Goal: Information Seeking & Learning: Learn about a topic

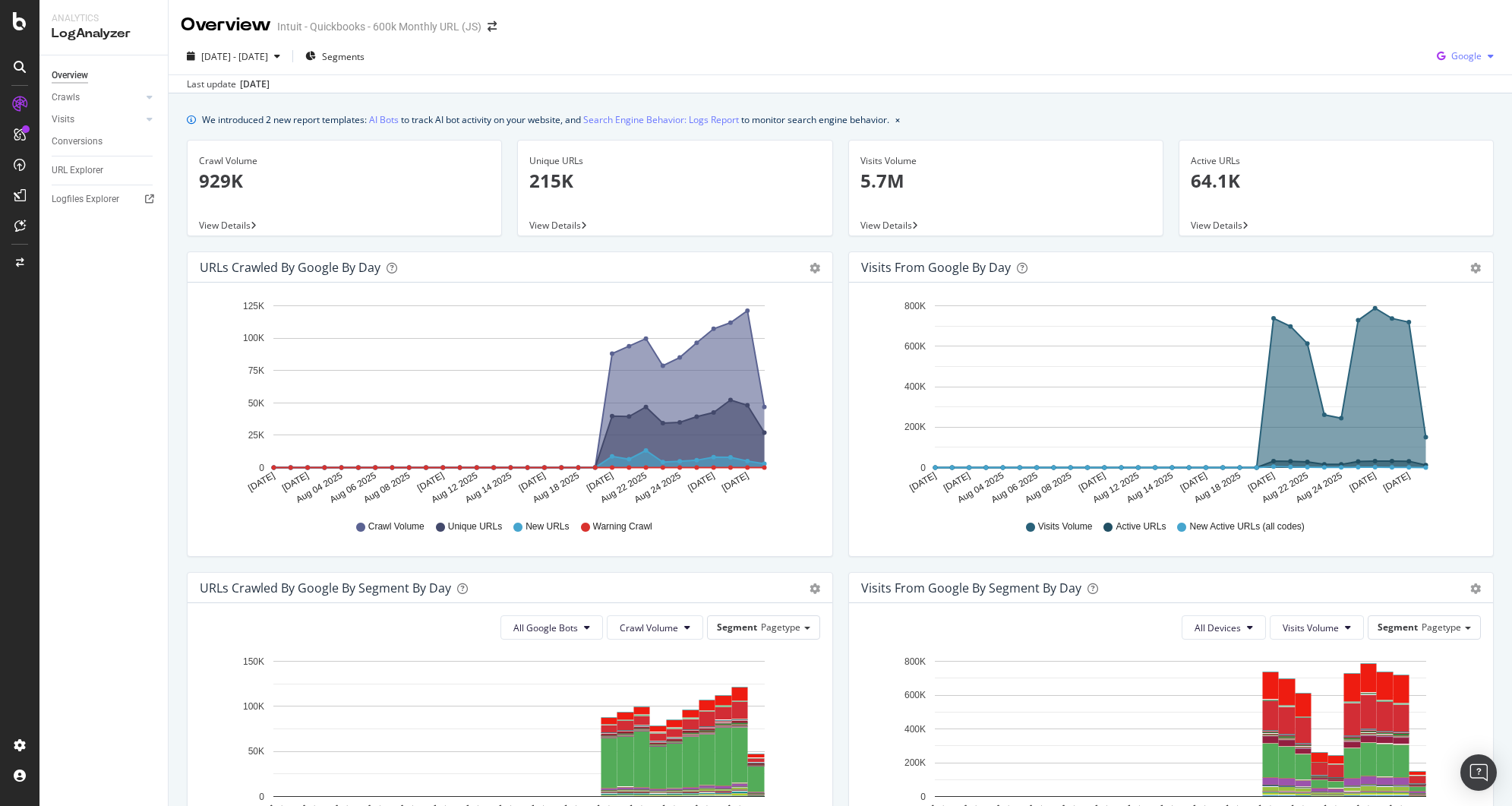
click at [1451, 62] on span "Google" at bounding box center [1467, 55] width 31 height 13
click at [1290, 102] on div "We introduced 2 new report templates: AI Bots to track AI bot activity on your …" at bounding box center [840, 680] width 1343 height 1173
click at [1465, 62] on span "Google" at bounding box center [1467, 55] width 31 height 13
click at [1445, 114] on span "Bing" at bounding box center [1467, 115] width 56 height 13
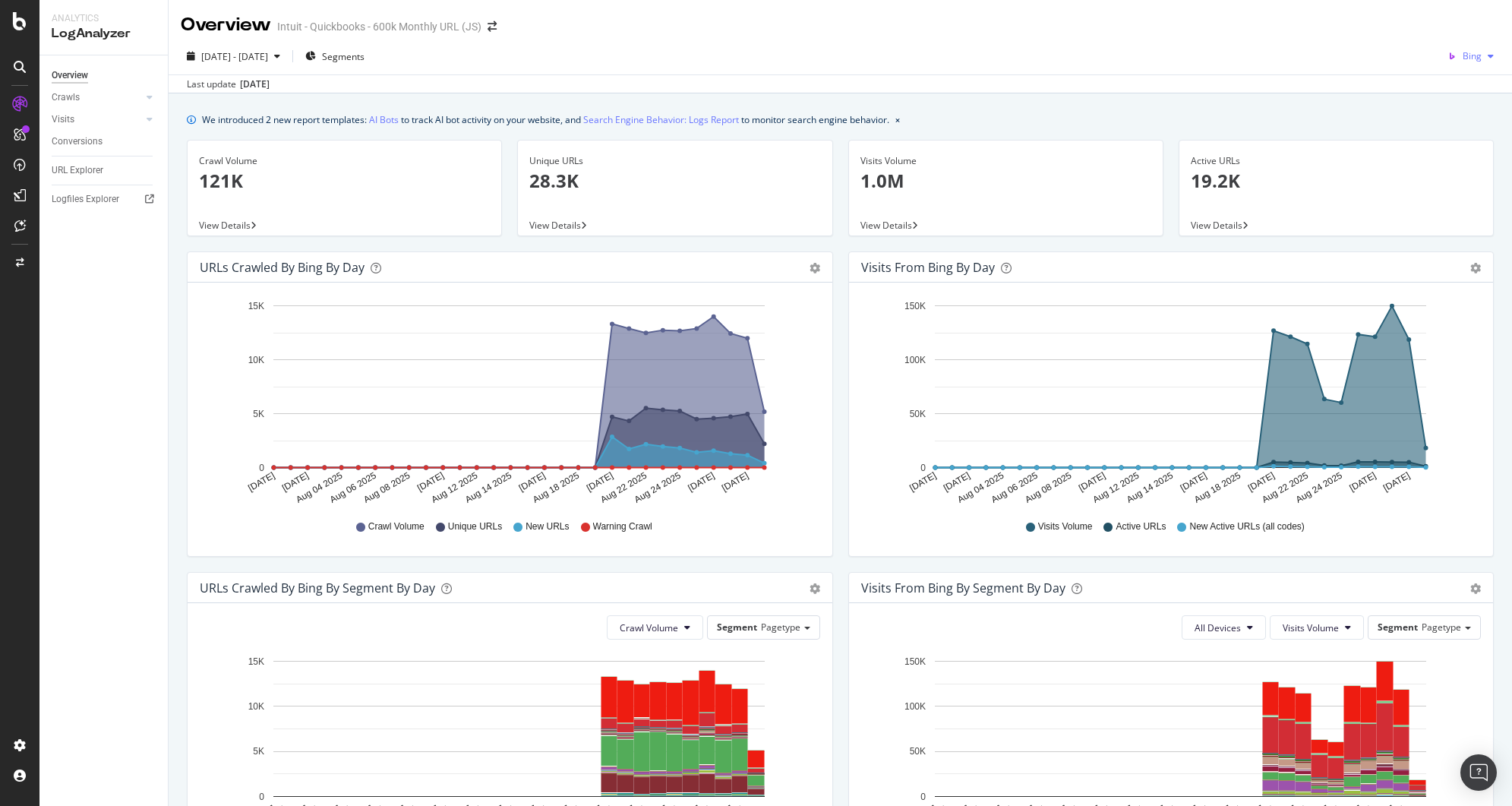
click at [1463, 56] on span "Bing" at bounding box center [1472, 55] width 19 height 13
click at [1451, 166] on span "Other AI Bots" at bounding box center [1467, 171] width 56 height 13
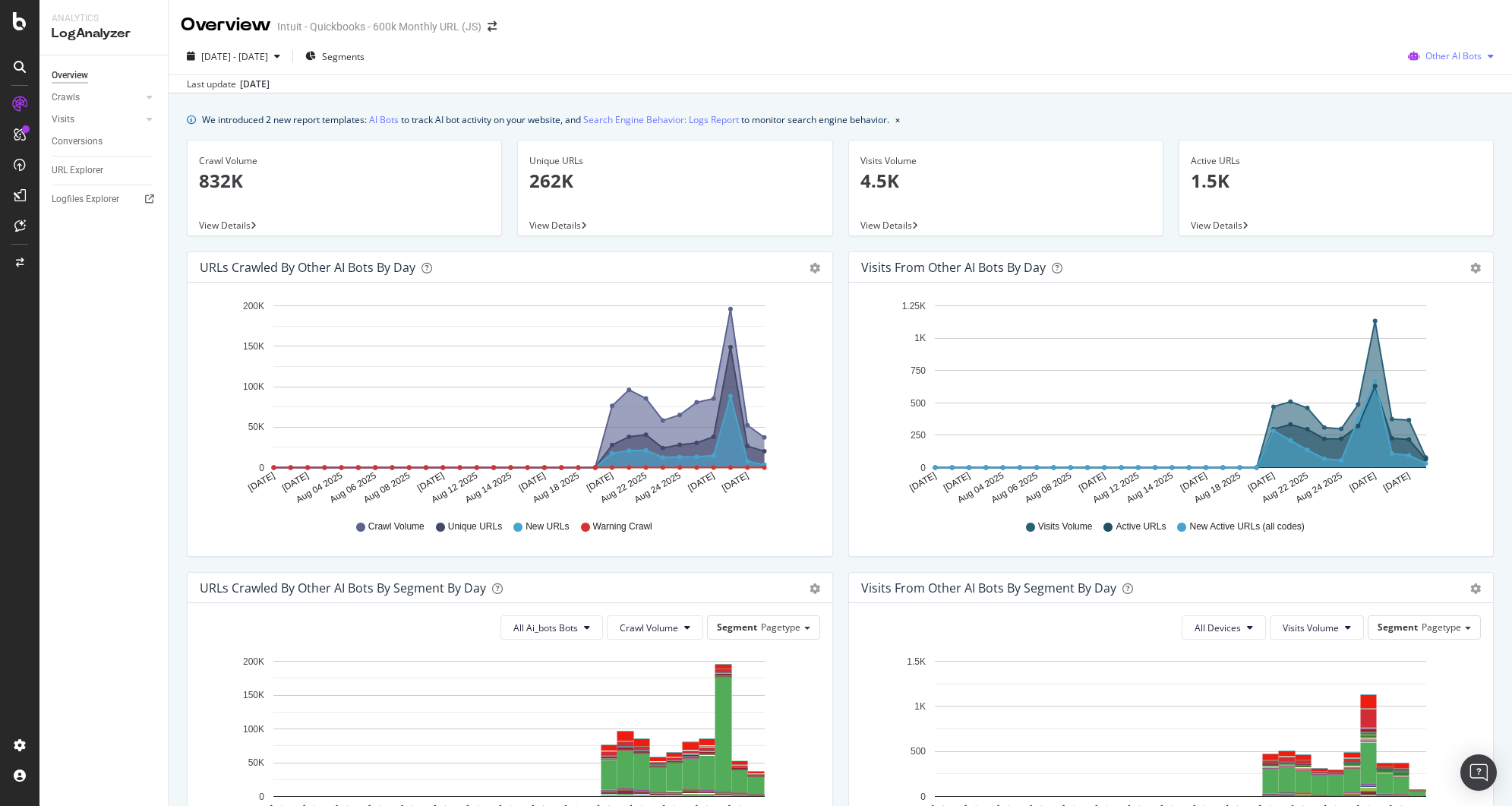
click at [1430, 53] on span "Other AI Bots" at bounding box center [1454, 55] width 56 height 13
click at [1269, 100] on div "We introduced 2 new report templates: AI Bots to track AI bot activity on your …" at bounding box center [840, 680] width 1343 height 1173
click at [1437, 50] on span "Other AI Bots" at bounding box center [1454, 55] width 56 height 13
click at [1436, 148] on span "OpenAI" at bounding box center [1457, 143] width 59 height 13
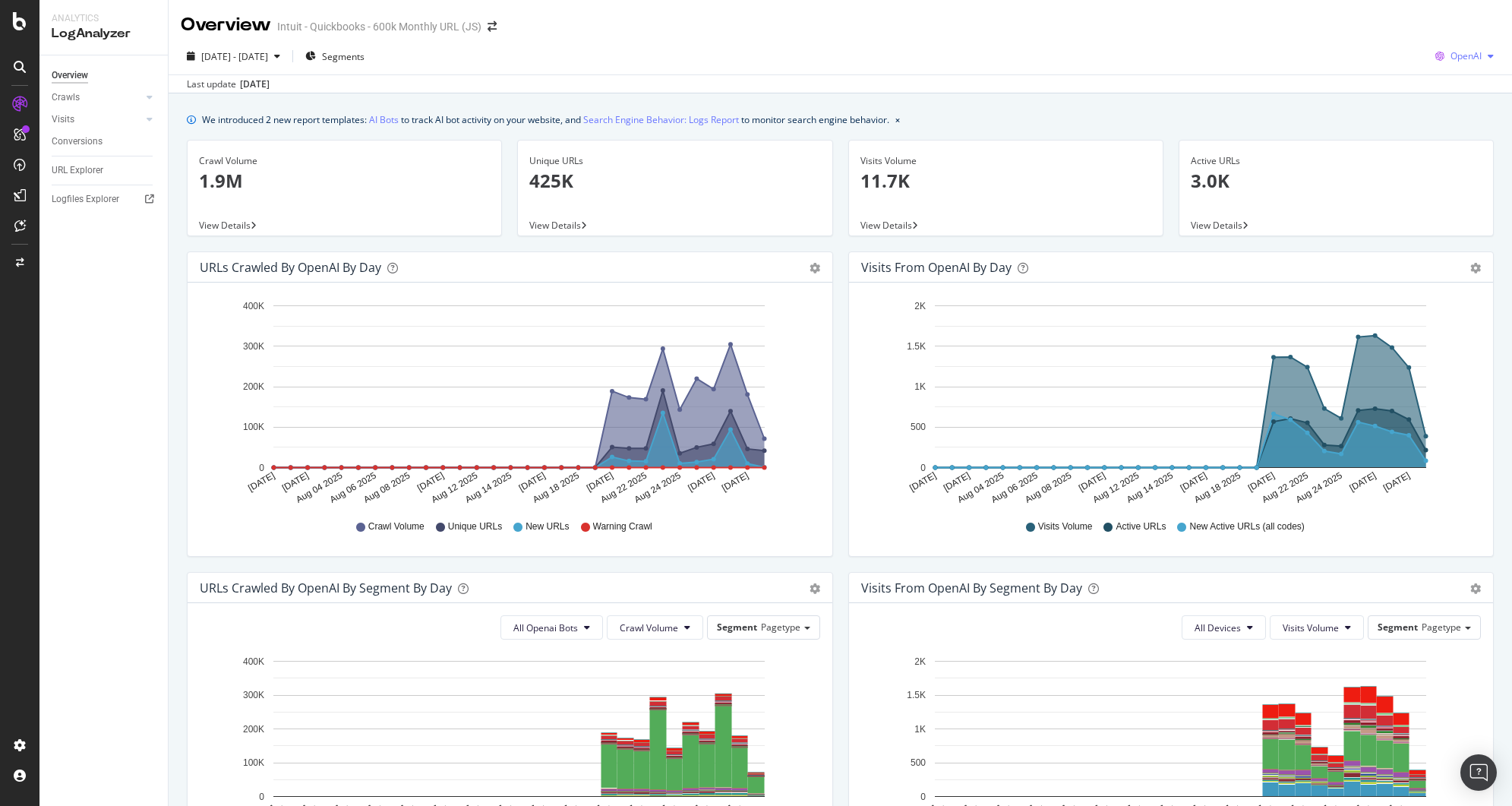
click at [1433, 51] on icon "button" at bounding box center [1440, 56] width 21 height 21
click at [1437, 89] on div "Google" at bounding box center [1453, 87] width 105 height 22
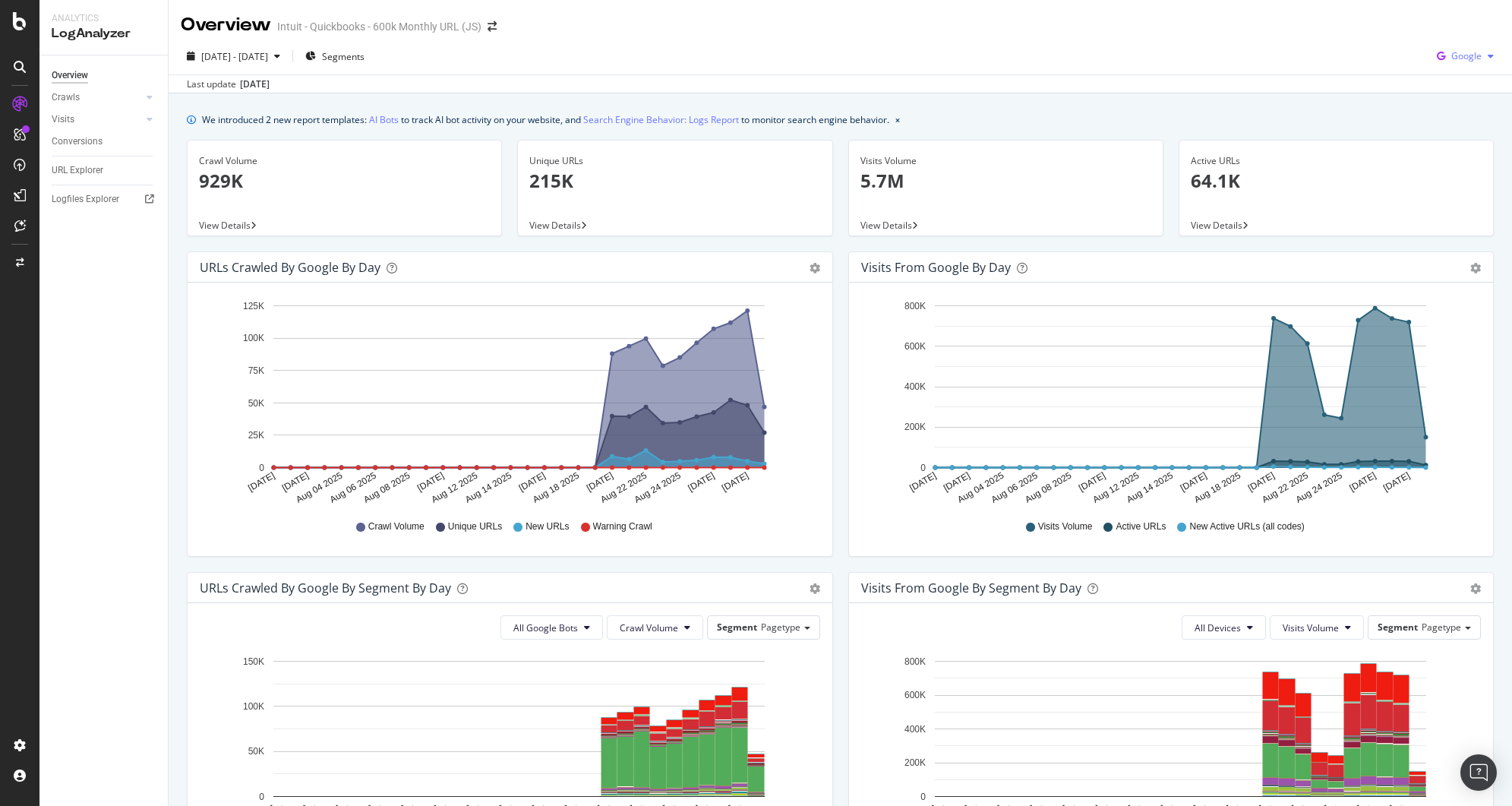
click at [1451, 59] on span "Google" at bounding box center [1467, 55] width 31 height 13
click at [1452, 135] on div "OpenAI" at bounding box center [1454, 143] width 105 height 22
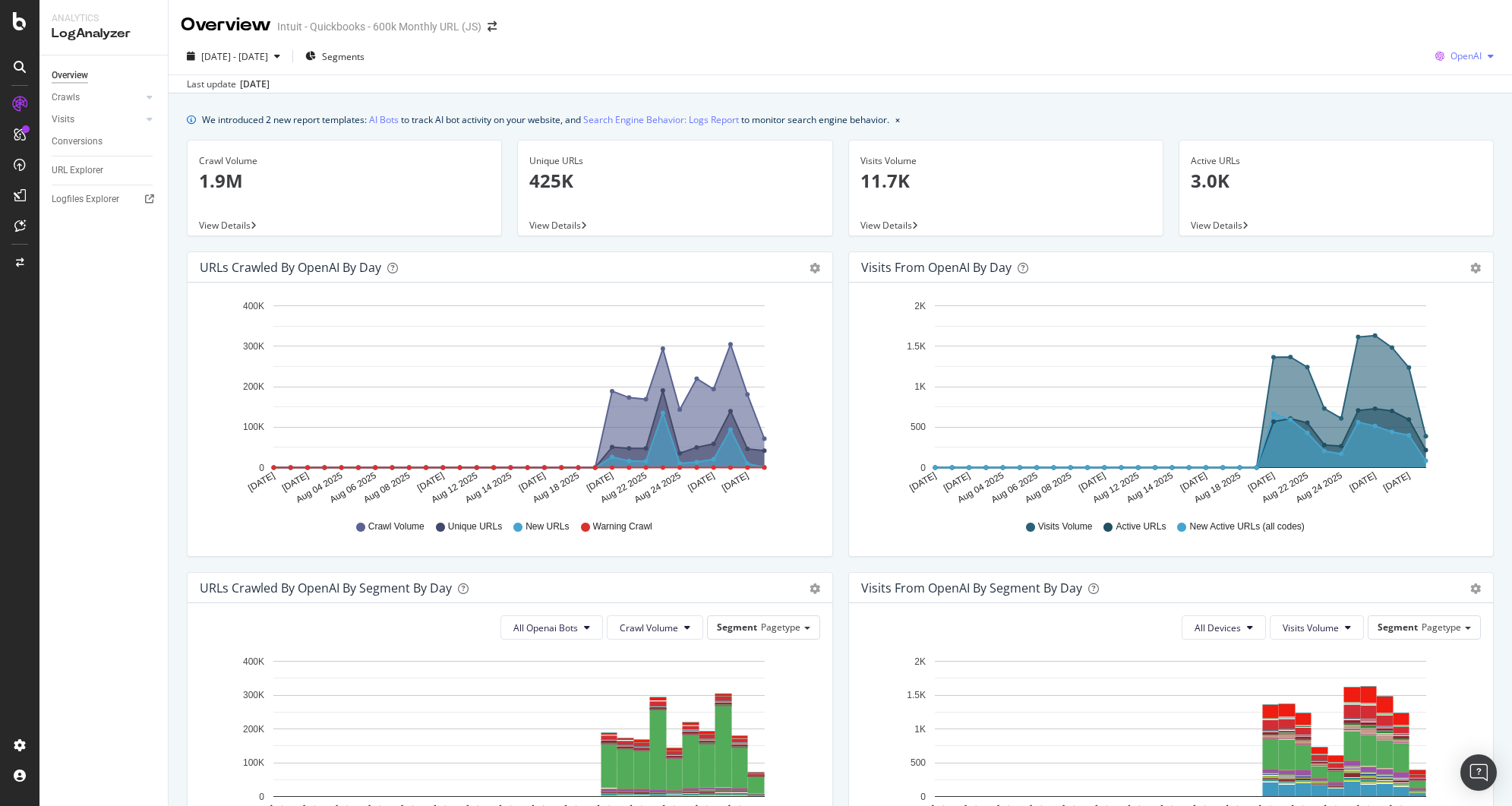
click at [1451, 59] on span "OpenAI" at bounding box center [1467, 55] width 31 height 13
click at [1440, 176] on span "Other AI Bots" at bounding box center [1465, 171] width 56 height 13
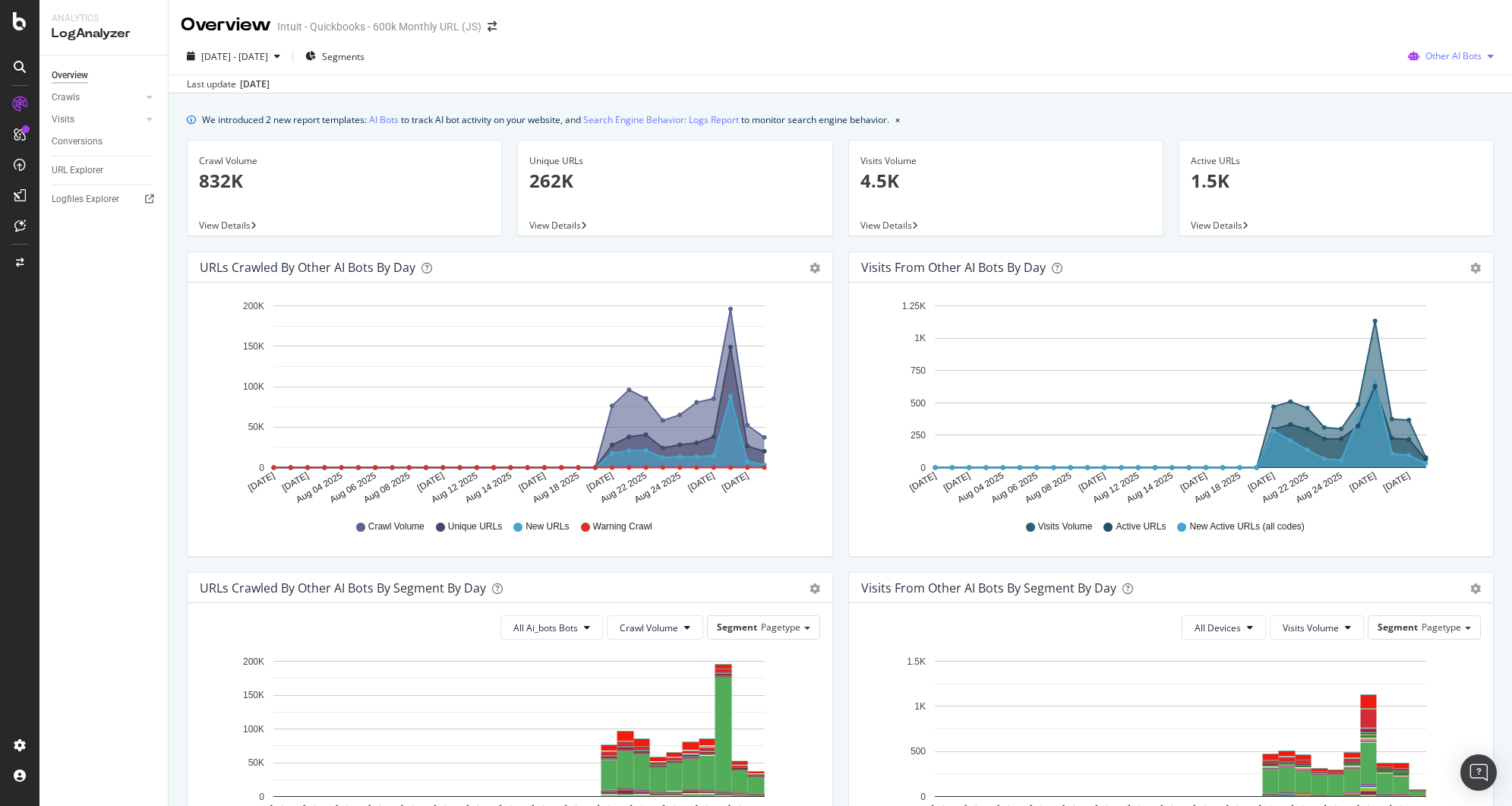
click at [1433, 54] on span "Other AI Bots" at bounding box center [1454, 55] width 56 height 13
click at [1429, 89] on span "Google" at bounding box center [1457, 87] width 59 height 13
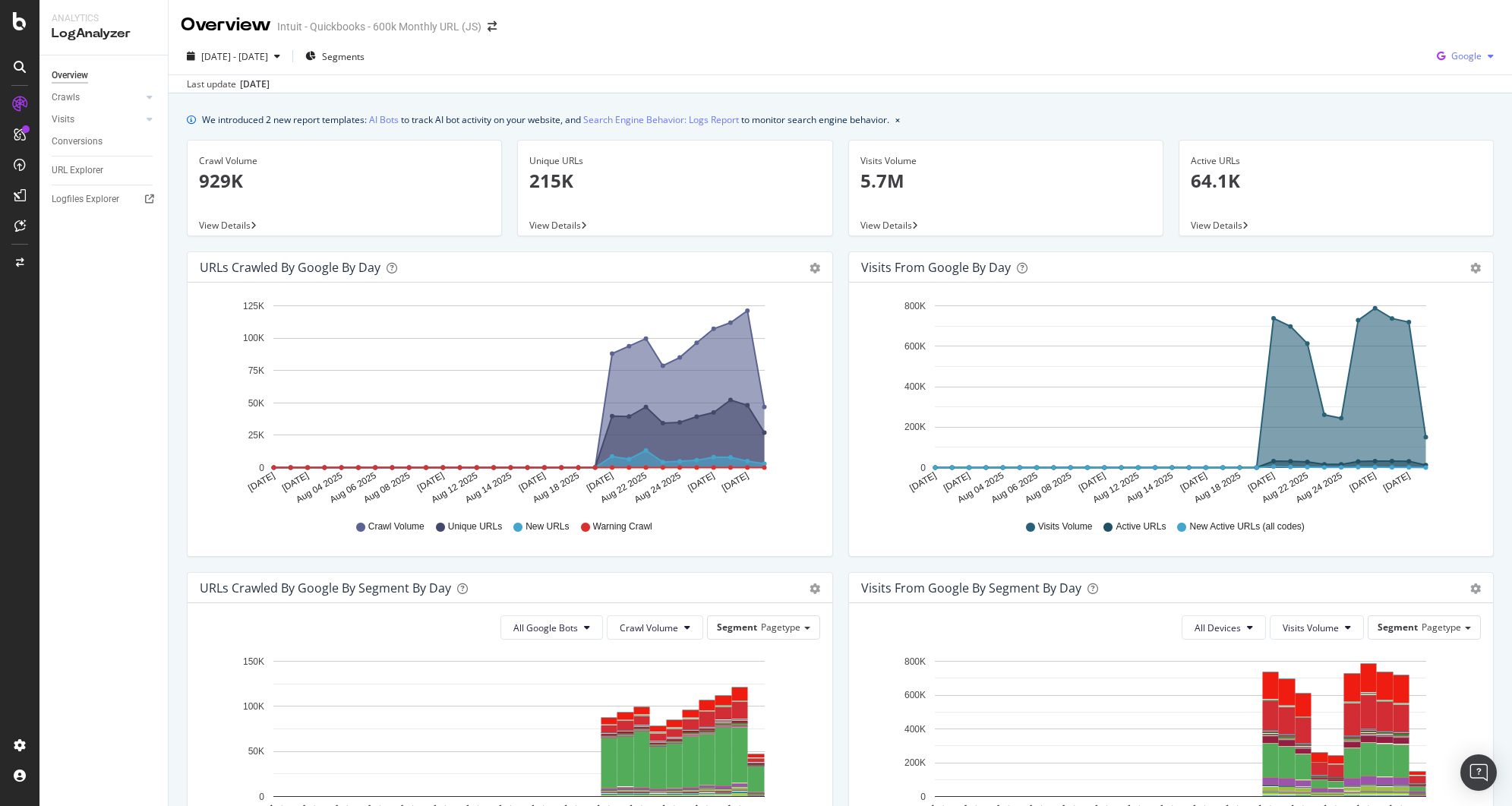
click at [1442, 48] on div "Google" at bounding box center [1466, 57] width 69 height 23
click at [1433, 139] on div "OpenAI" at bounding box center [1454, 143] width 105 height 22
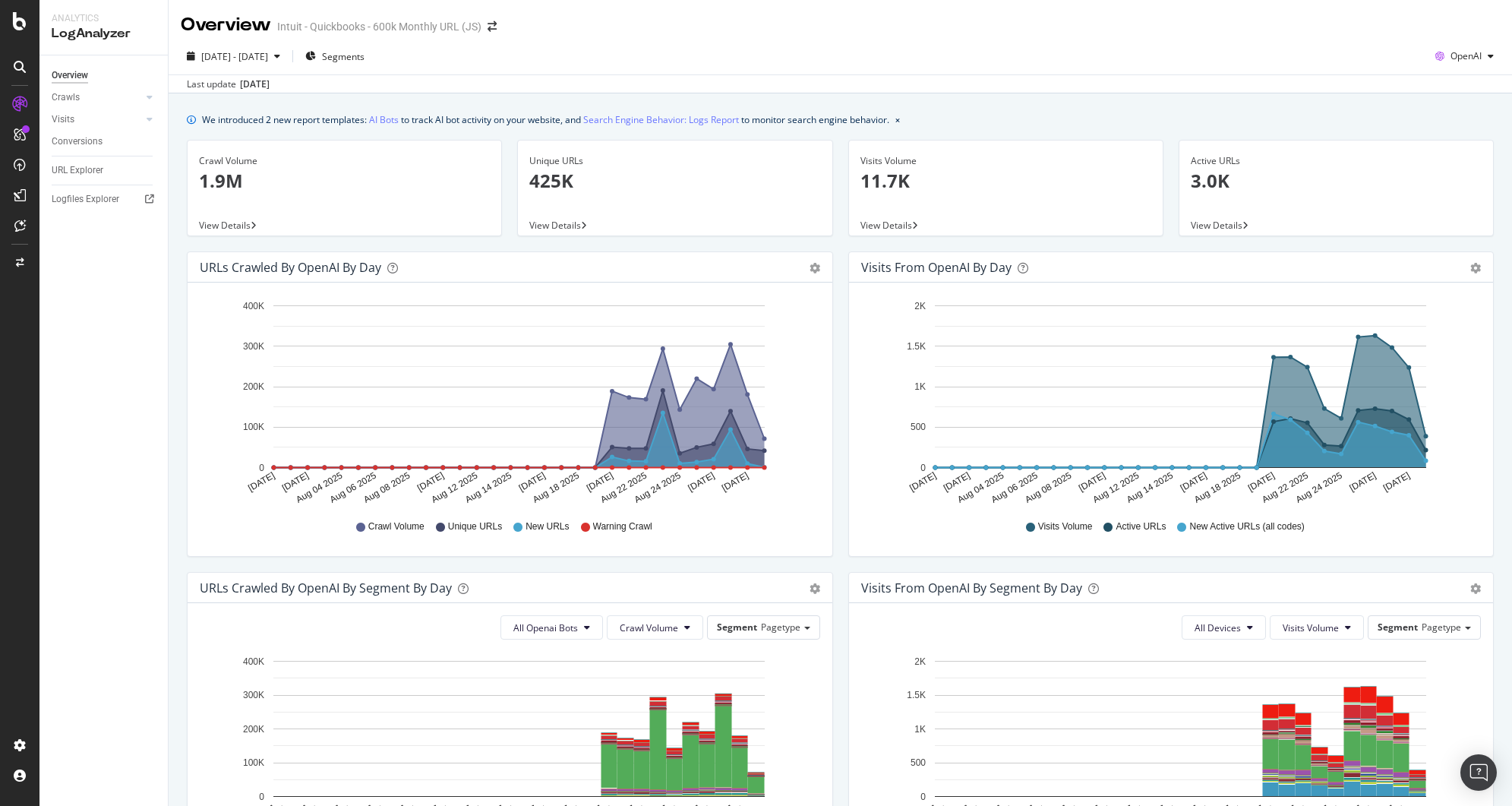
click at [906, 221] on span "View Details" at bounding box center [887, 225] width 52 height 13
click at [400, 186] on p "1.9M" at bounding box center [345, 180] width 291 height 26
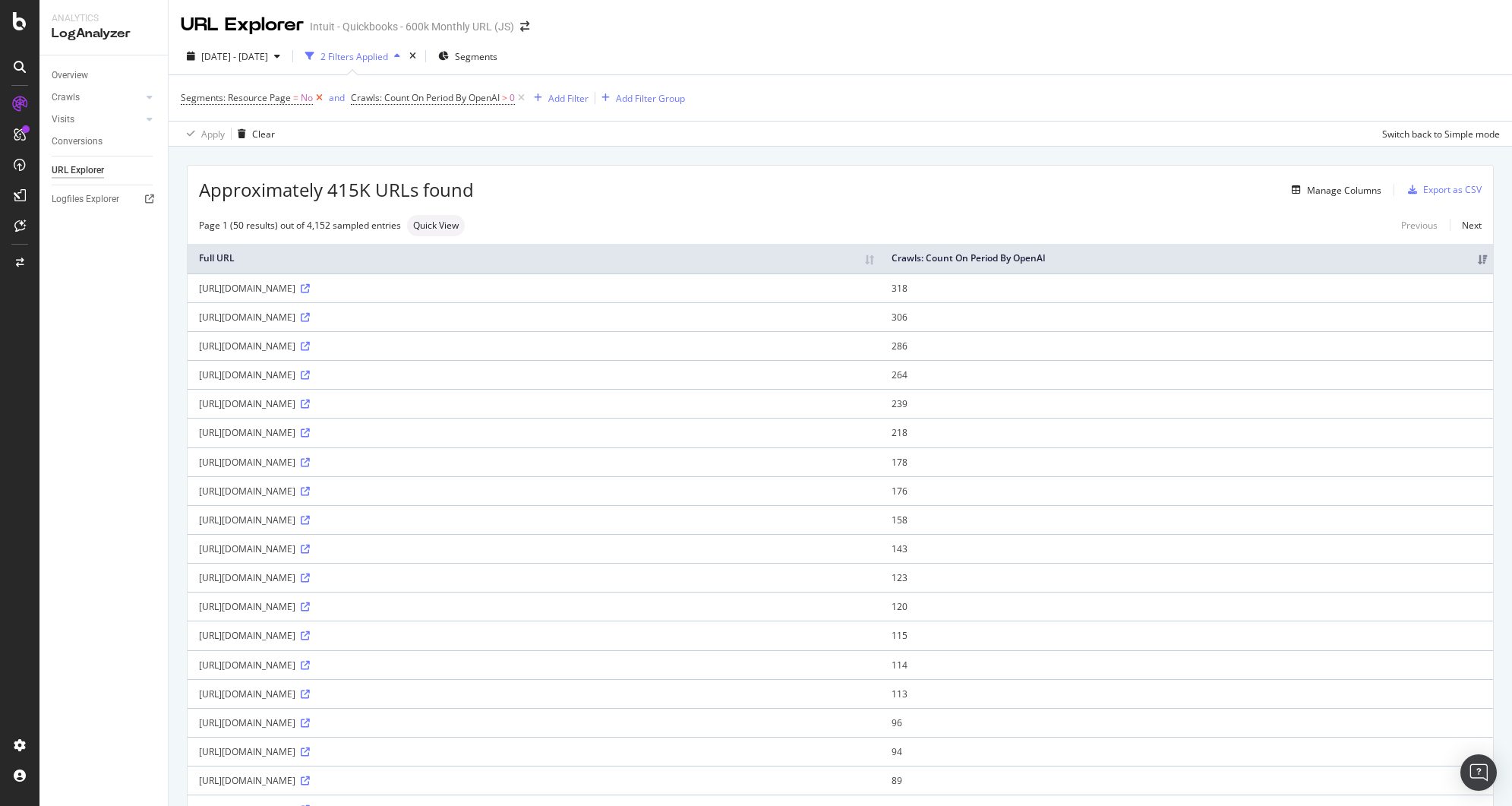
click at [317, 96] on icon at bounding box center [319, 98] width 13 height 15
click at [404, 104] on div "Add Filter" at bounding box center [399, 97] width 40 height 13
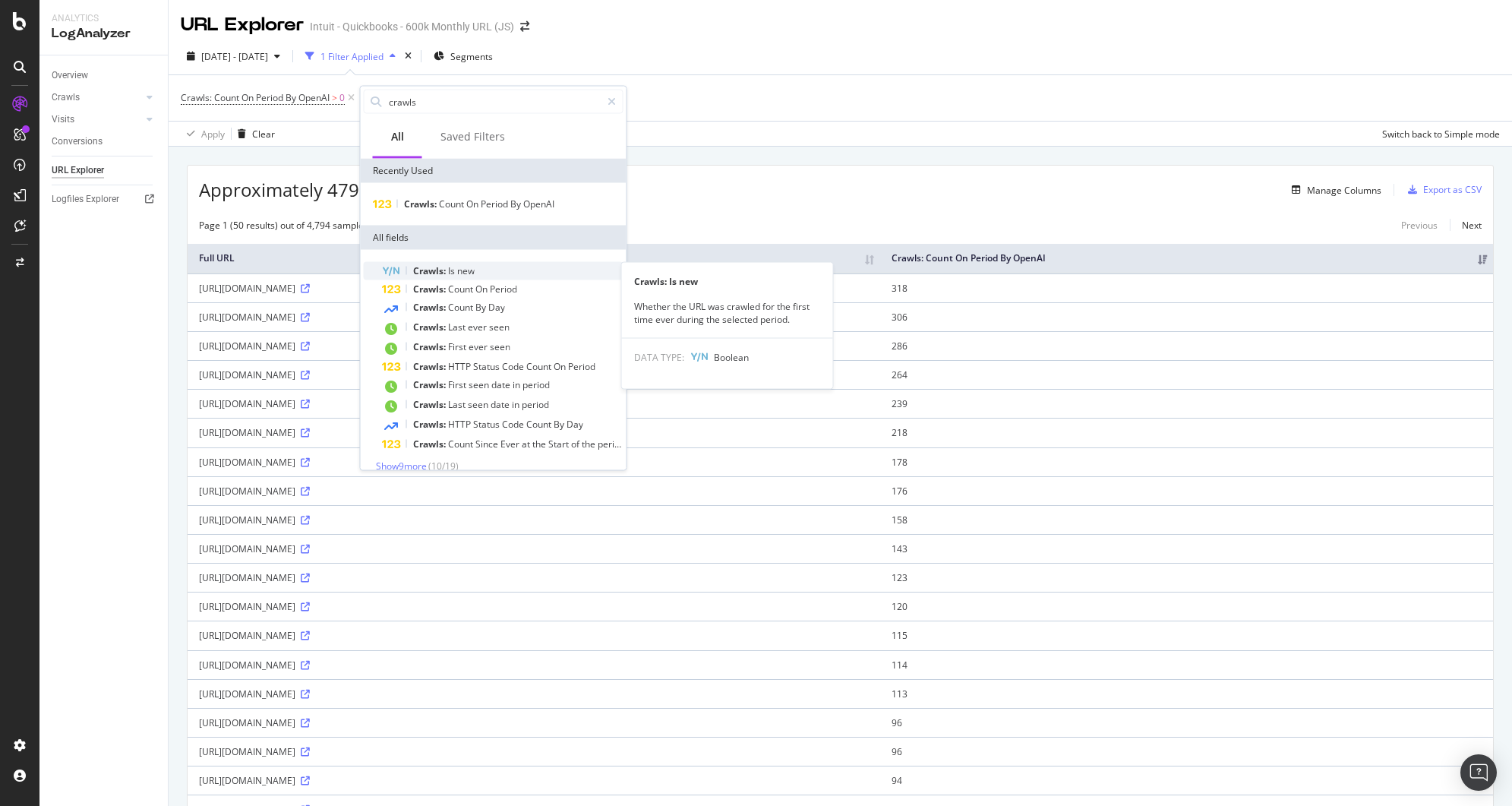
scroll to position [14, 0]
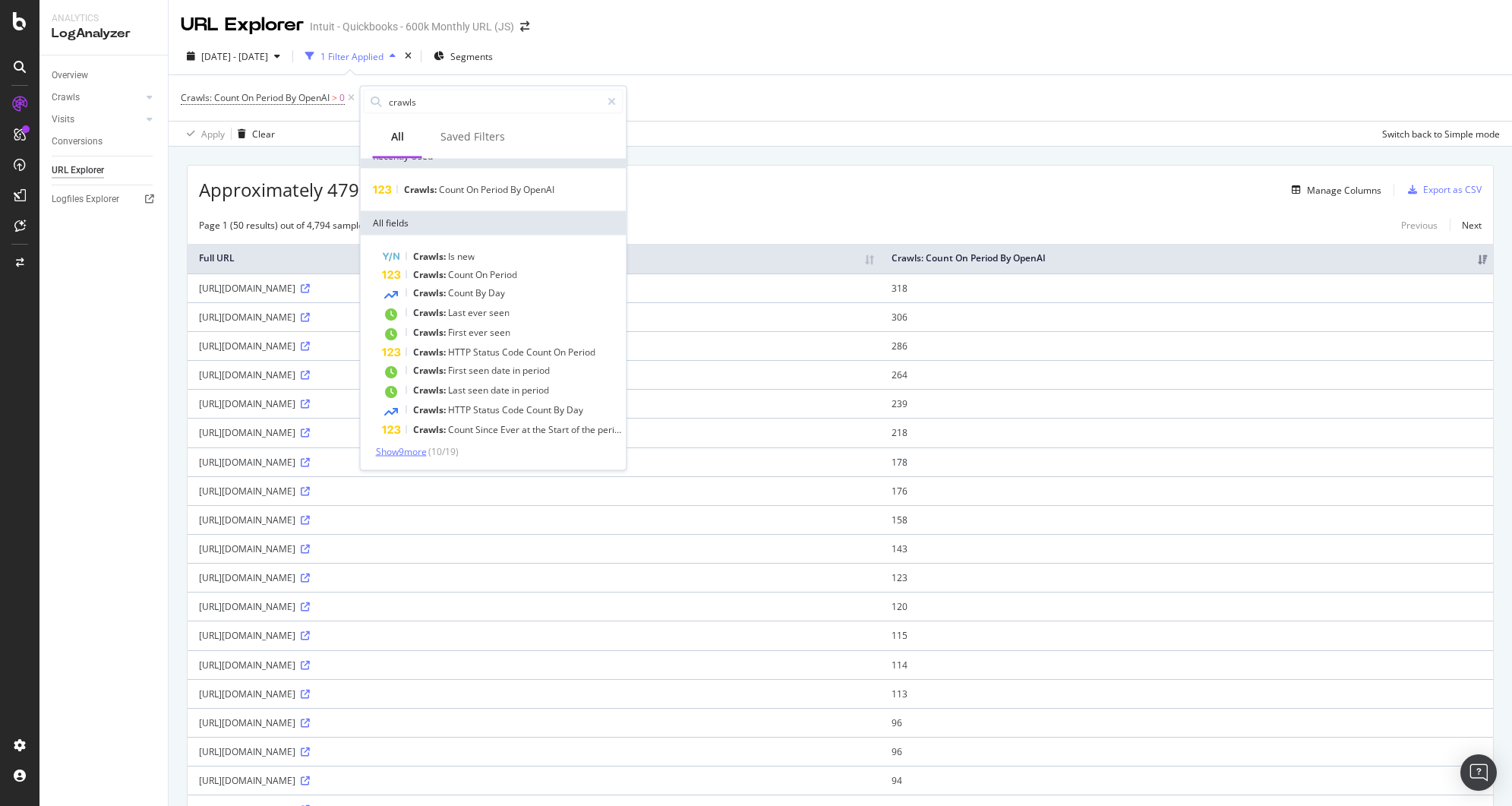
type input "crawls"
click at [380, 454] on span "Show 9 more" at bounding box center [401, 451] width 51 height 13
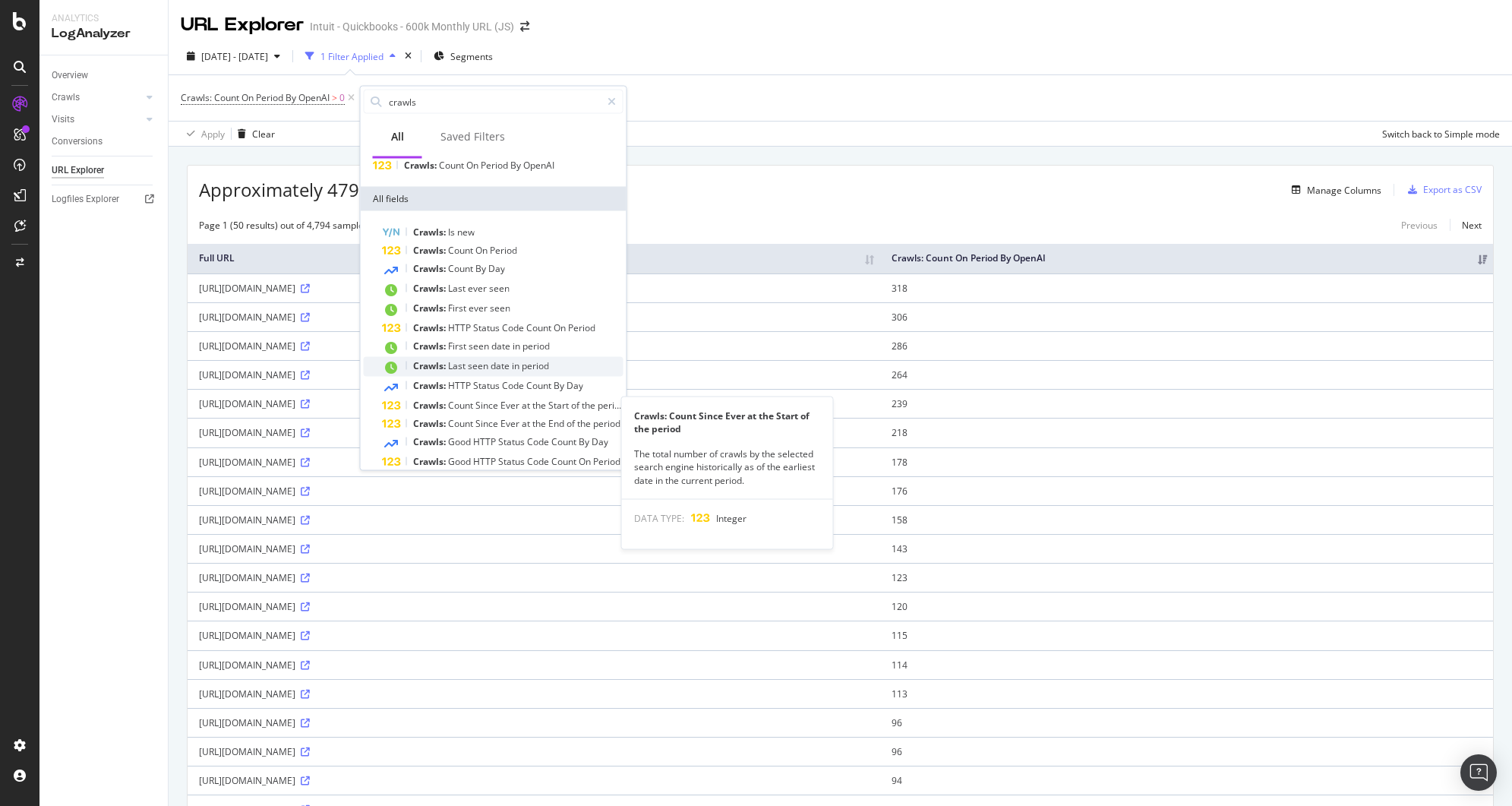
scroll to position [29, 0]
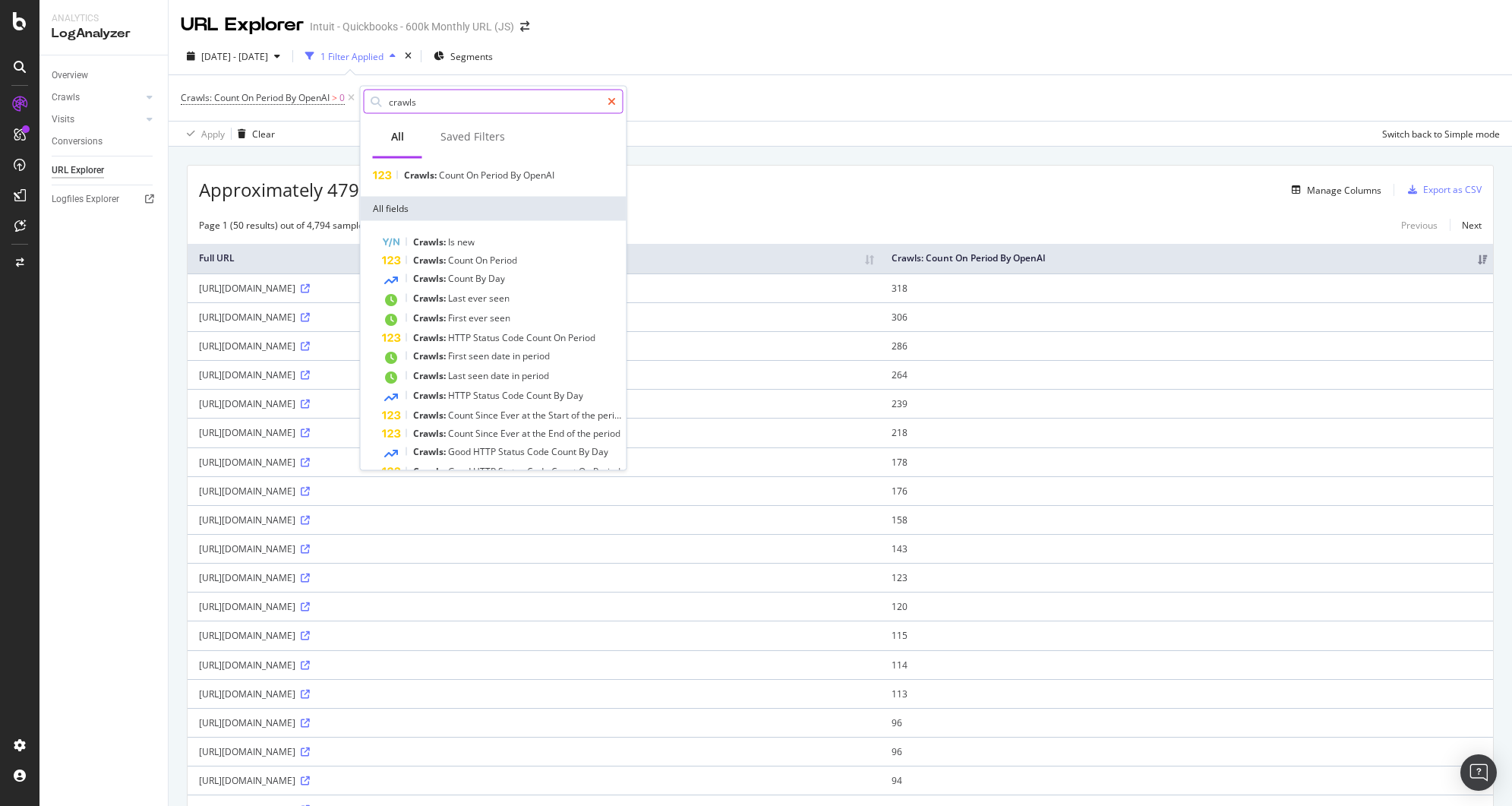
click at [610, 101] on icon at bounding box center [612, 101] width 9 height 11
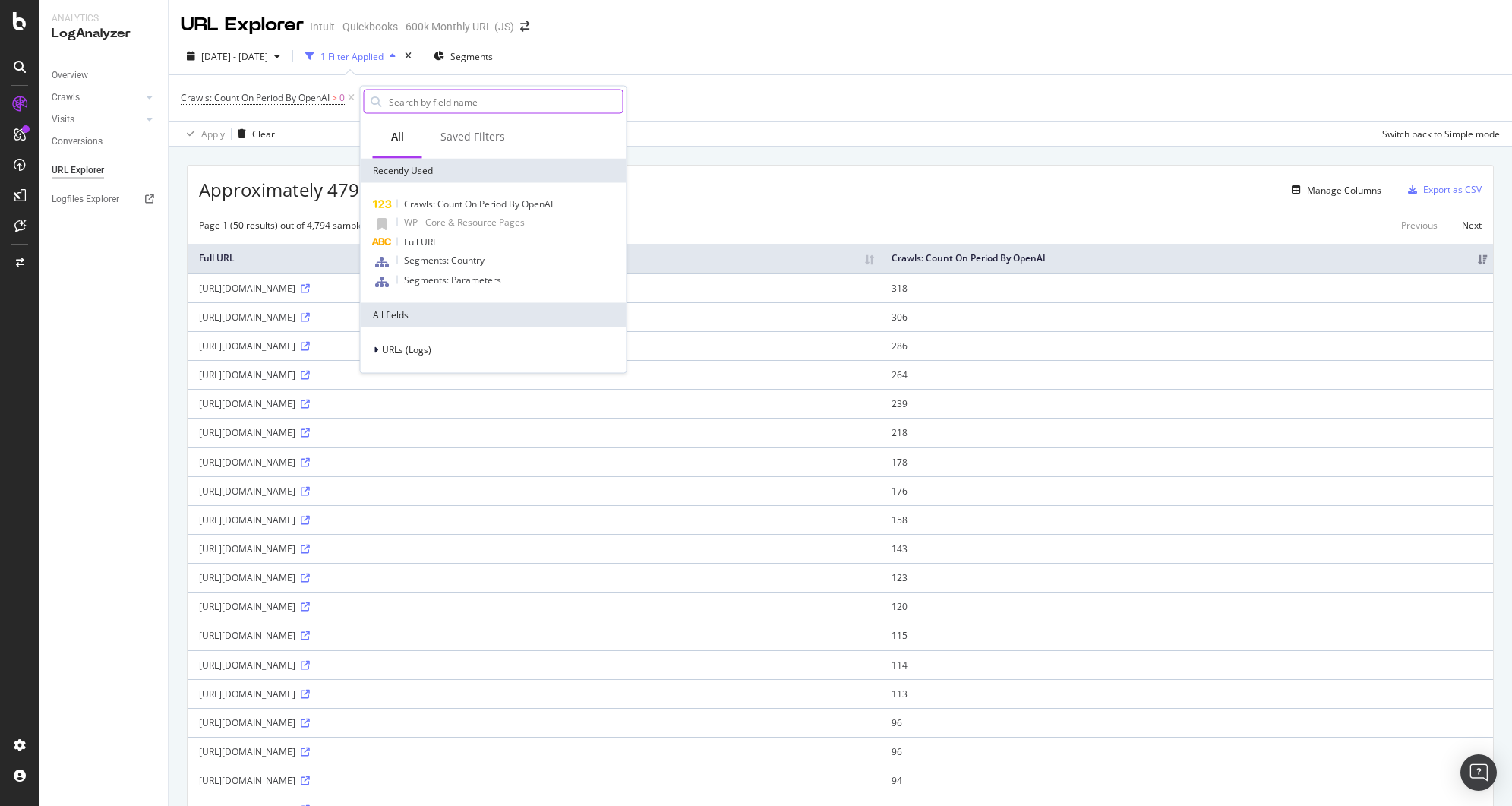
click at [674, 72] on div "[DATE] - [DATE] 1 Filter Applied Segments" at bounding box center [840, 60] width 1343 height 31
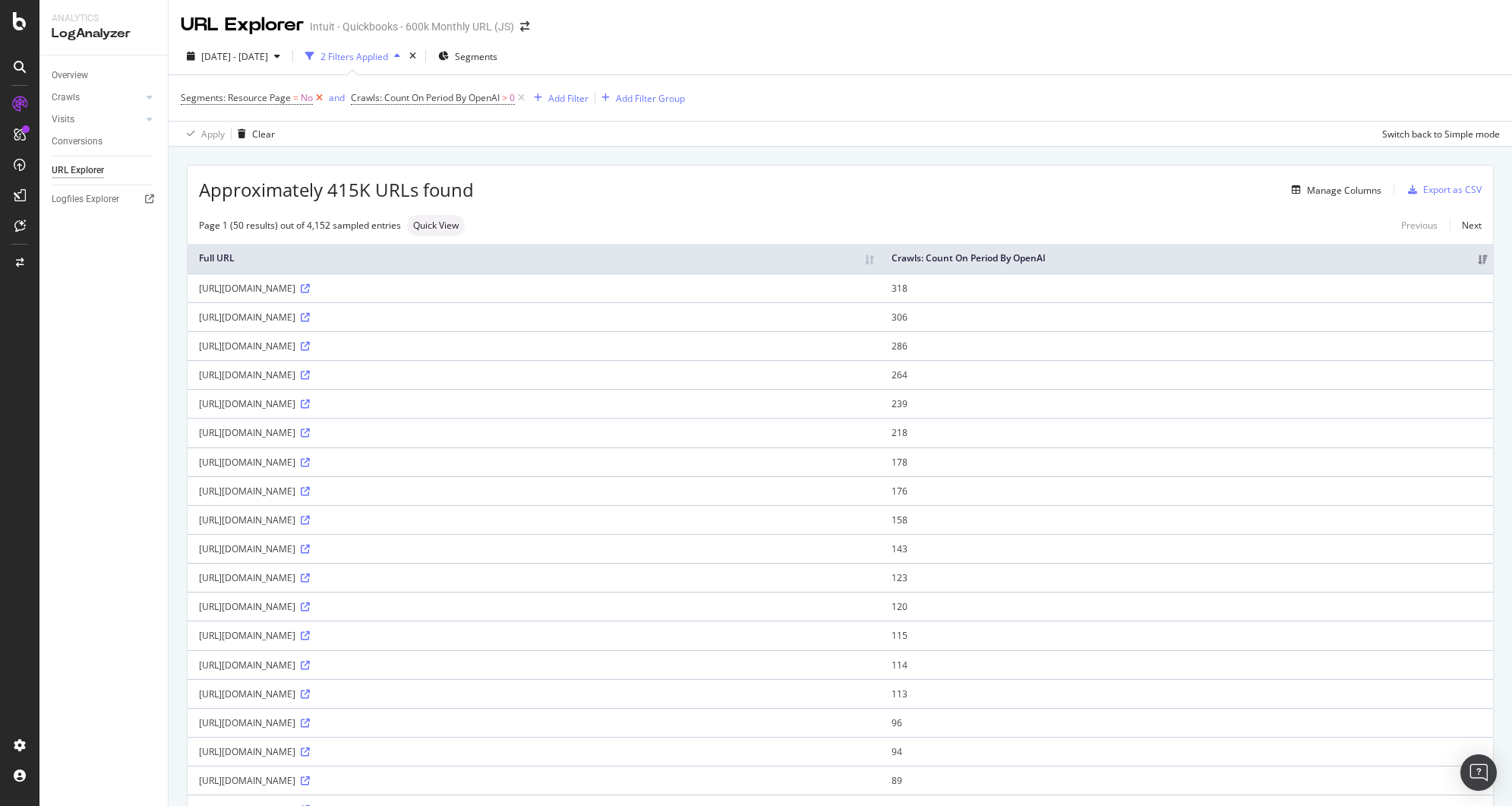
click at [317, 100] on icon at bounding box center [319, 98] width 13 height 15
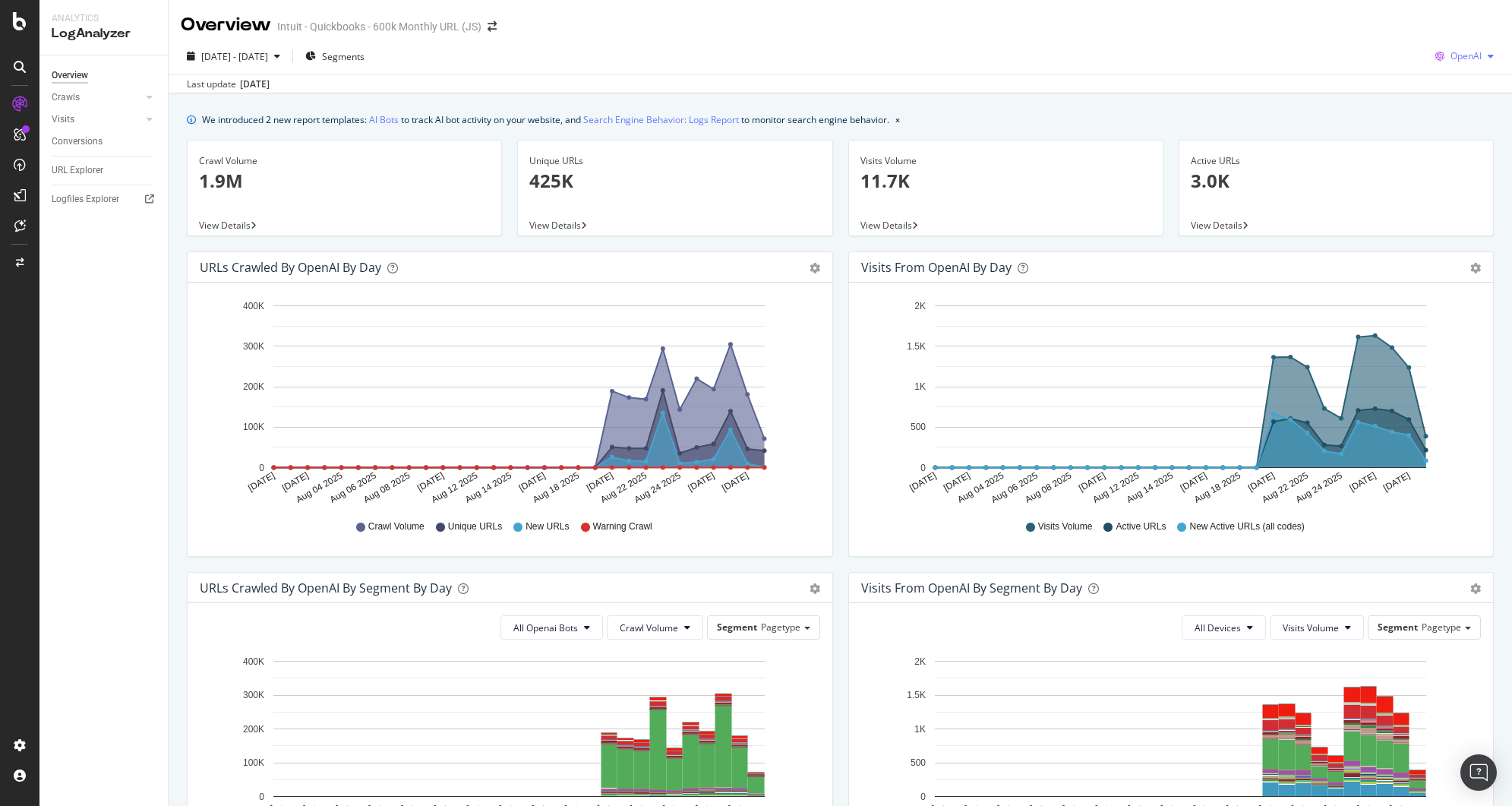
click at [1451, 55] on span "OpenAI" at bounding box center [1467, 55] width 31 height 13
click at [1446, 169] on span "Other AI Bots" at bounding box center [1465, 171] width 56 height 13
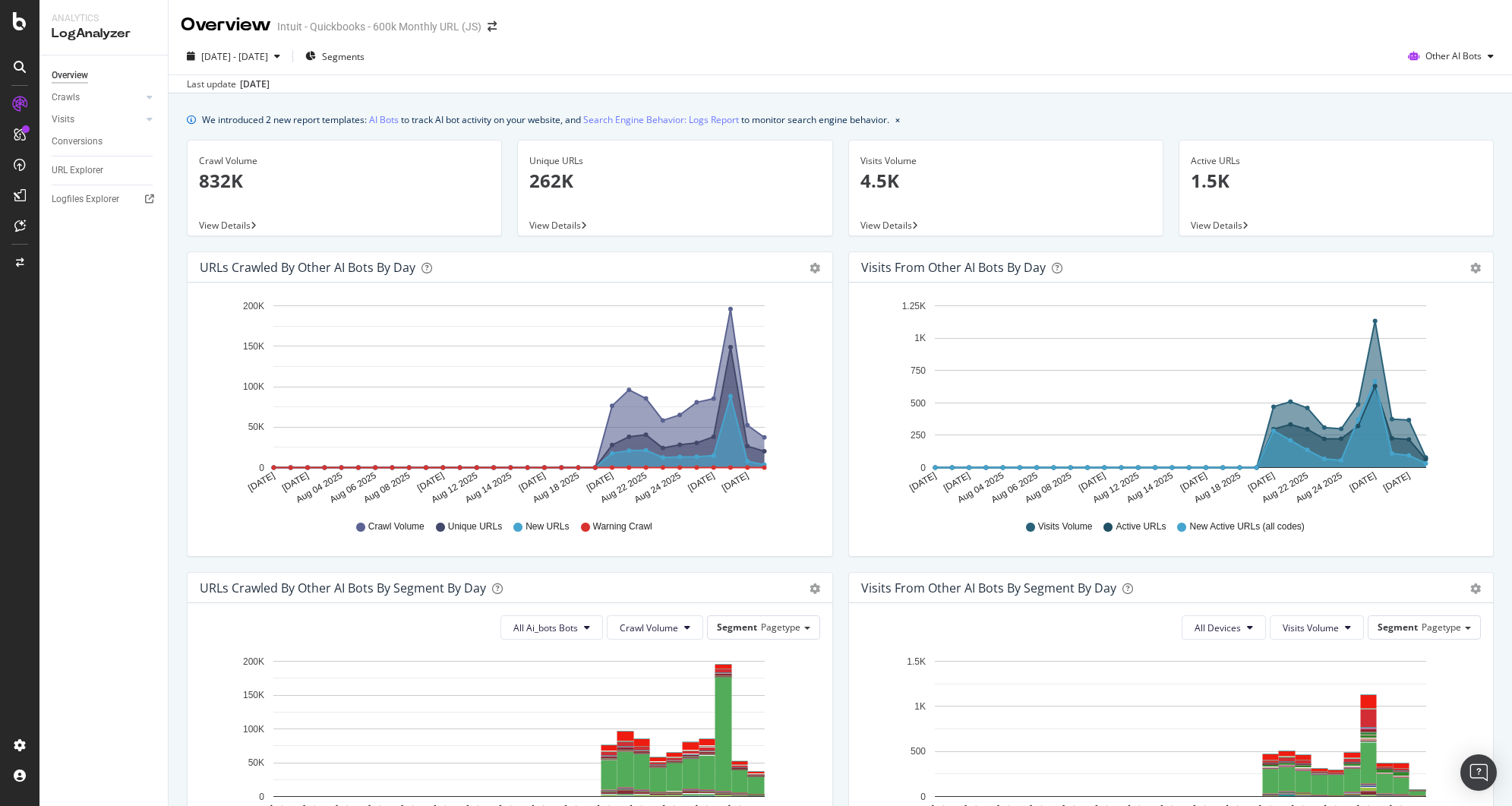
click at [389, 168] on p "832K" at bounding box center [345, 180] width 291 height 26
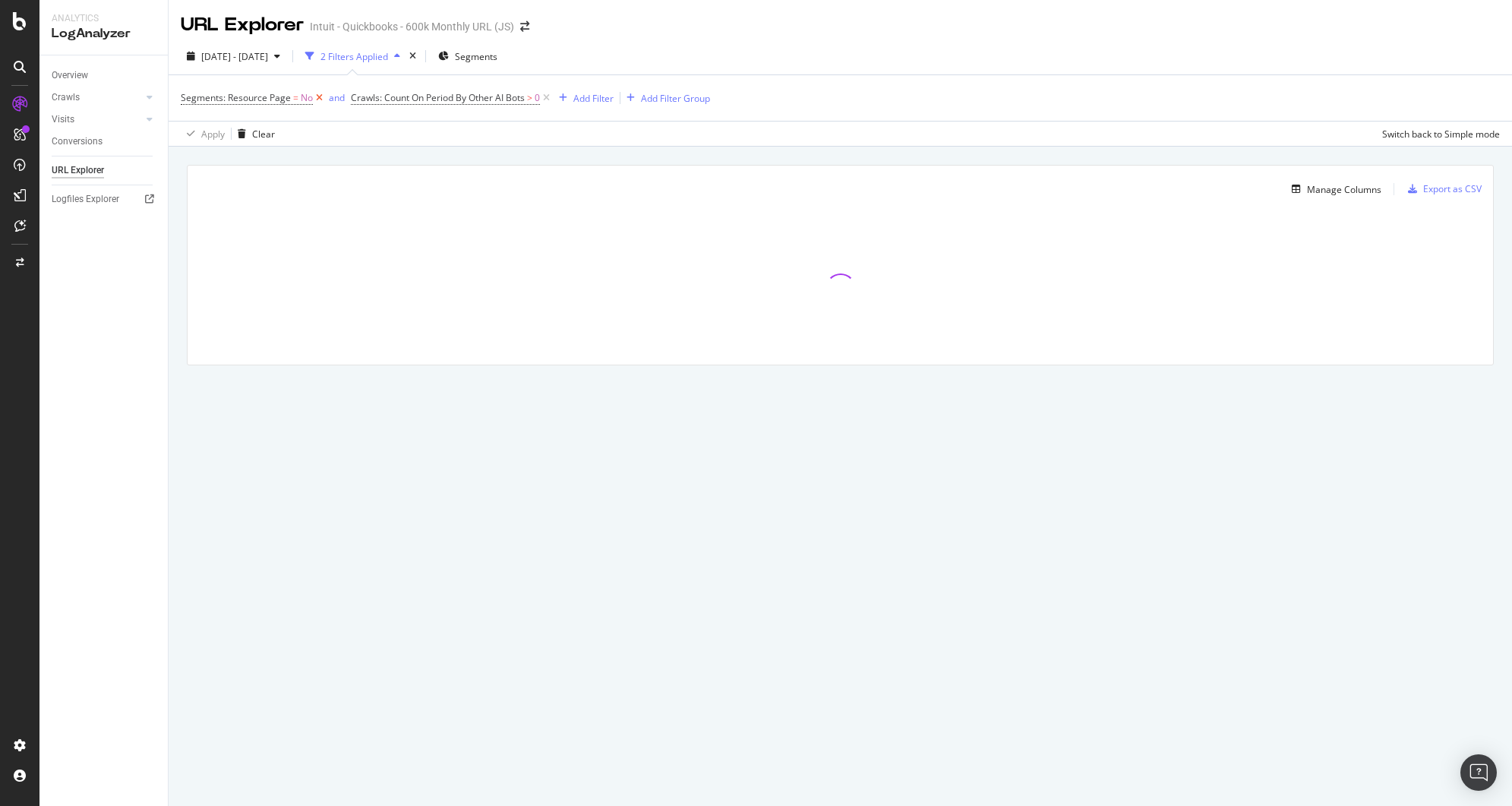
click at [320, 99] on icon at bounding box center [319, 98] width 13 height 15
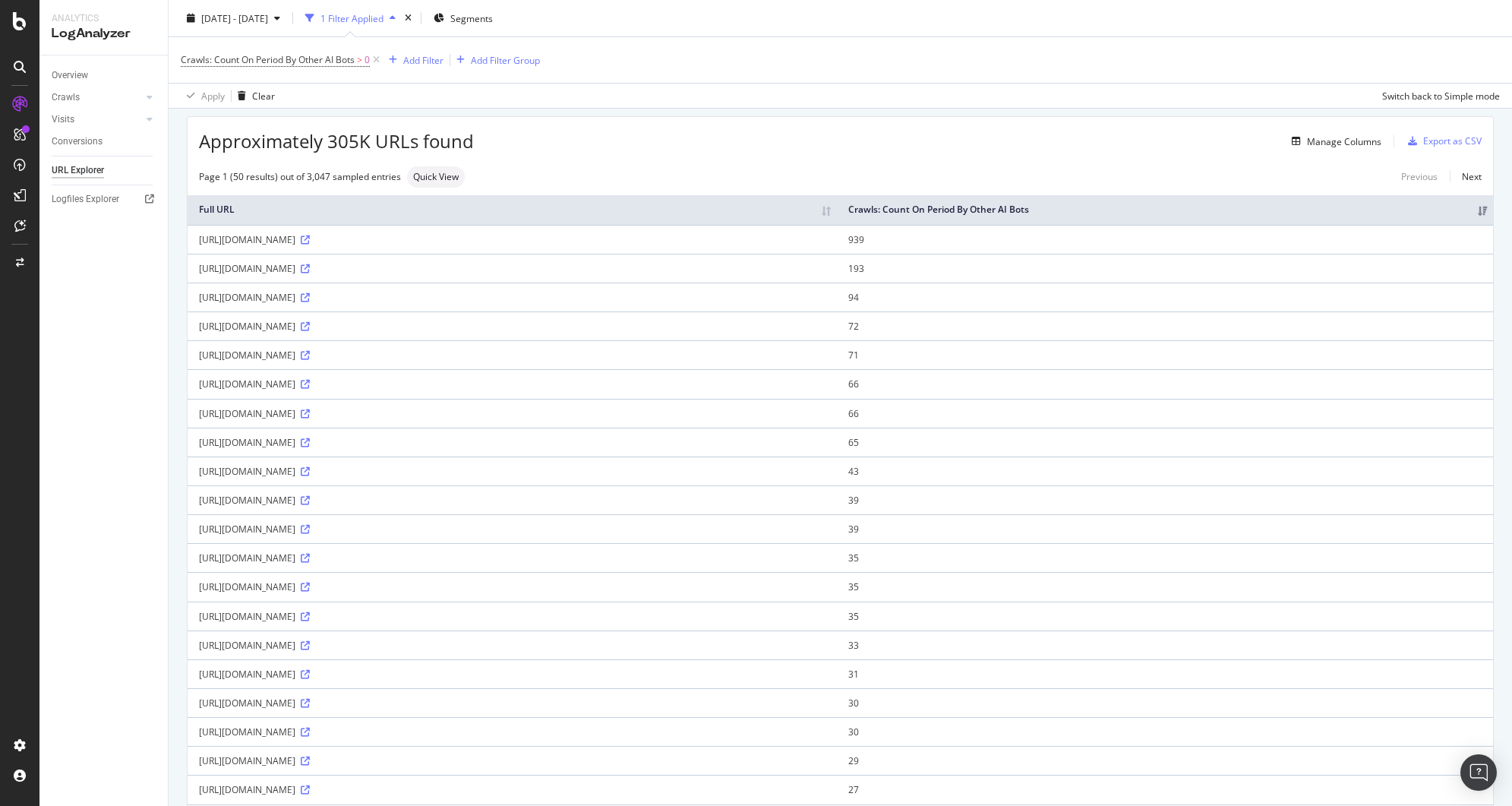
scroll to position [39, 0]
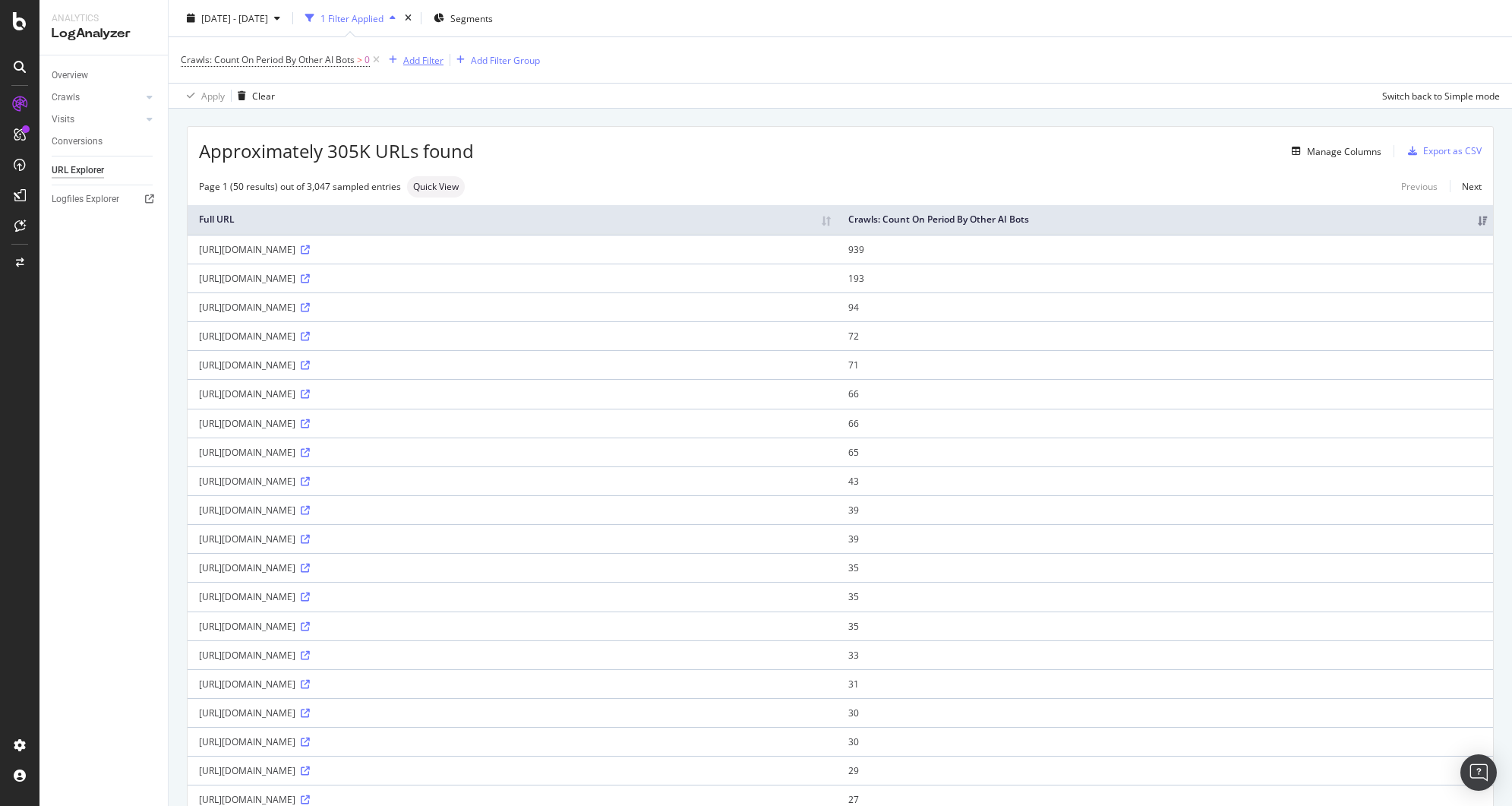
click at [419, 67] on div "Add Filter" at bounding box center [412, 60] width 61 height 16
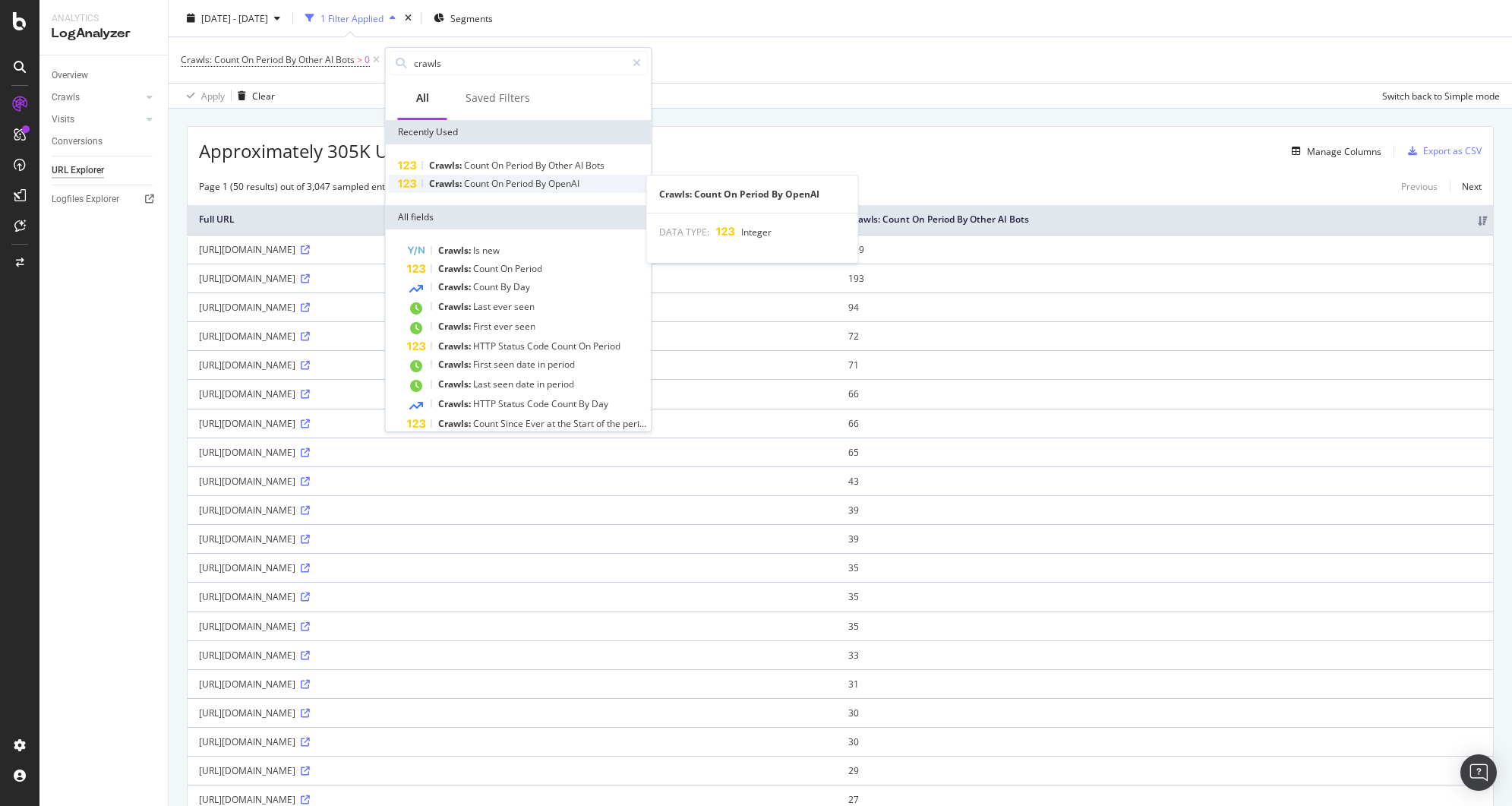
type input "crawls"
click at [513, 180] on span "Period" at bounding box center [520, 183] width 30 height 13
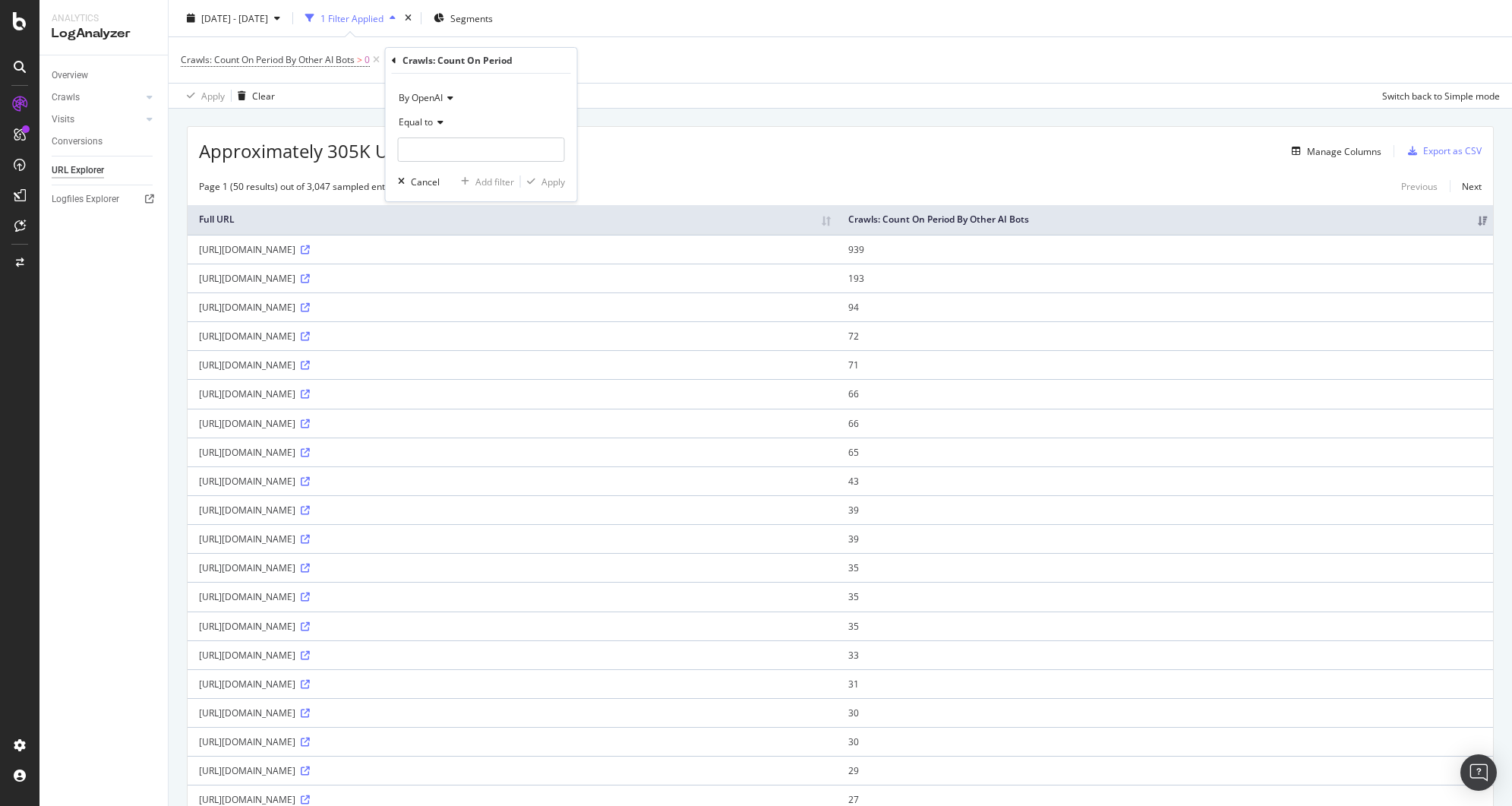
click at [425, 123] on span "Equal to" at bounding box center [415, 121] width 34 height 13
click at [449, 225] on div "Greater than" at bounding box center [483, 232] width 163 height 19
click at [454, 139] on input "number" at bounding box center [481, 149] width 167 height 24
type input "0"
click at [539, 183] on div "button" at bounding box center [531, 181] width 20 height 9
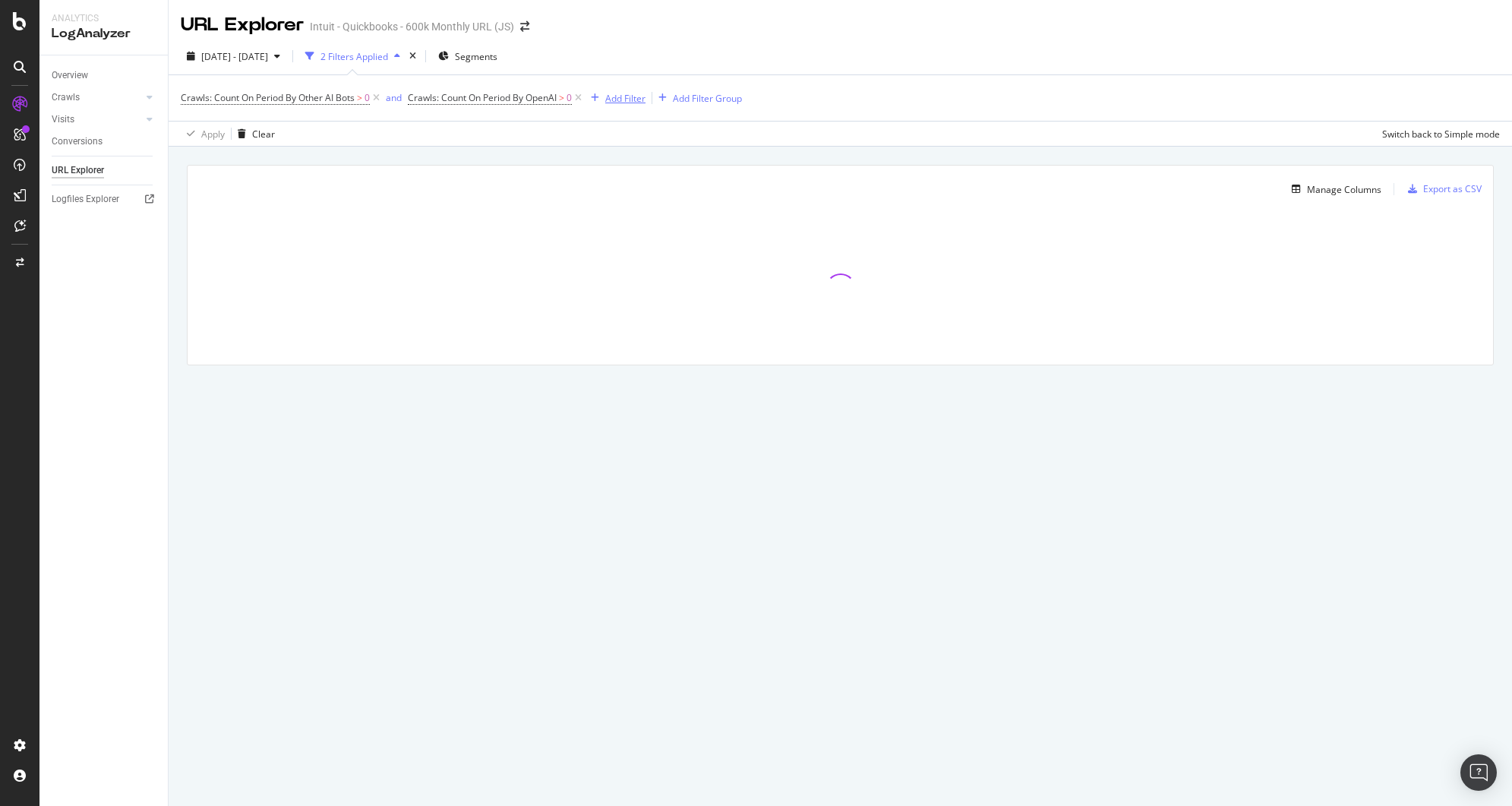
click at [615, 102] on div "Add Filter" at bounding box center [625, 97] width 40 height 13
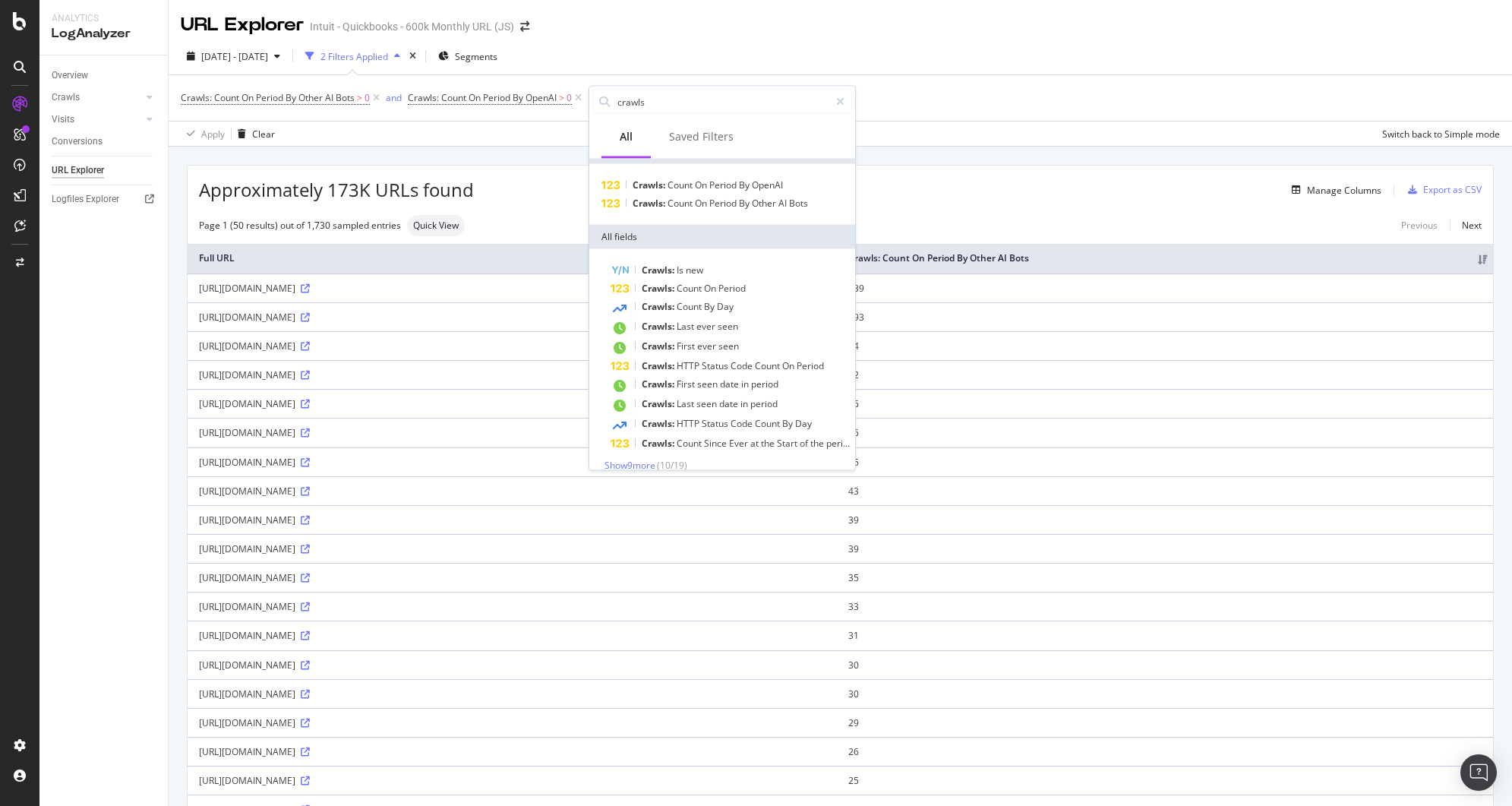
scroll to position [33, 0]
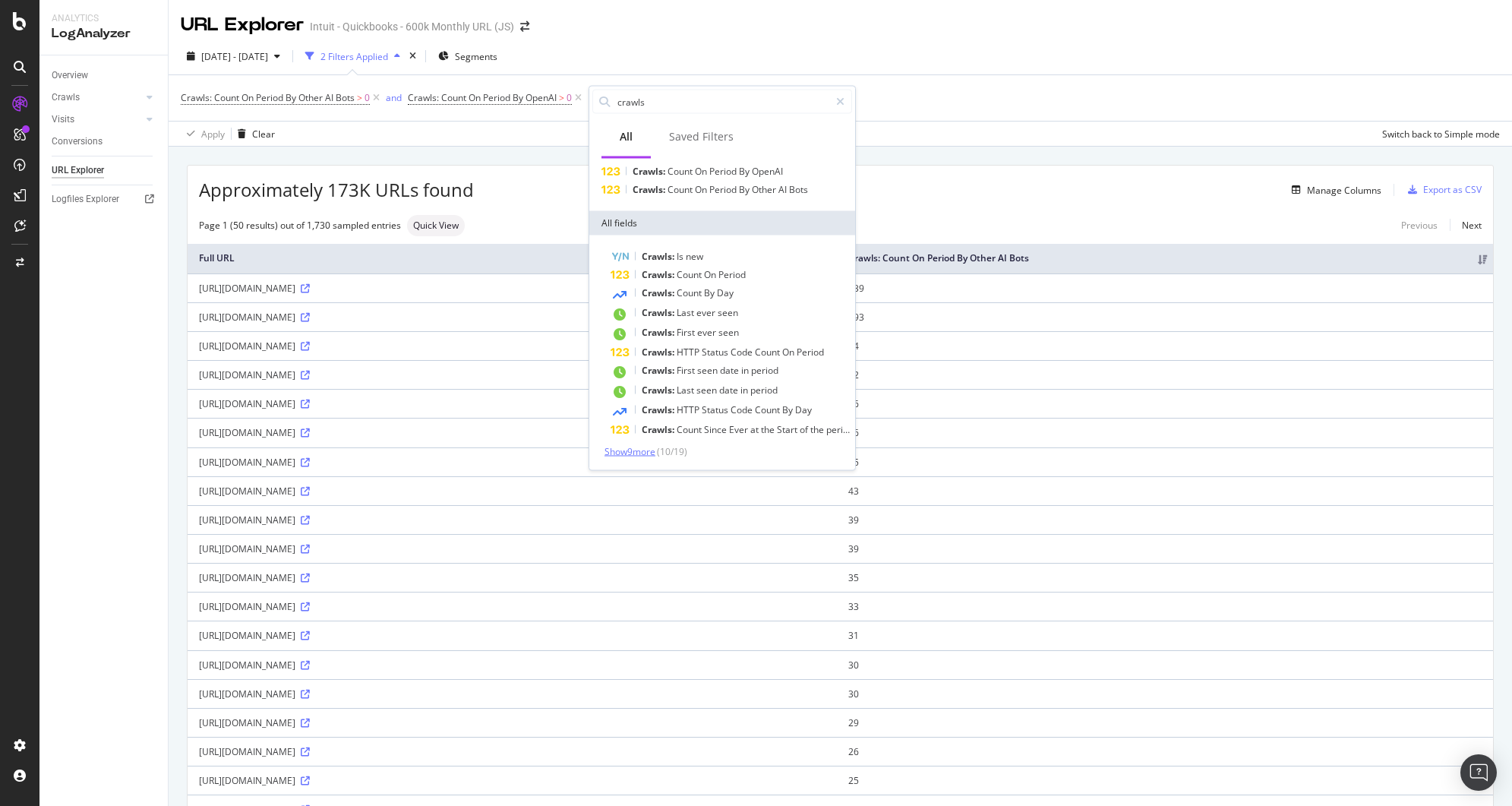
click at [640, 446] on span "Show 9 more" at bounding box center [629, 451] width 51 height 13
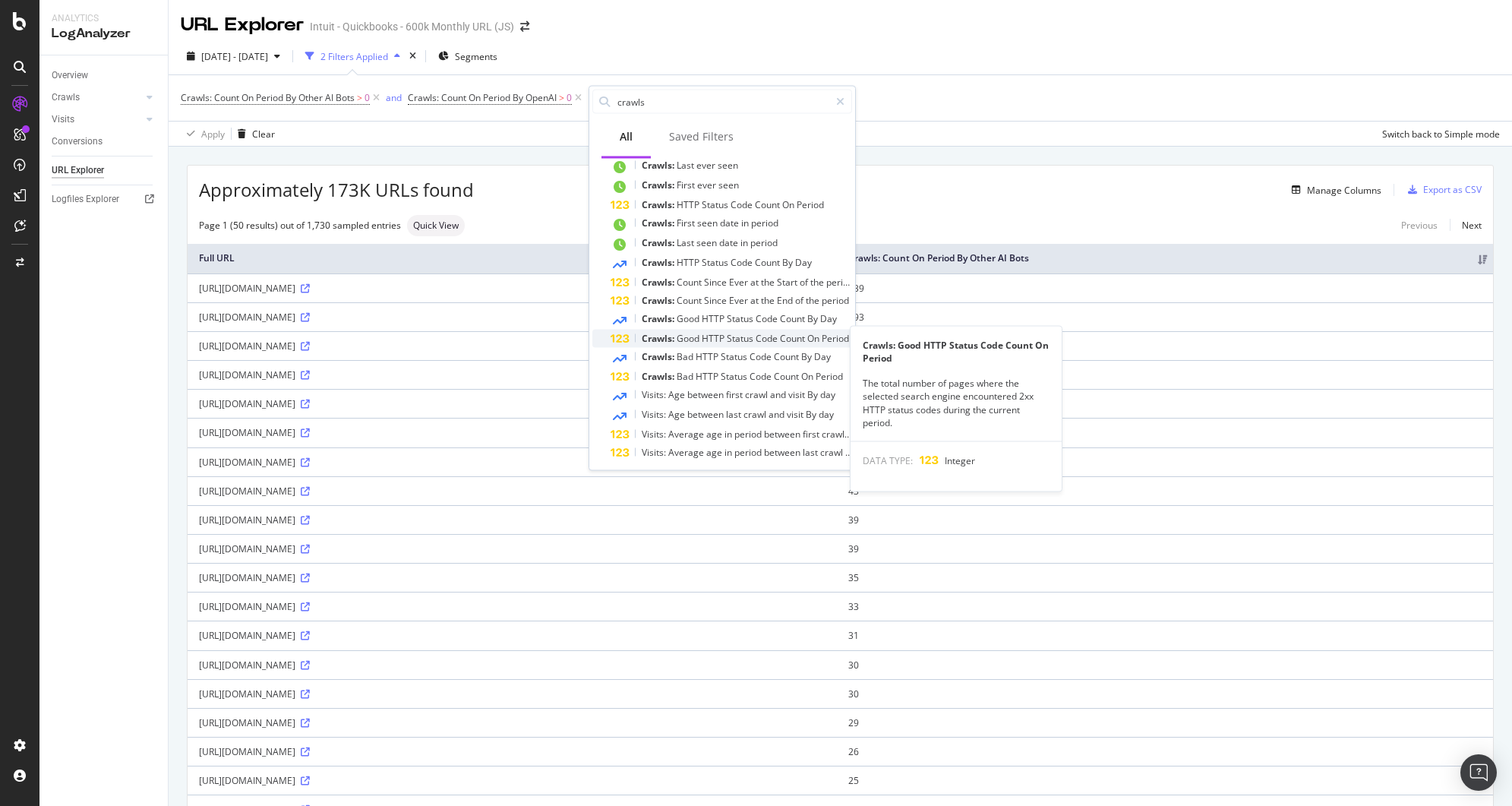
scroll to position [184, 0]
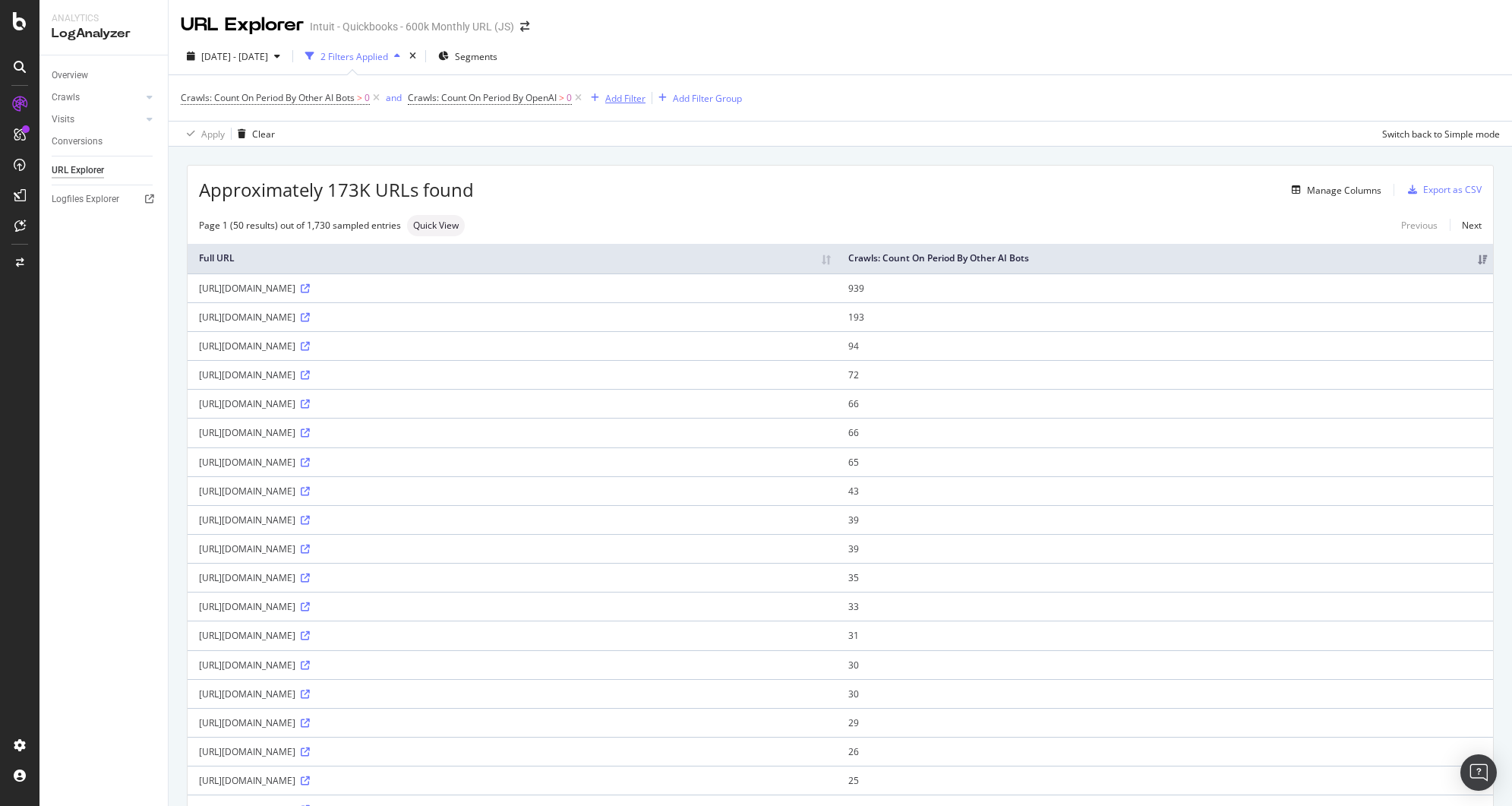
click at [613, 91] on div "Add Filter" at bounding box center [615, 97] width 61 height 16
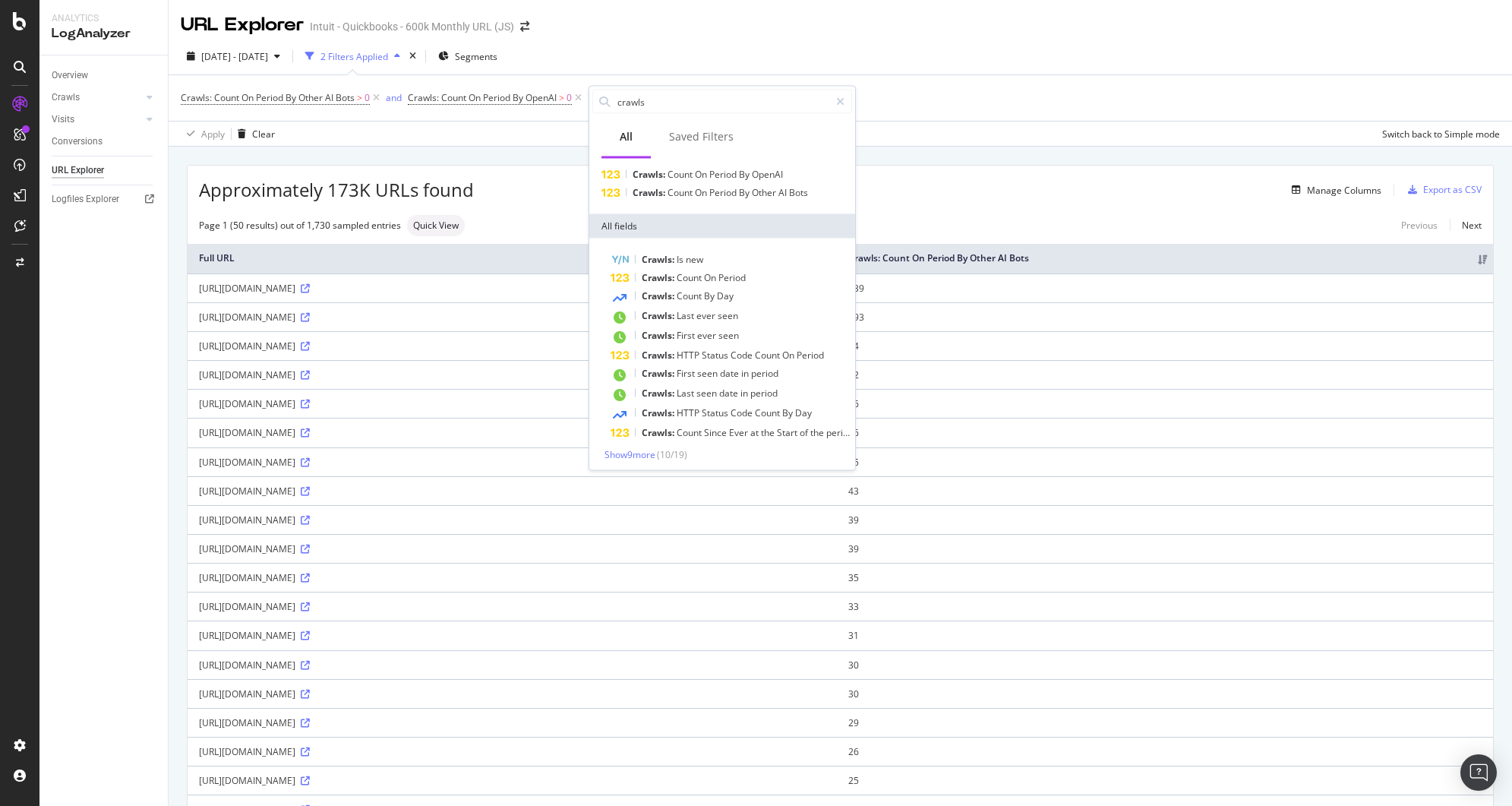
scroll to position [33, 0]
click at [700, 296] on span "Count" at bounding box center [690, 292] width 27 height 13
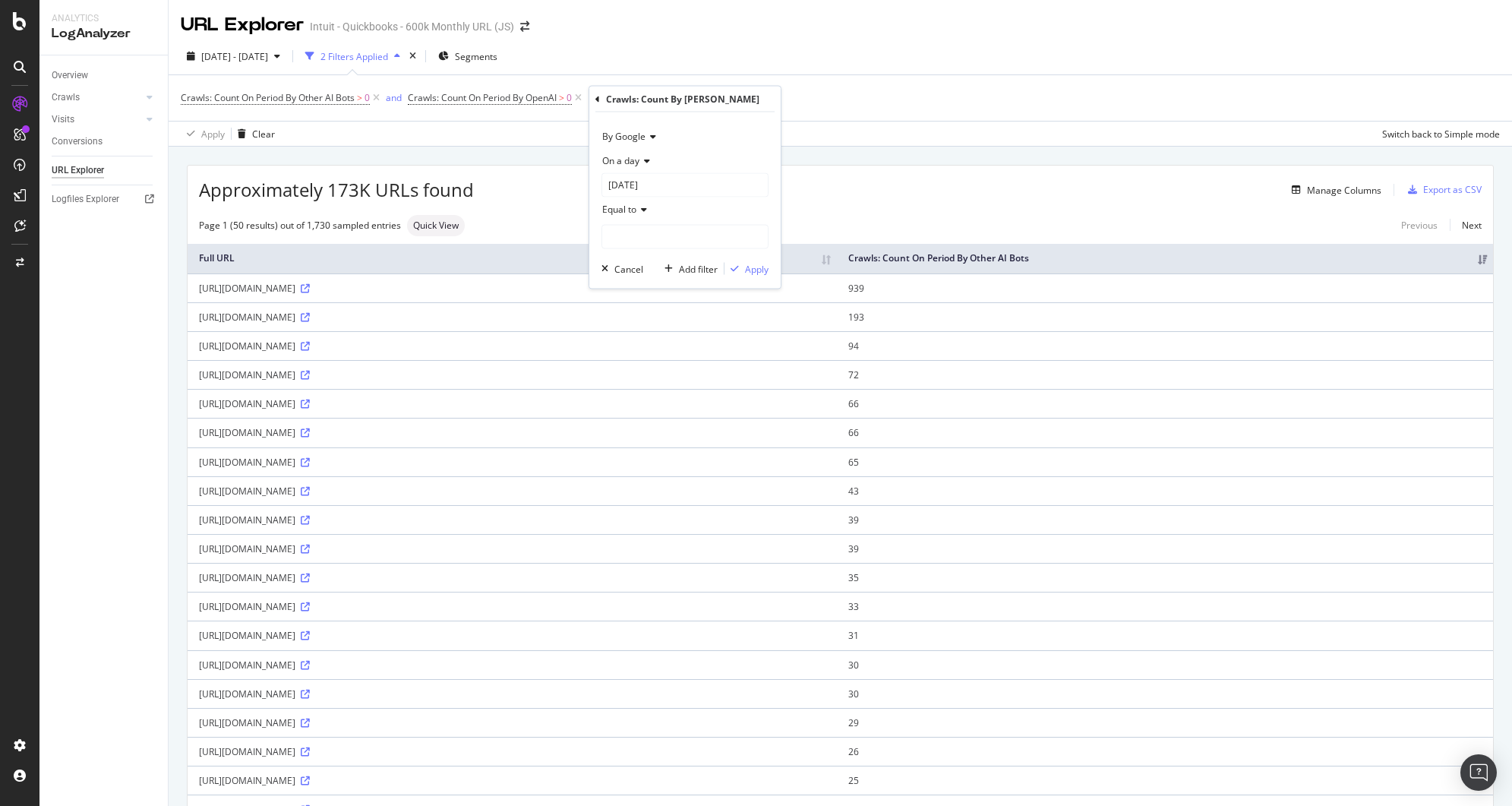
click at [638, 160] on span "On a day" at bounding box center [621, 160] width 38 height 13
click at [744, 130] on div "By Google" at bounding box center [684, 136] width 167 height 24
click at [596, 95] on icon at bounding box center [597, 98] width 5 height 9
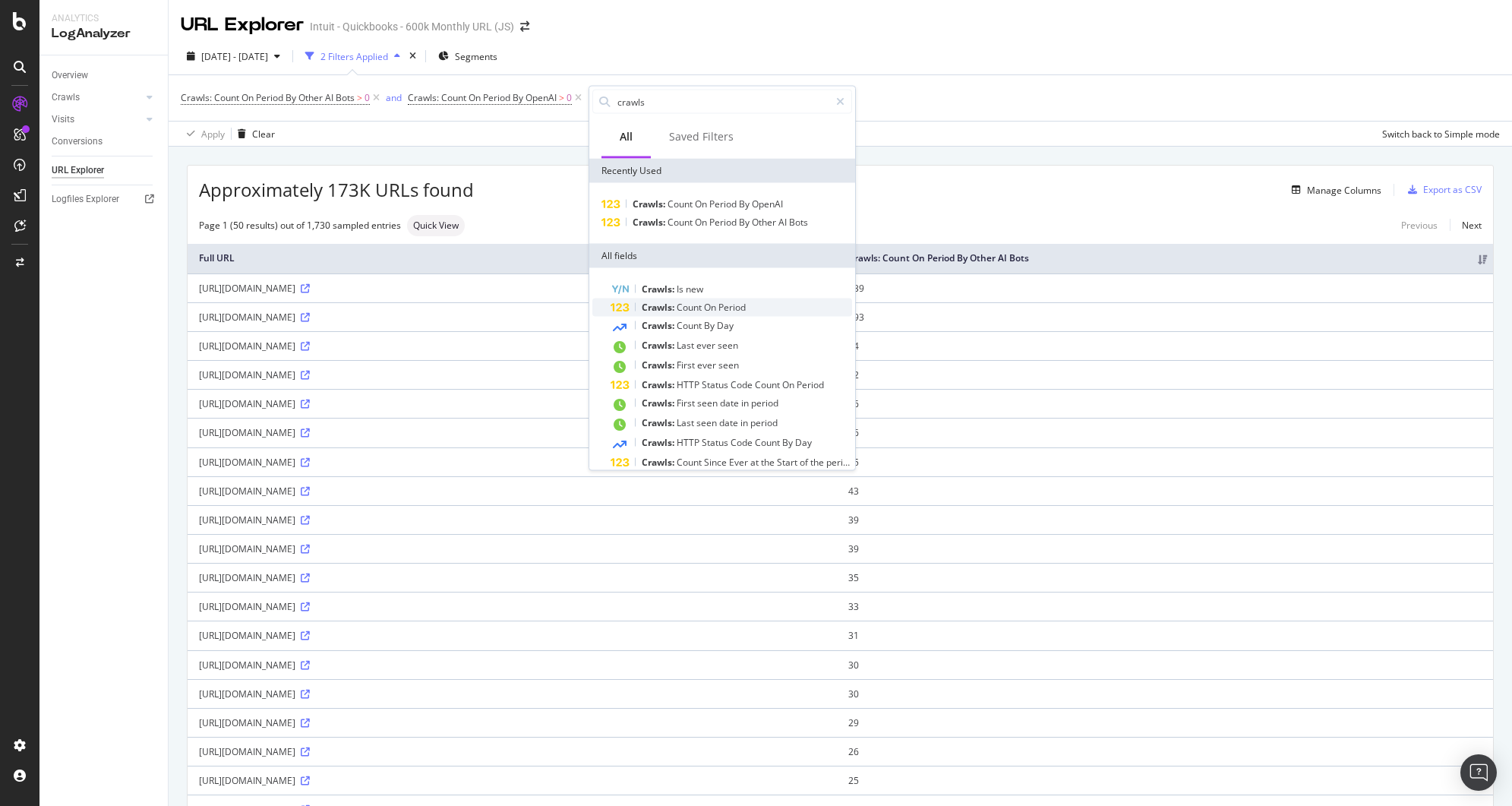
click at [718, 300] on div "Crawls: Count On Period" at bounding box center [731, 308] width 242 height 18
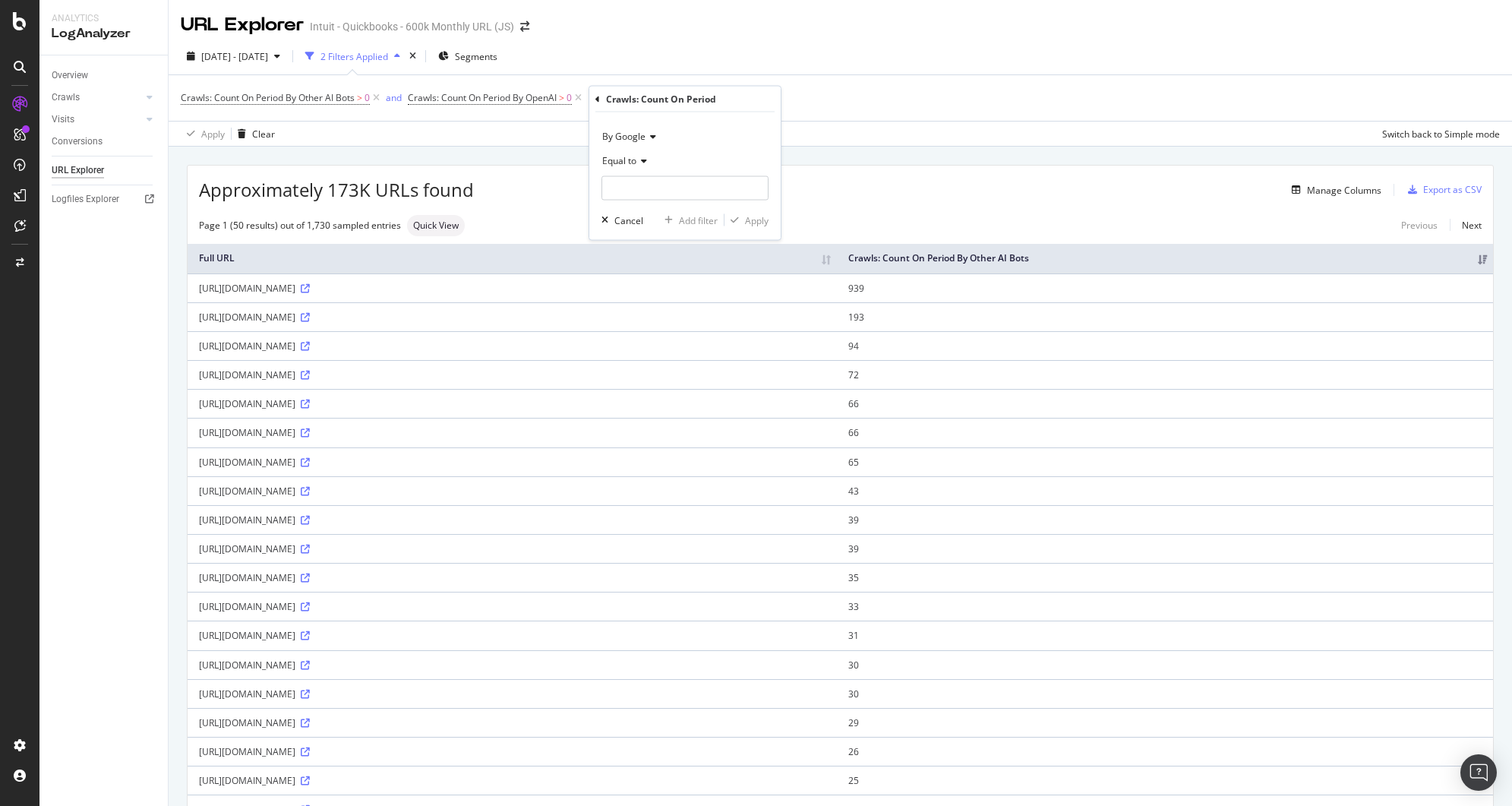
click at [641, 164] on icon at bounding box center [642, 160] width 11 height 9
click at [638, 264] on span "Greater than" at bounding box center [636, 270] width 55 height 13
click at [676, 189] on input "number" at bounding box center [684, 188] width 167 height 24
type input "0"
click at [762, 223] on div "Apply" at bounding box center [756, 219] width 23 height 13
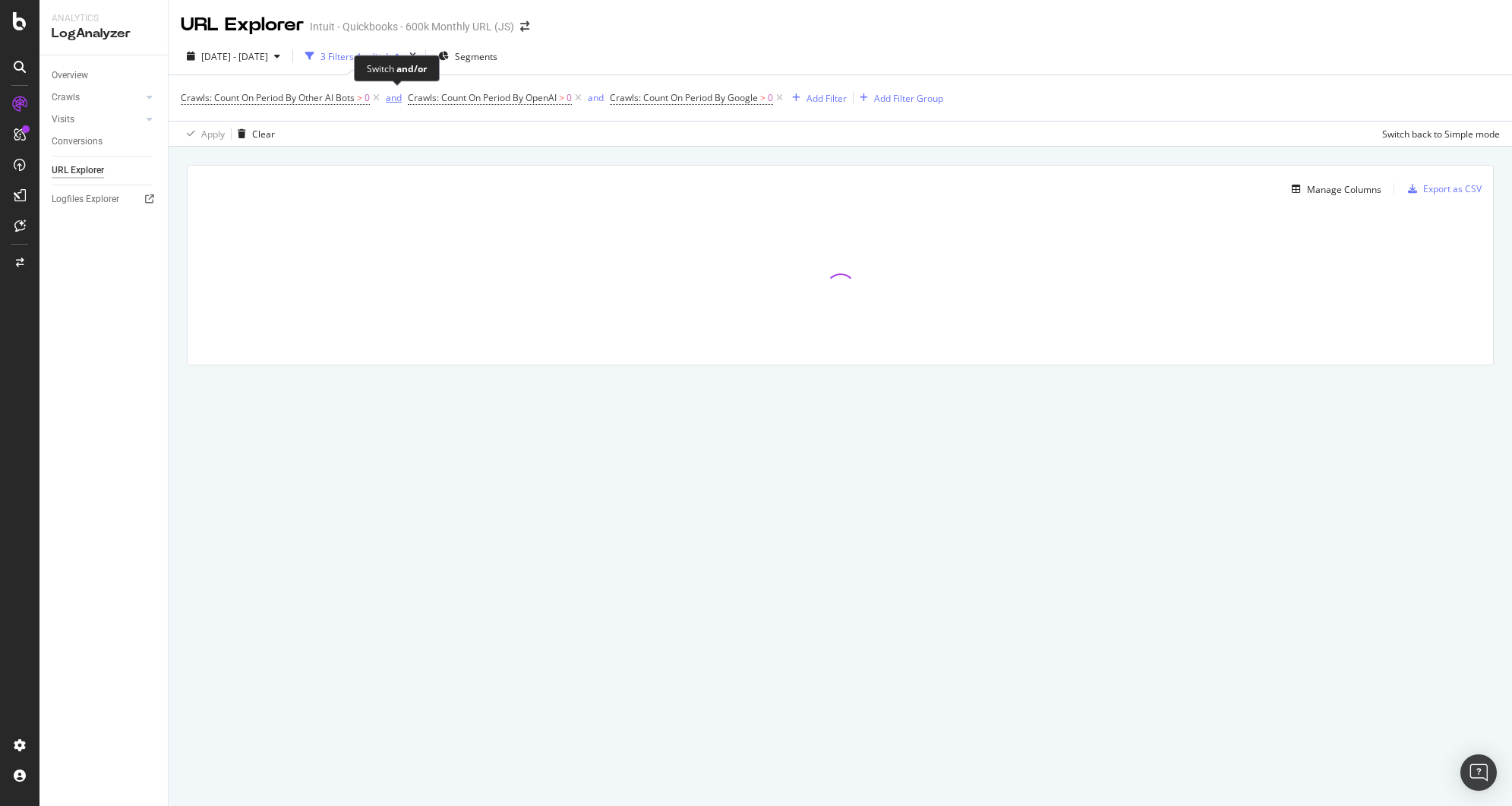
click at [390, 99] on div "and" at bounding box center [393, 97] width 16 height 13
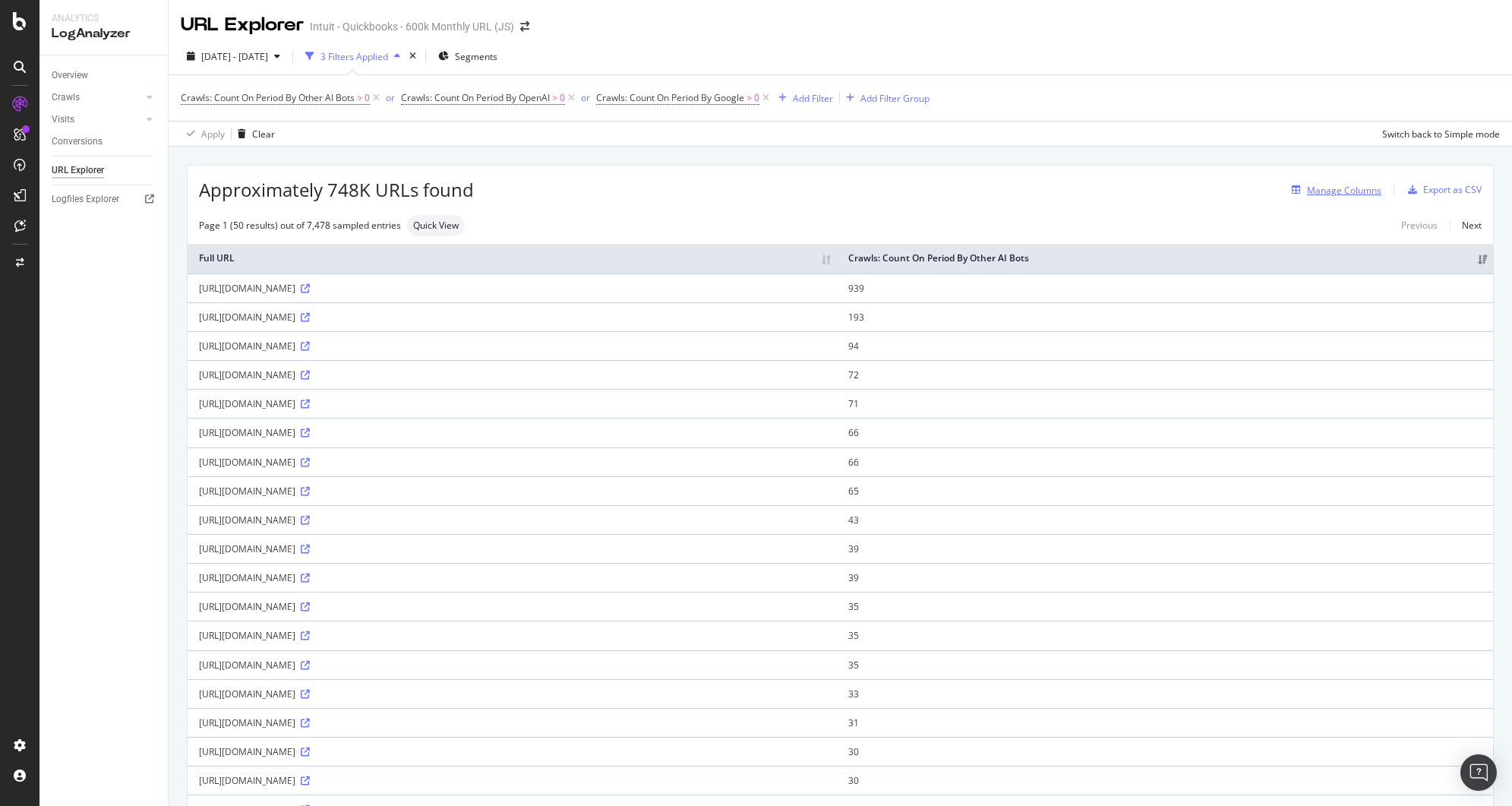
click at [1320, 188] on div "Manage Columns" at bounding box center [1344, 190] width 74 height 13
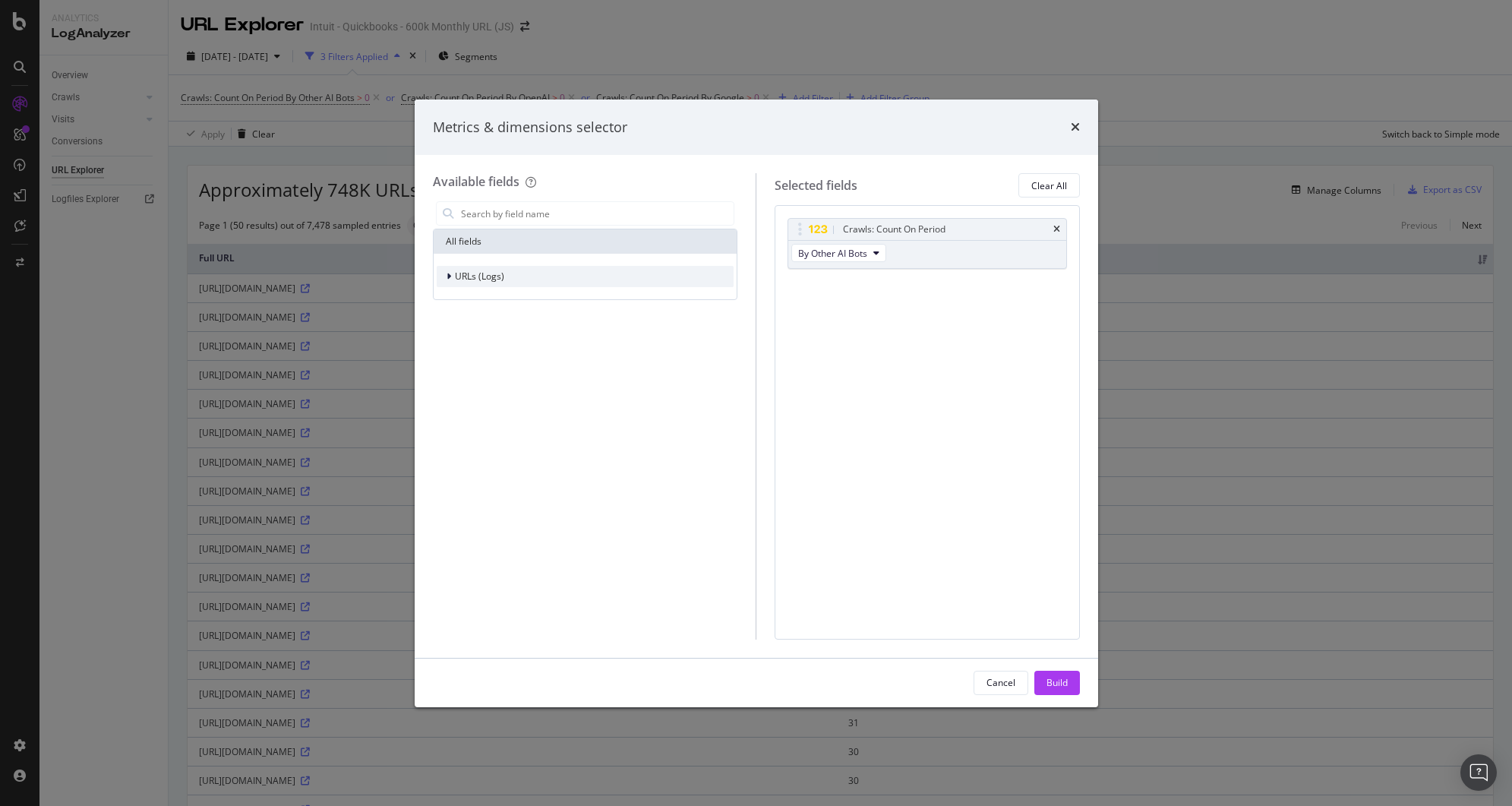
click at [569, 271] on div "URLs (Logs)" at bounding box center [585, 277] width 298 height 21
click at [515, 347] on div "Crawls" at bounding box center [585, 346] width 298 height 21
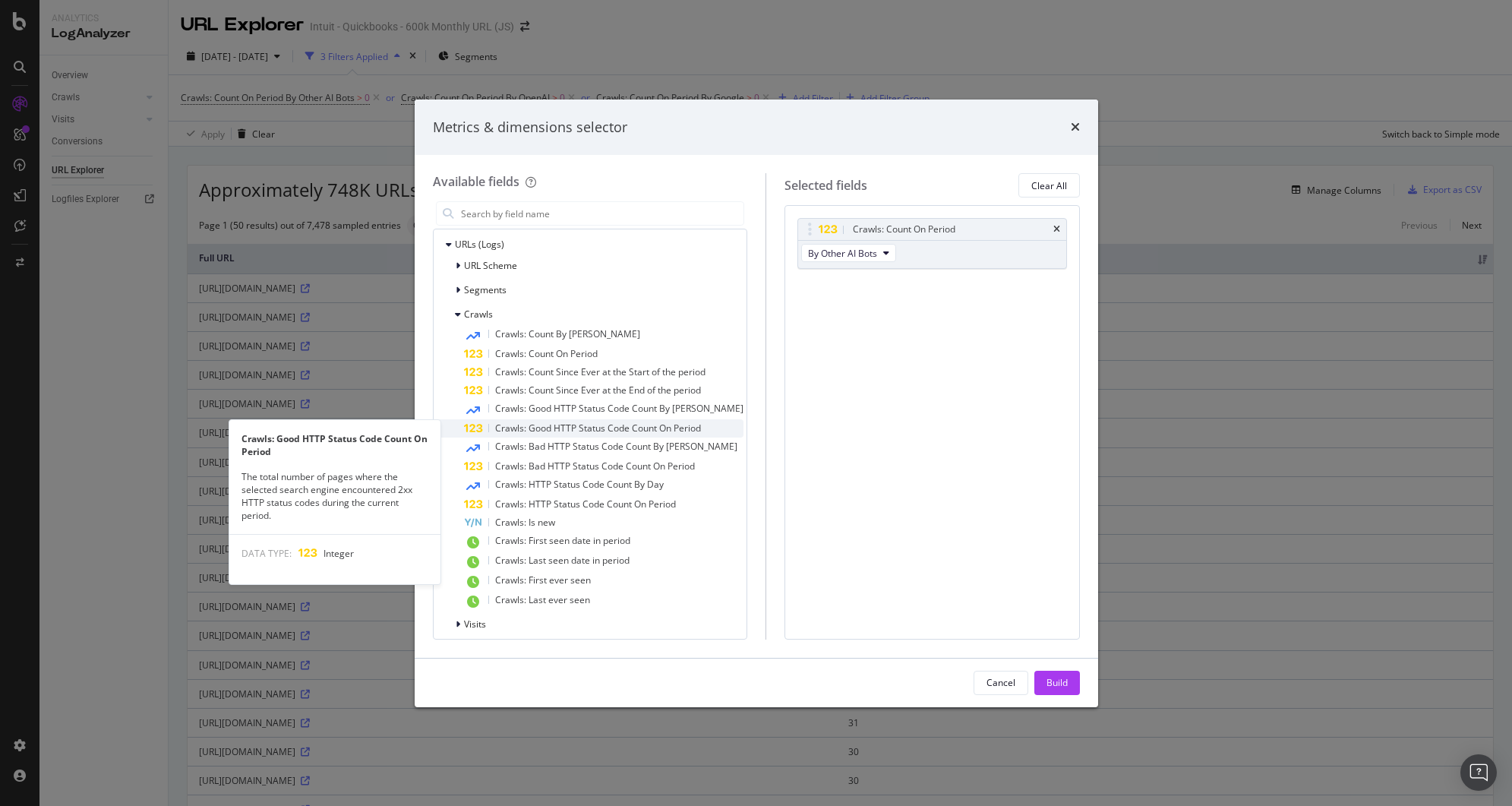
scroll to position [22, 0]
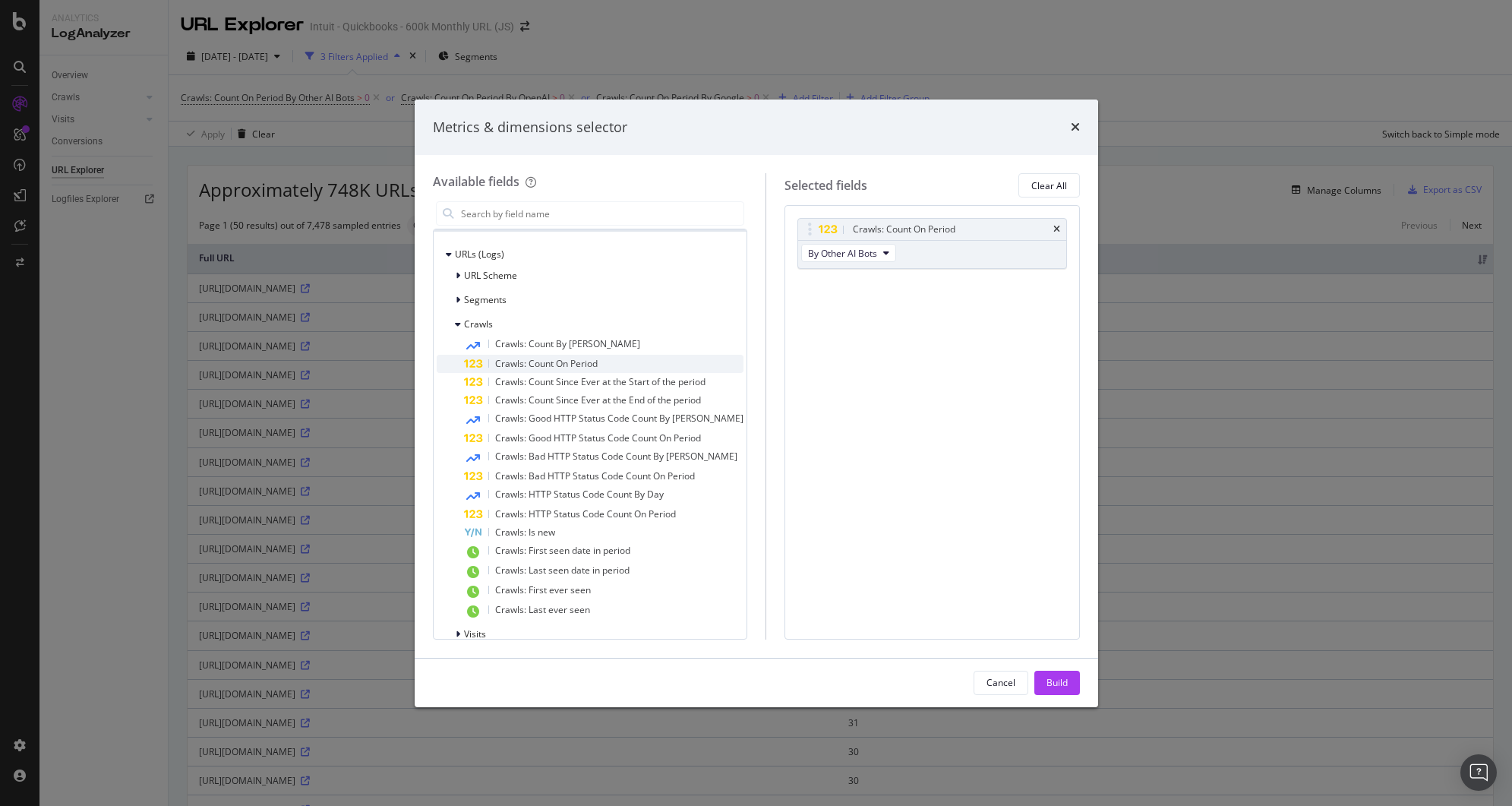
click at [571, 362] on span "Crawls: Count On Period" at bounding box center [546, 363] width 102 height 13
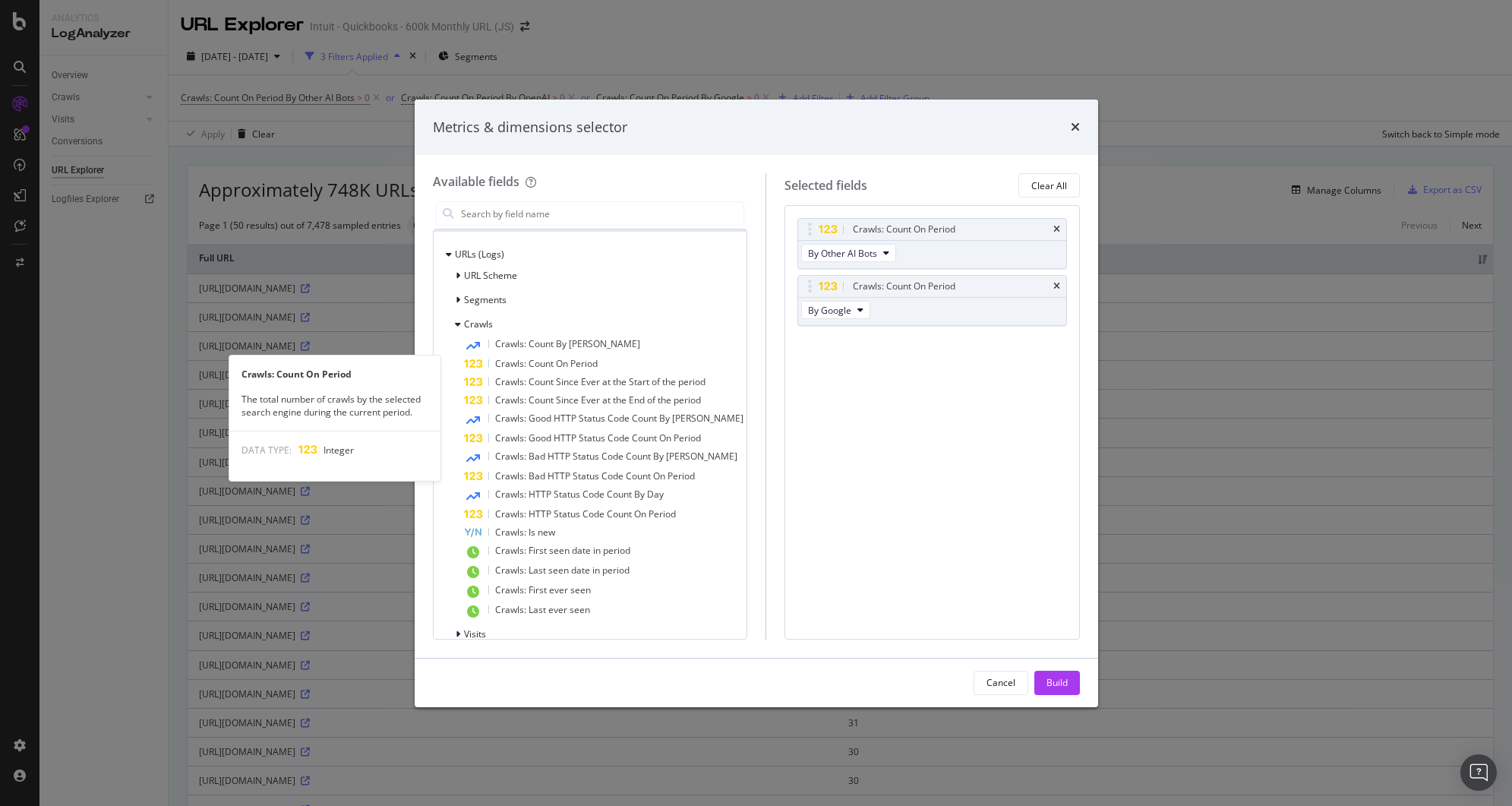
click at [571, 362] on span "Crawls: Count On Period" at bounding box center [546, 363] width 102 height 13
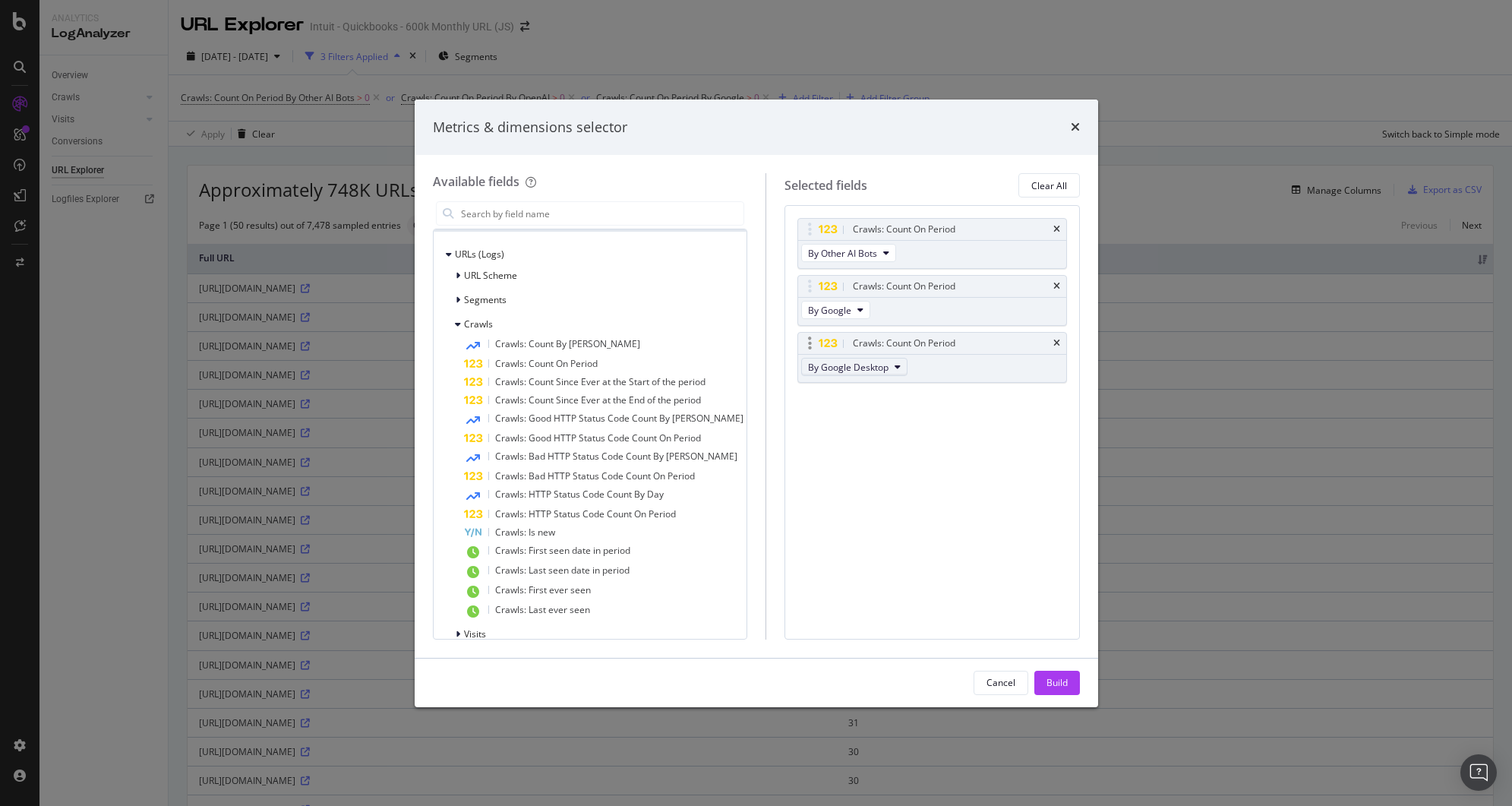
click at [876, 364] on span "By Google Desktop" at bounding box center [849, 366] width 81 height 13
click at [850, 425] on span "By OpenAI" at bounding box center [864, 428] width 120 height 13
drag, startPoint x: 906, startPoint y: 339, endPoint x: 898, endPoint y: 232, distance: 107.3
click at [898, 232] on body "Analytics LogAnalyzer Overview Crawls Daily Distribution Segments Distribution …" at bounding box center [756, 403] width 1512 height 806
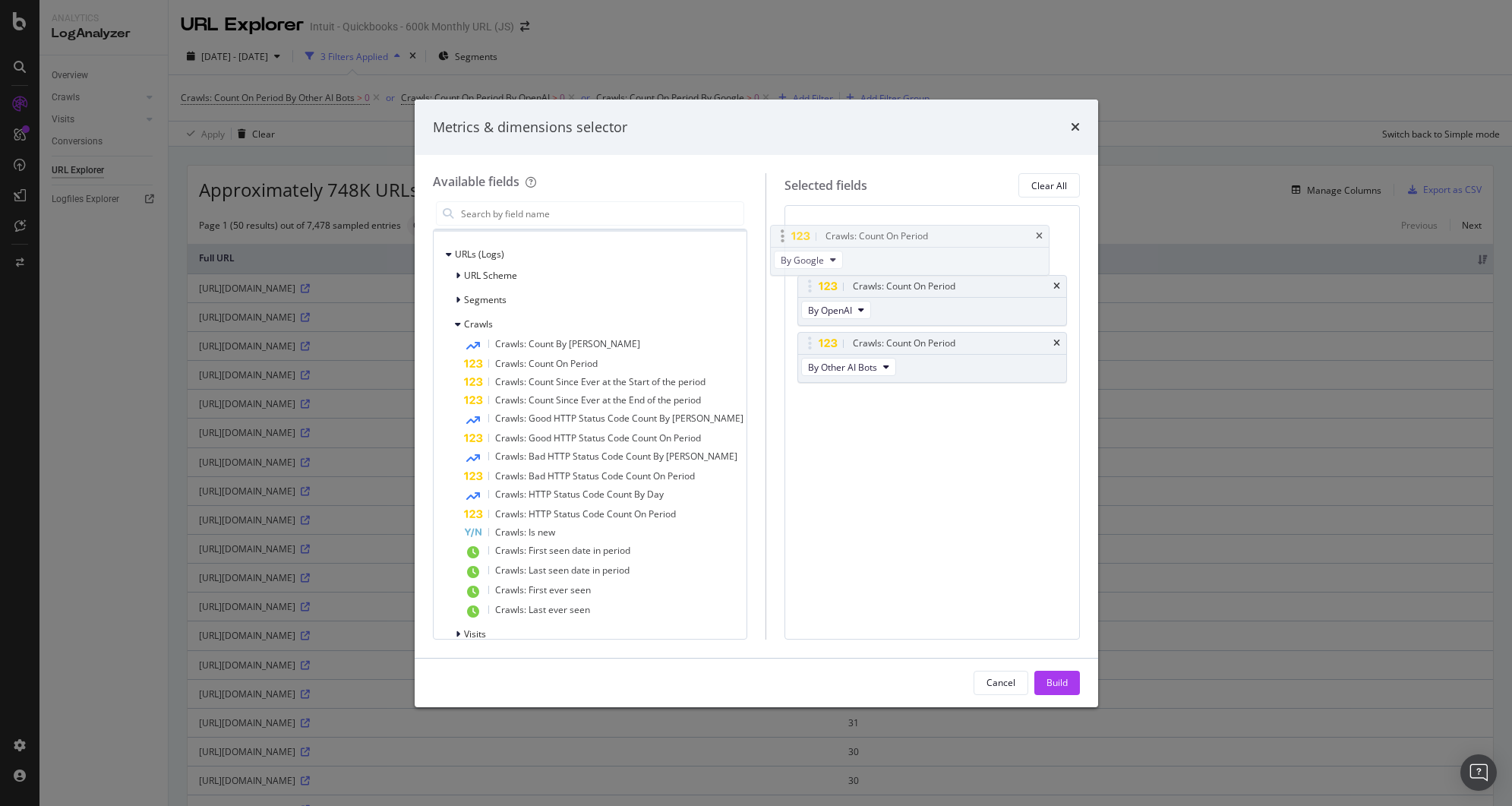
drag, startPoint x: 901, startPoint y: 342, endPoint x: 886, endPoint y: 231, distance: 112.0
click at [886, 231] on body "Analytics LogAnalyzer Overview Crawls Daily Distribution Segments Distribution …" at bounding box center [756, 403] width 1512 height 806
click at [1051, 671] on button "Build" at bounding box center [1057, 683] width 45 height 24
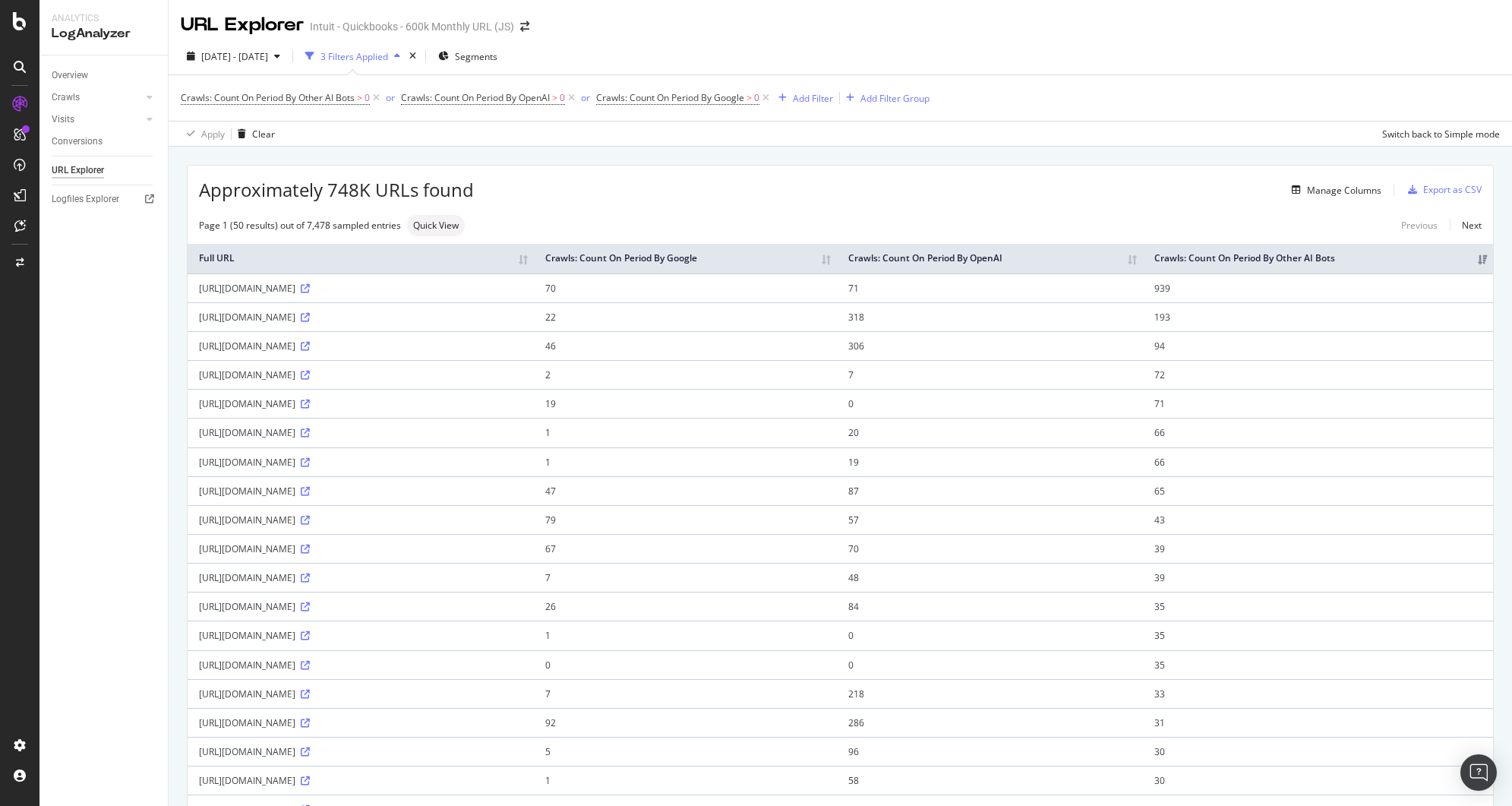
click at [837, 258] on th "Crawls: Count On Period By Google" at bounding box center [685, 258] width 304 height 30
click at [837, 262] on th "Crawls: Count On Period By Google" at bounding box center [686, 258] width 303 height 30
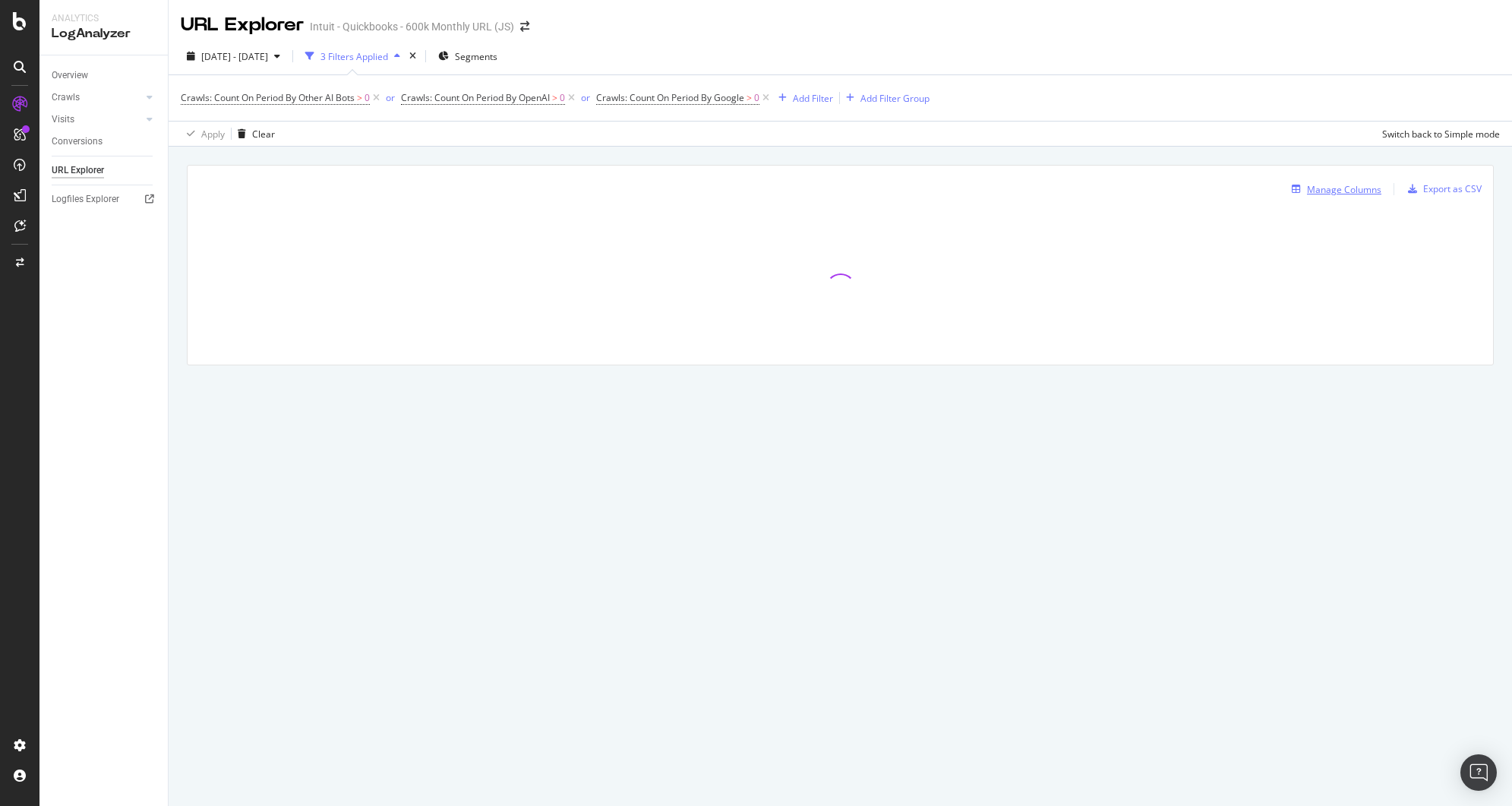
click at [1316, 196] on div "Manage Columns" at bounding box center [1344, 189] width 74 height 13
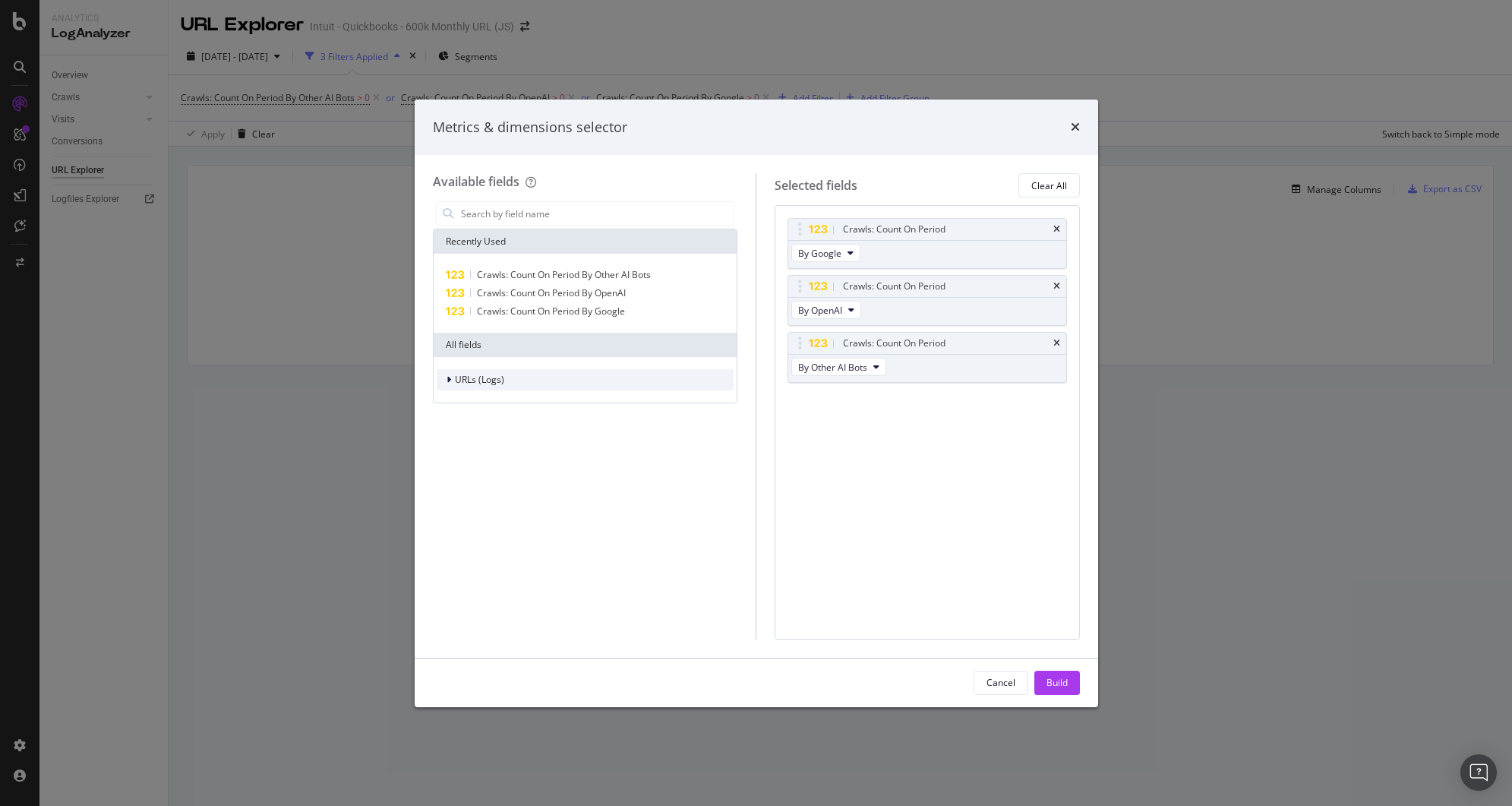
click at [597, 372] on div "URLs (Logs)" at bounding box center [585, 380] width 298 height 21
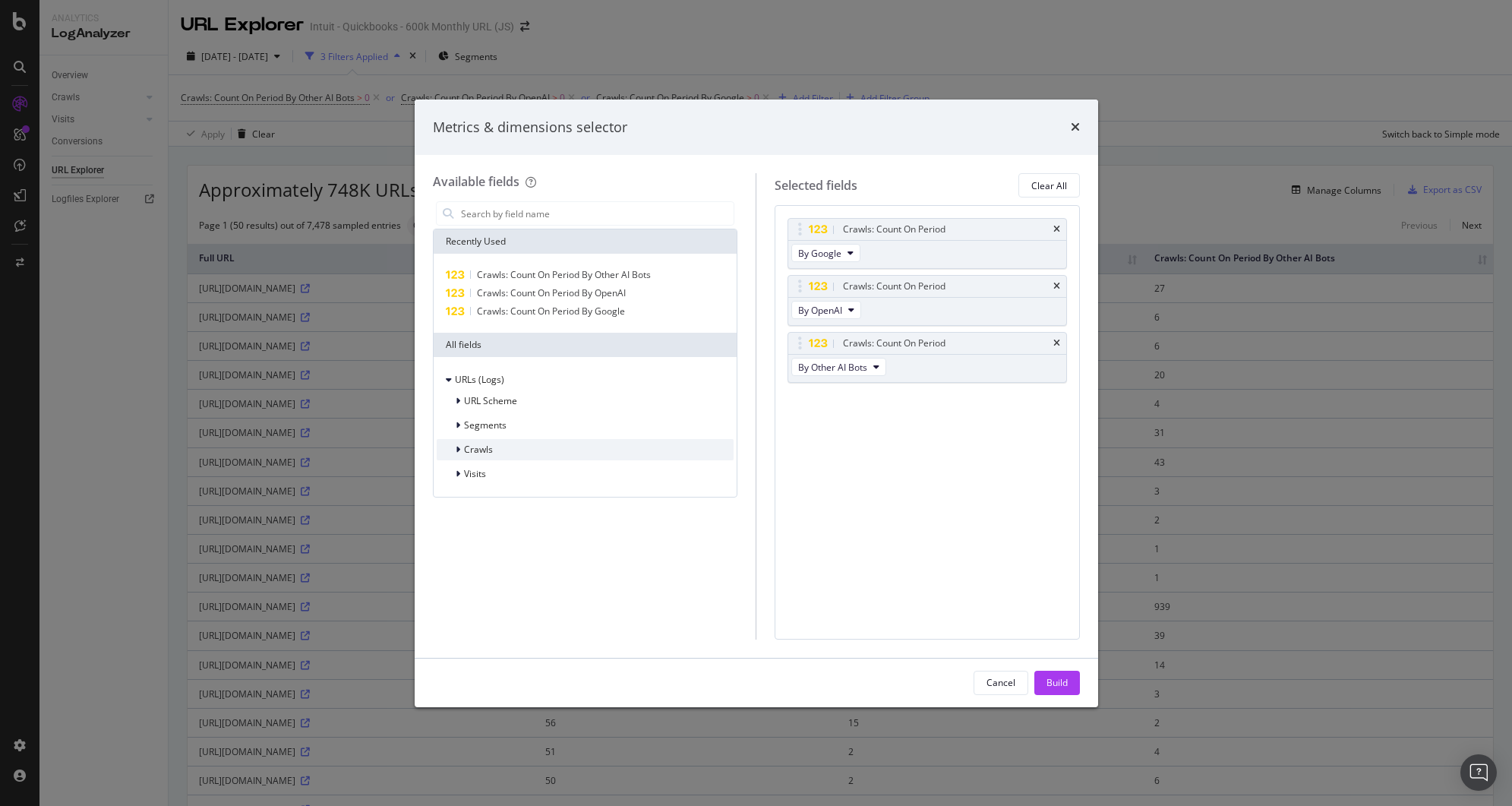
click at [571, 440] on div "Crawls" at bounding box center [585, 450] width 298 height 21
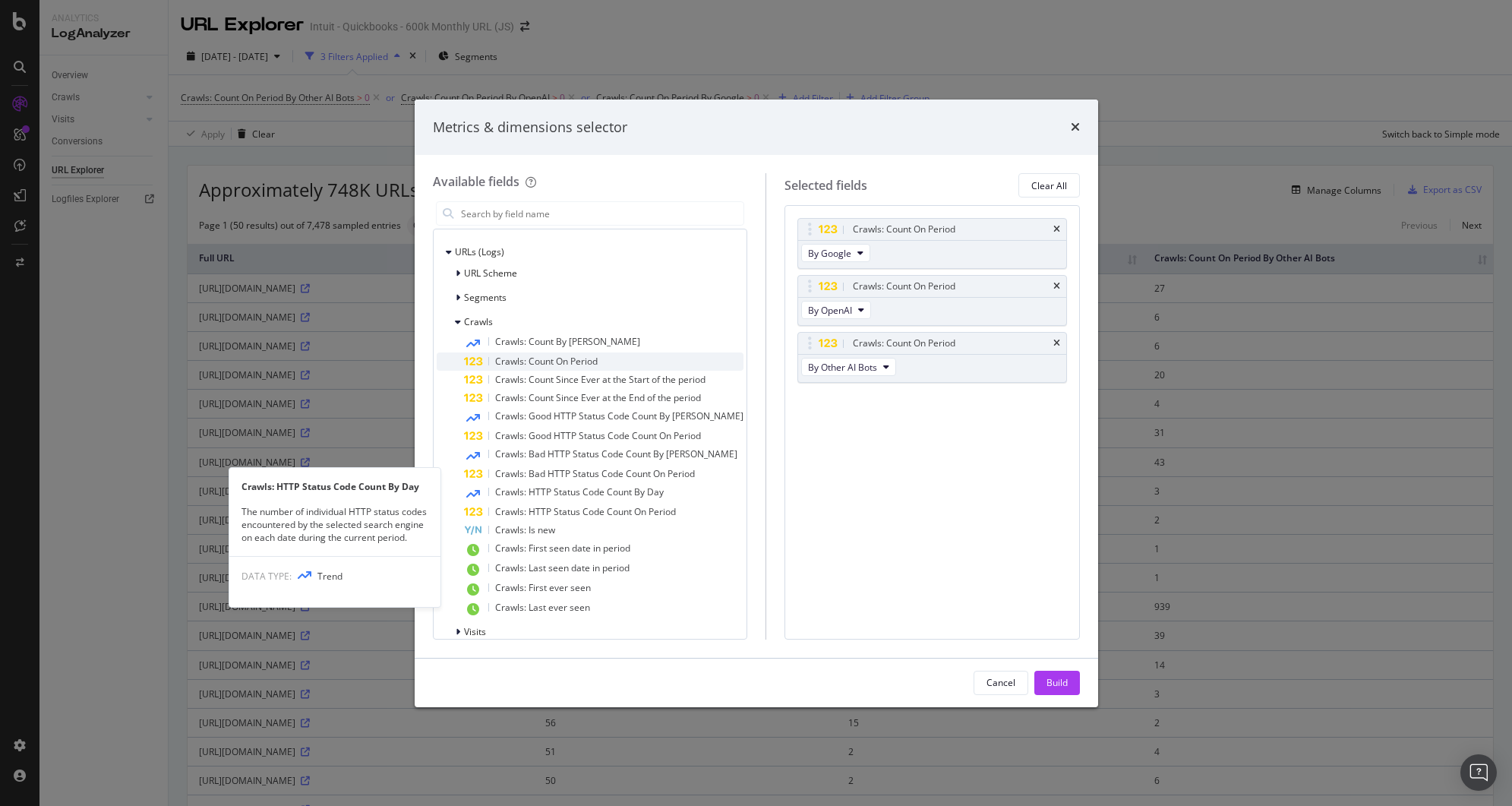
scroll to position [144, 0]
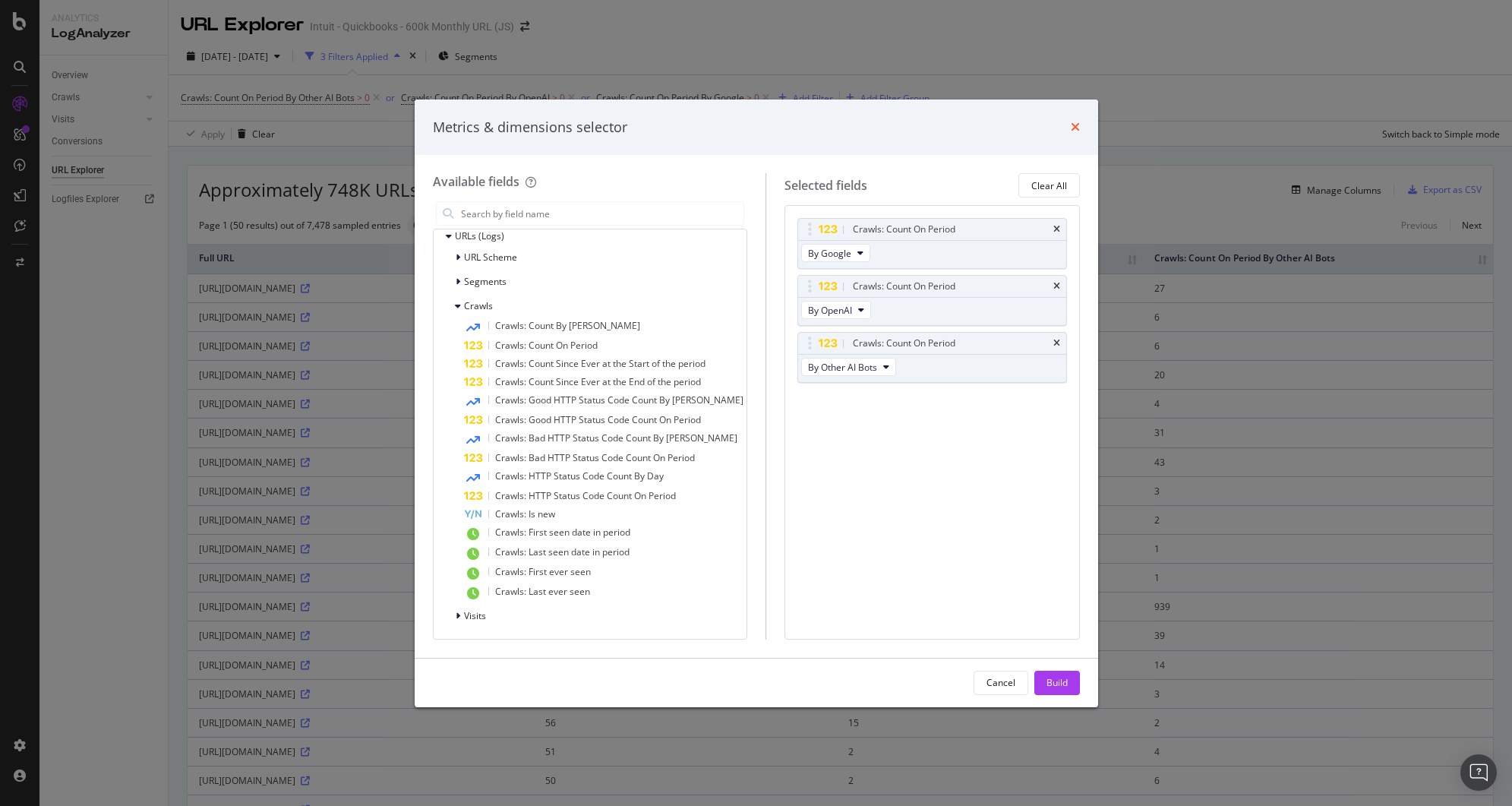
click at [1075, 124] on icon "times" at bounding box center [1074, 126] width 9 height 13
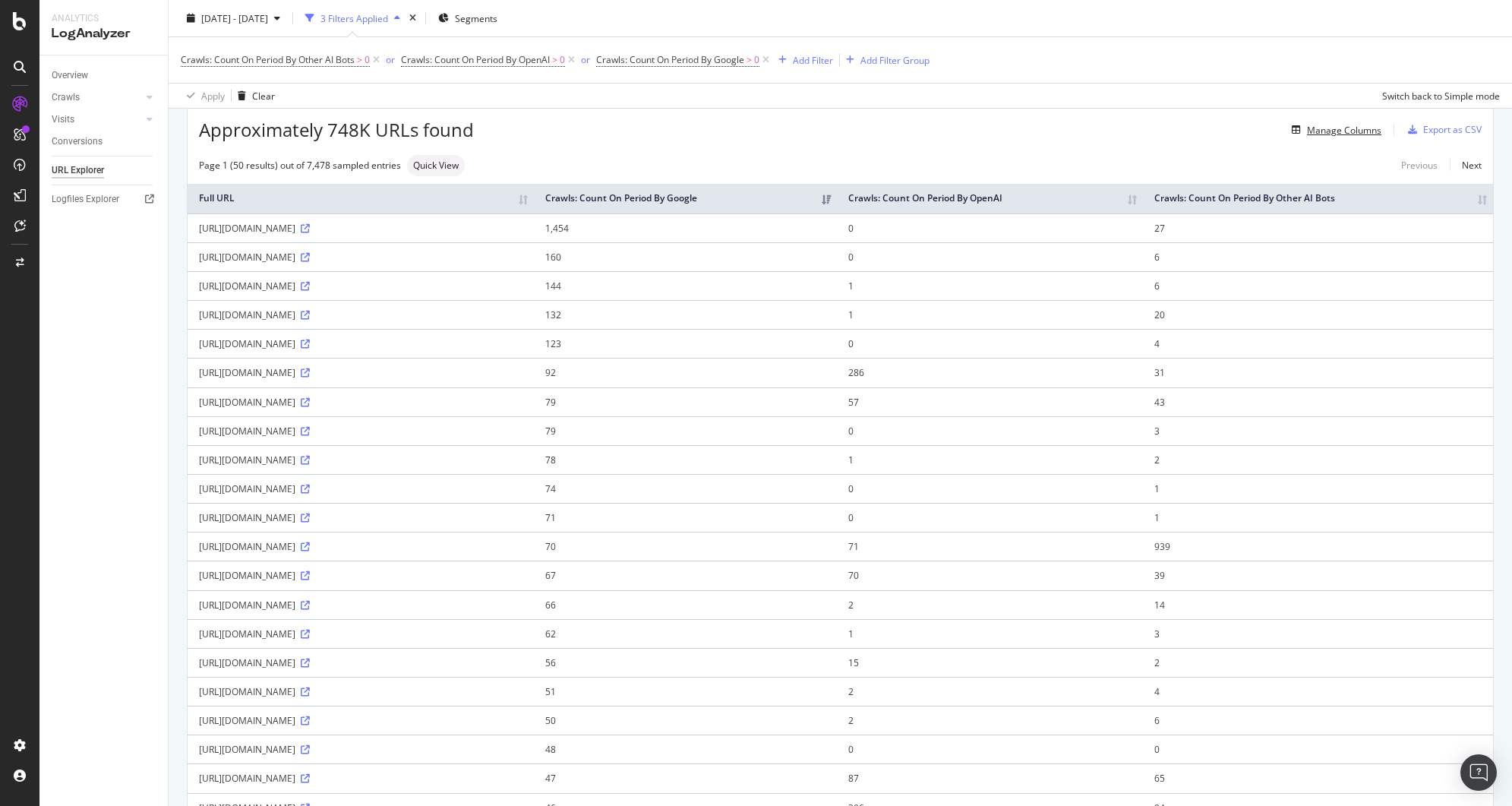
scroll to position [50, 0]
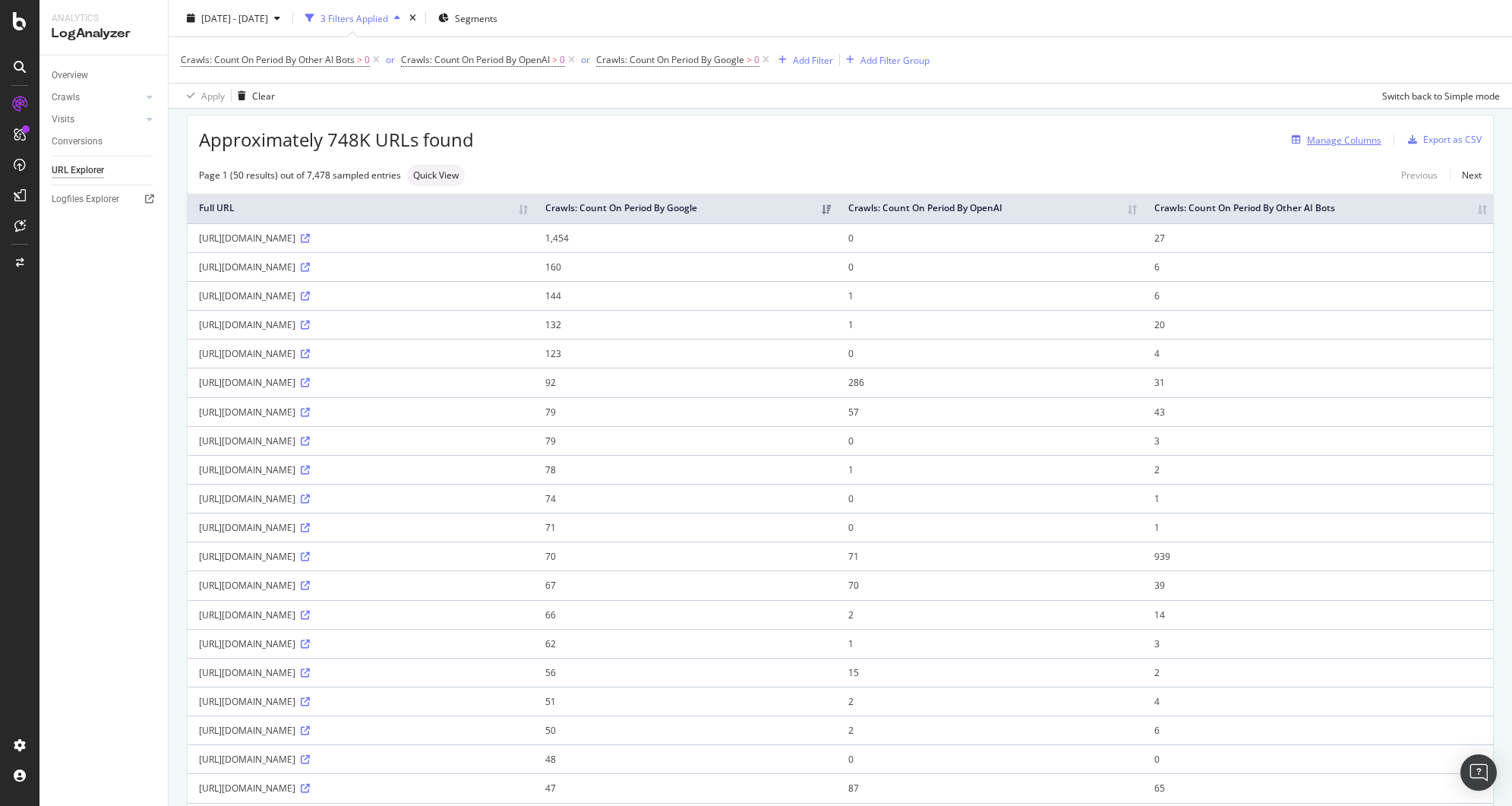
click at [1327, 138] on div "Manage Columns" at bounding box center [1344, 140] width 74 height 13
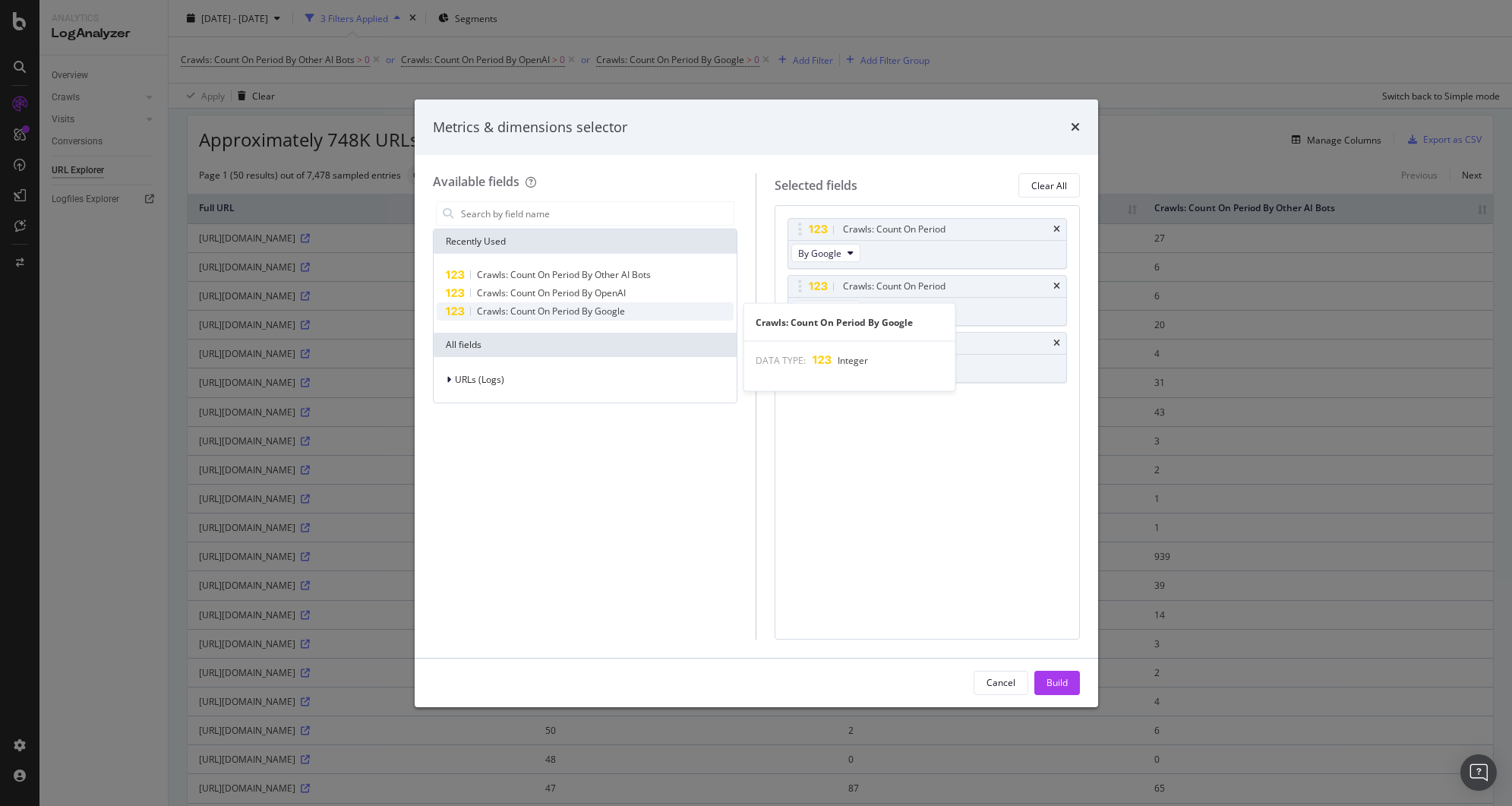
click at [569, 317] on span "Crawls: Count On Period By Google" at bounding box center [551, 310] width 148 height 13
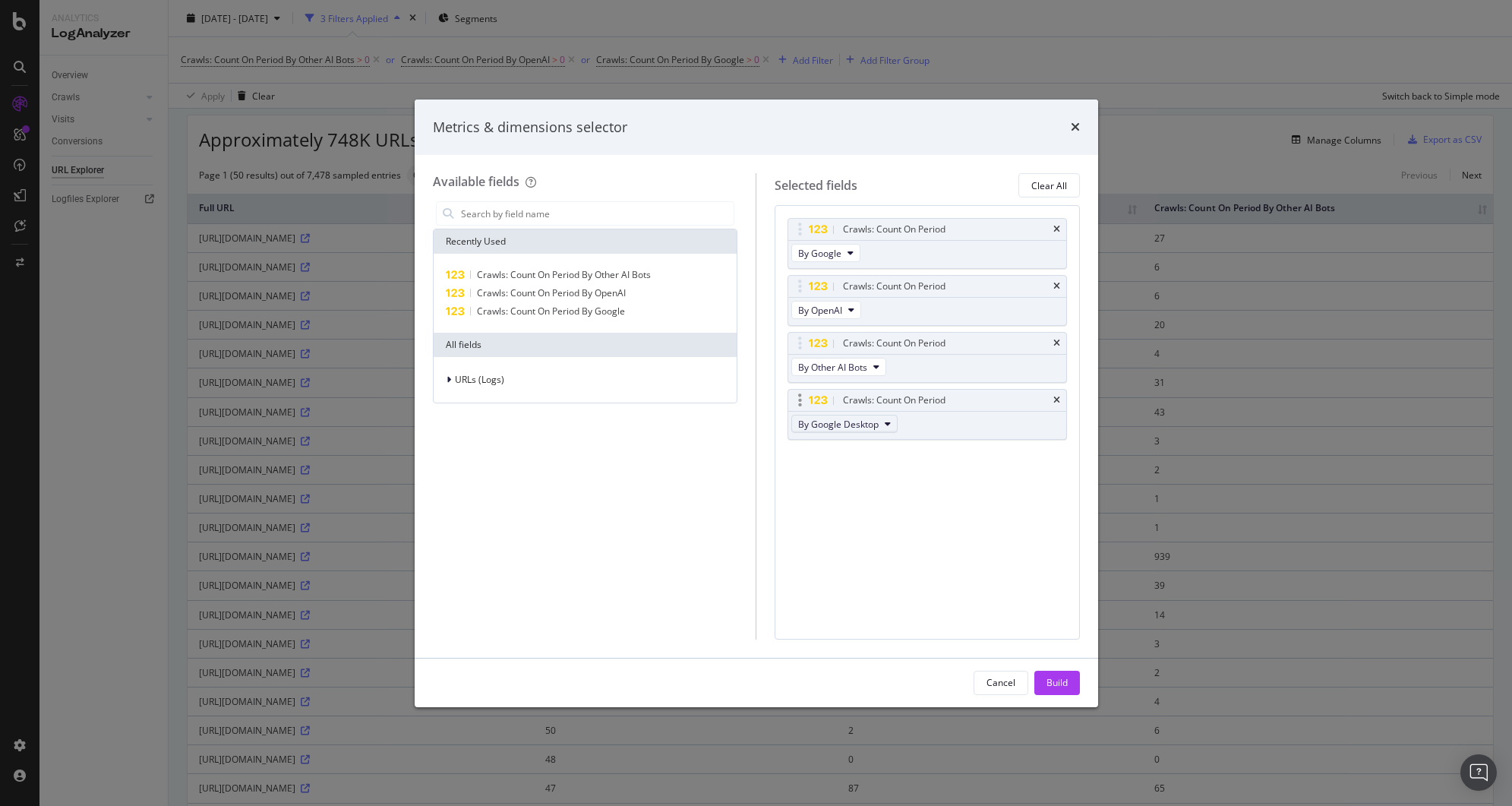
click at [864, 421] on span "By Google Desktop" at bounding box center [838, 424] width 81 height 13
click at [872, 486] on span "By ChatGPT-User" at bounding box center [864, 488] width 120 height 13
drag, startPoint x: 902, startPoint y: 401, endPoint x: 891, endPoint y: 352, distance: 50.2
click at [891, 352] on body "Analytics LogAnalyzer Overview Crawls Daily Distribution Segments Distribution …" at bounding box center [756, 403] width 1512 height 806
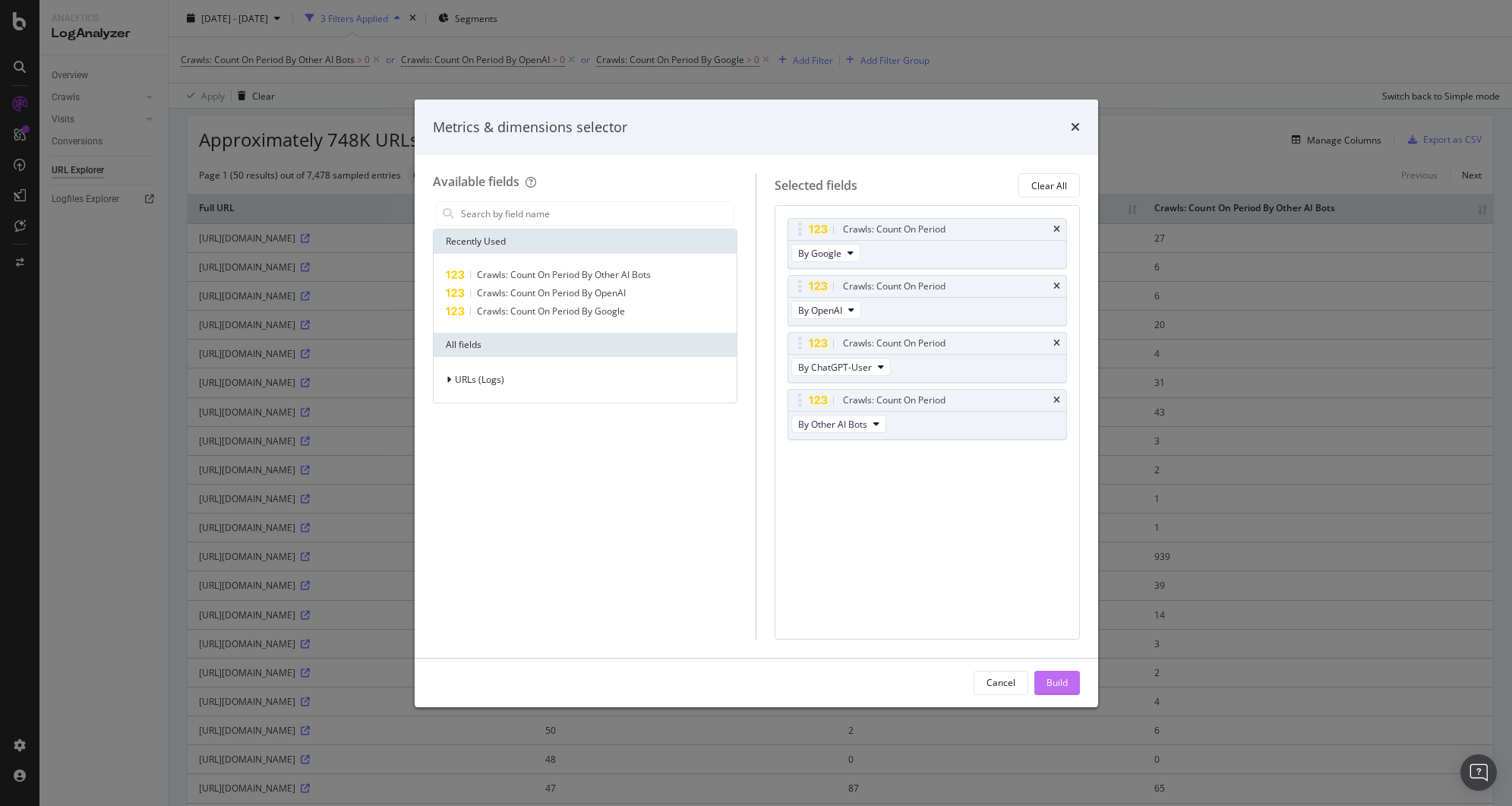
click at [1045, 680] on button "Build" at bounding box center [1057, 683] width 45 height 24
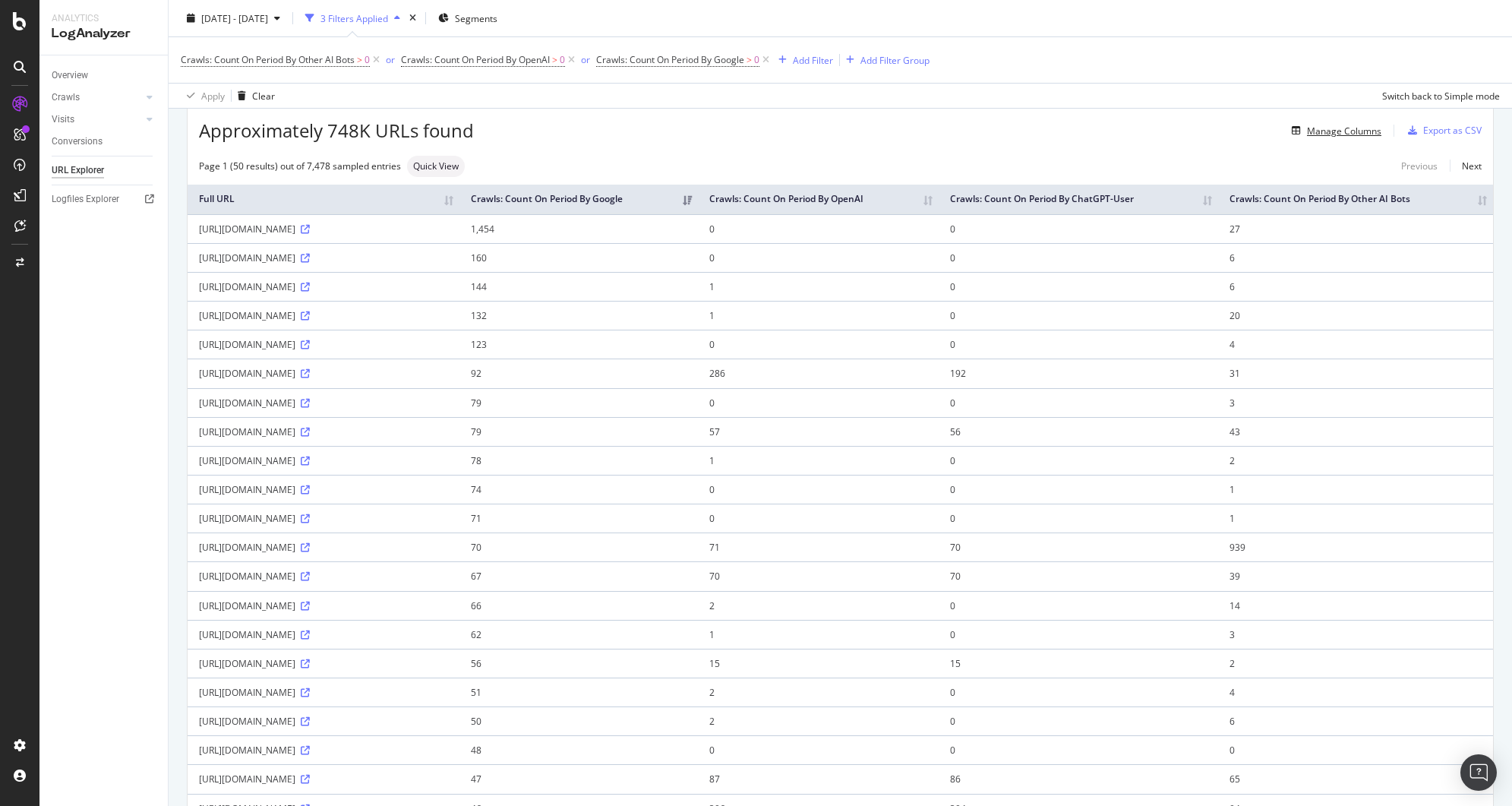
scroll to position [49, 0]
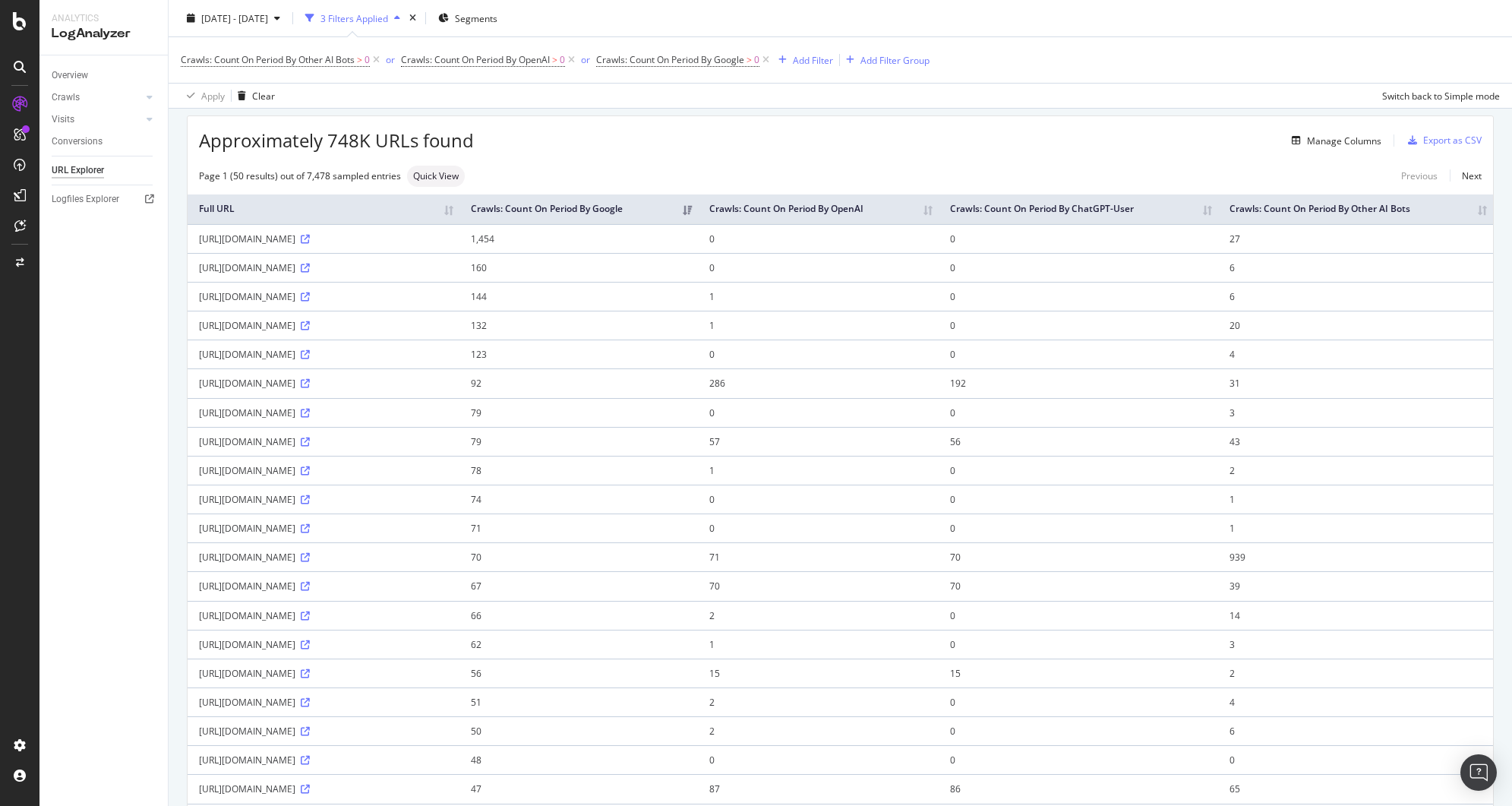
click at [646, 148] on div "Manage Columns" at bounding box center [928, 140] width 908 height 18
click at [898, 58] on div "Add Filter Group" at bounding box center [895, 59] width 69 height 13
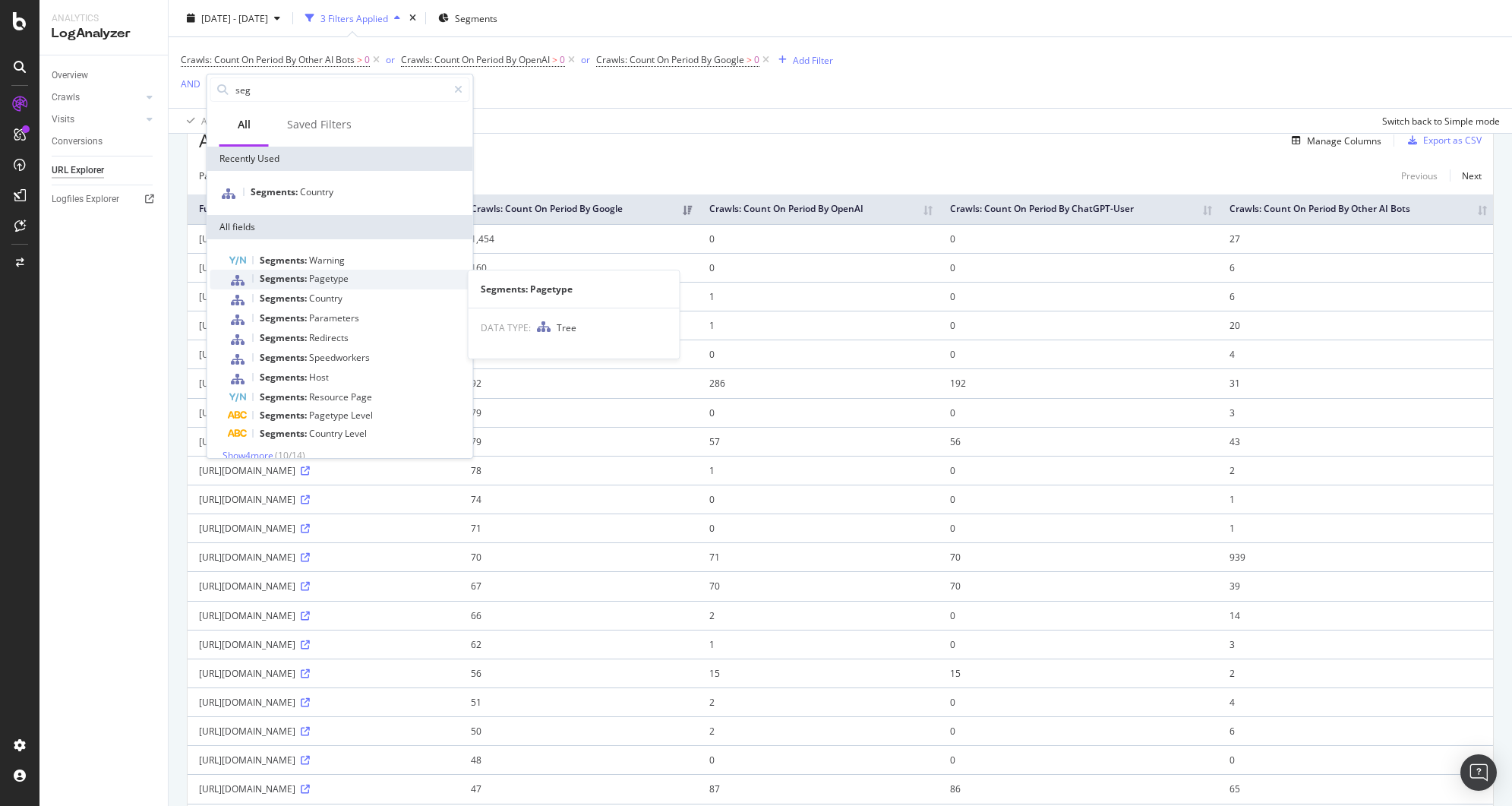
type input "seg"
click at [332, 279] on span "Pagetype" at bounding box center [329, 278] width 40 height 13
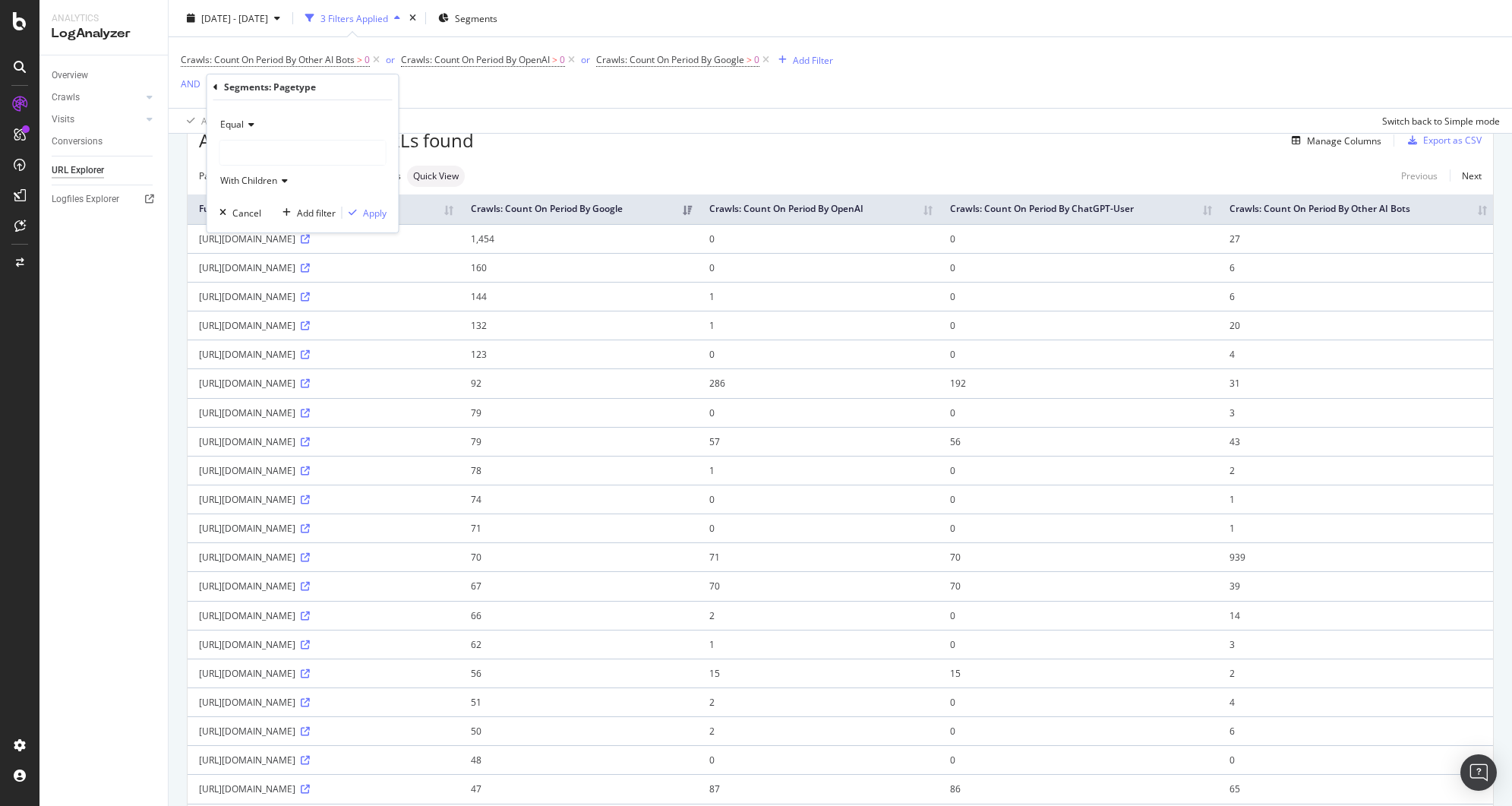
click at [242, 120] on span "Equal" at bounding box center [232, 123] width 23 height 13
click at [247, 170] on span "Not Equal" at bounding box center [248, 175] width 41 height 13
click at [256, 153] on div at bounding box center [304, 152] width 166 height 24
click at [261, 272] on span "resources" at bounding box center [256, 277] width 42 height 13
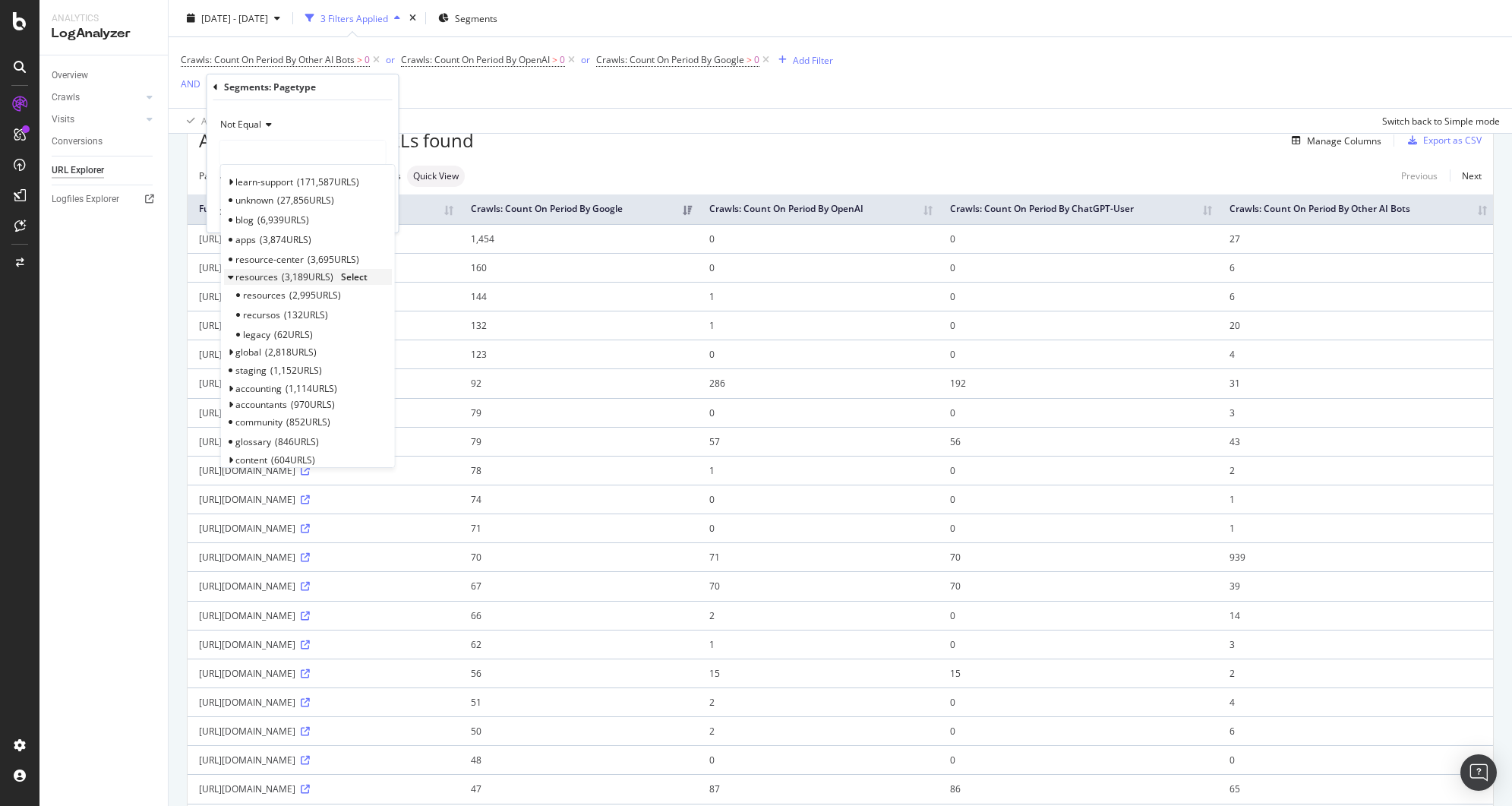
click at [349, 280] on span "Select" at bounding box center [355, 277] width 27 height 13
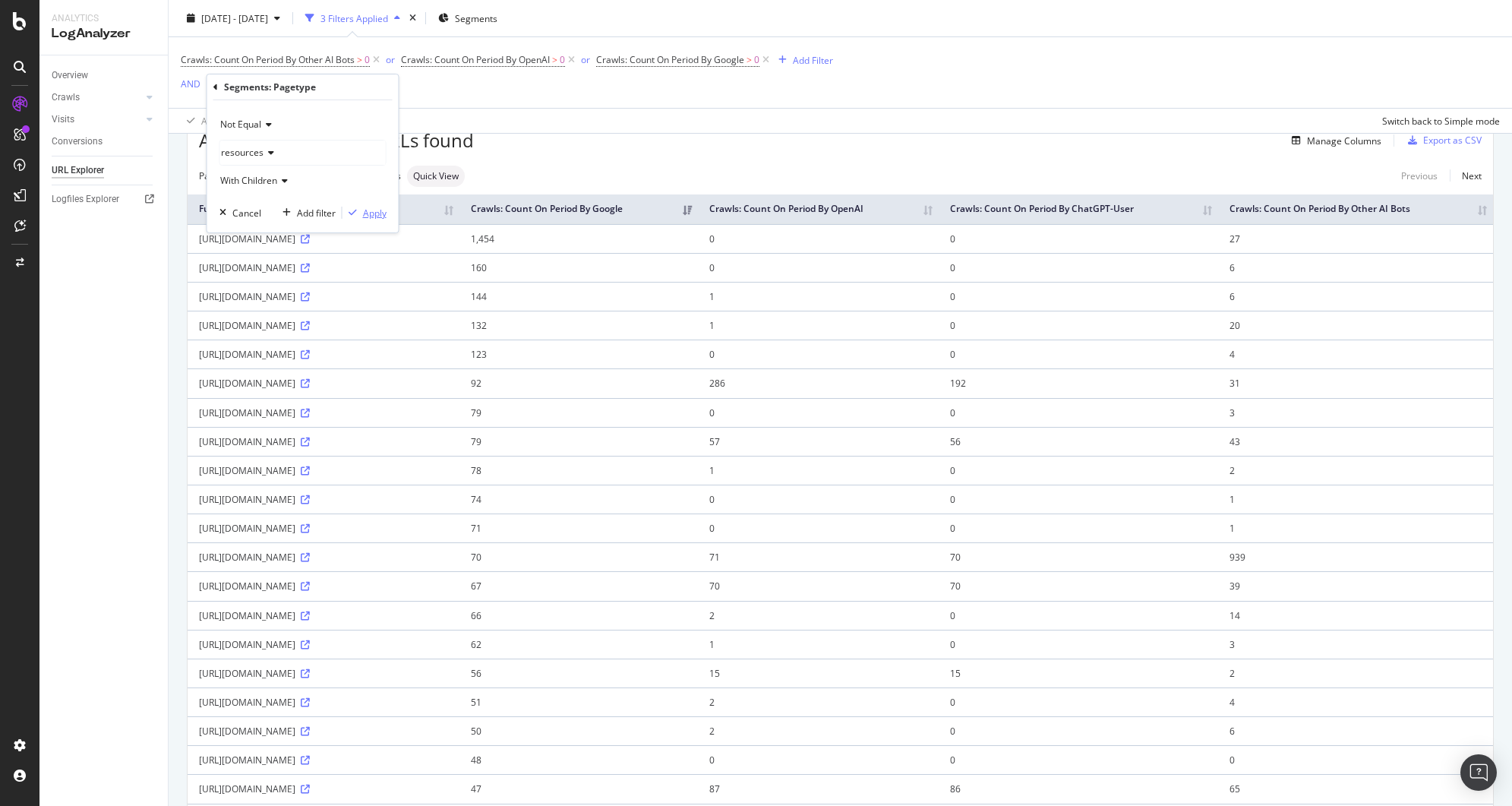
click at [364, 213] on div "Apply" at bounding box center [375, 212] width 23 height 13
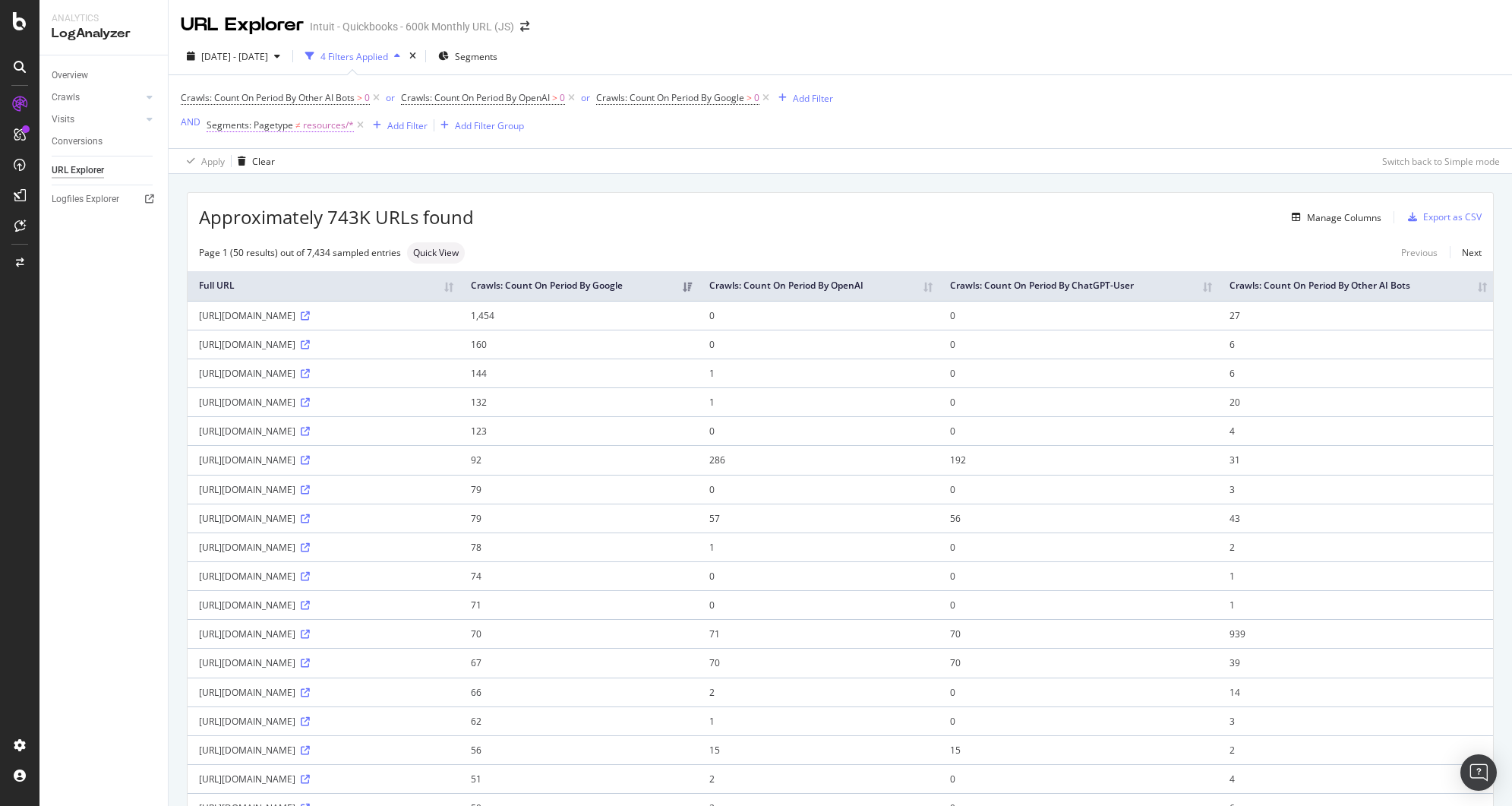
click at [290, 129] on span "Segments: Pagetype" at bounding box center [250, 124] width 87 height 13
click at [278, 184] on div "resources" at bounding box center [304, 189] width 166 height 24
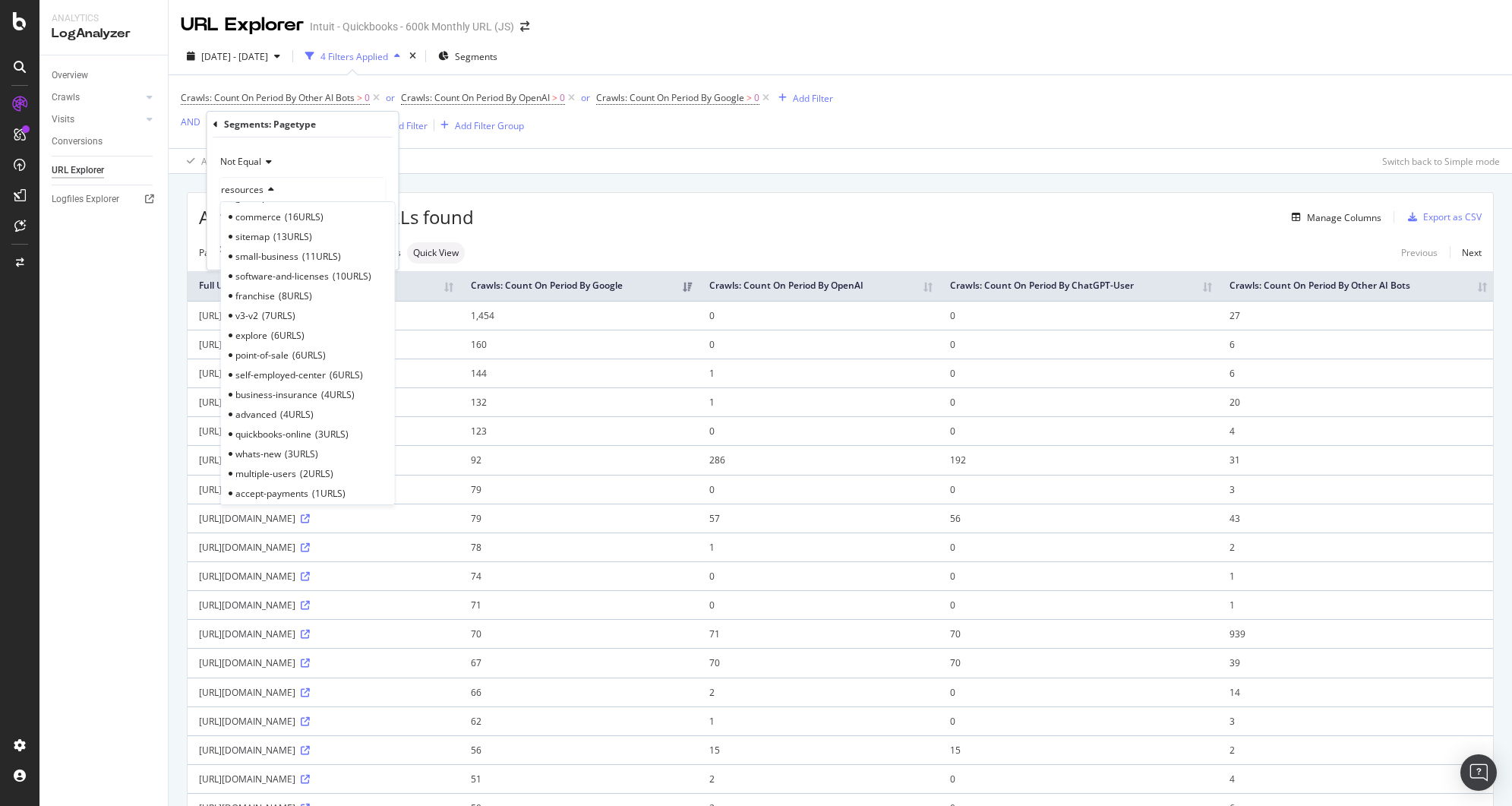
scroll to position [712, 0]
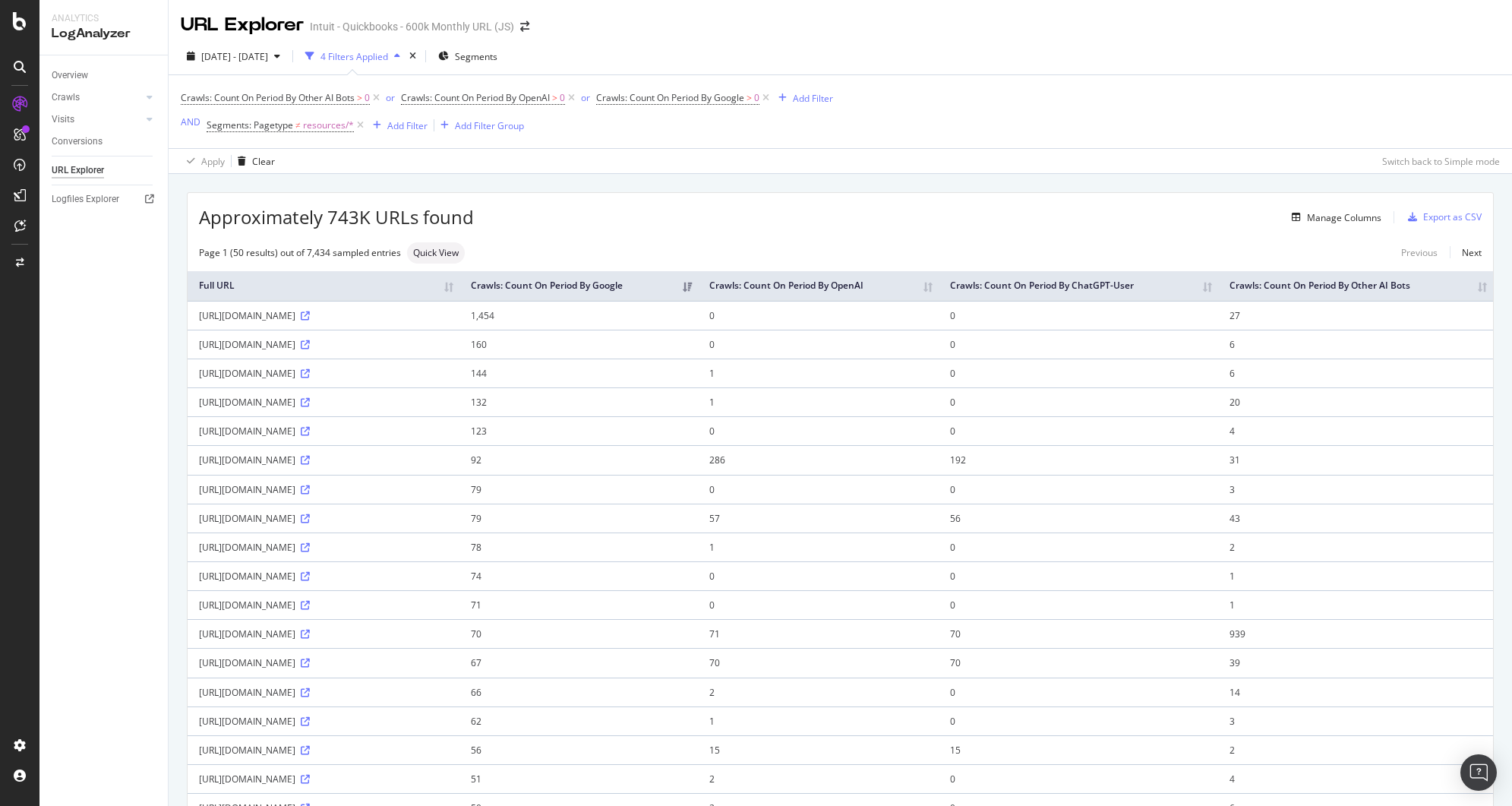
click at [571, 151] on div "Apply Clear Switch back to Simple mode" at bounding box center [840, 161] width 1343 height 25
click at [249, 121] on span "Segments: Pagetype" at bounding box center [250, 124] width 87 height 13
click at [254, 161] on span "Not Equal" at bounding box center [241, 161] width 41 height 13
click at [345, 146] on div "Not Equal resources With Children Cancel Add filter Apply" at bounding box center [303, 203] width 192 height 132
click at [217, 127] on icon at bounding box center [215, 124] width 5 height 9
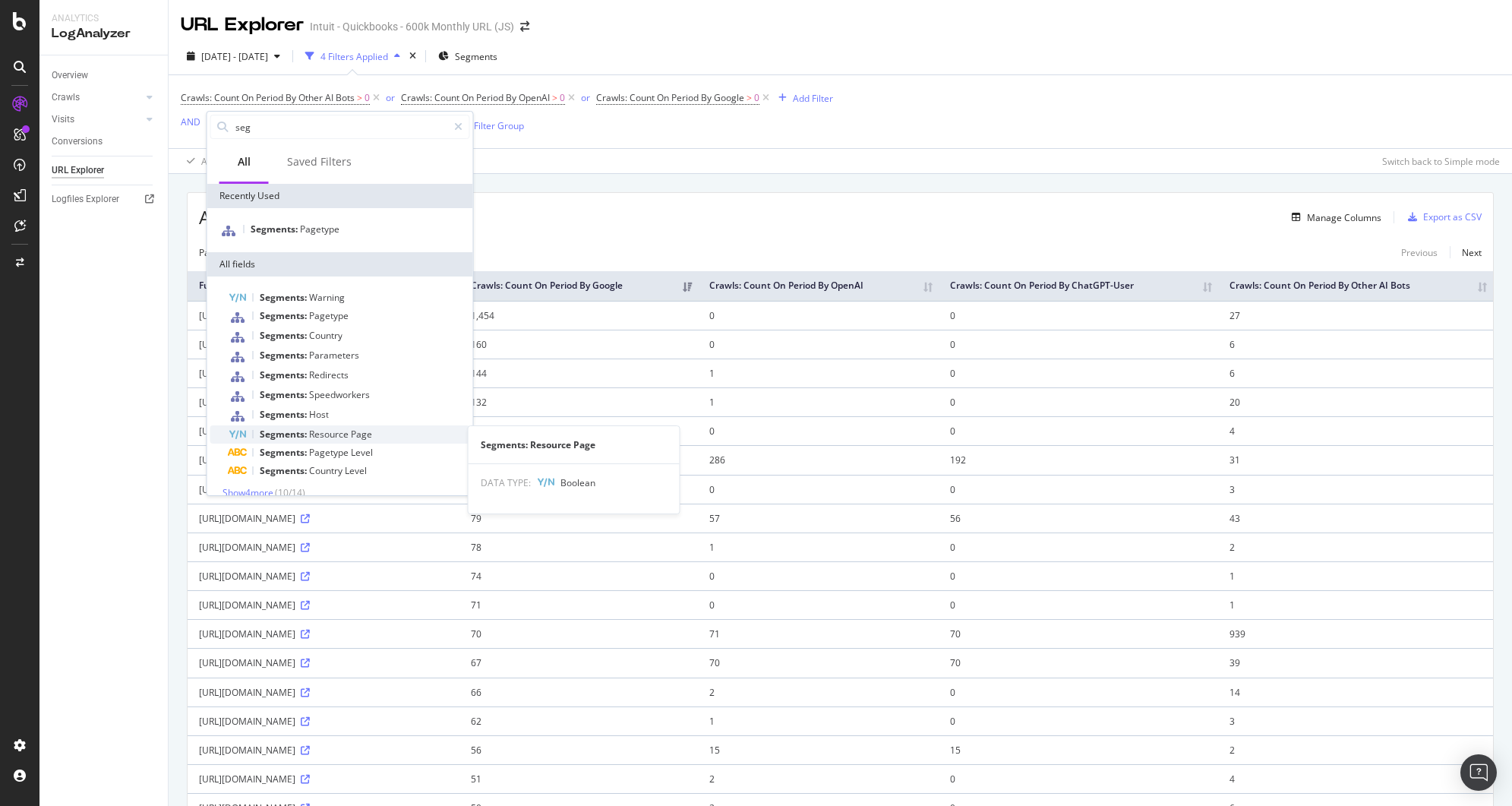
click at [348, 435] on span "Resource" at bounding box center [330, 434] width 41 height 13
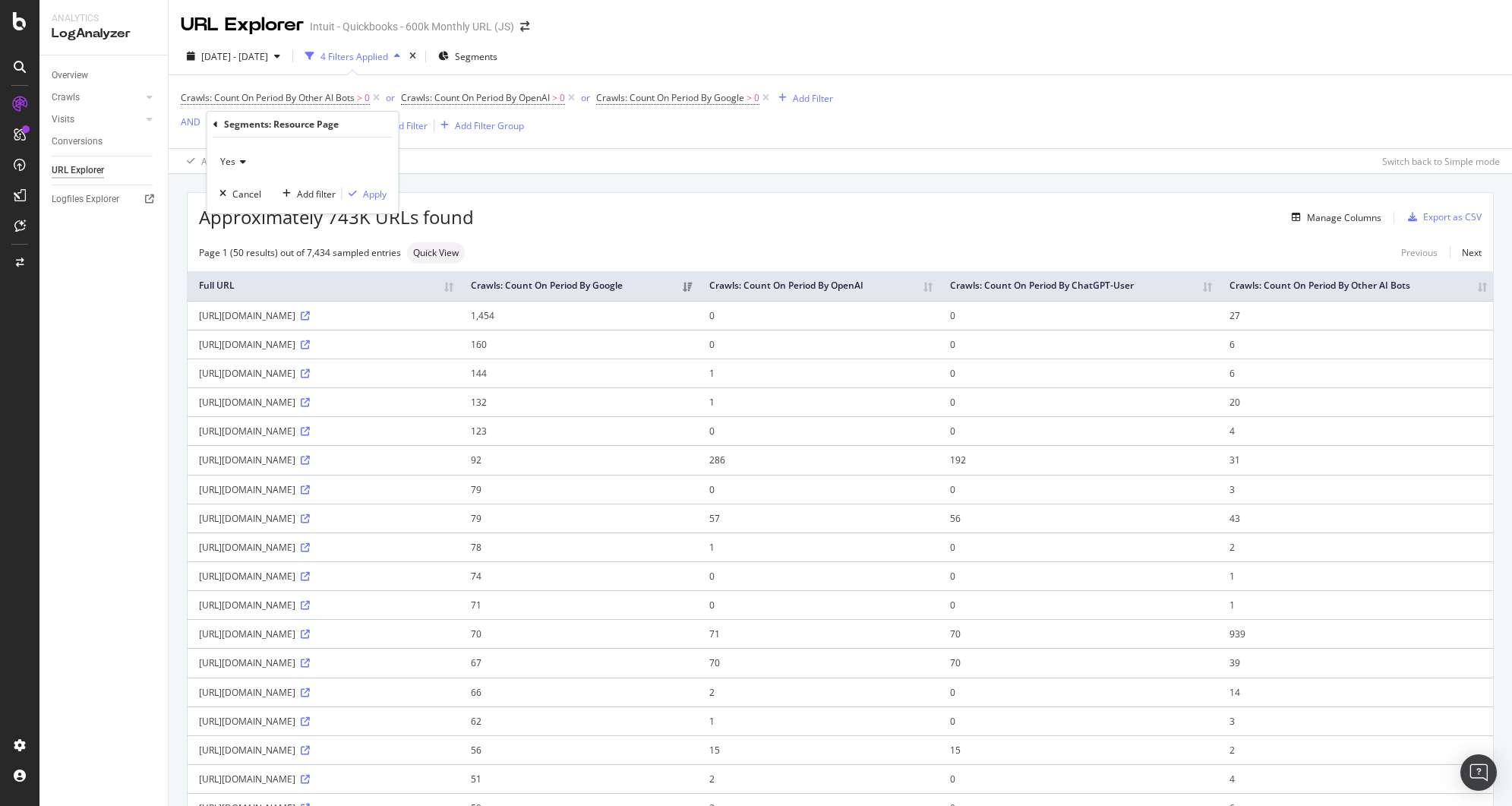
click at [225, 158] on span "Yes" at bounding box center [228, 161] width 15 height 13
click at [233, 207] on span "No" at bounding box center [233, 212] width 13 height 13
click at [364, 199] on div "Apply" at bounding box center [375, 194] width 23 height 13
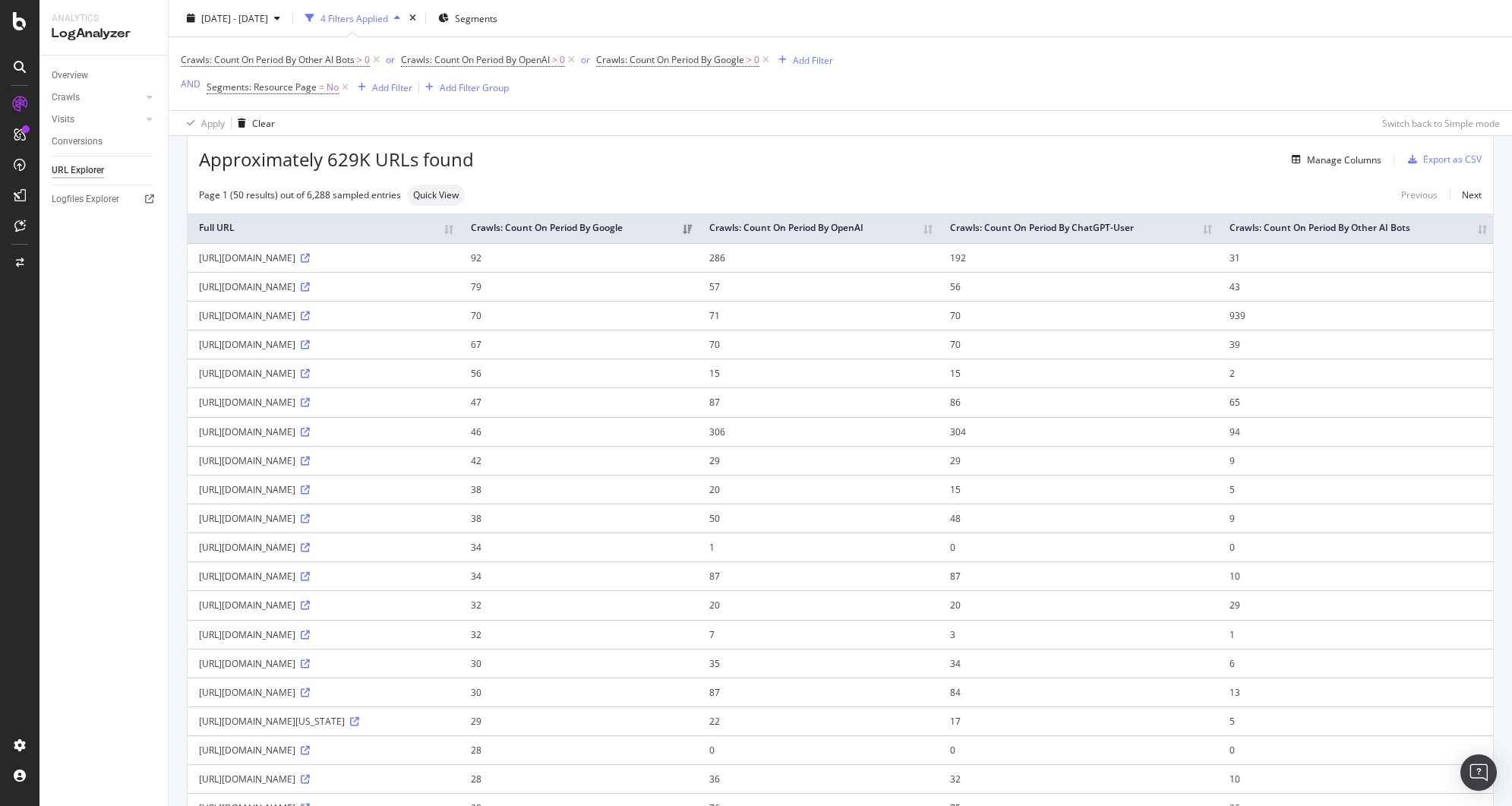
scroll to position [67, 0]
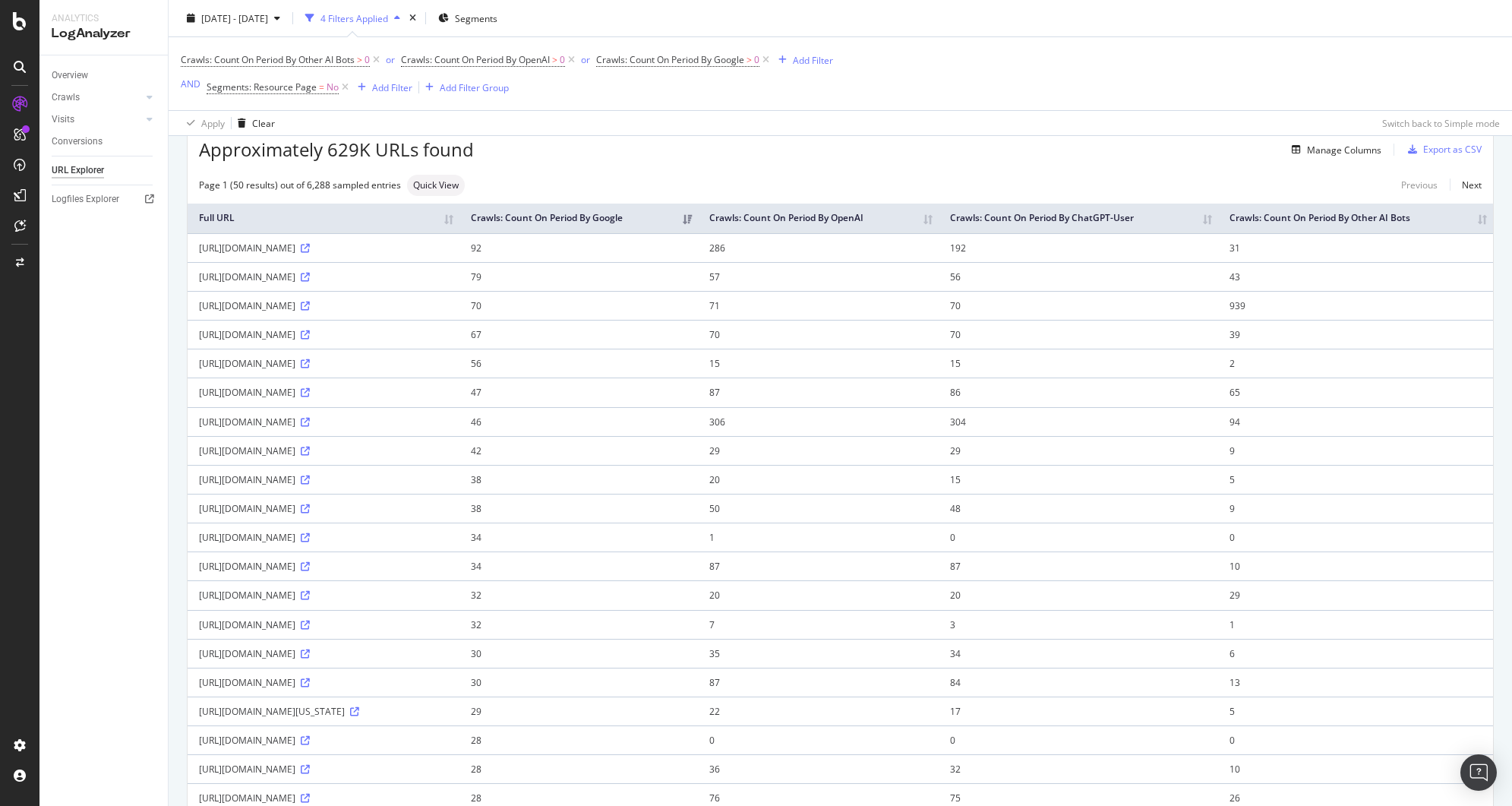
click at [939, 220] on th "Crawls: Count On Period By OpenAI" at bounding box center [818, 218] width 241 height 30
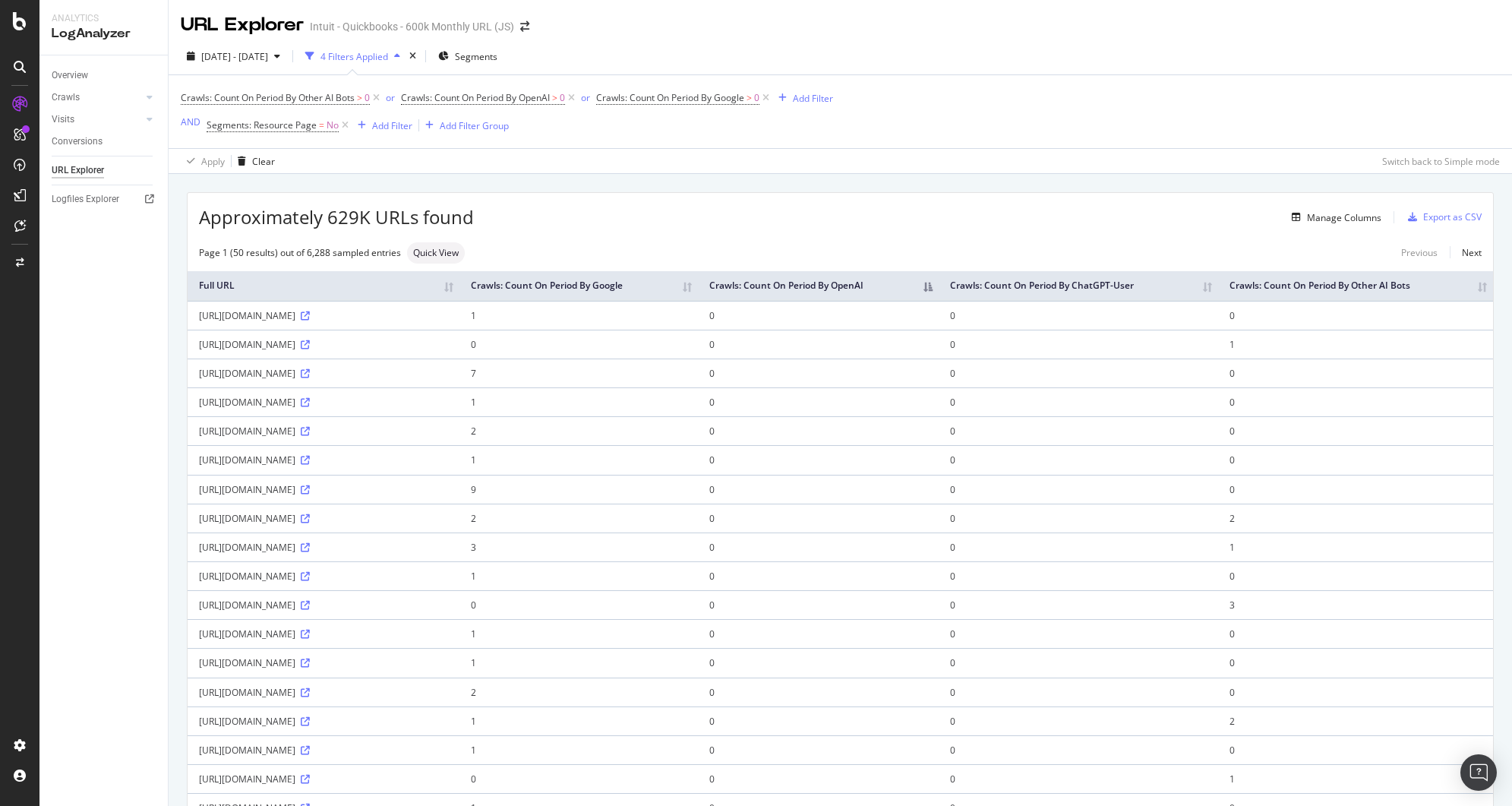
click at [939, 283] on th "Crawls: Count On Period By OpenAI" at bounding box center [818, 285] width 241 height 30
click at [491, 126] on div "Add Filter Group" at bounding box center [474, 125] width 69 height 13
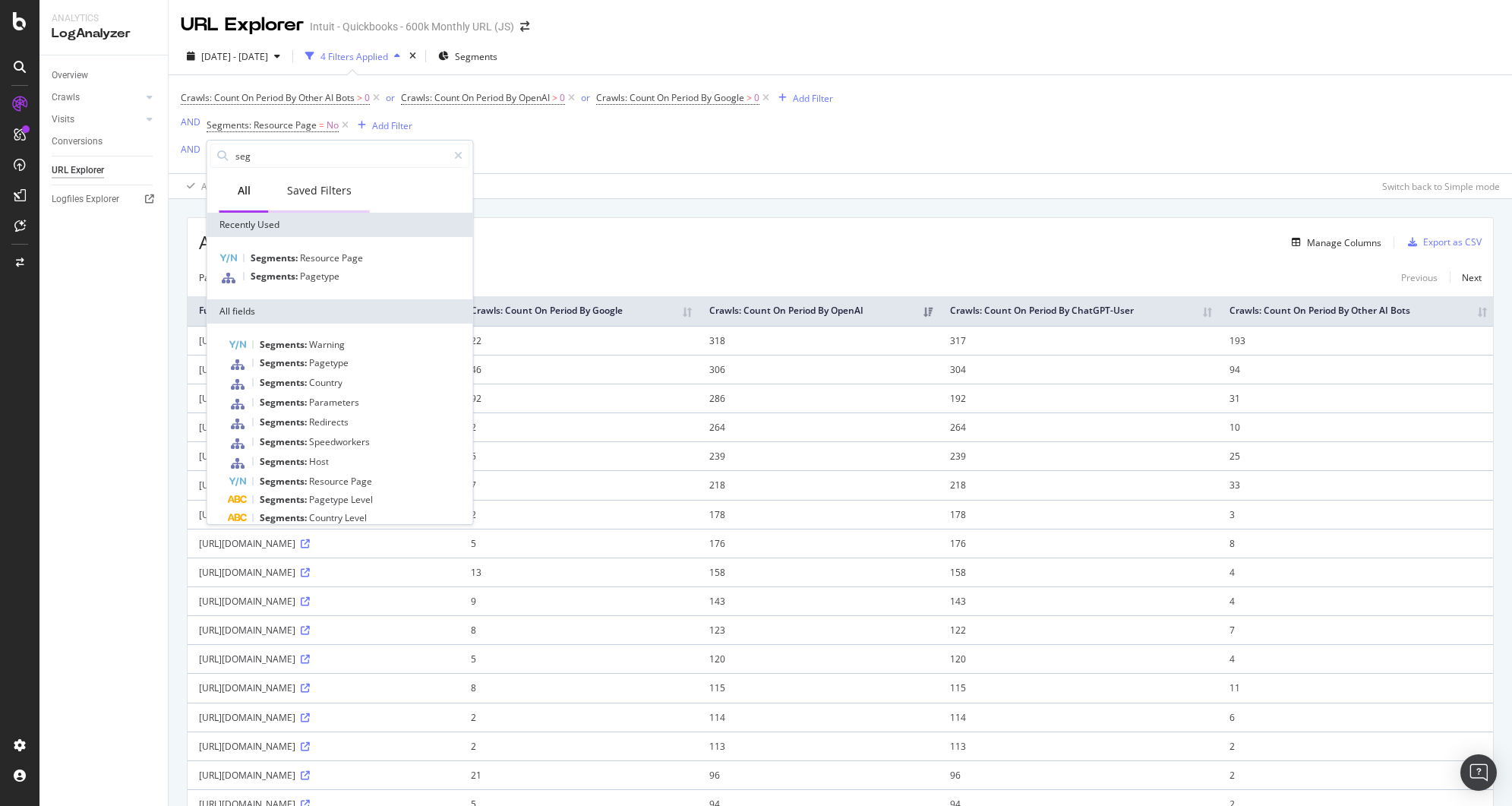
click at [336, 198] on div "Saved Filters" at bounding box center [319, 191] width 65 height 15
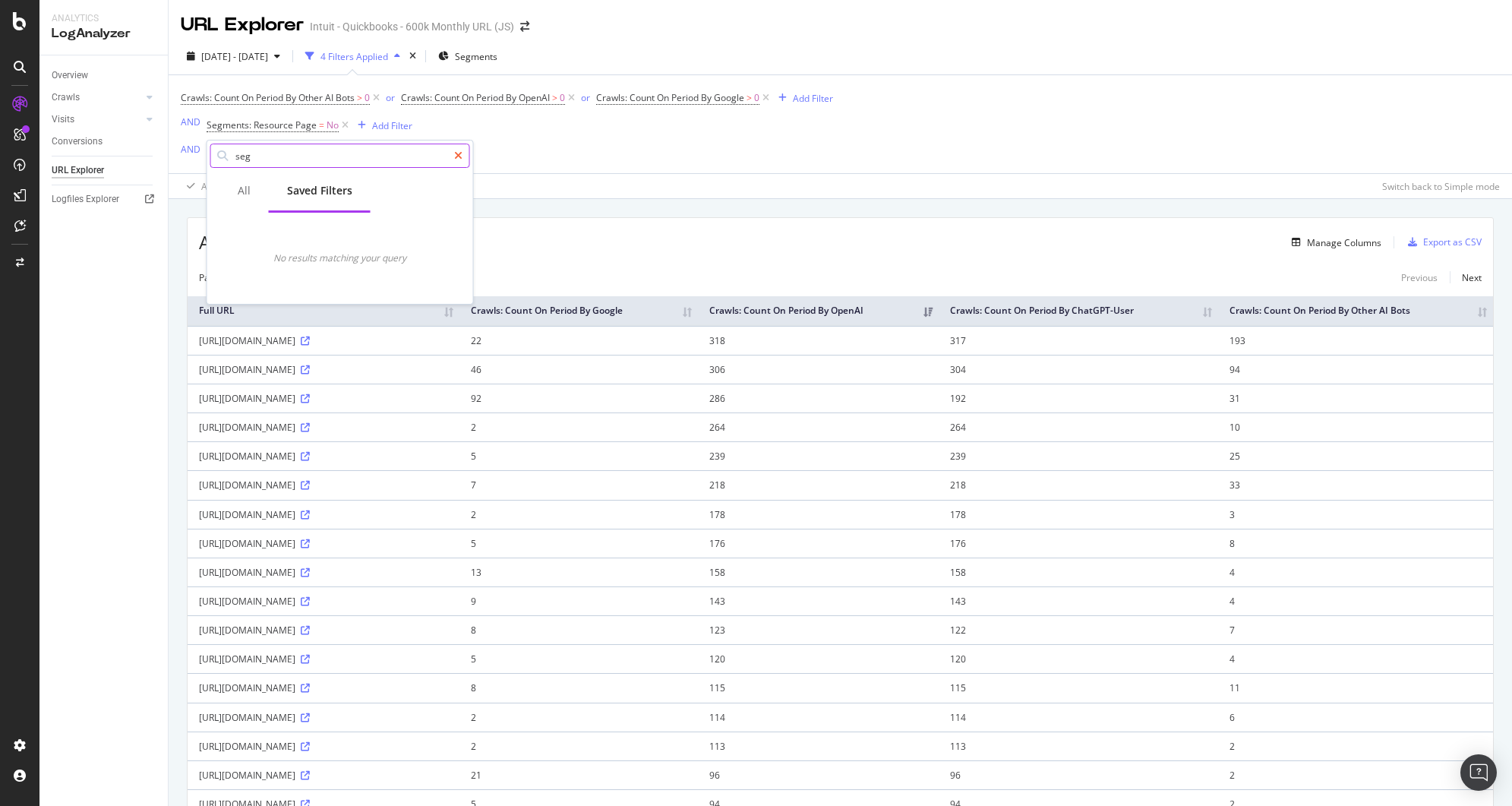
click at [457, 160] on icon at bounding box center [458, 155] width 9 height 11
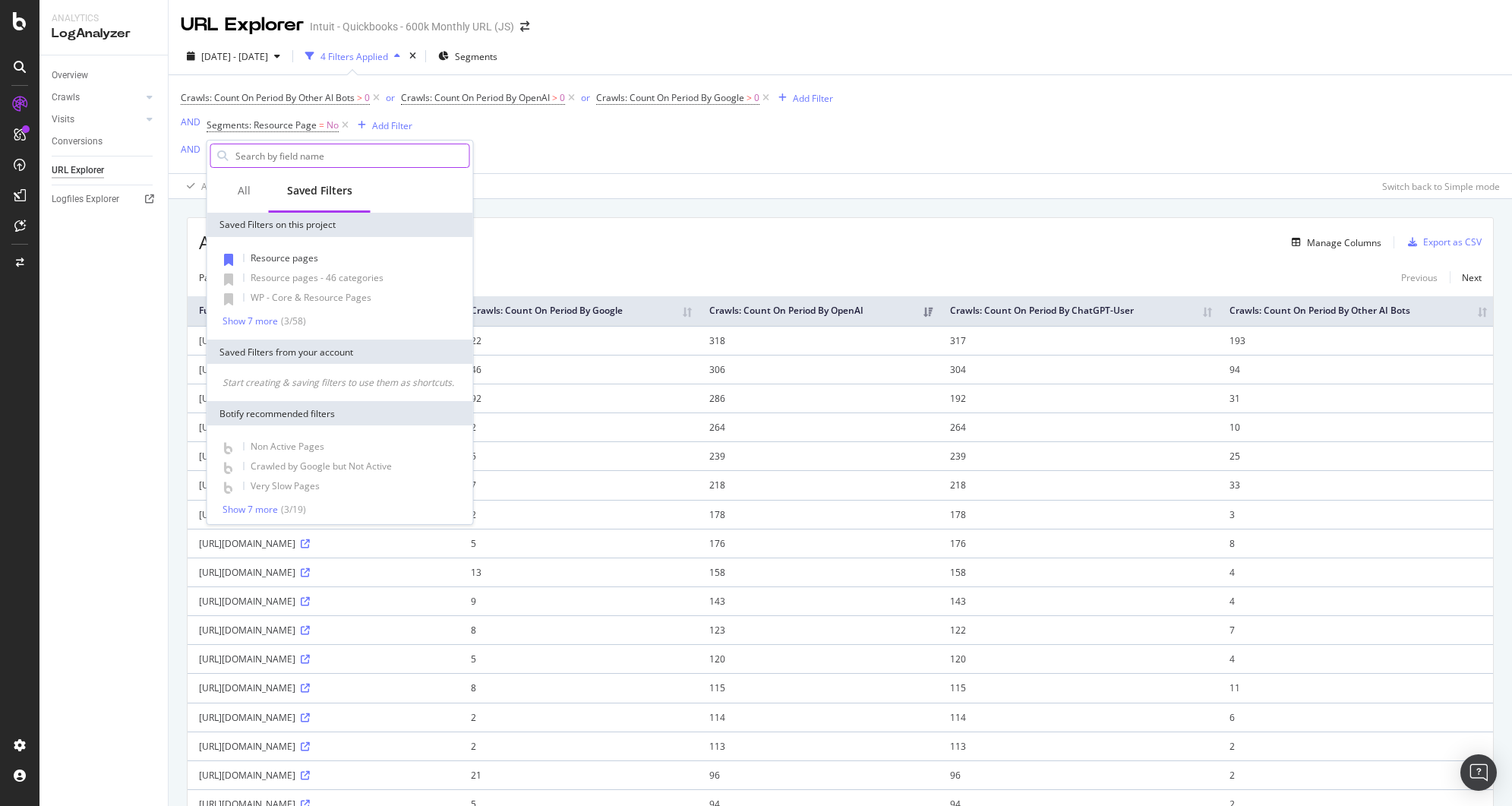
click at [518, 178] on div "URL Explorer Intuit - Quickbooks - 600k Monthly URL (JS) [DATE] - [DATE] 4 Filt…" at bounding box center [840, 403] width 1343 height 806
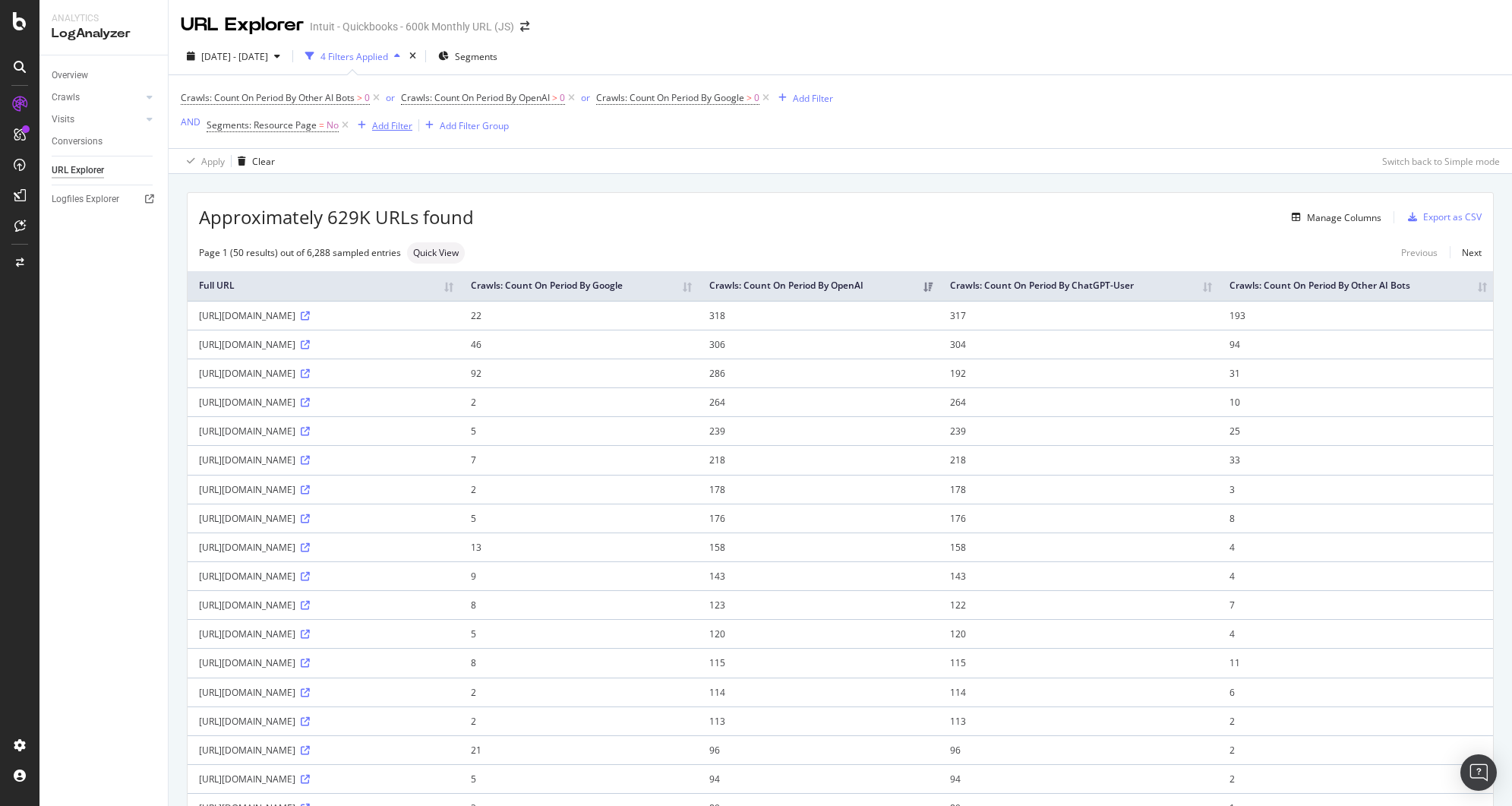
click at [376, 122] on div "Add Filter" at bounding box center [392, 125] width 40 height 13
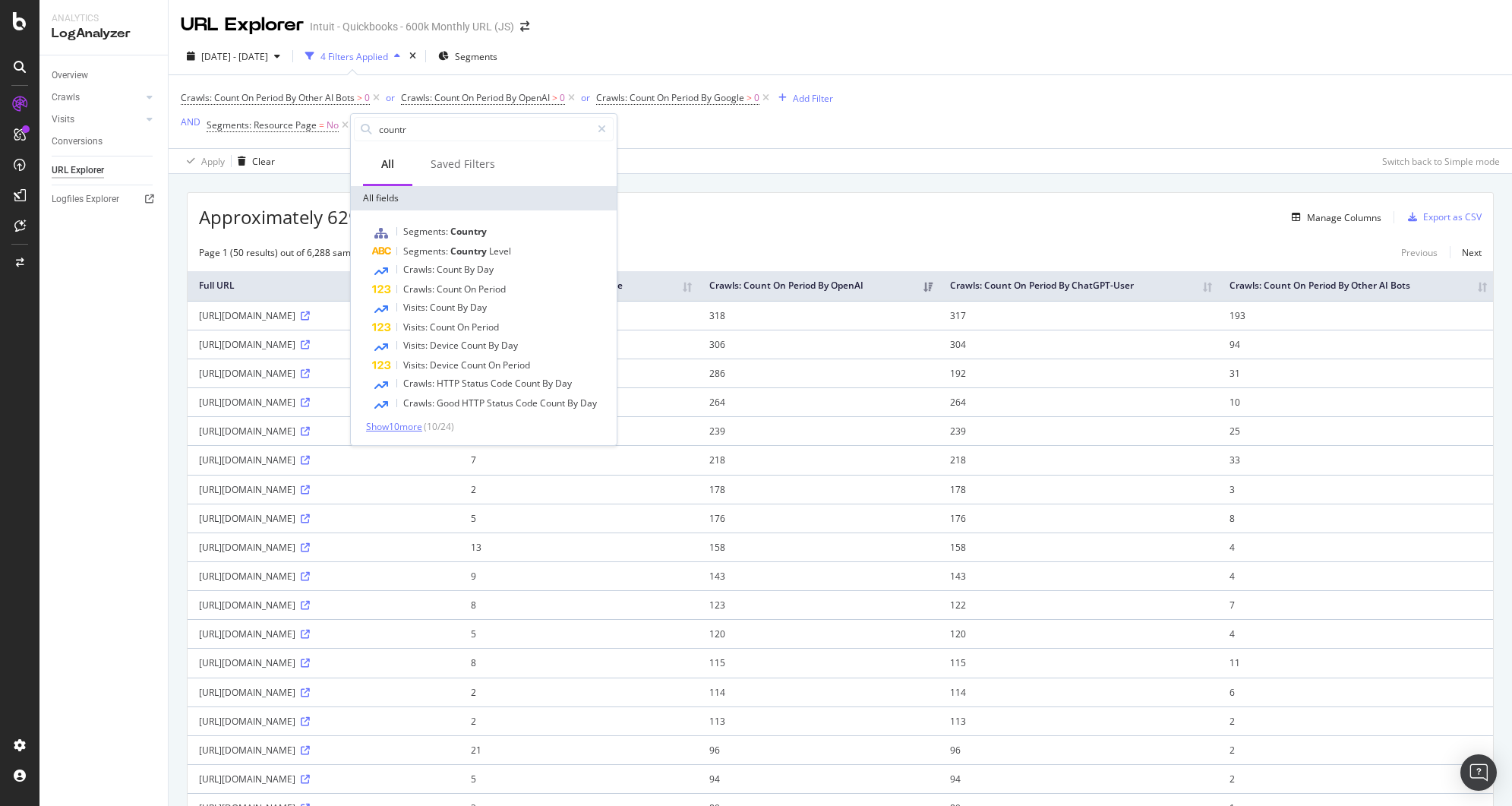
type input "countr"
click at [381, 429] on span "Show 10 more" at bounding box center [394, 426] width 56 height 13
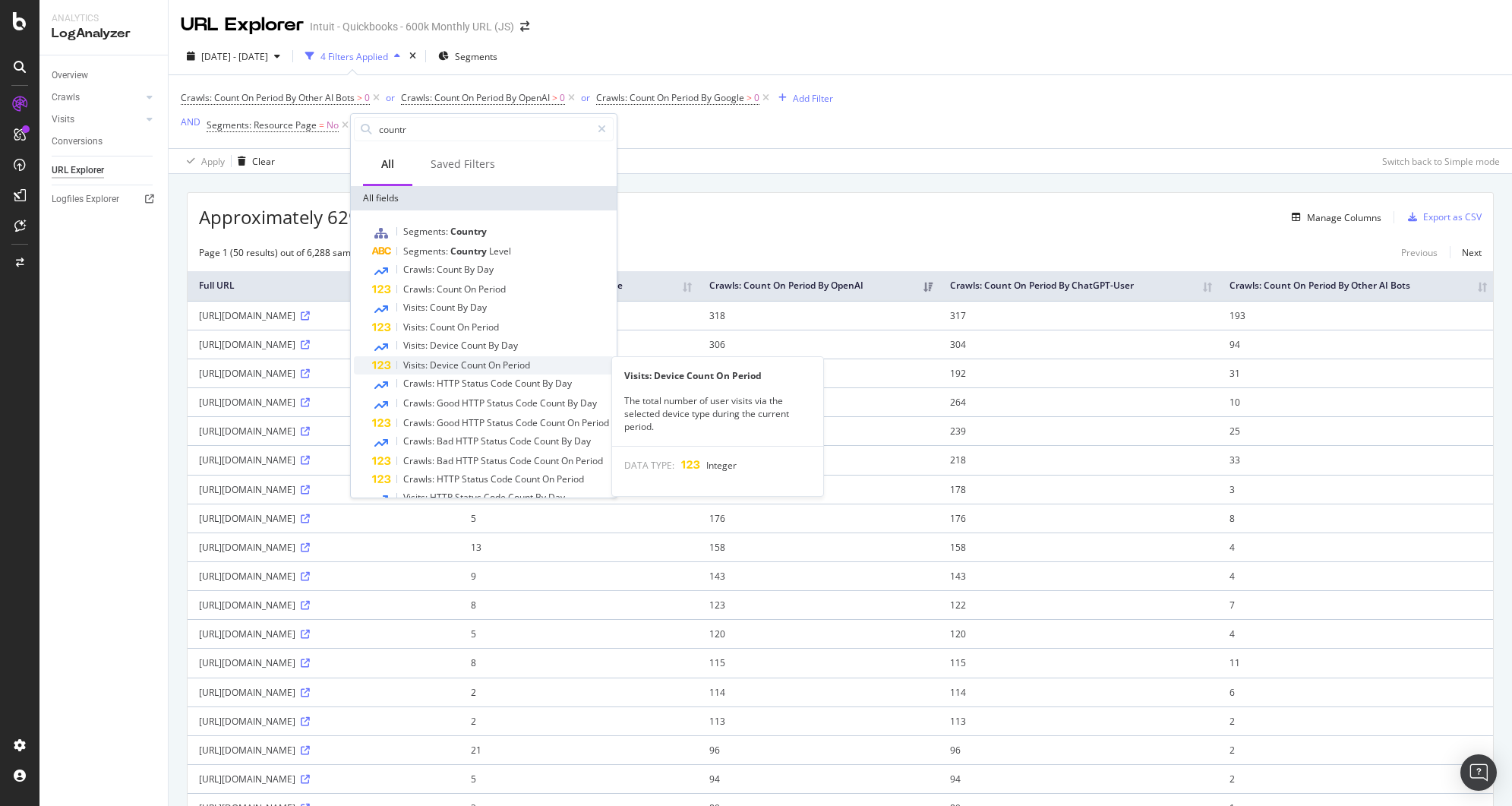
scroll to position [136, 0]
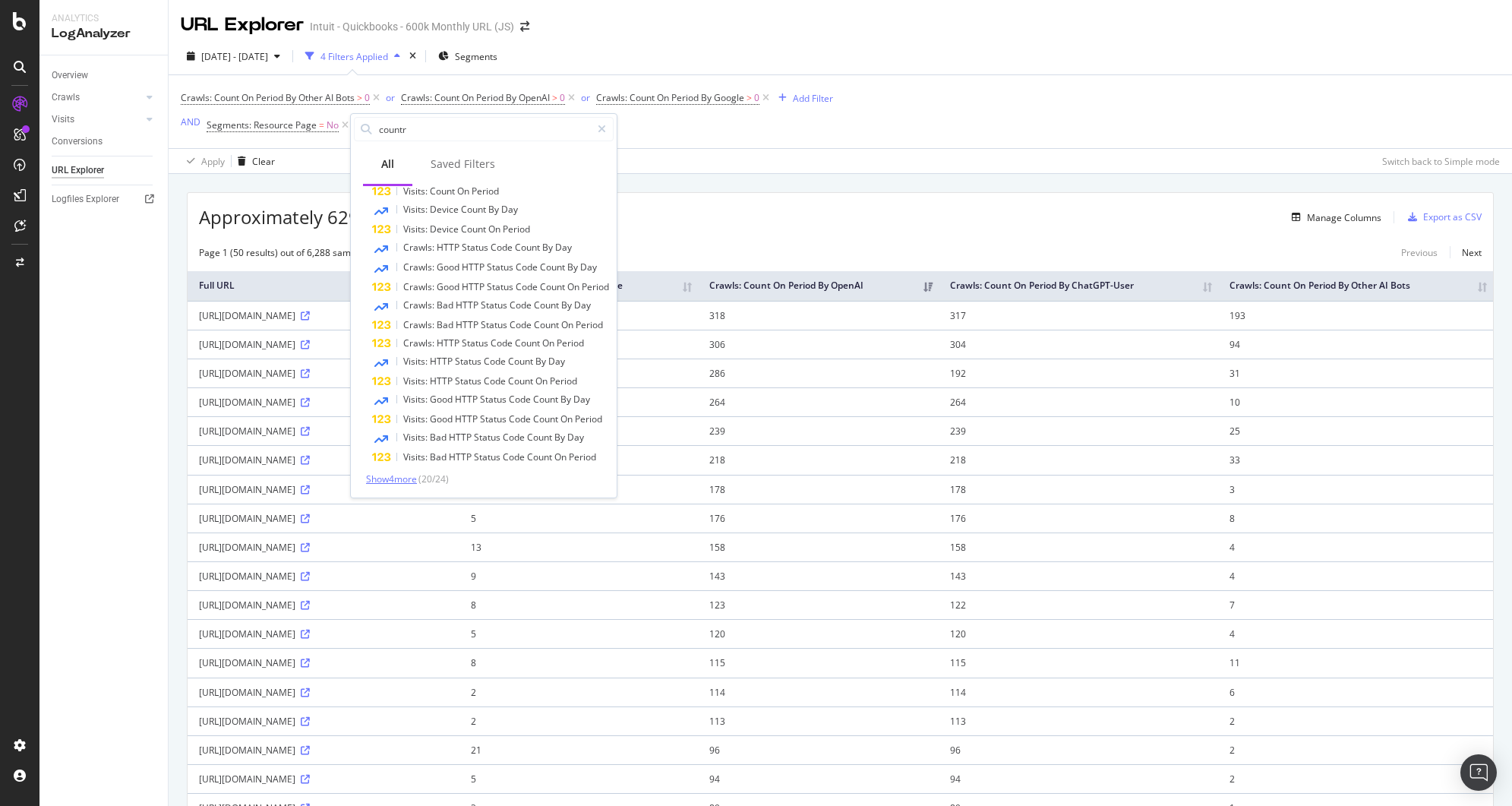
click at [394, 475] on span "Show 4 more" at bounding box center [391, 478] width 51 height 13
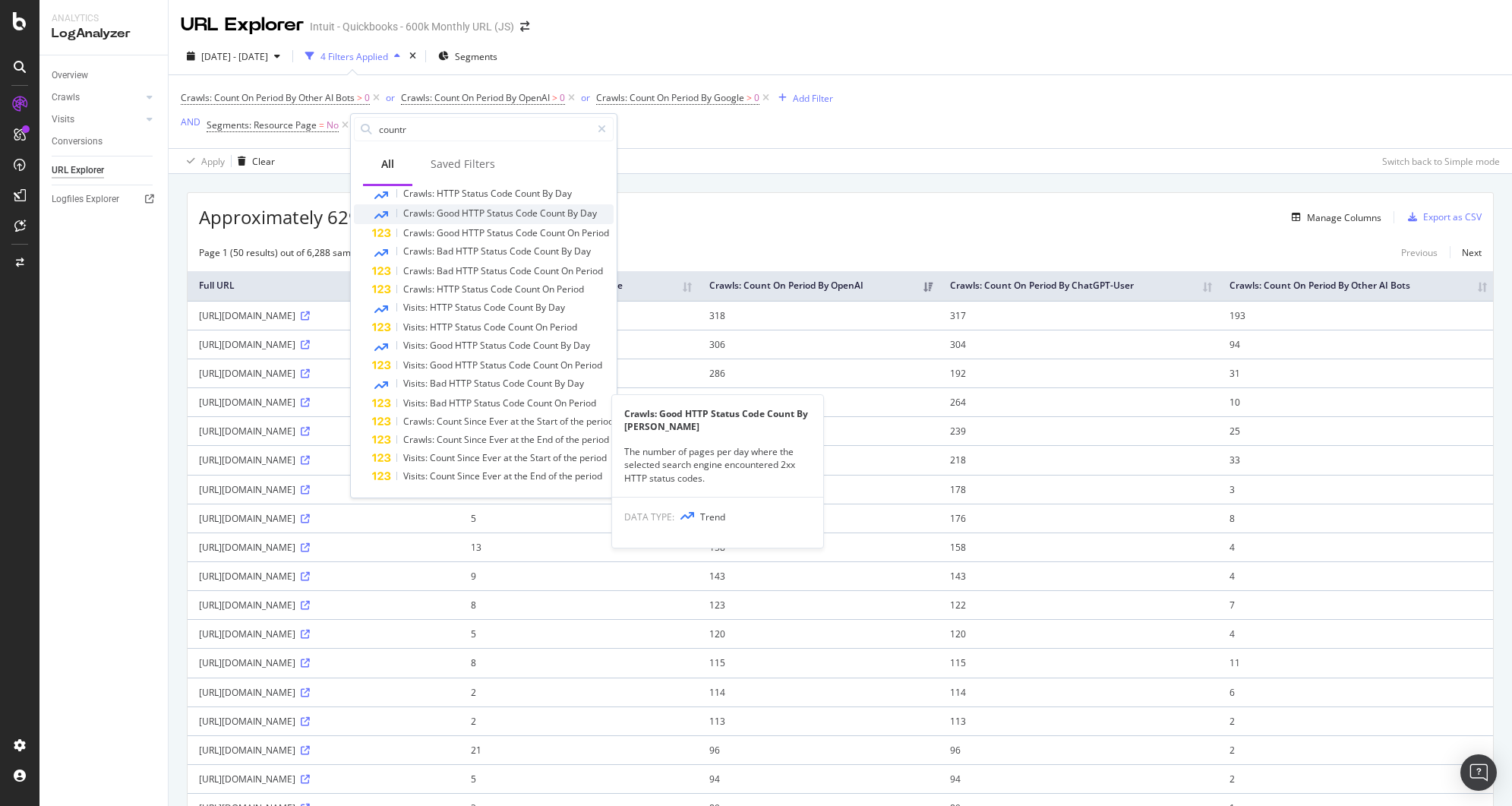
scroll to position [0, 0]
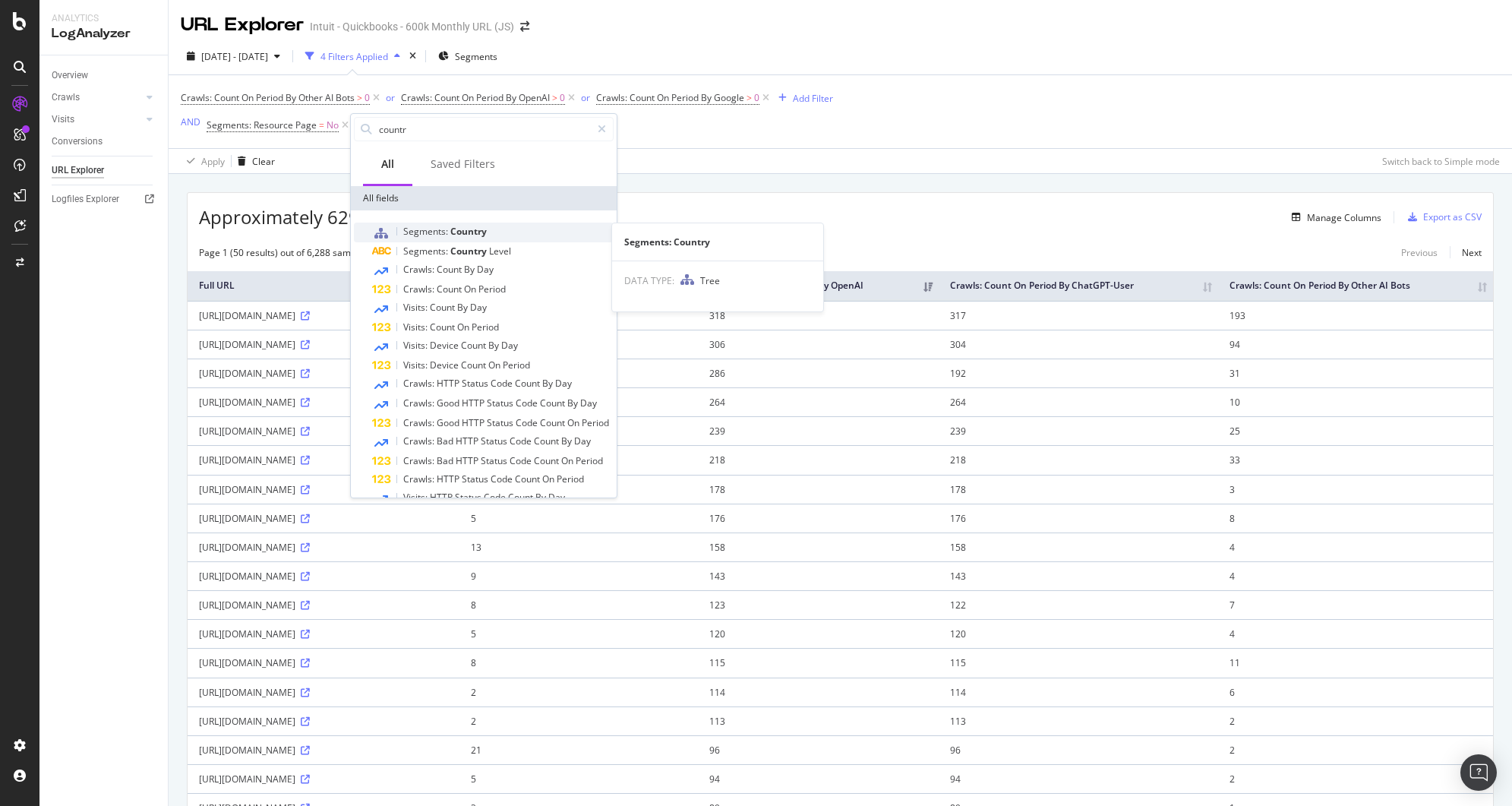
click at [482, 228] on span "Country" at bounding box center [468, 230] width 37 height 13
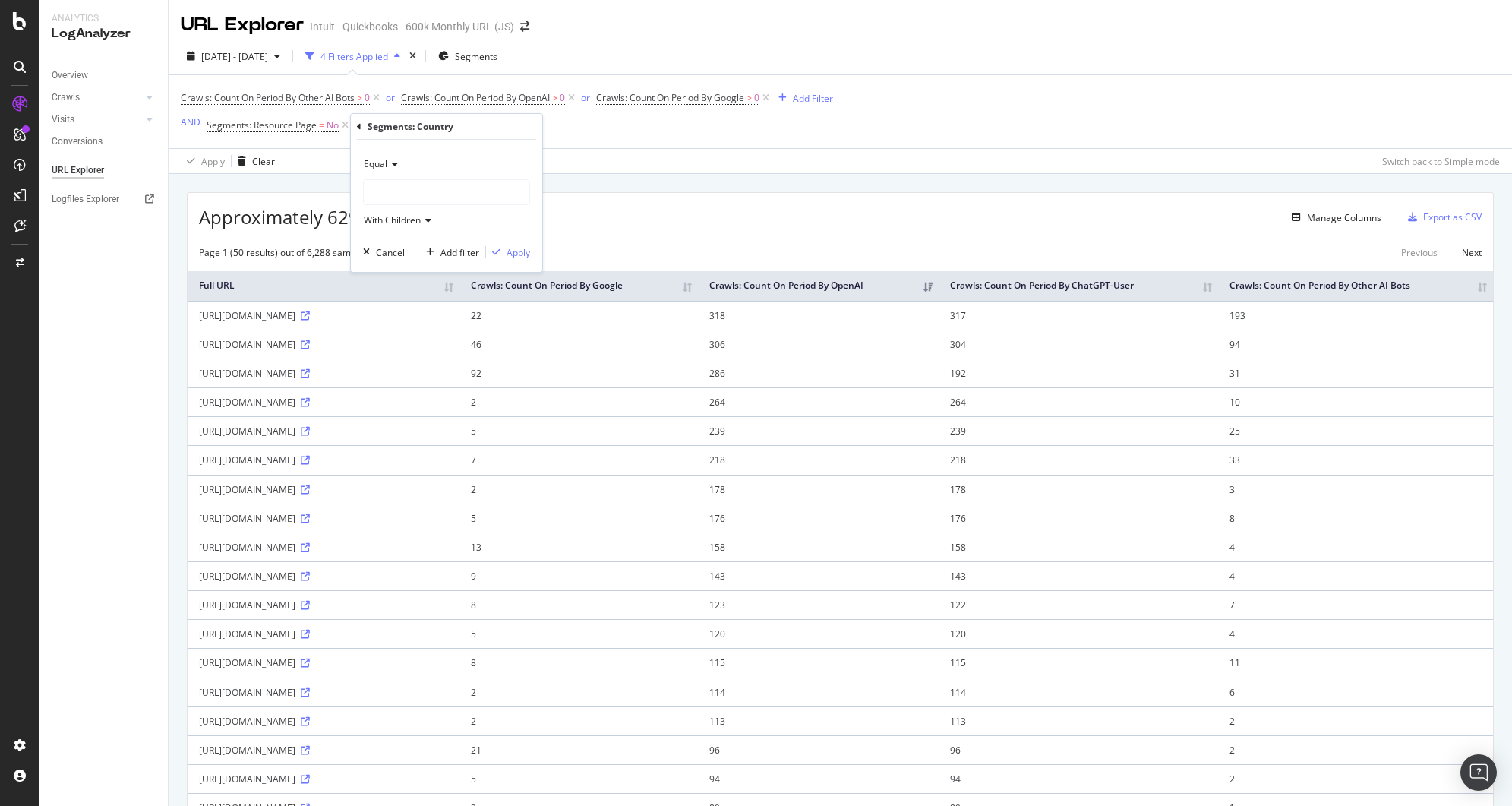
click at [403, 181] on div at bounding box center [447, 192] width 166 height 24
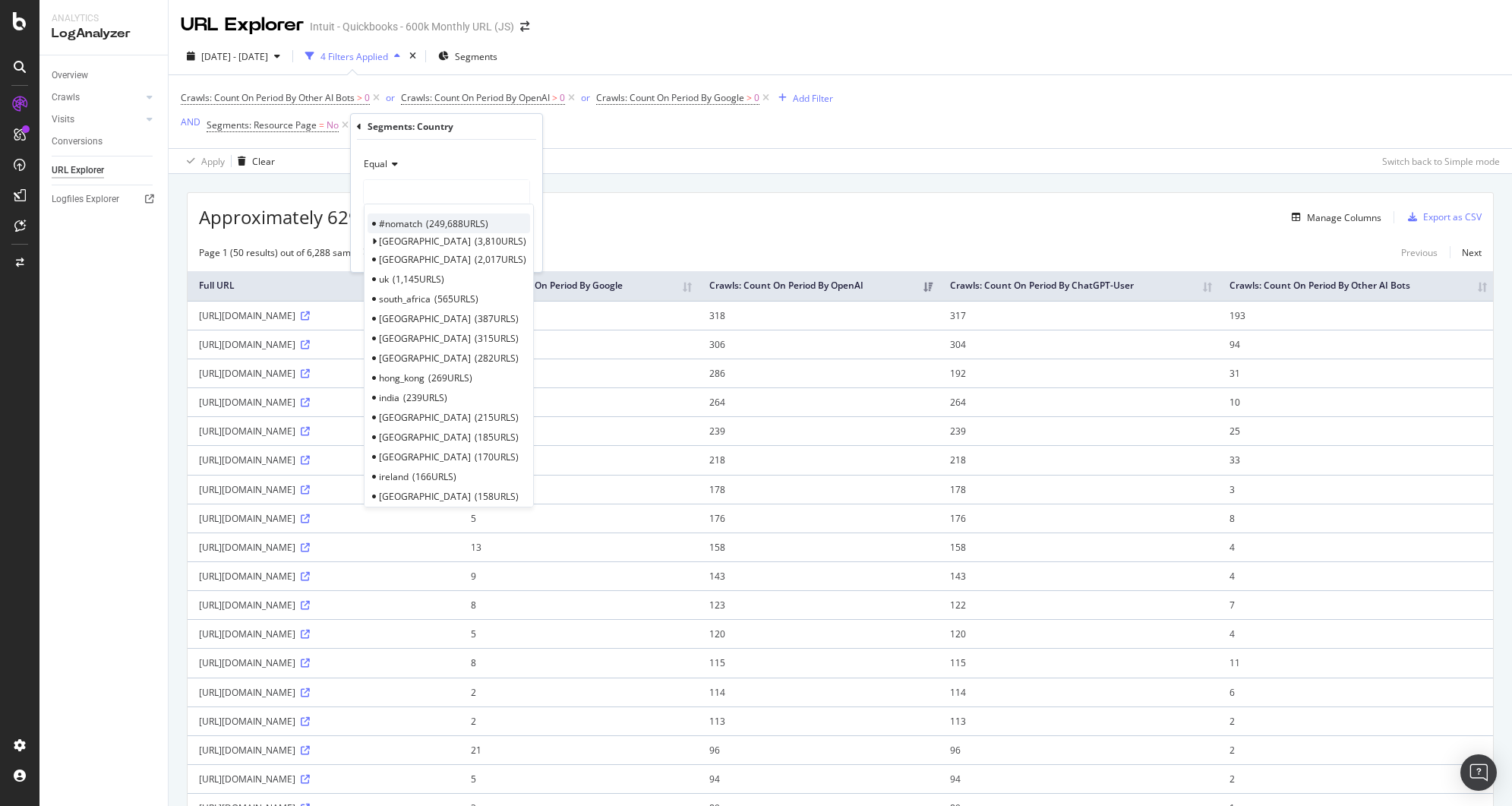
click at [411, 220] on span "#nomatch" at bounding box center [400, 223] width 43 height 13
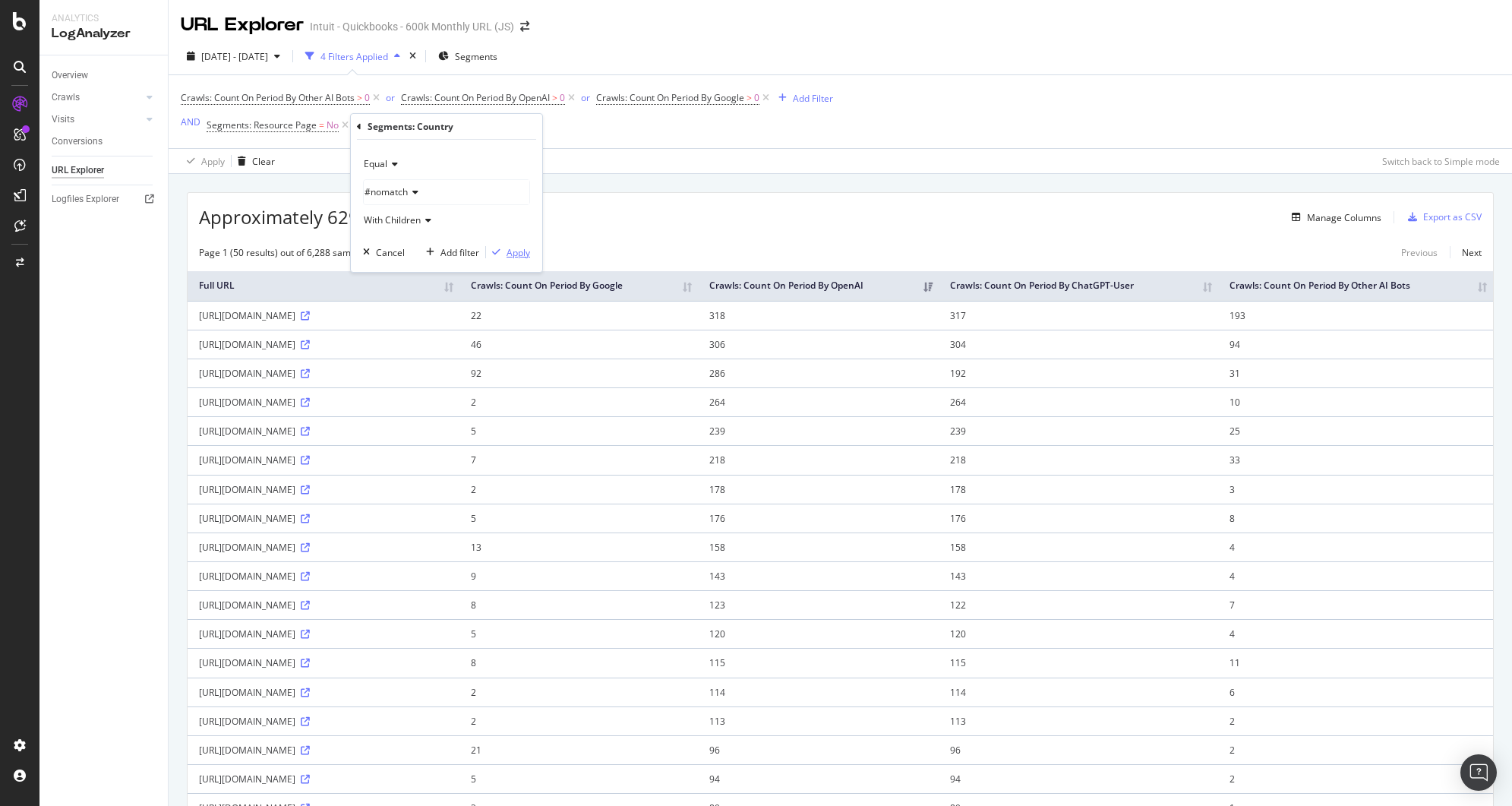
click at [497, 246] on div "Apply" at bounding box center [508, 253] width 44 height 13
click at [554, 126] on div "Add Filter" at bounding box center [572, 125] width 40 height 13
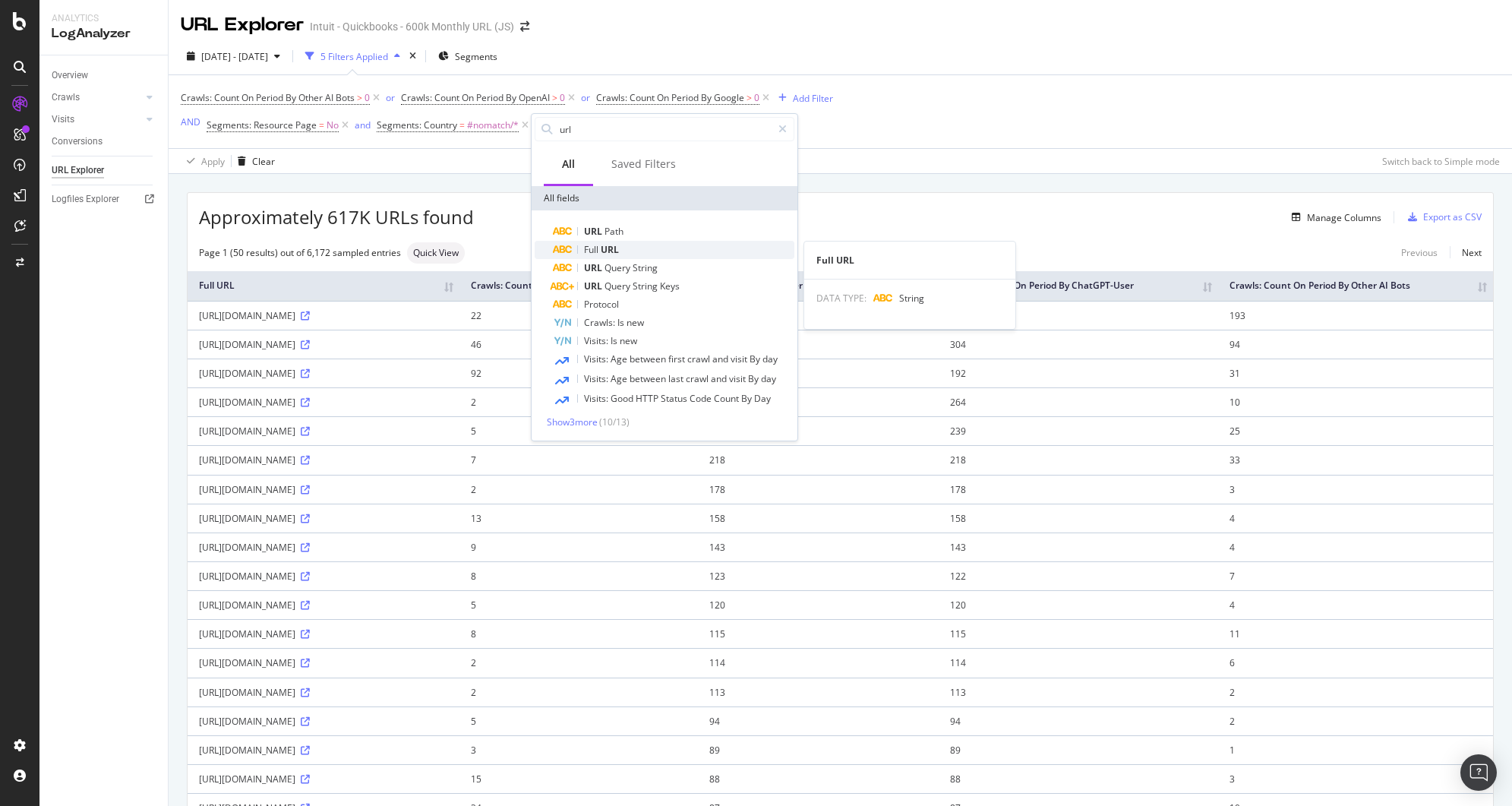
type input "url"
click at [630, 253] on div "Full URL" at bounding box center [674, 250] width 242 height 18
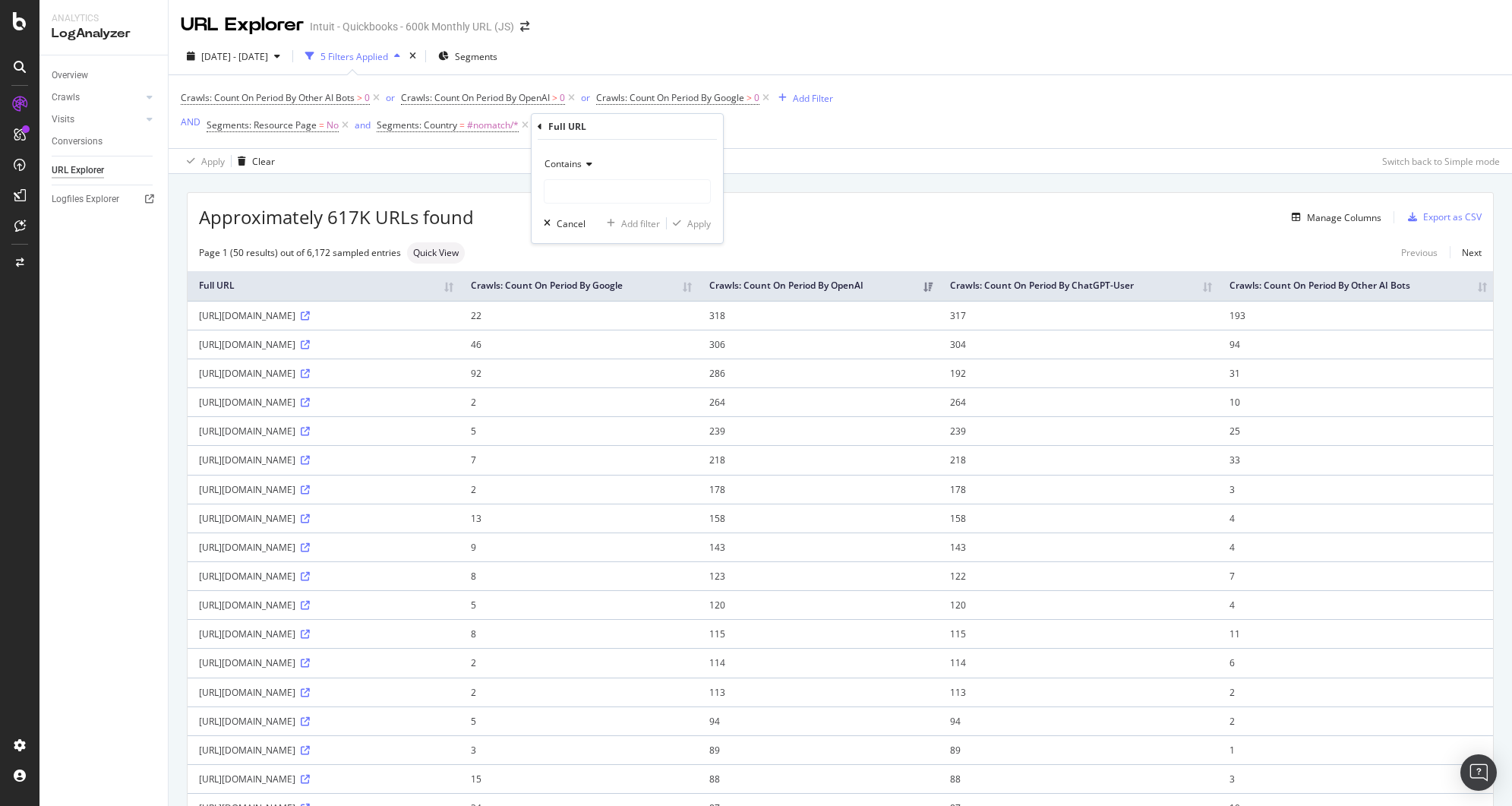
click at [569, 161] on span "Contains" at bounding box center [563, 163] width 38 height 13
click at [605, 329] on span "Doesn't contain" at bounding box center [584, 334] width 66 height 13
click at [611, 196] on input "text" at bounding box center [627, 191] width 166 height 24
type input "/learn-support/"
click at [691, 220] on div "Apply" at bounding box center [699, 223] width 23 height 13
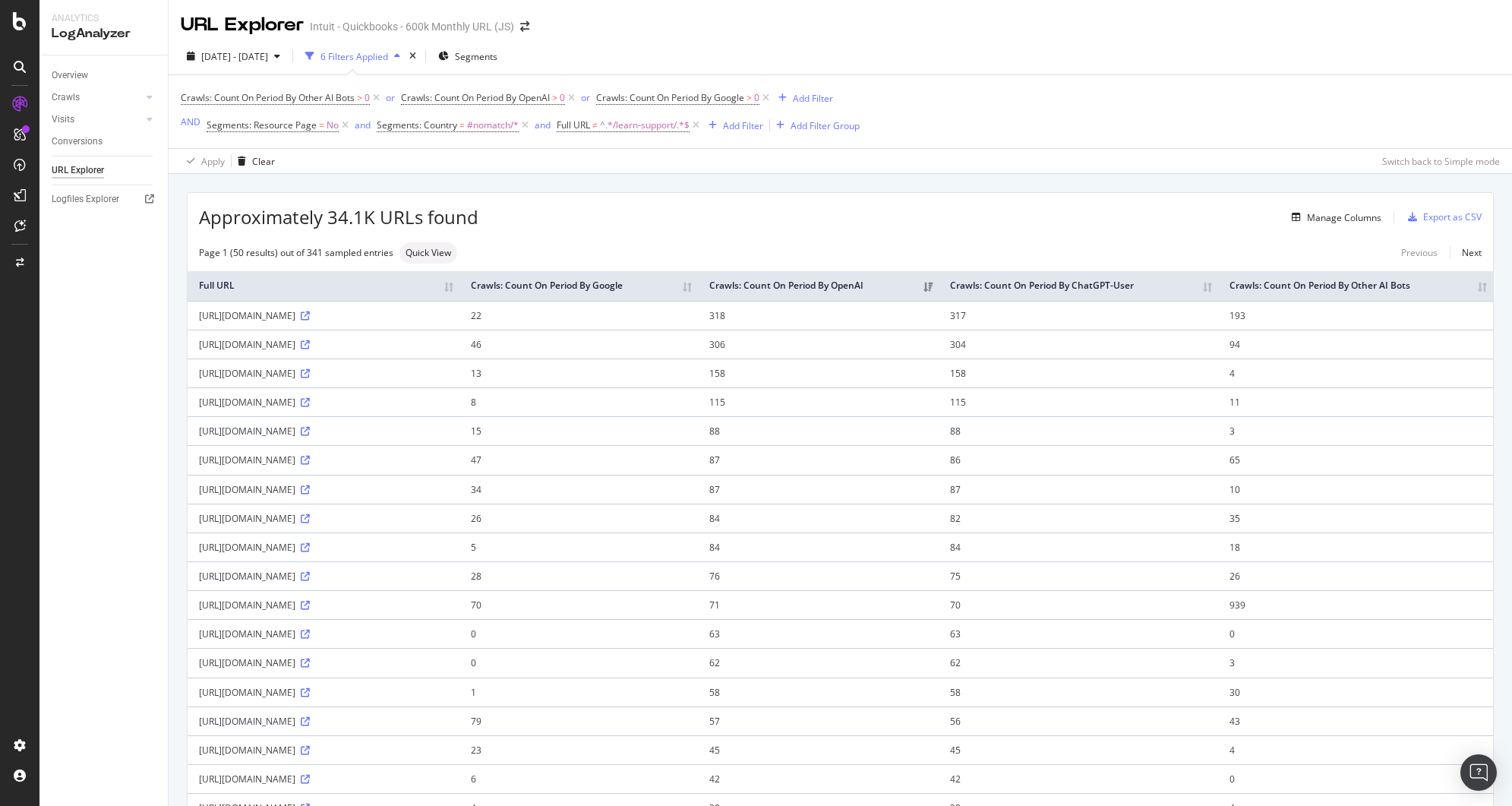
click at [1218, 291] on th "Crawls: Count On Period By ChatGPT-User" at bounding box center [1077, 285] width 279 height 30
click at [1224, 292] on th "Crawls: Count On Period By ChatGPT-User" at bounding box center [1087, 285] width 274 height 30
click at [1467, 292] on th "Crawls: Count On Period By Other AI Bots" at bounding box center [1355, 285] width 275 height 30
click at [1462, 292] on th "Crawls: Count On Period By Other AI Bots" at bounding box center [1359, 285] width 270 height 30
click at [939, 291] on th "Crawls: Count On Period By OpenAI" at bounding box center [818, 285] width 241 height 30
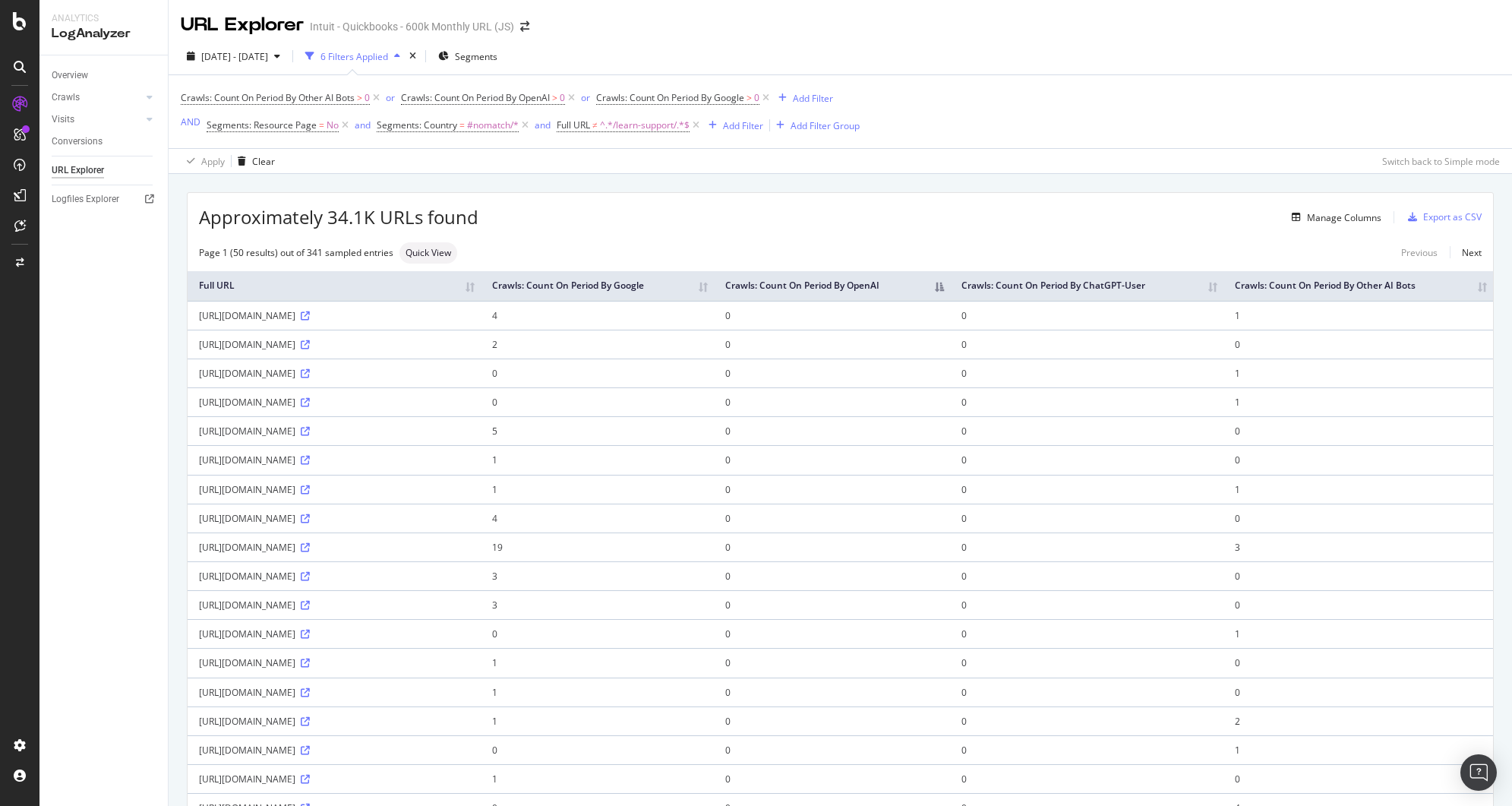
click at [950, 289] on th "Crawls: Count On Period By OpenAI" at bounding box center [832, 285] width 236 height 30
click at [346, 127] on icon at bounding box center [345, 125] width 13 height 15
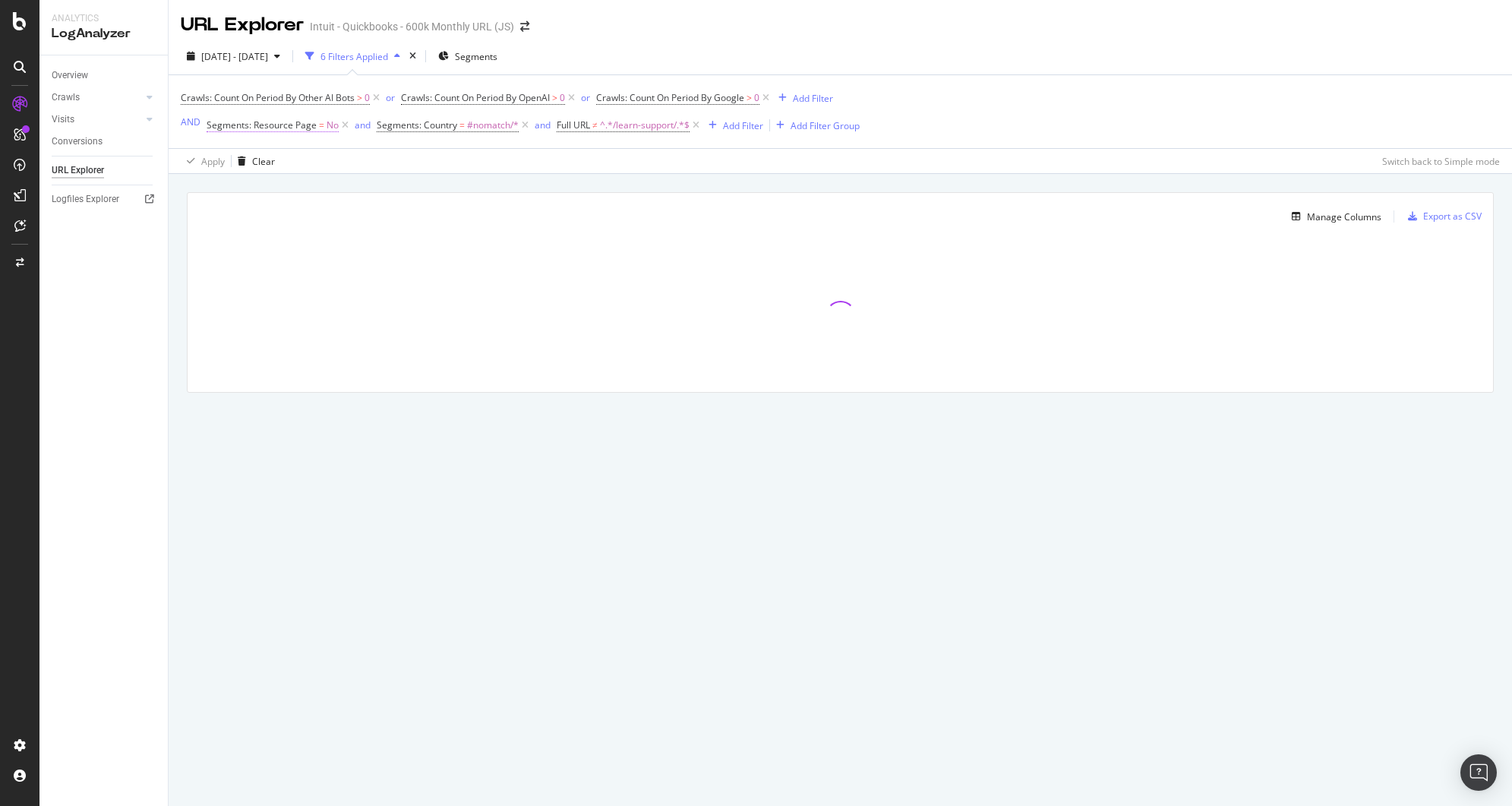
click at [285, 125] on span "Segments: Resource Page" at bounding box center [261, 124] width 110 height 13
click at [225, 158] on span "No" at bounding box center [226, 161] width 13 height 13
click at [256, 194] on div "Yes" at bounding box center [305, 193] width 163 height 19
click at [377, 195] on div "Apply" at bounding box center [375, 194] width 23 height 13
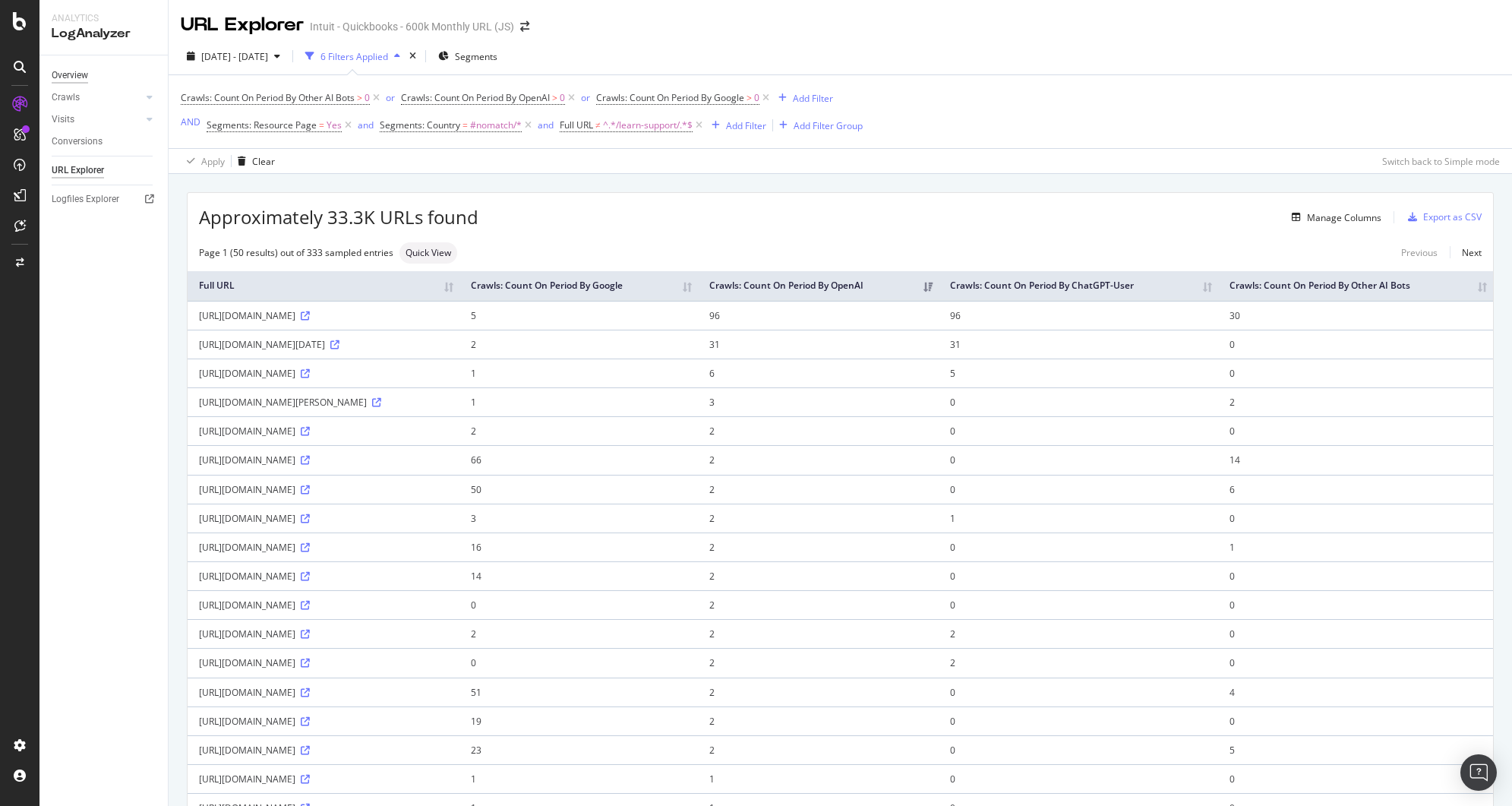
click at [80, 76] on div "Overview" at bounding box center [70, 75] width 37 height 16
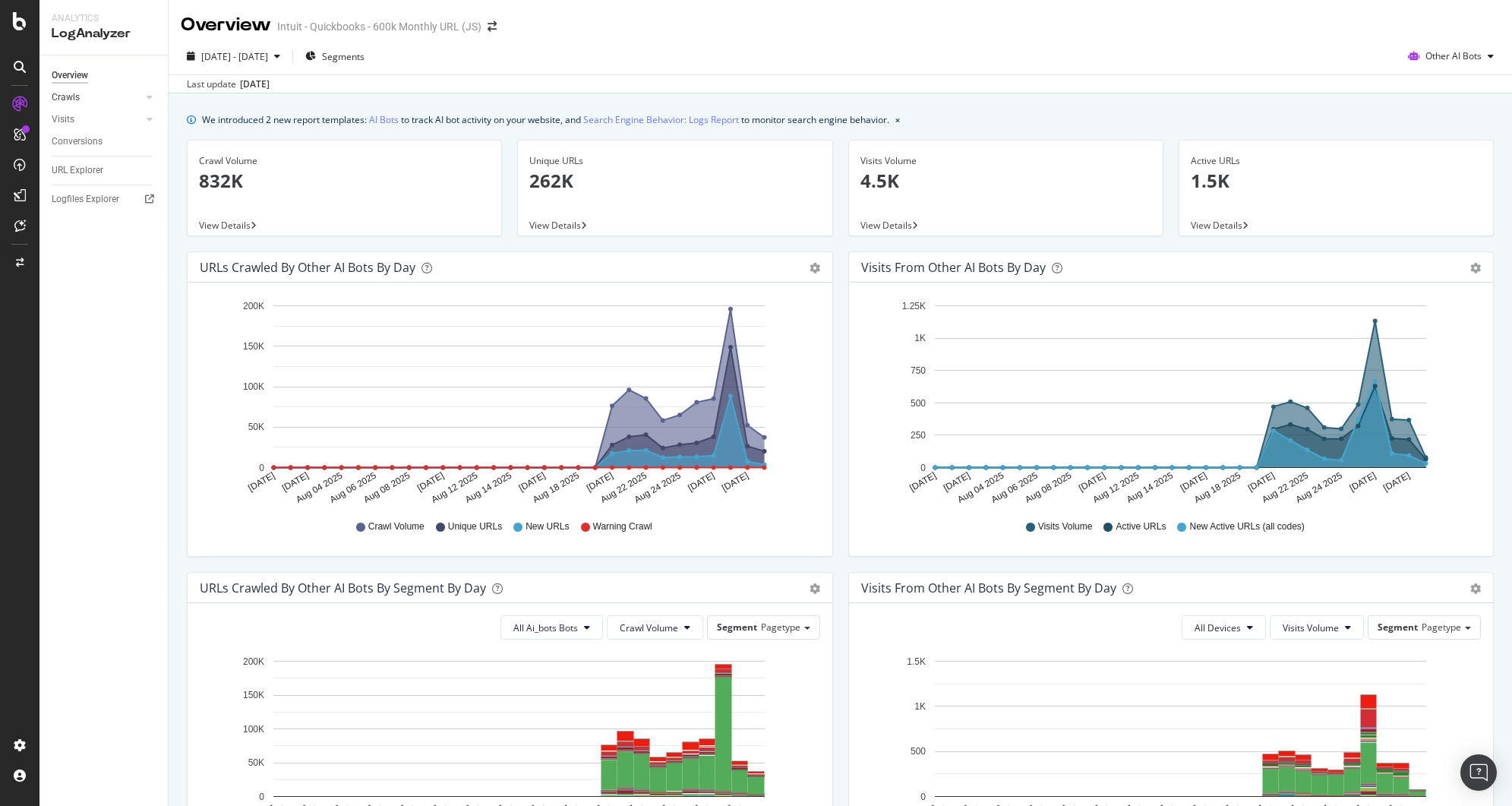
click at [135, 93] on div at bounding box center [135, 97] width 15 height 15
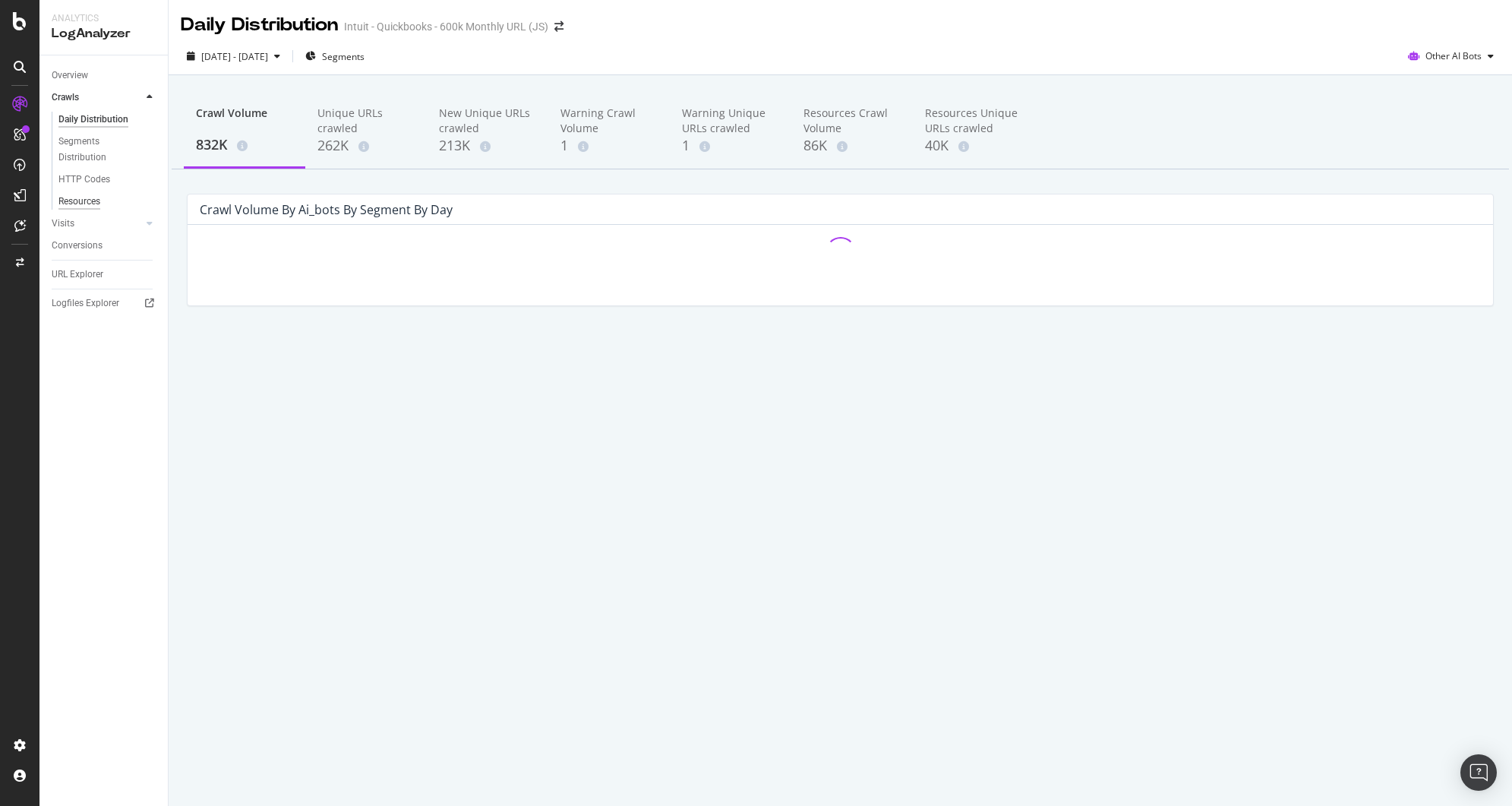
click at [92, 198] on div "Resources" at bounding box center [79, 202] width 41 height 16
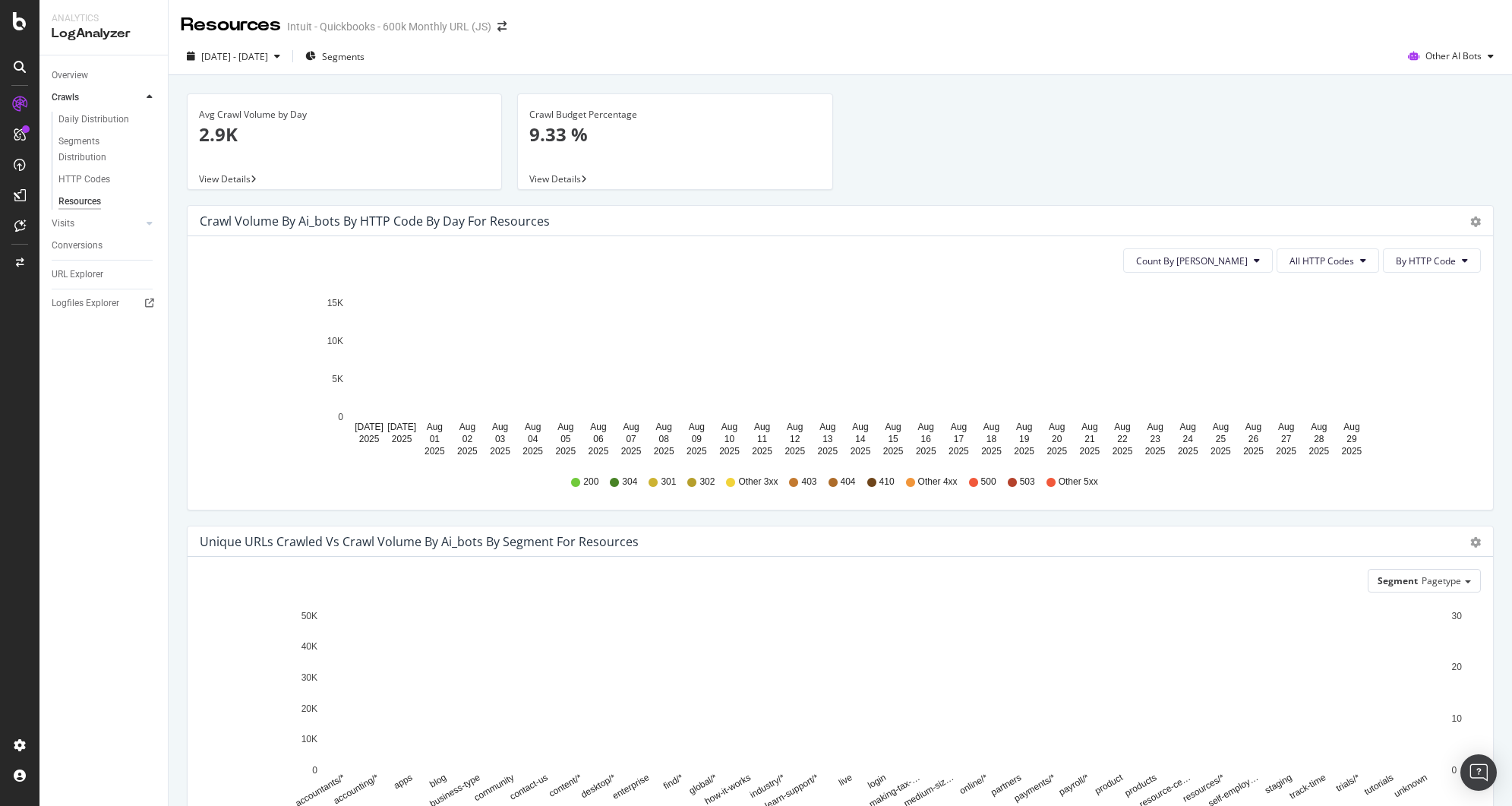
scroll to position [19, 0]
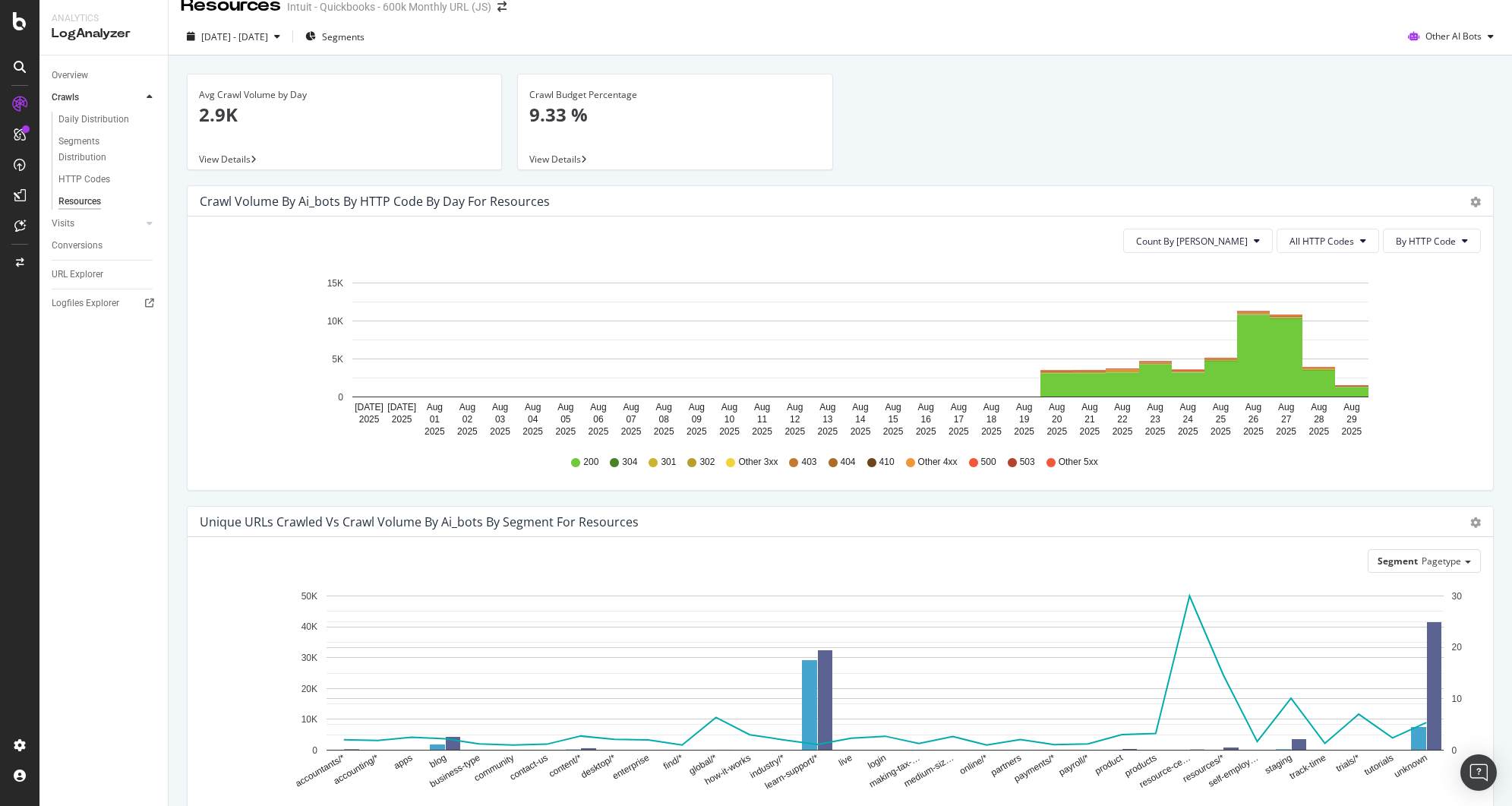
click at [314, 125] on p "2.9K" at bounding box center [345, 115] width 291 height 26
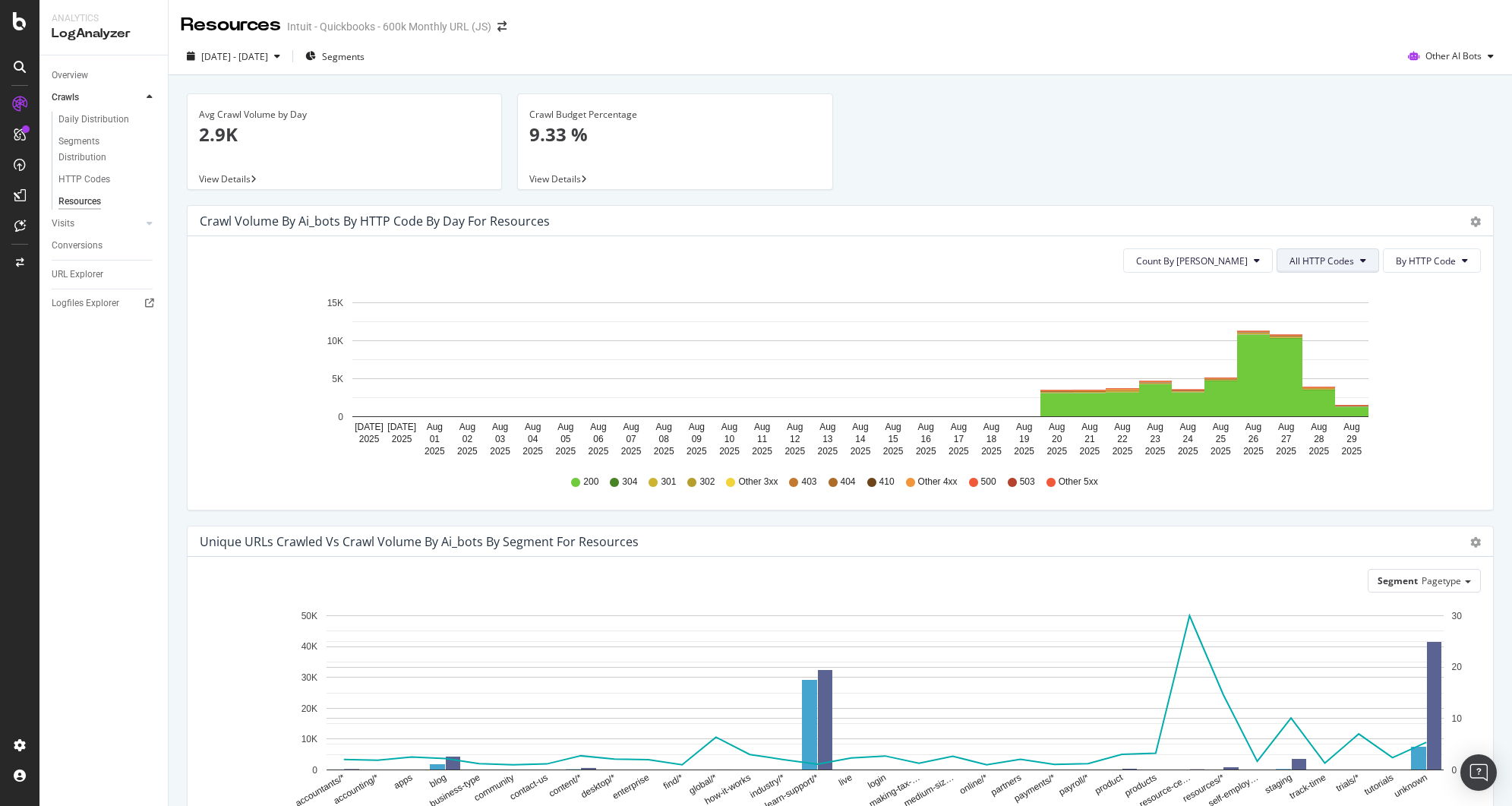
click at [1351, 267] on button "All HTTP Codes" at bounding box center [1328, 260] width 102 height 24
click at [1403, 264] on span "By HTTP Code" at bounding box center [1426, 260] width 60 height 13
click at [1408, 284] on span "By Family" at bounding box center [1417, 291] width 60 height 13
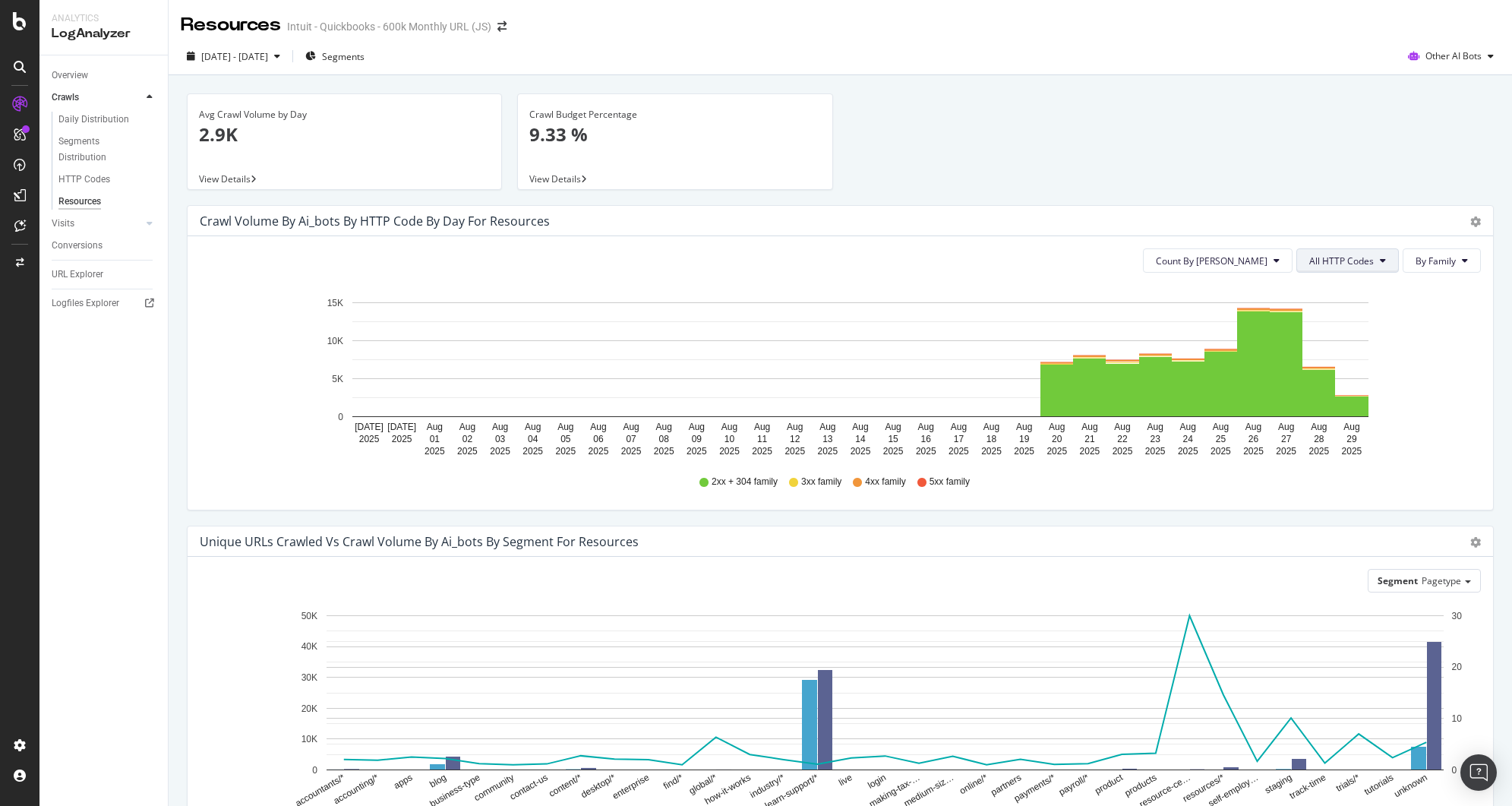
click at [1372, 268] on button "All HTTP Codes" at bounding box center [1348, 260] width 102 height 24
click at [1416, 266] on span "By Family" at bounding box center [1436, 260] width 40 height 13
click at [1427, 313] on span "By HTTP Code" at bounding box center [1435, 319] width 60 height 13
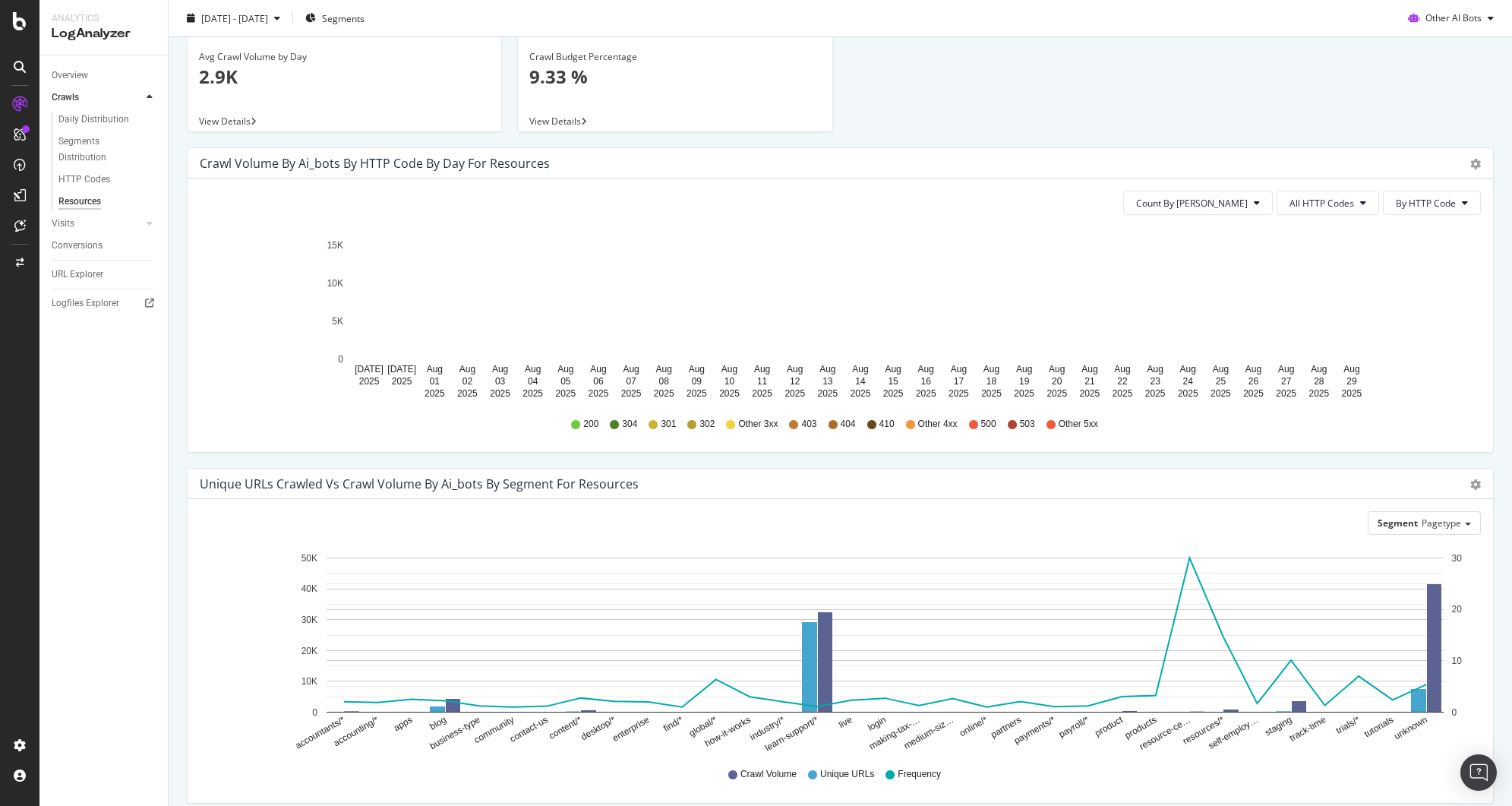
scroll to position [123, 0]
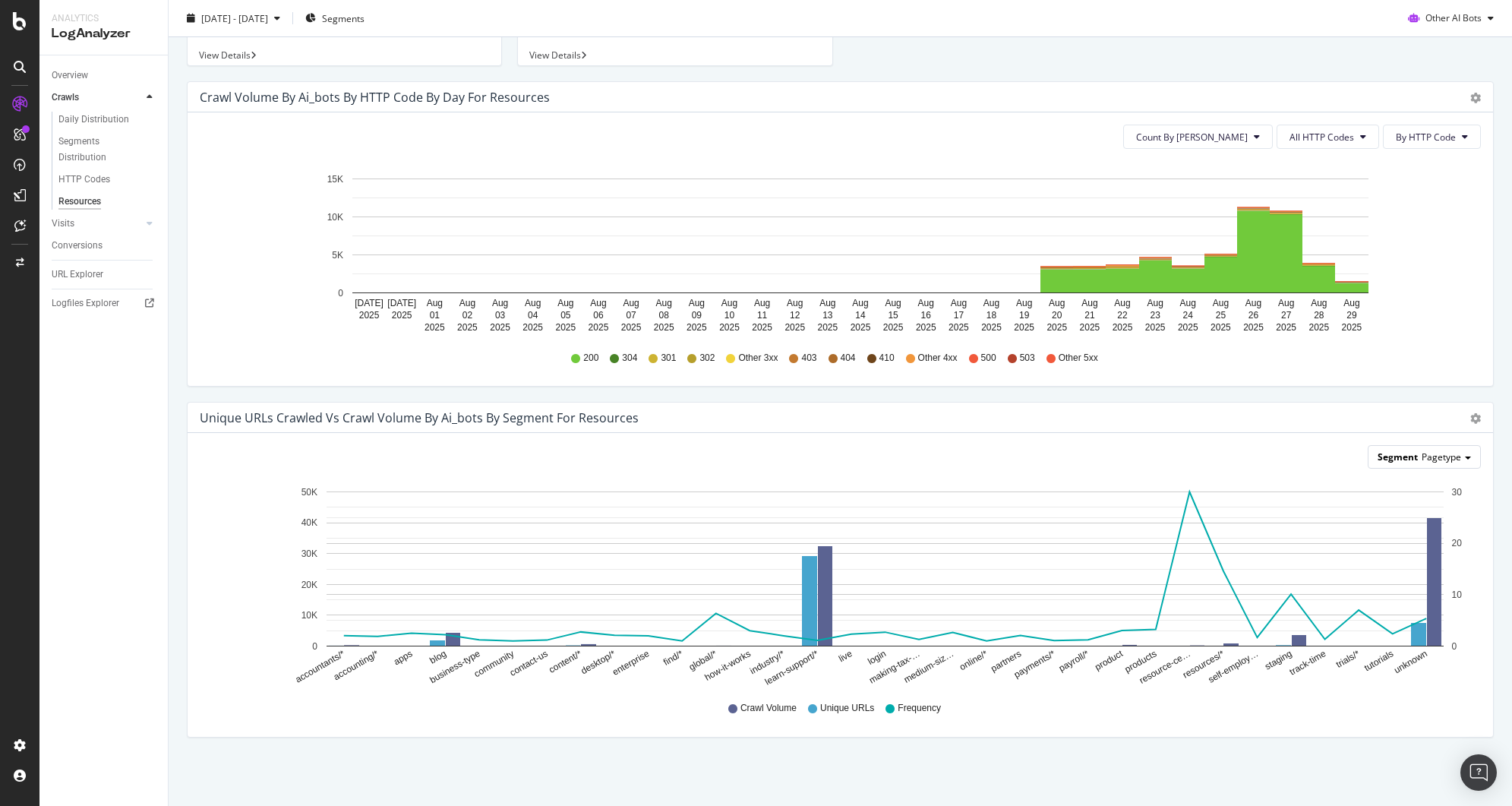
click at [1432, 456] on span "Pagetype" at bounding box center [1442, 456] width 40 height 13
click at [1430, 604] on div "Advanced selector >" at bounding box center [1413, 604] width 121 height 21
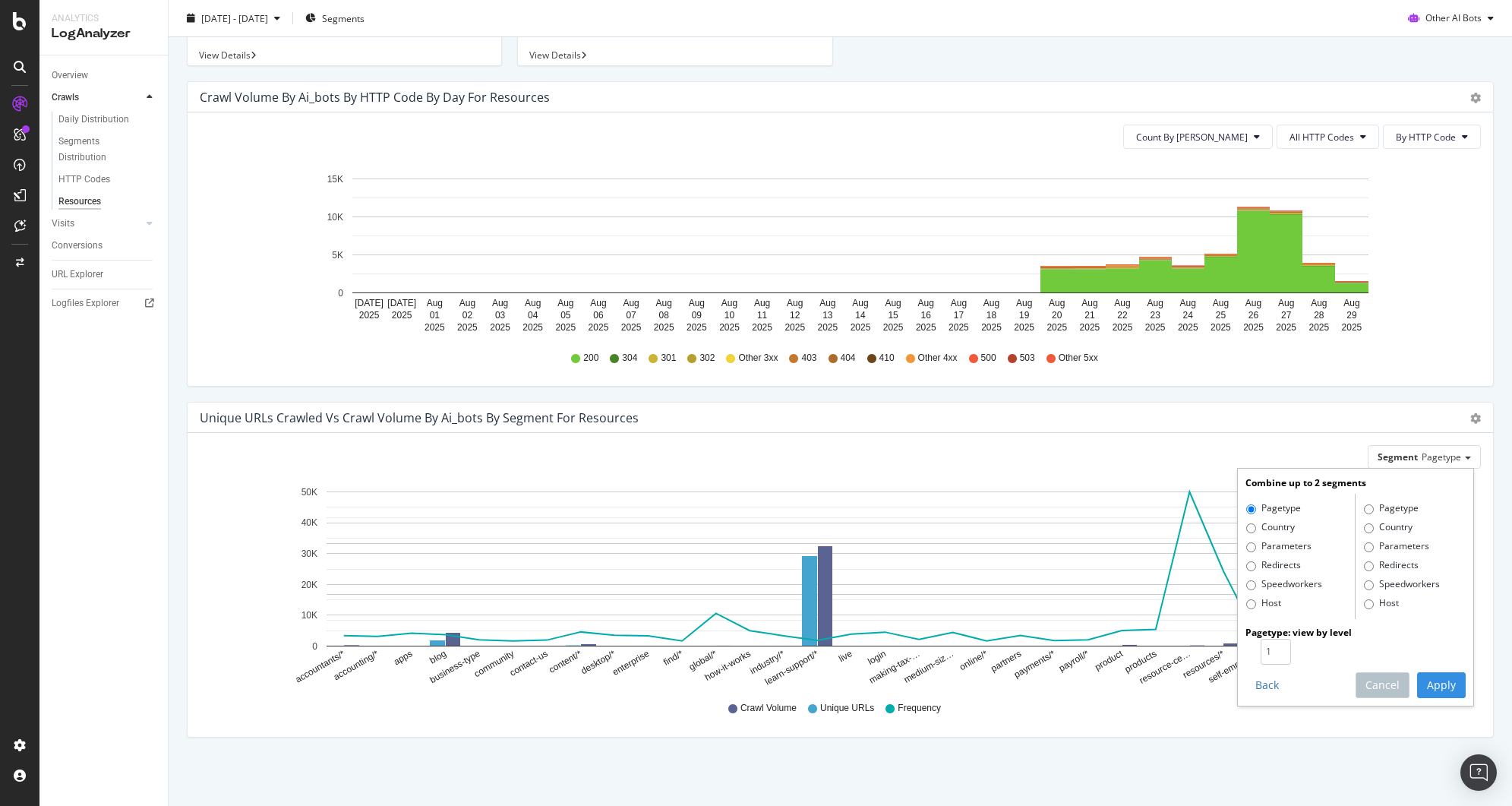
click at [1121, 422] on div "Unique URLs Crawled vs Crawl Volume by ai_bots by Segment for Resources" at bounding box center [823, 418] width 1248 height 15
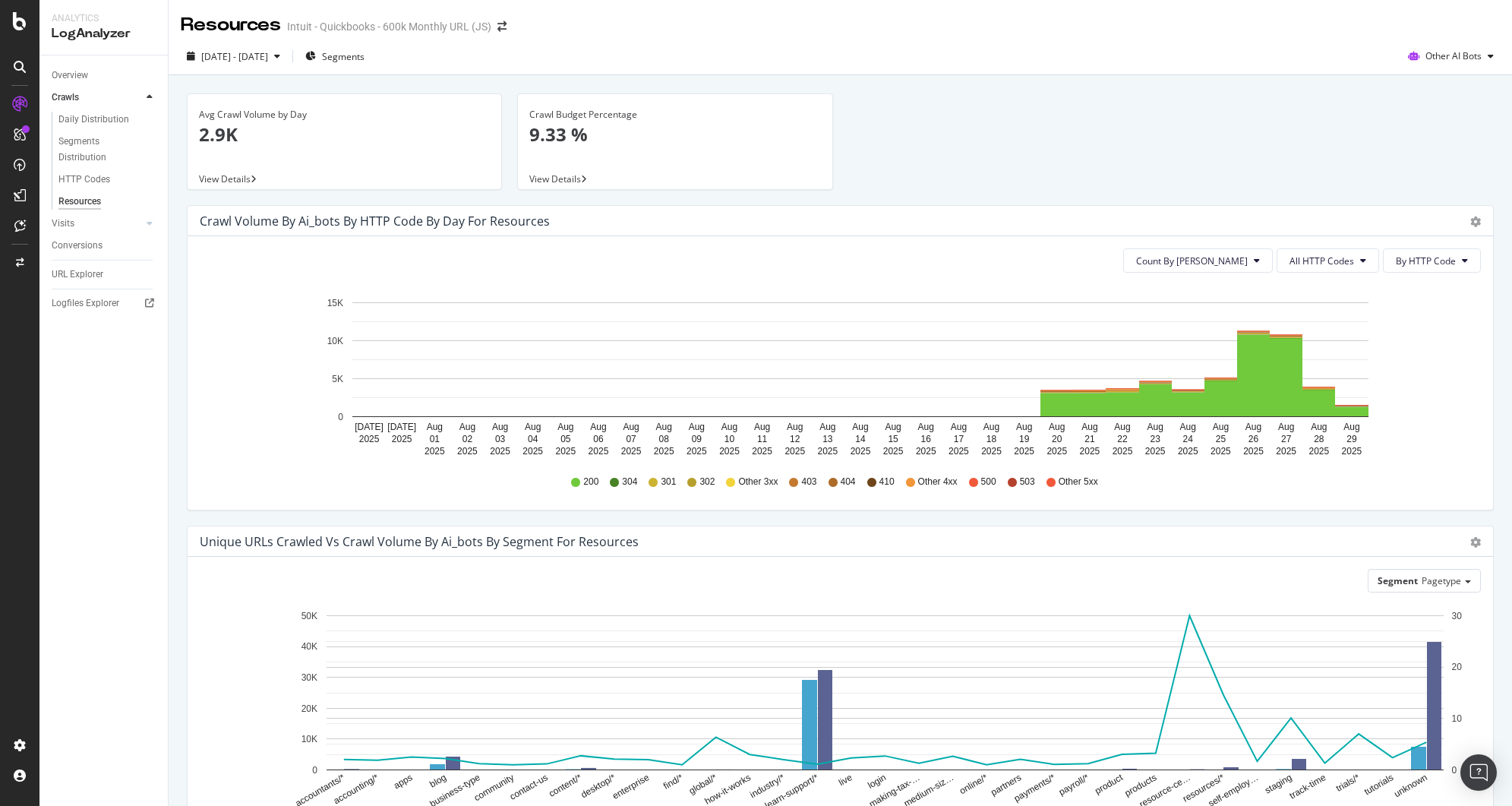
scroll to position [0, 0]
click at [364, 56] on span "Segments" at bounding box center [343, 56] width 42 height 13
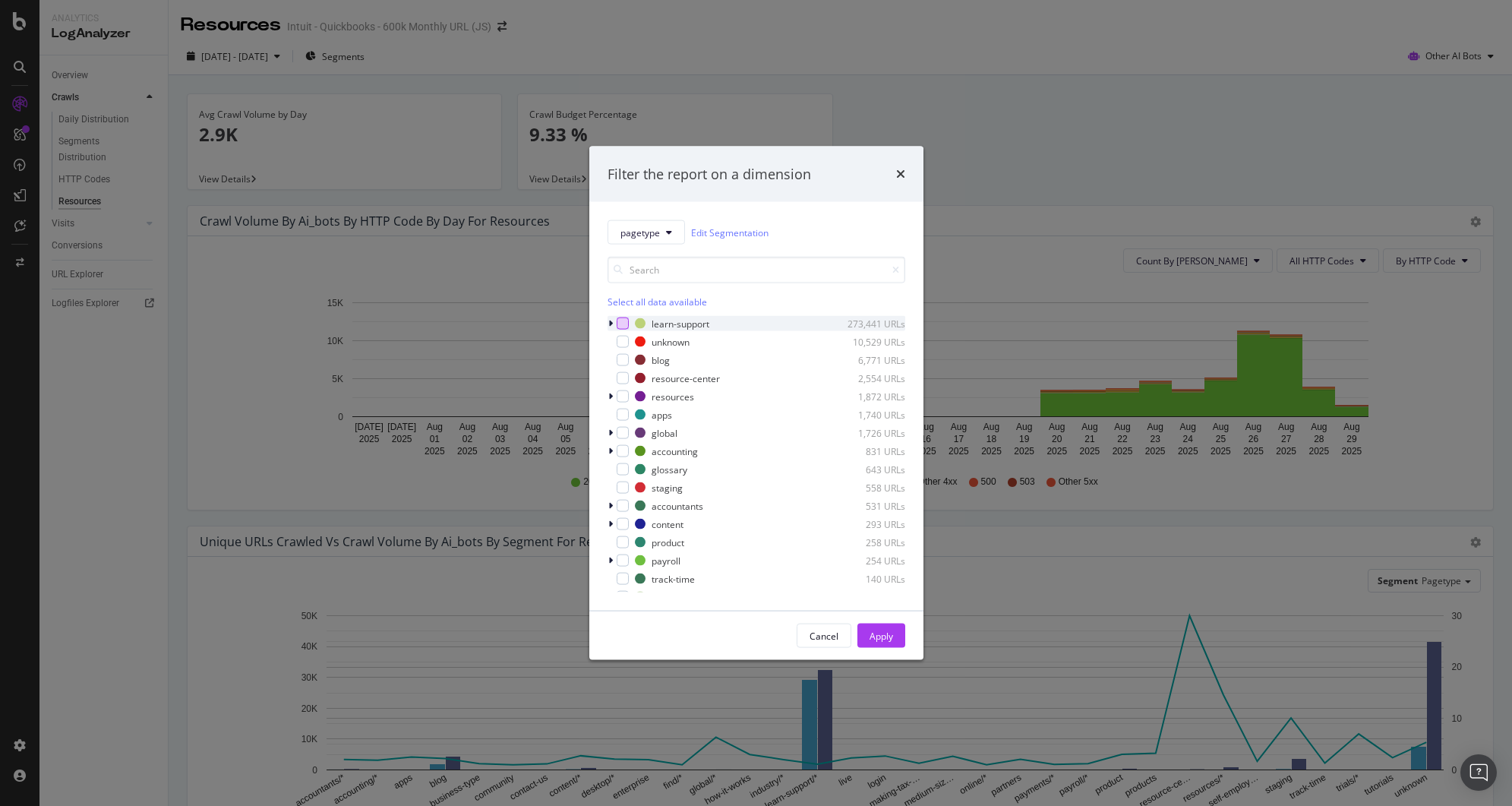
click at [623, 317] on div "modal" at bounding box center [623, 323] width 13 height 13
click at [893, 633] on button "Apply" at bounding box center [882, 635] width 48 height 24
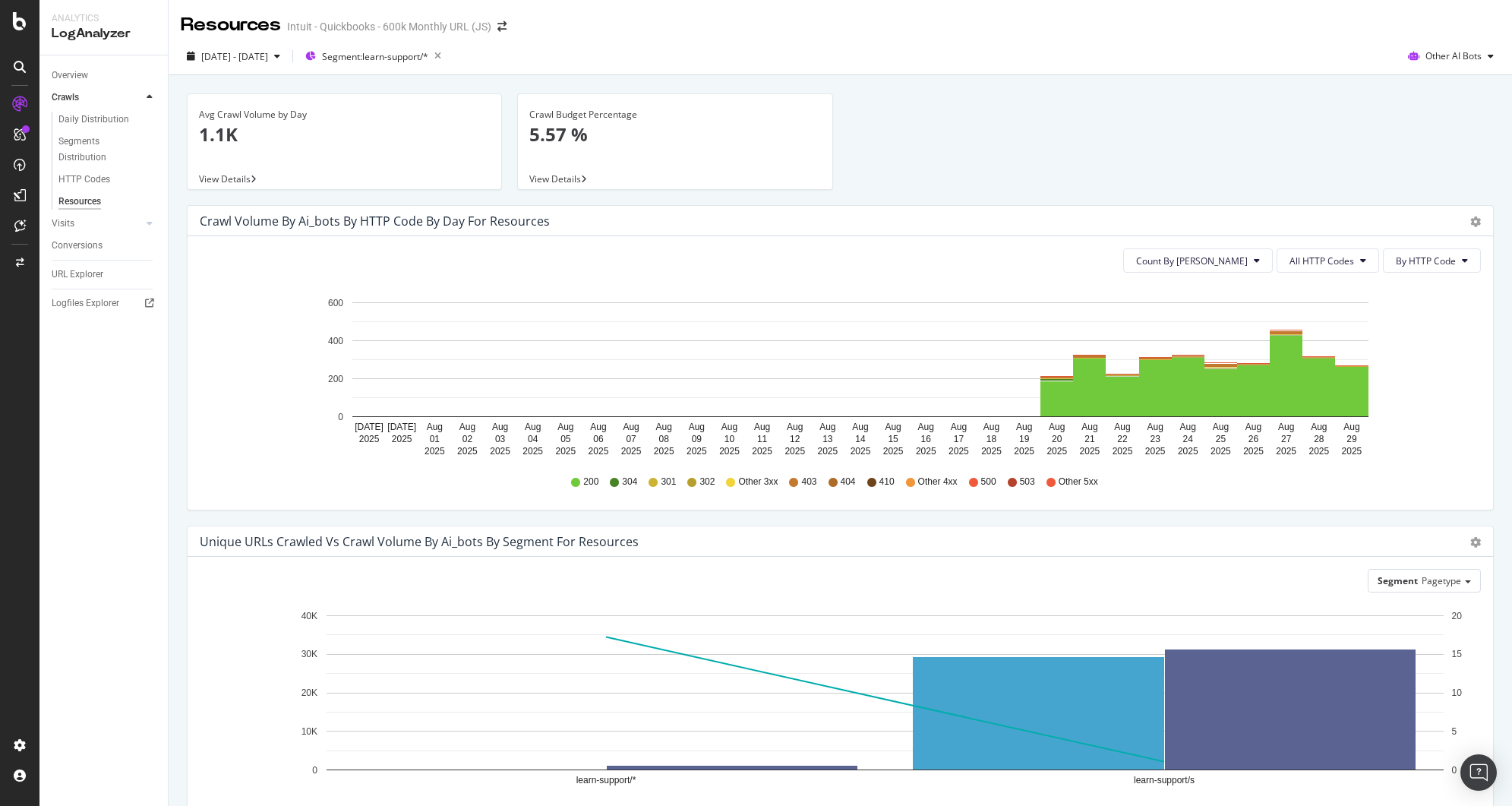
click at [557, 175] on span "View Details" at bounding box center [555, 178] width 52 height 13
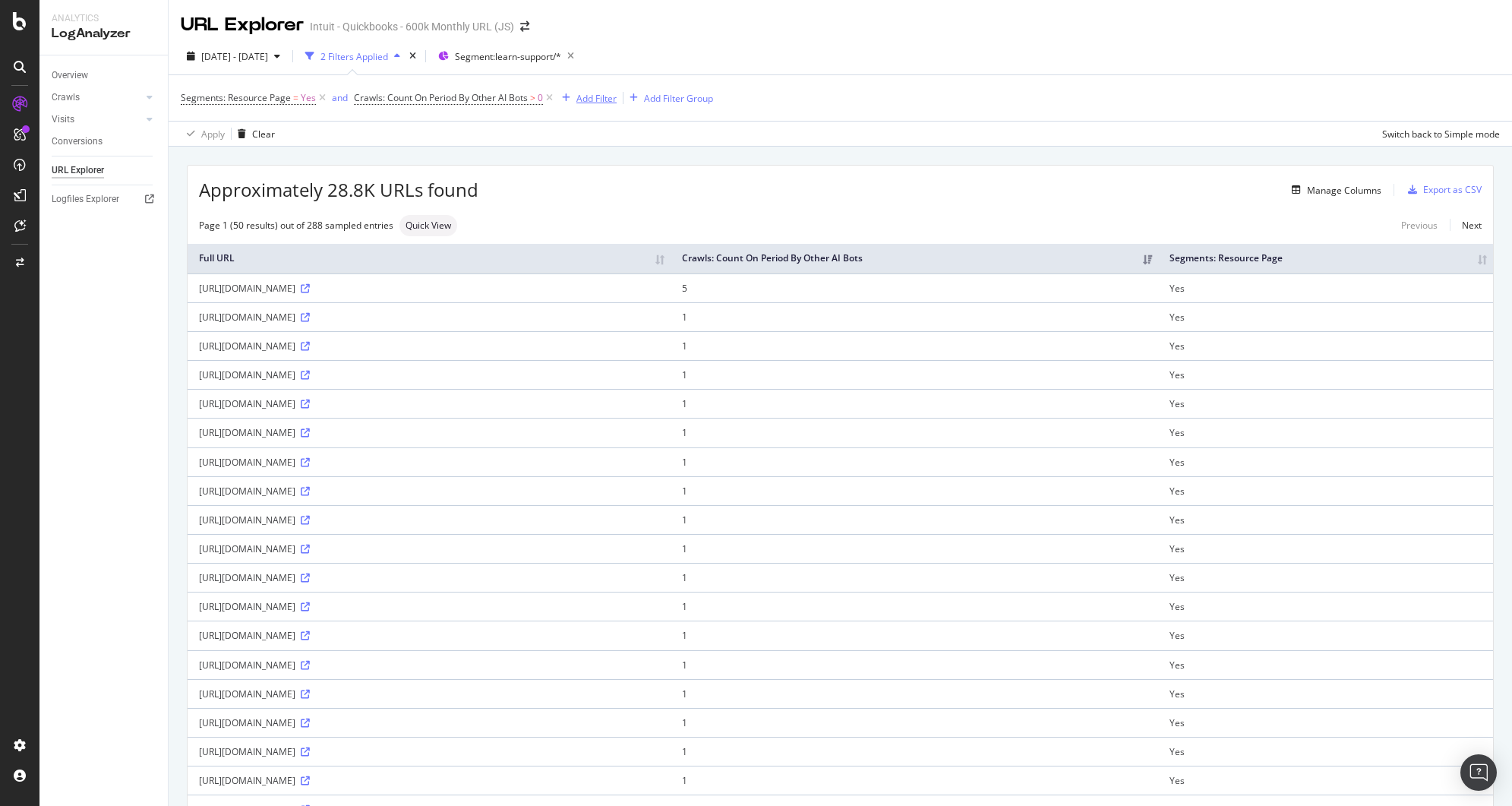
click at [605, 95] on div "Add Filter" at bounding box center [597, 97] width 40 height 13
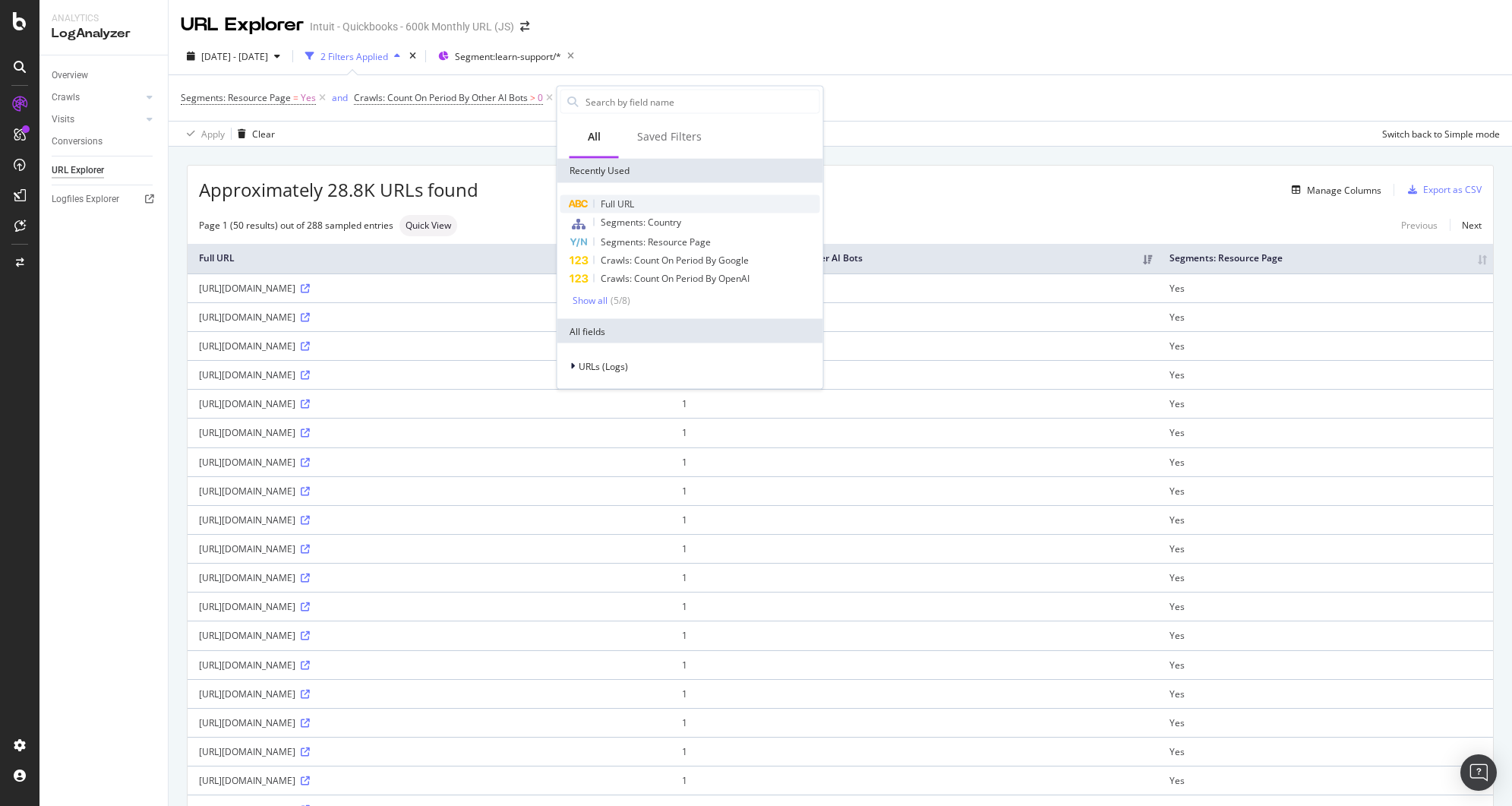
click at [648, 196] on div "Full URL" at bounding box center [691, 204] width 260 height 18
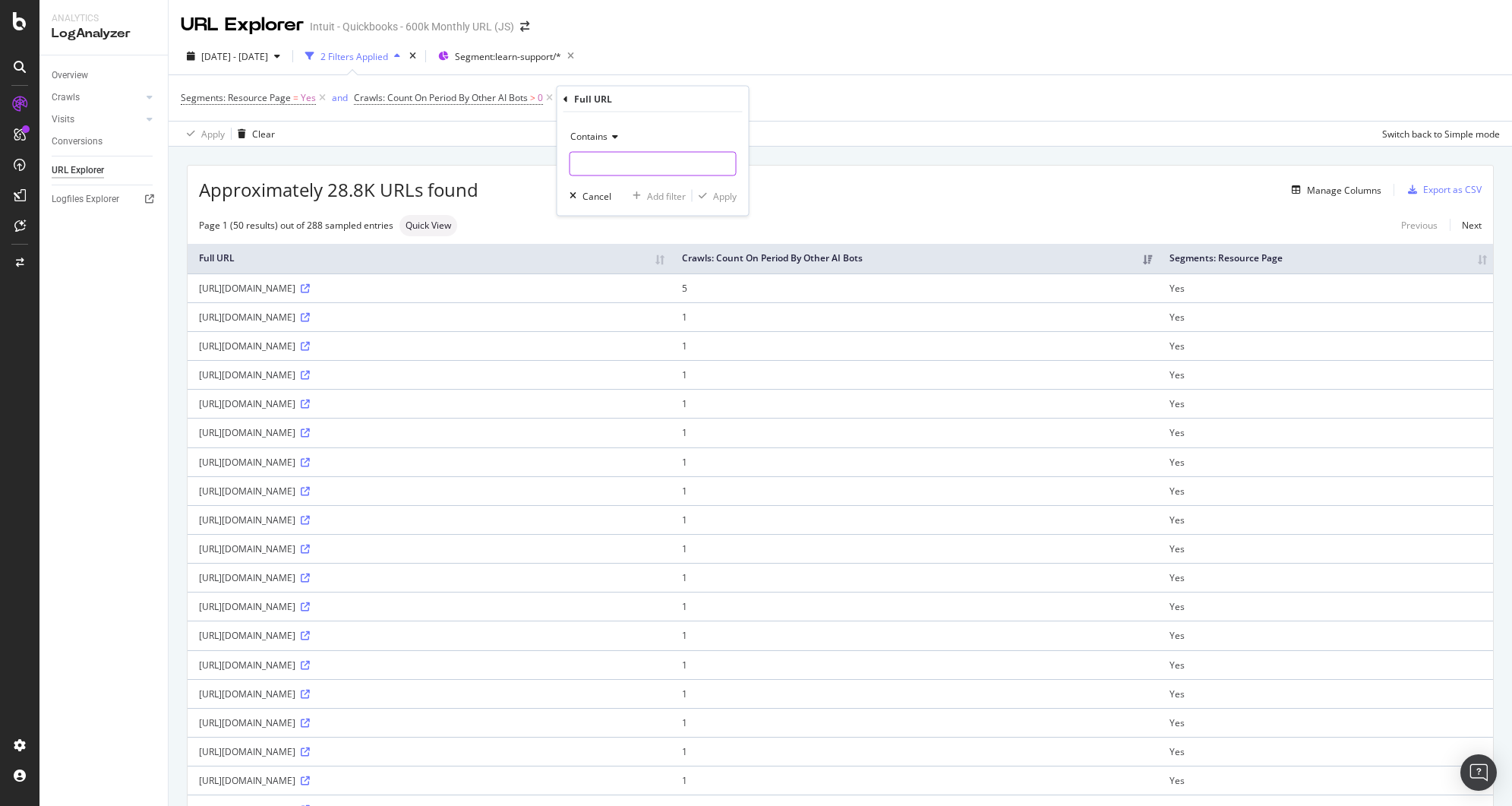
click at [641, 160] on input "text" at bounding box center [653, 164] width 166 height 24
type input ".js"
click at [704, 196] on icon "button" at bounding box center [703, 196] width 9 height 9
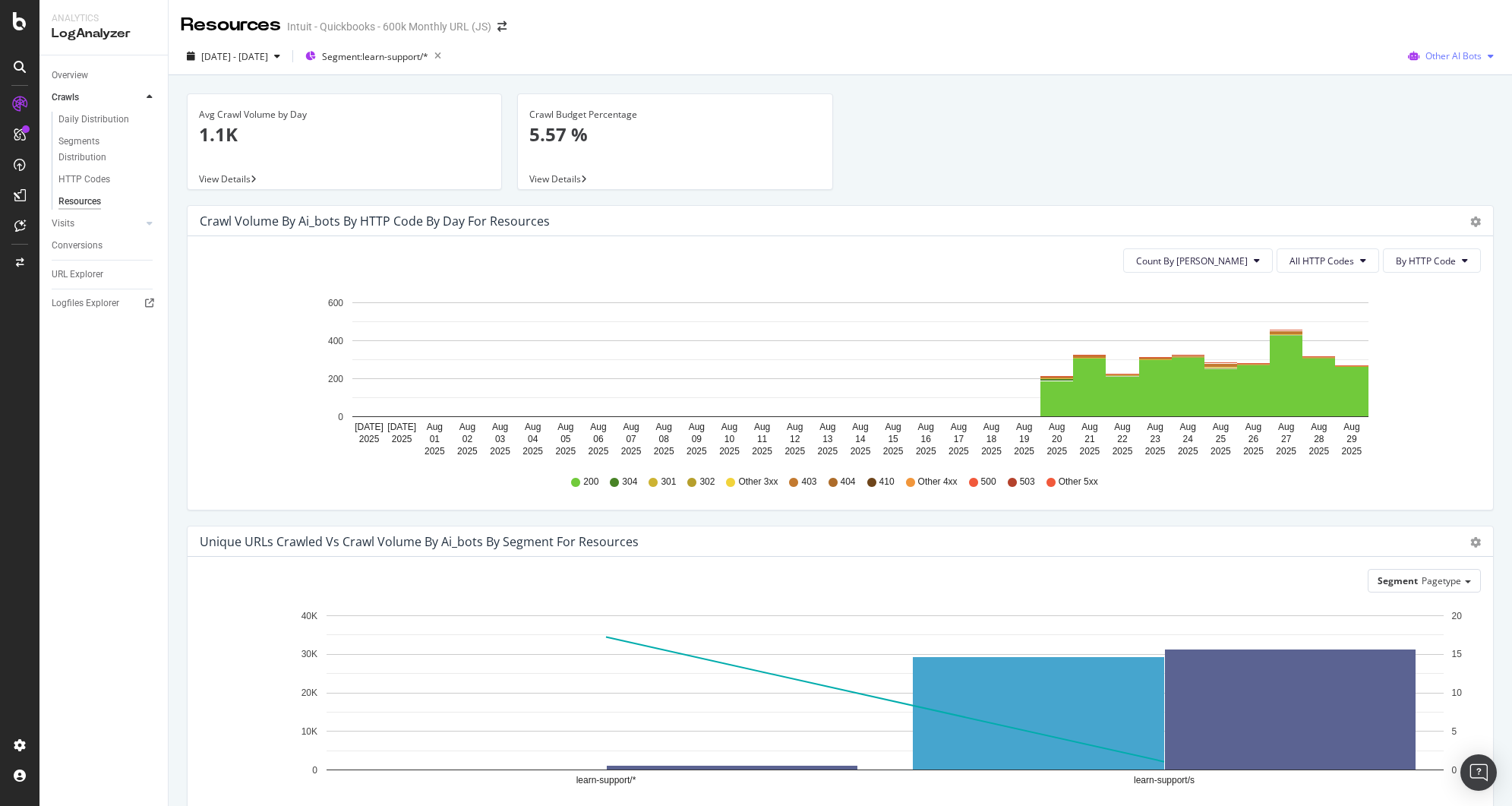
click at [1444, 48] on div "Other AI Bots" at bounding box center [1451, 57] width 98 height 23
click at [1437, 138] on span "OpenAI" at bounding box center [1457, 143] width 59 height 13
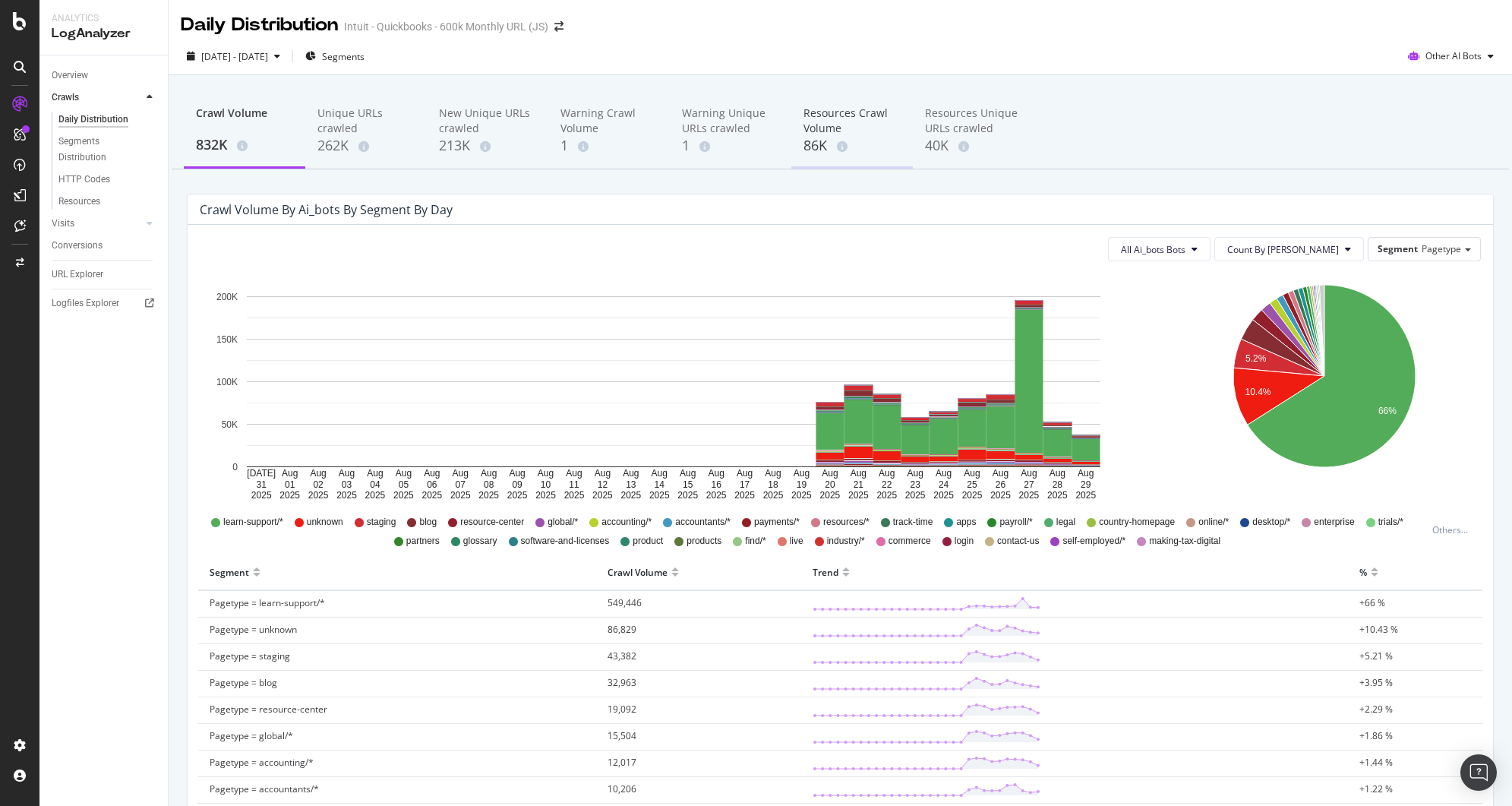
click at [812, 123] on div "Resources Crawl Volume" at bounding box center [852, 121] width 97 height 31
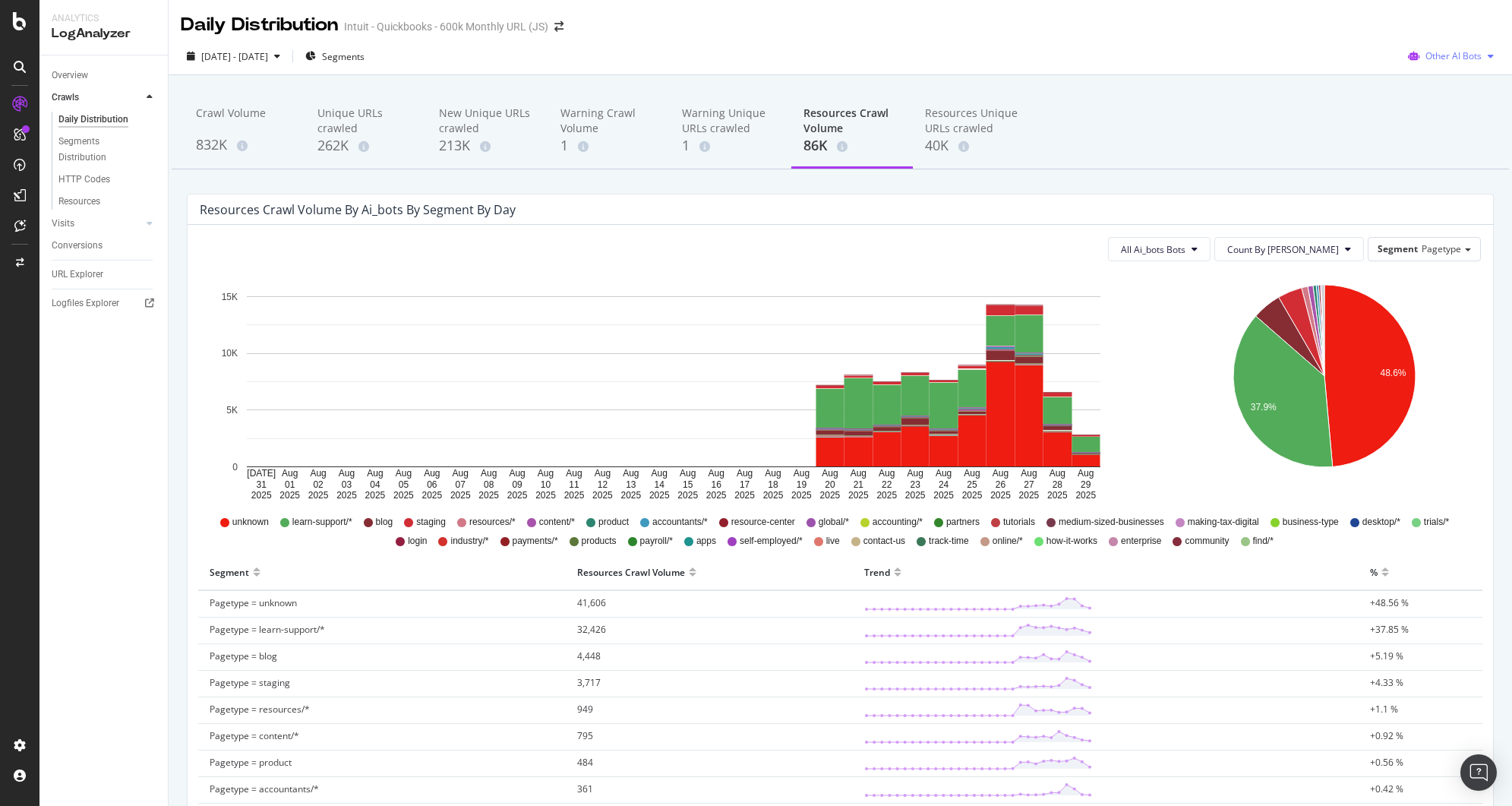
click at [1433, 63] on div "Other AI Bots" at bounding box center [1451, 57] width 98 height 23
click at [1273, 117] on div "Crawl Volume 832K Unique URLs crawled 262K New Unique URLs crawled 213K Warning…" at bounding box center [840, 131] width 1338 height 76
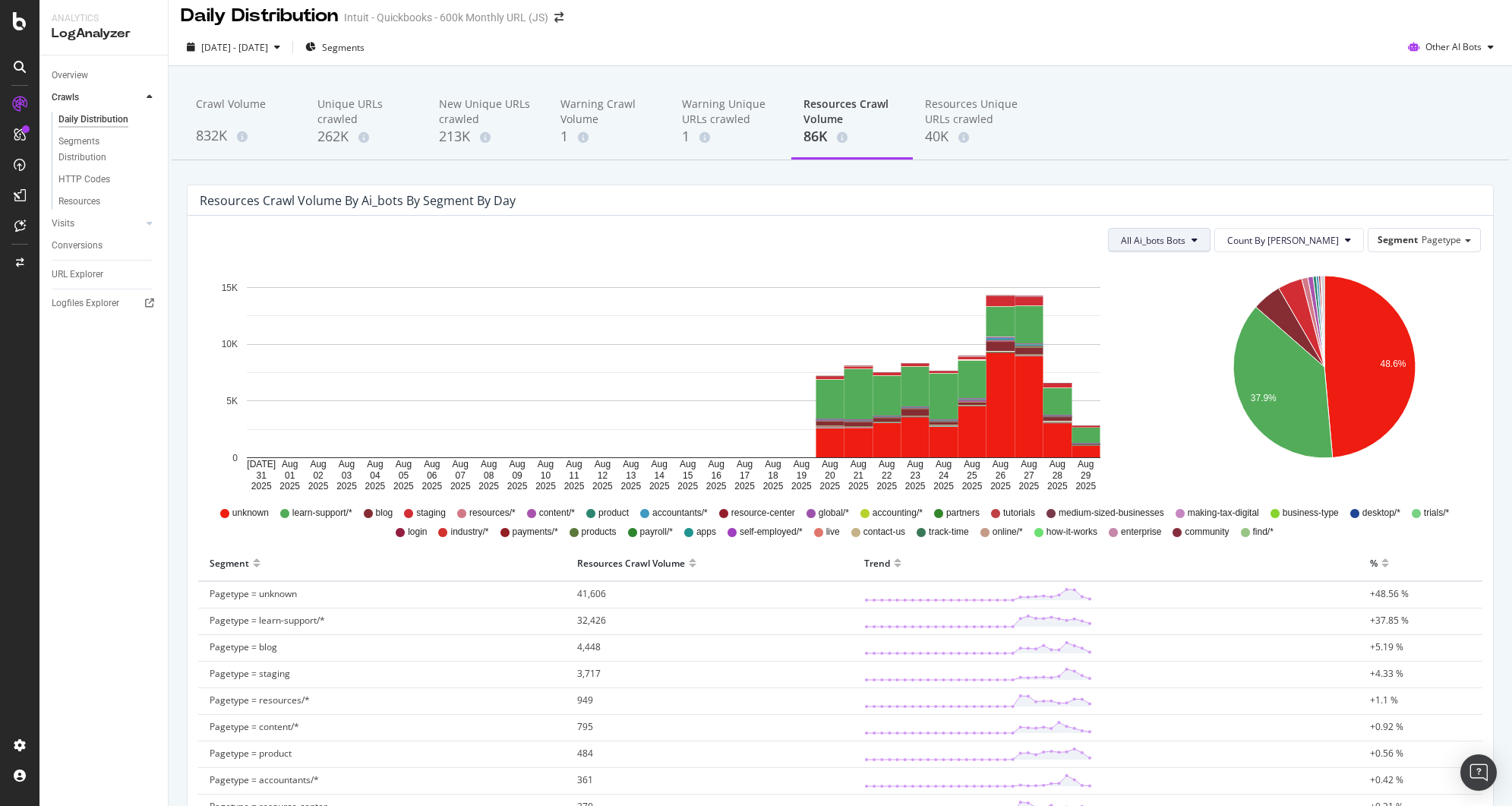
click at [1210, 233] on button "All Ai_bots Bots" at bounding box center [1159, 239] width 102 height 24
click at [1430, 244] on span "Pagetype" at bounding box center [1442, 239] width 40 height 13
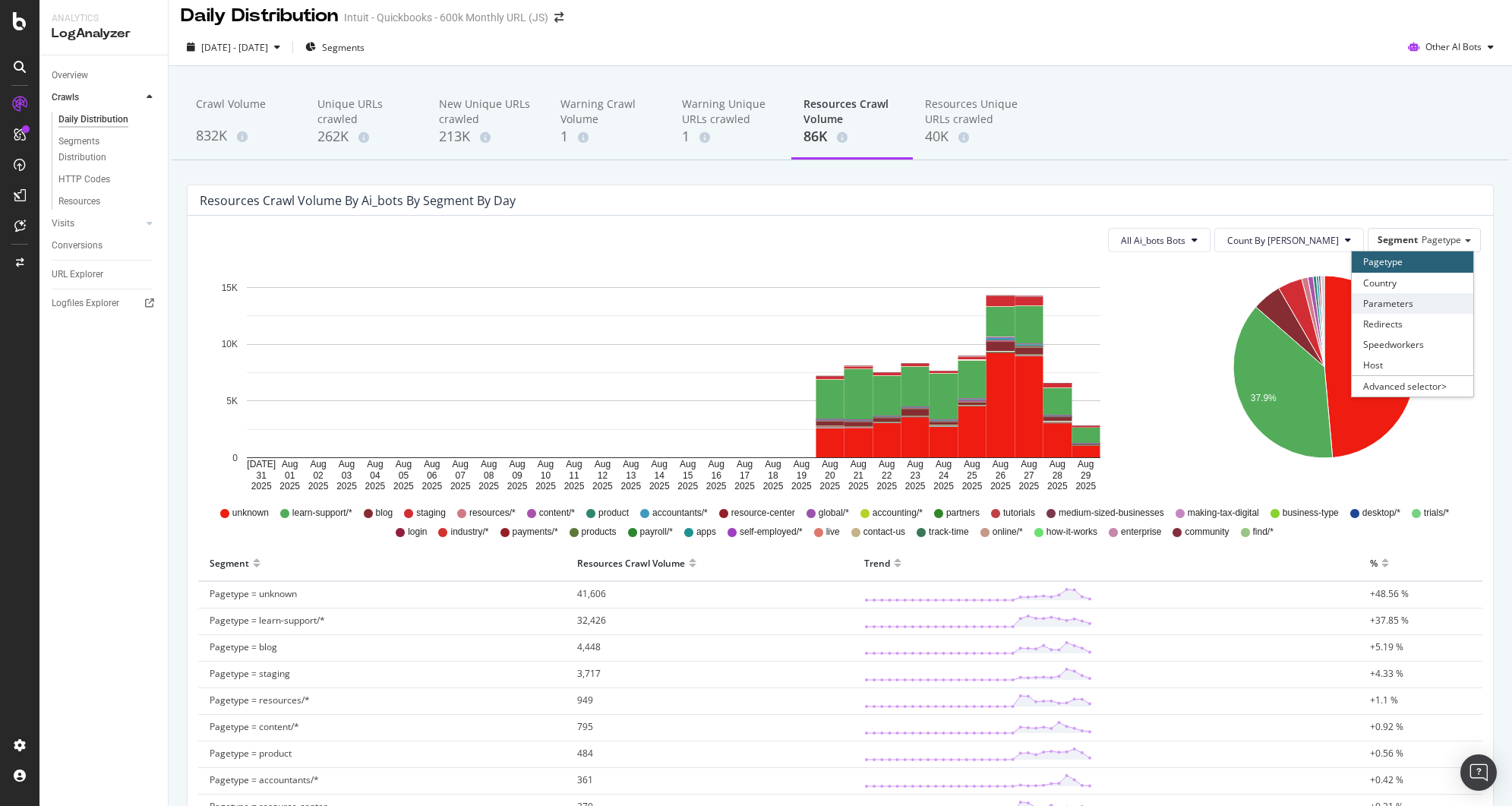
click at [1412, 307] on div "Parameters" at bounding box center [1413, 303] width 121 height 20
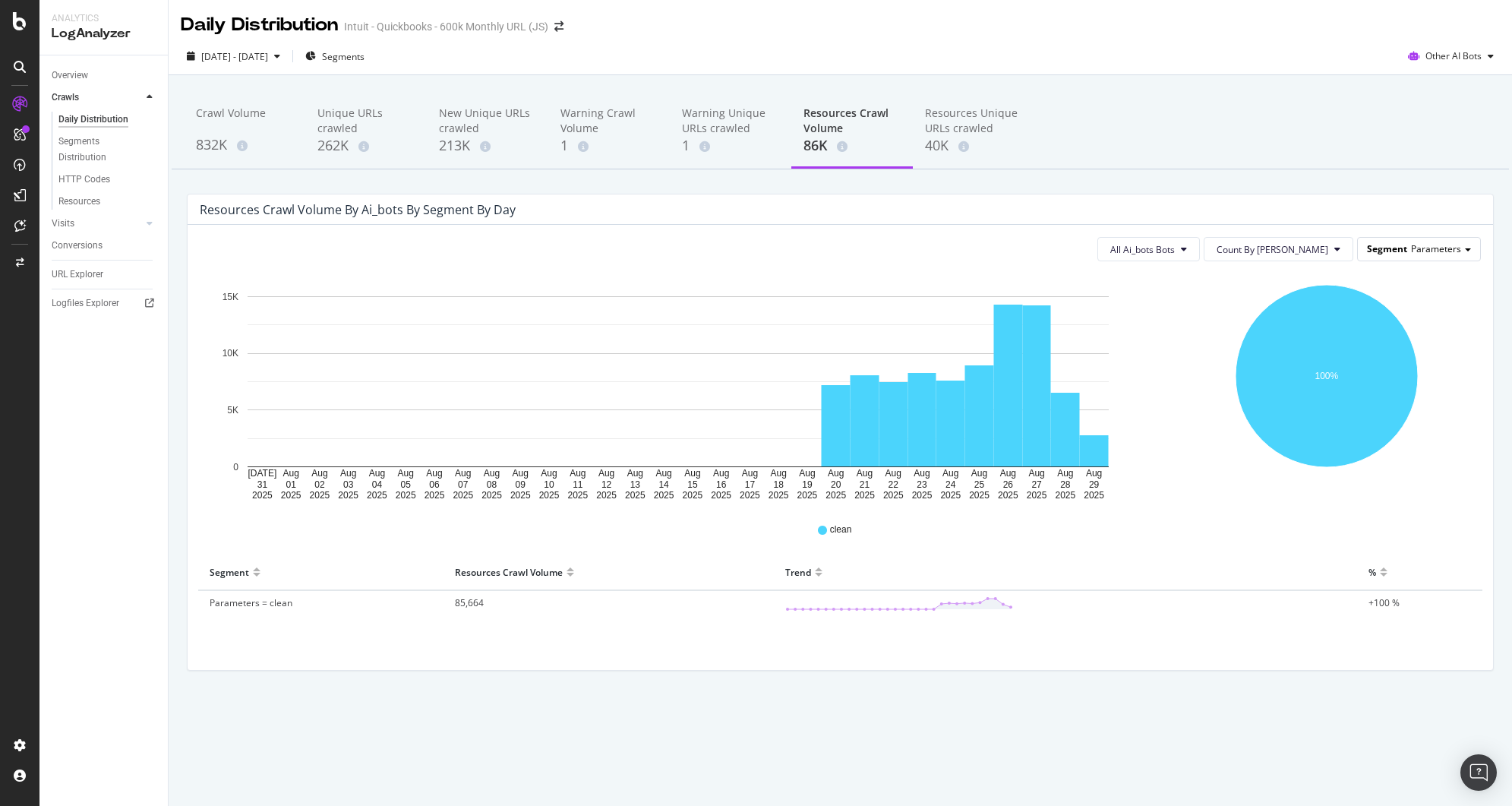
click at [1425, 255] on span "Parameters" at bounding box center [1437, 248] width 50 height 13
click at [1404, 264] on div "Pagetype" at bounding box center [1413, 270] width 121 height 20
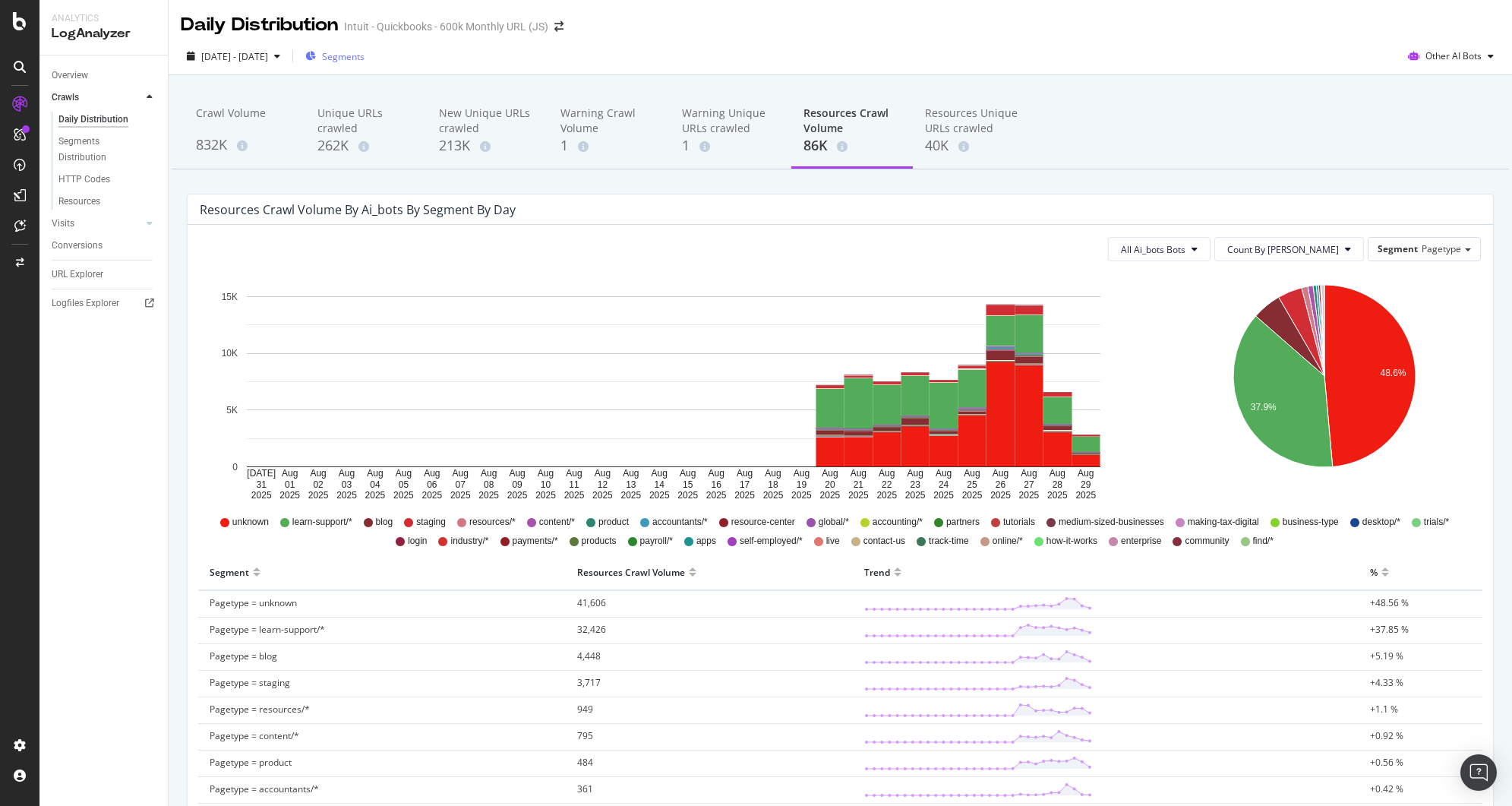
click at [364, 60] on span "Segments" at bounding box center [343, 56] width 42 height 13
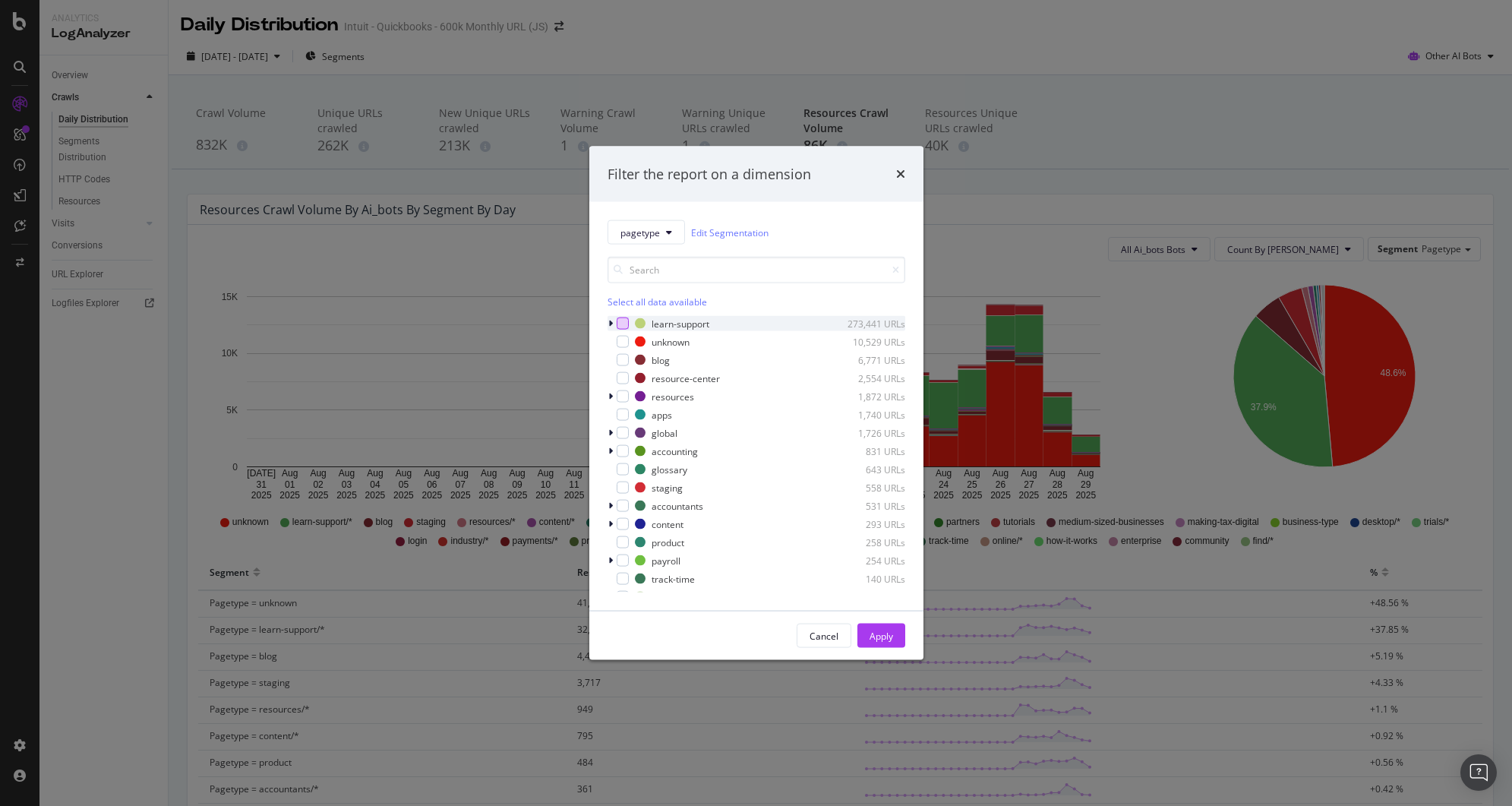
click at [619, 321] on div "modal" at bounding box center [623, 323] width 13 height 13
click at [881, 641] on div "Apply" at bounding box center [882, 635] width 23 height 13
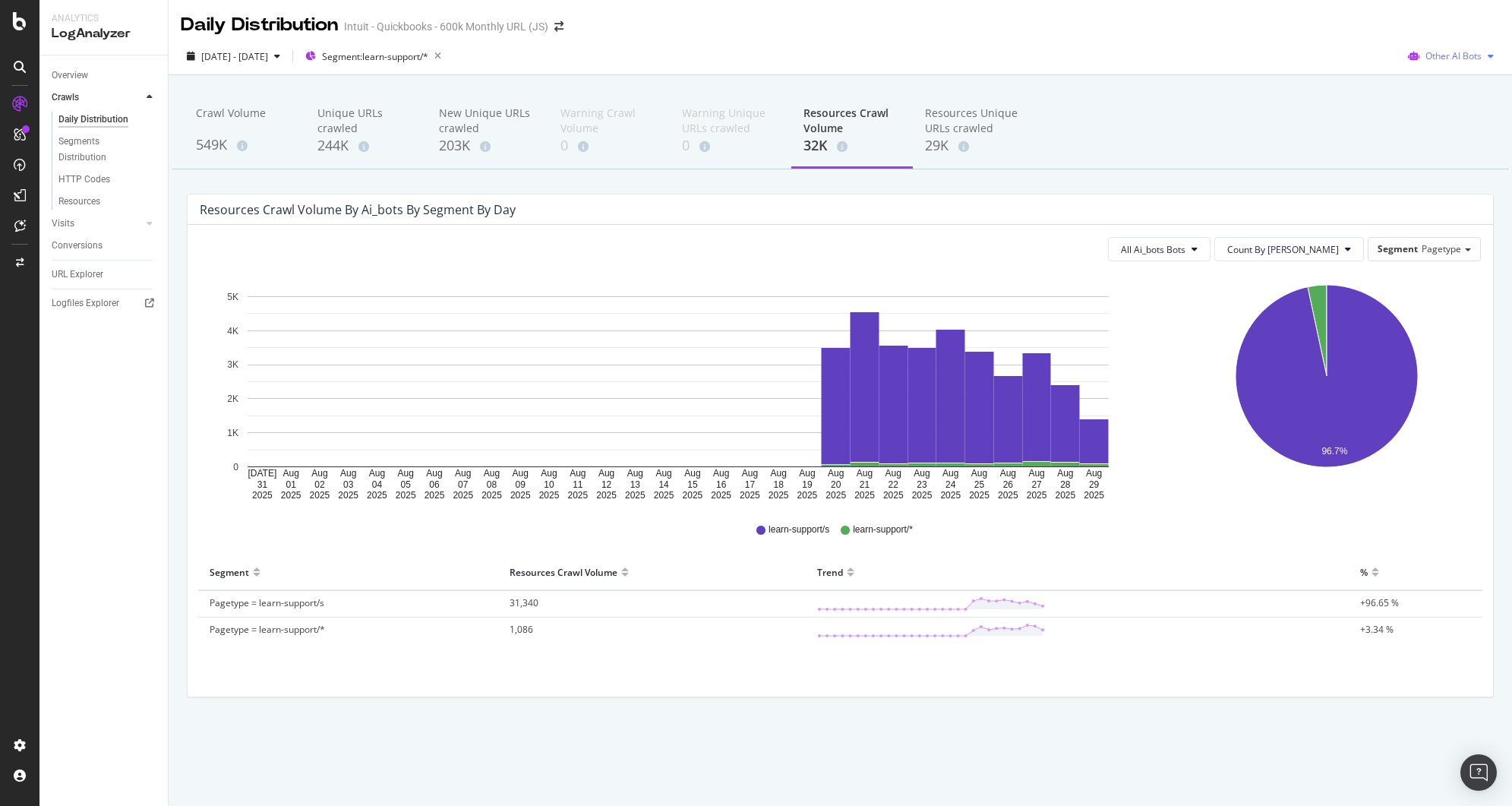
click at [1473, 55] on span "Other AI Bots" at bounding box center [1454, 55] width 56 height 13
click at [1447, 138] on span "OpenAI" at bounding box center [1463, 143] width 59 height 13
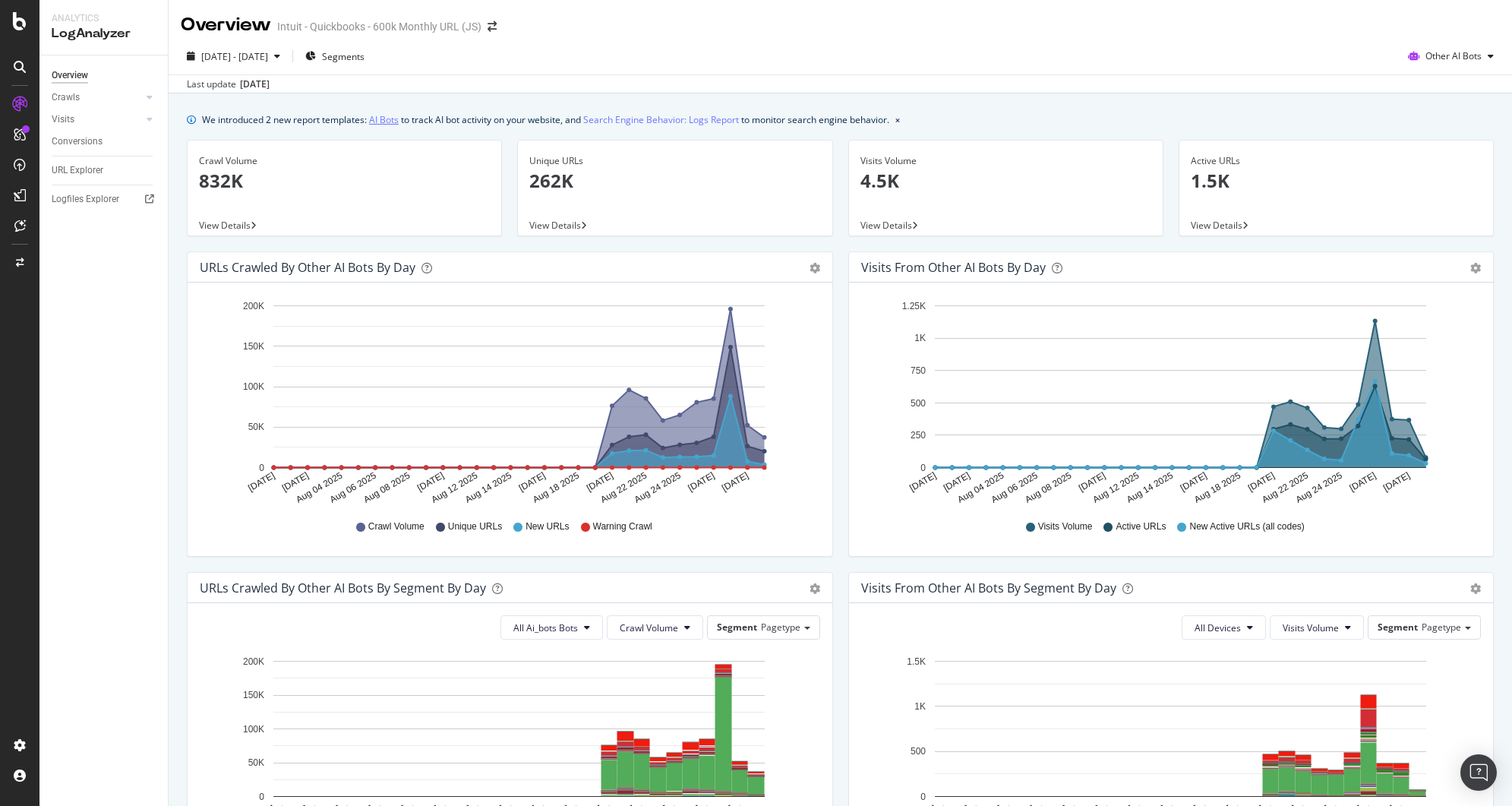
click at [382, 122] on link "AI Bots" at bounding box center [384, 120] width 30 height 16
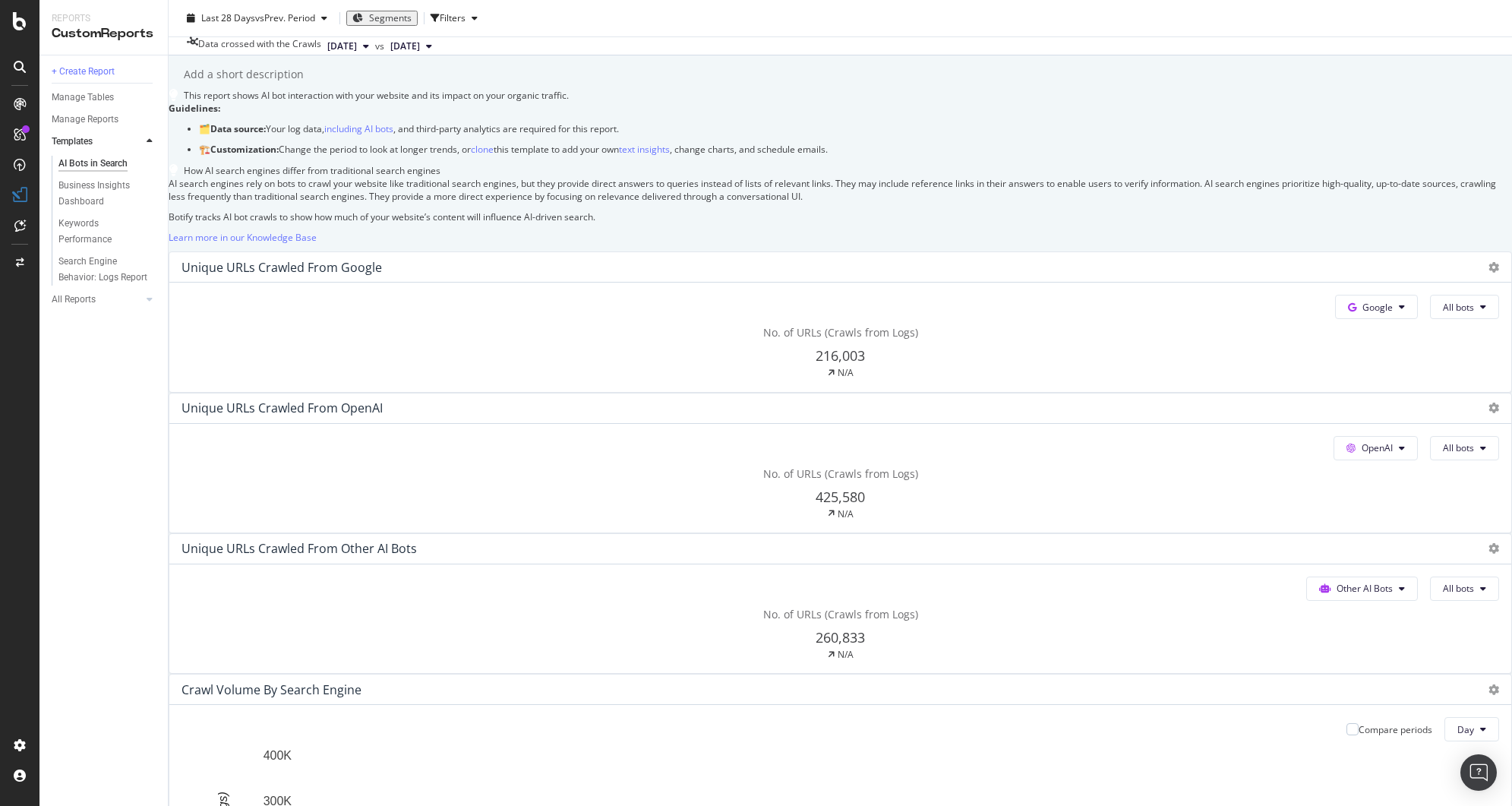
scroll to position [59, 0]
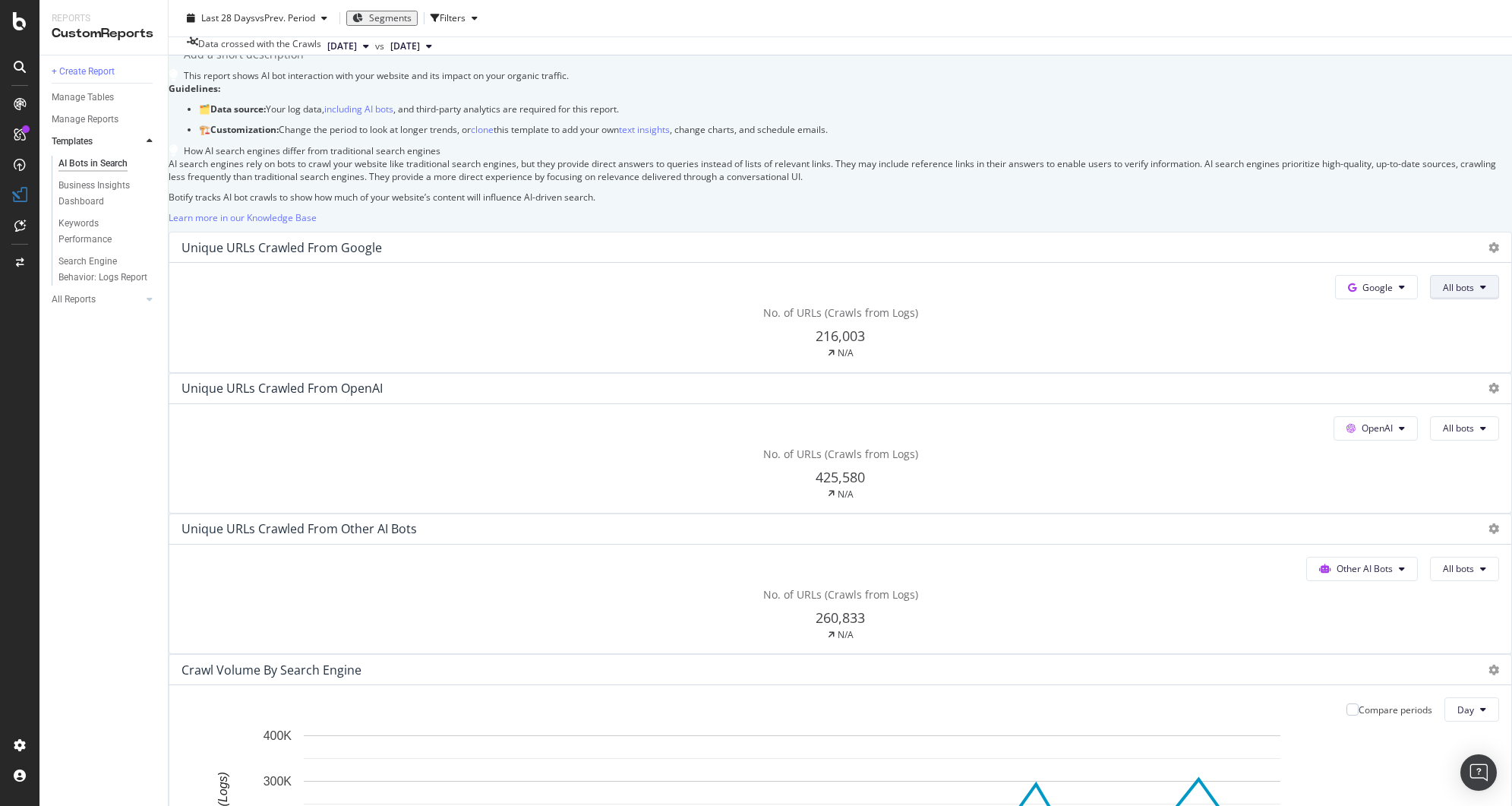
click at [1430, 300] on button "All bots" at bounding box center [1465, 286] width 69 height 24
click at [569, 82] on div "This report shows AI bot interaction with your website and its impact on your o…" at bounding box center [368, 75] width 400 height 13
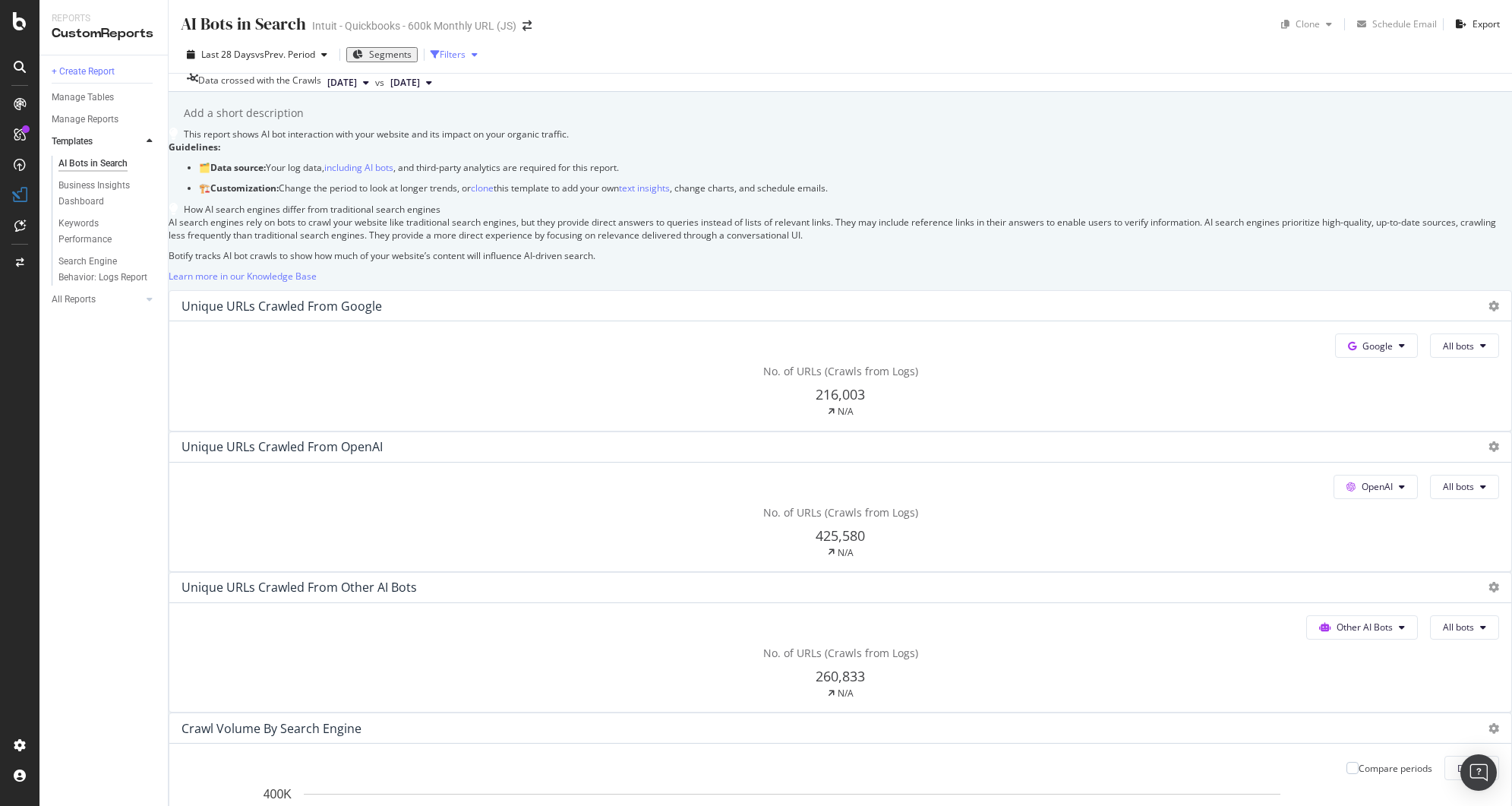
click at [465, 61] on div "Filters" at bounding box center [452, 54] width 26 height 13
click at [480, 56] on div "button" at bounding box center [474, 54] width 18 height 9
click at [465, 56] on div "Filters" at bounding box center [452, 54] width 26 height 13
click at [454, 54] on div "Filters" at bounding box center [452, 54] width 26 height 13
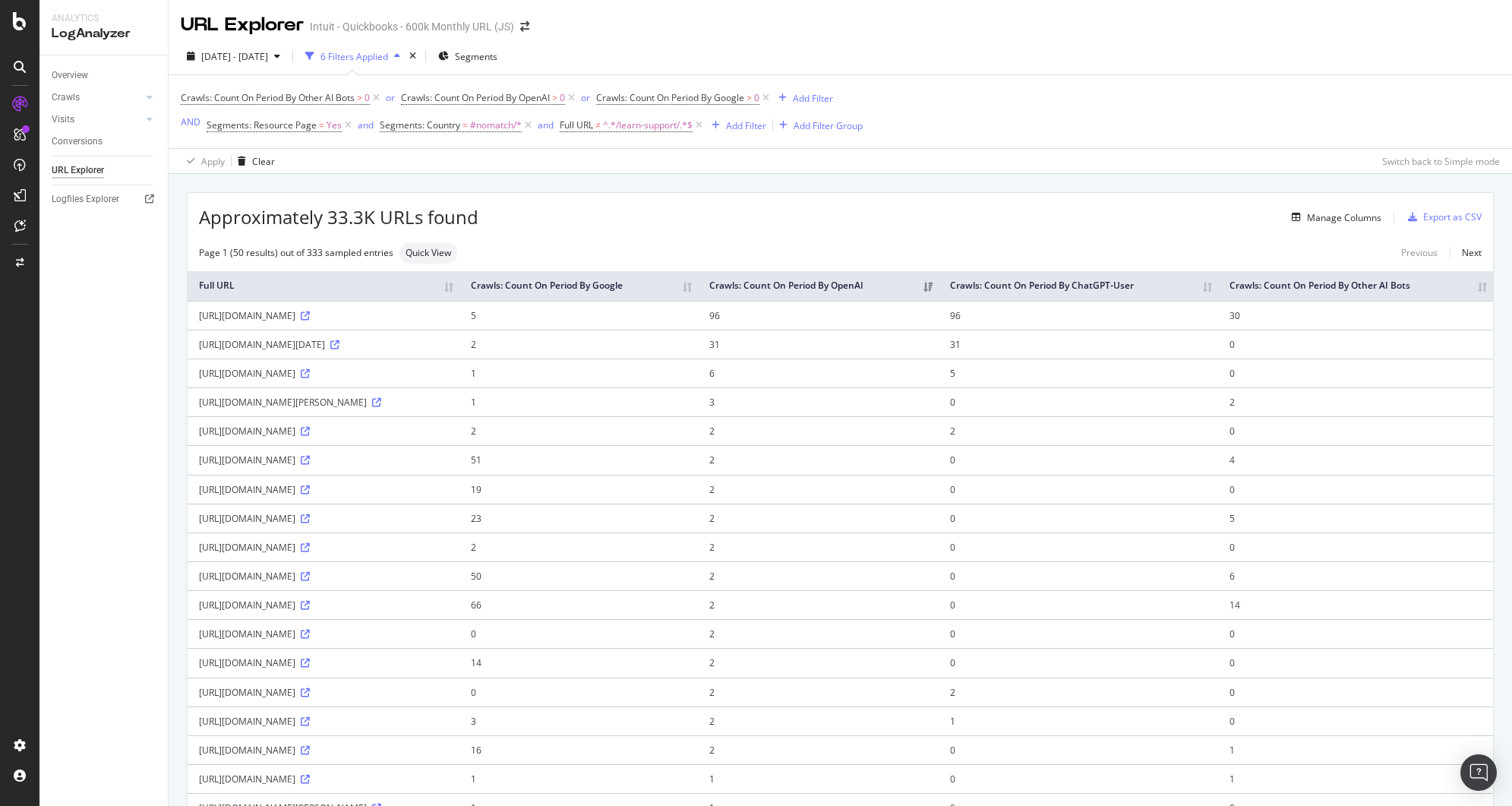
scroll to position [9, 0]
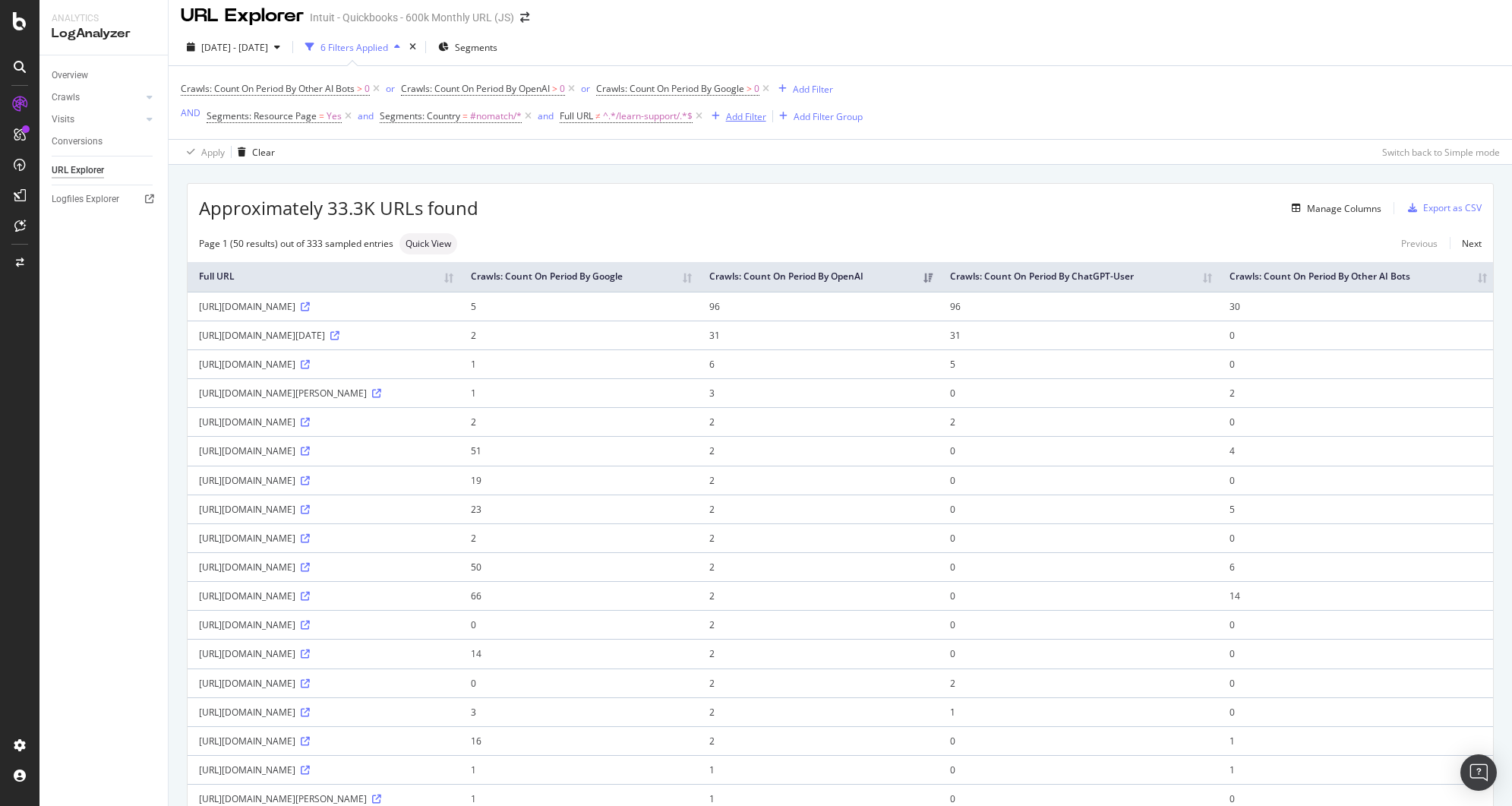
click at [724, 120] on div "button" at bounding box center [715, 116] width 20 height 9
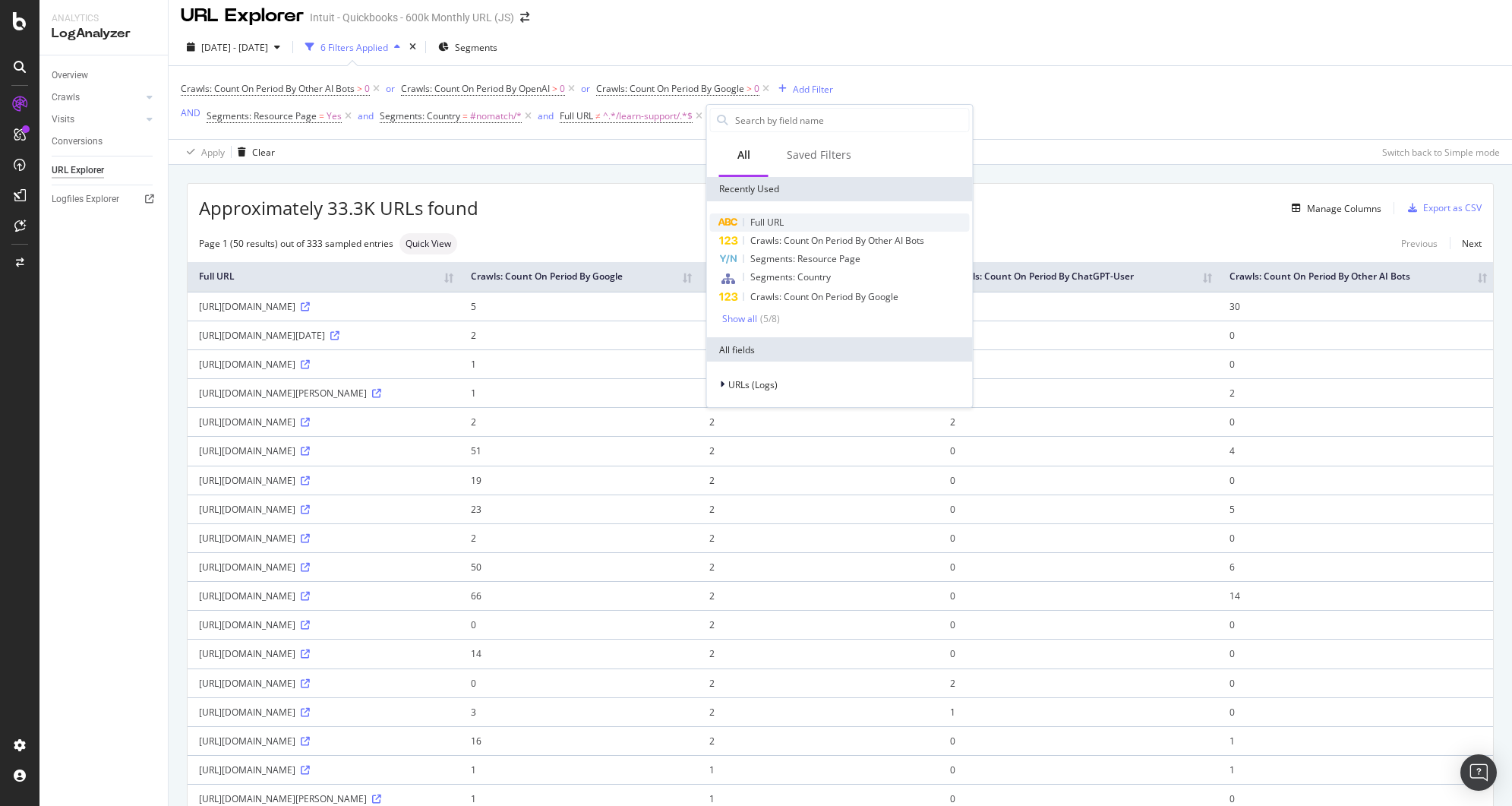
click at [768, 225] on span "Full URL" at bounding box center [767, 222] width 34 height 13
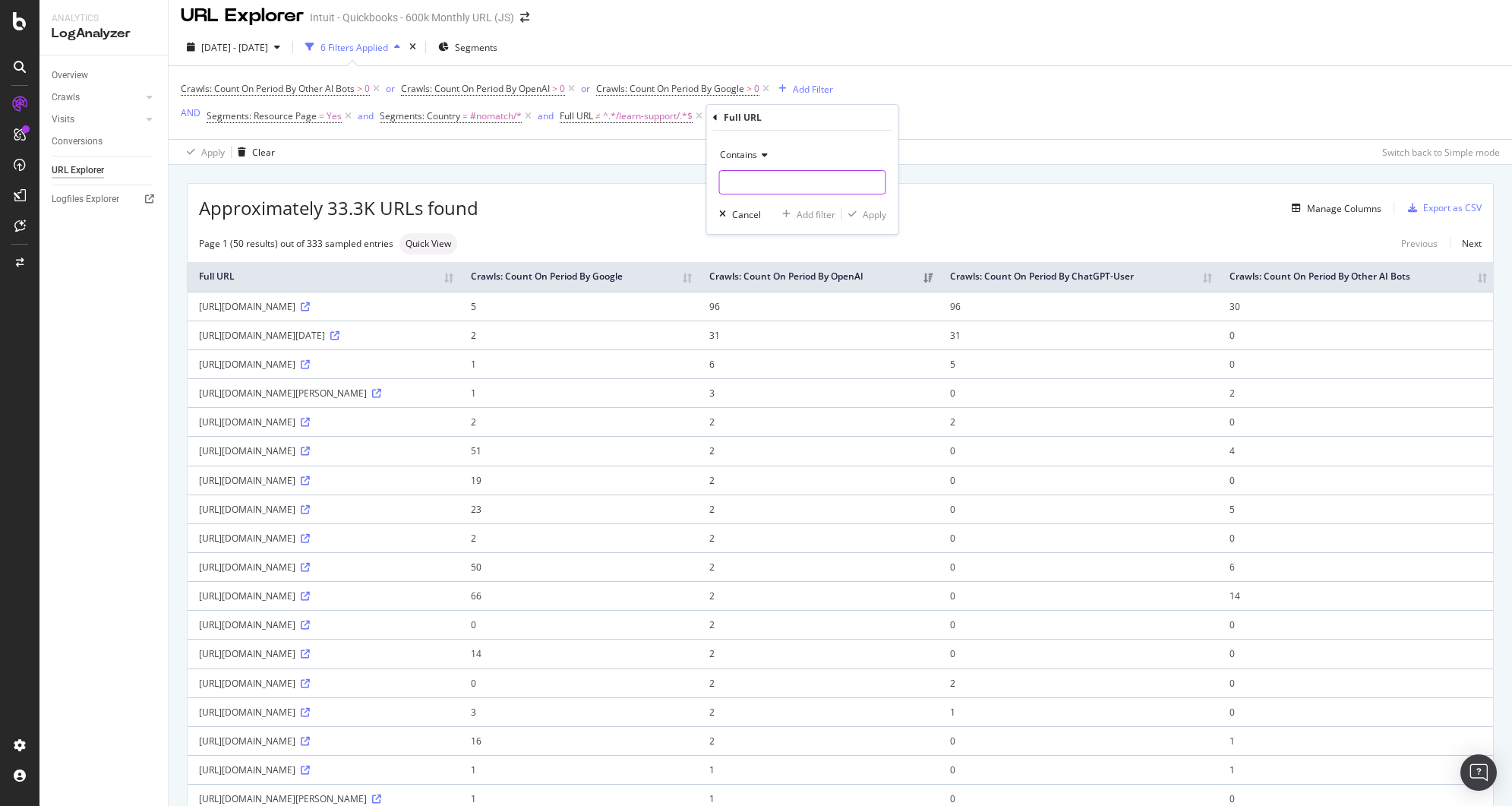
click at [762, 179] on input "text" at bounding box center [803, 182] width 166 height 24
type input ".js"
click at [880, 205] on div "Contains .js Cancel Add filter Apply" at bounding box center [803, 182] width 192 height 103
click at [881, 211] on div "Apply" at bounding box center [874, 214] width 23 height 13
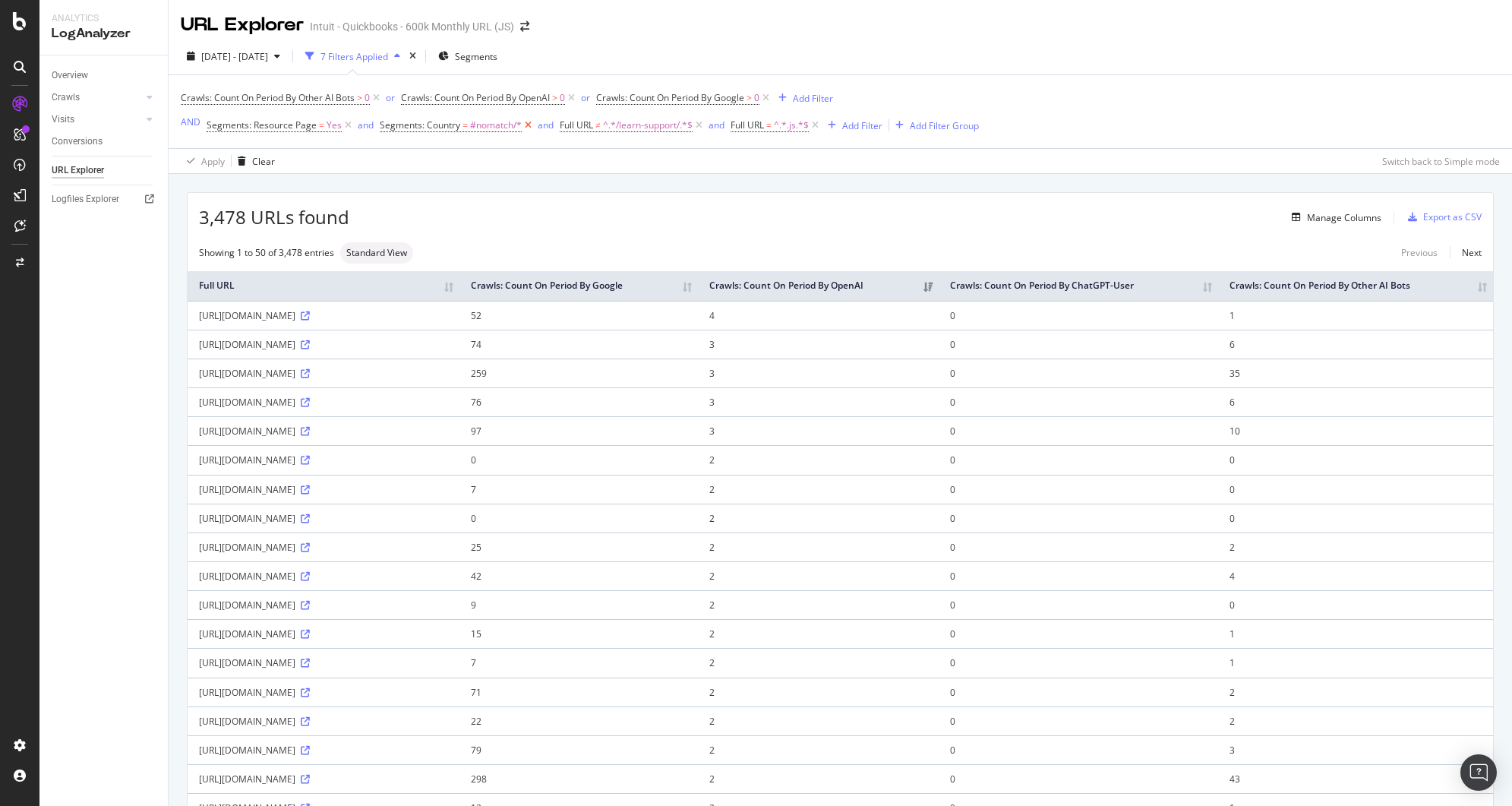
click at [527, 128] on icon at bounding box center [528, 125] width 13 height 15
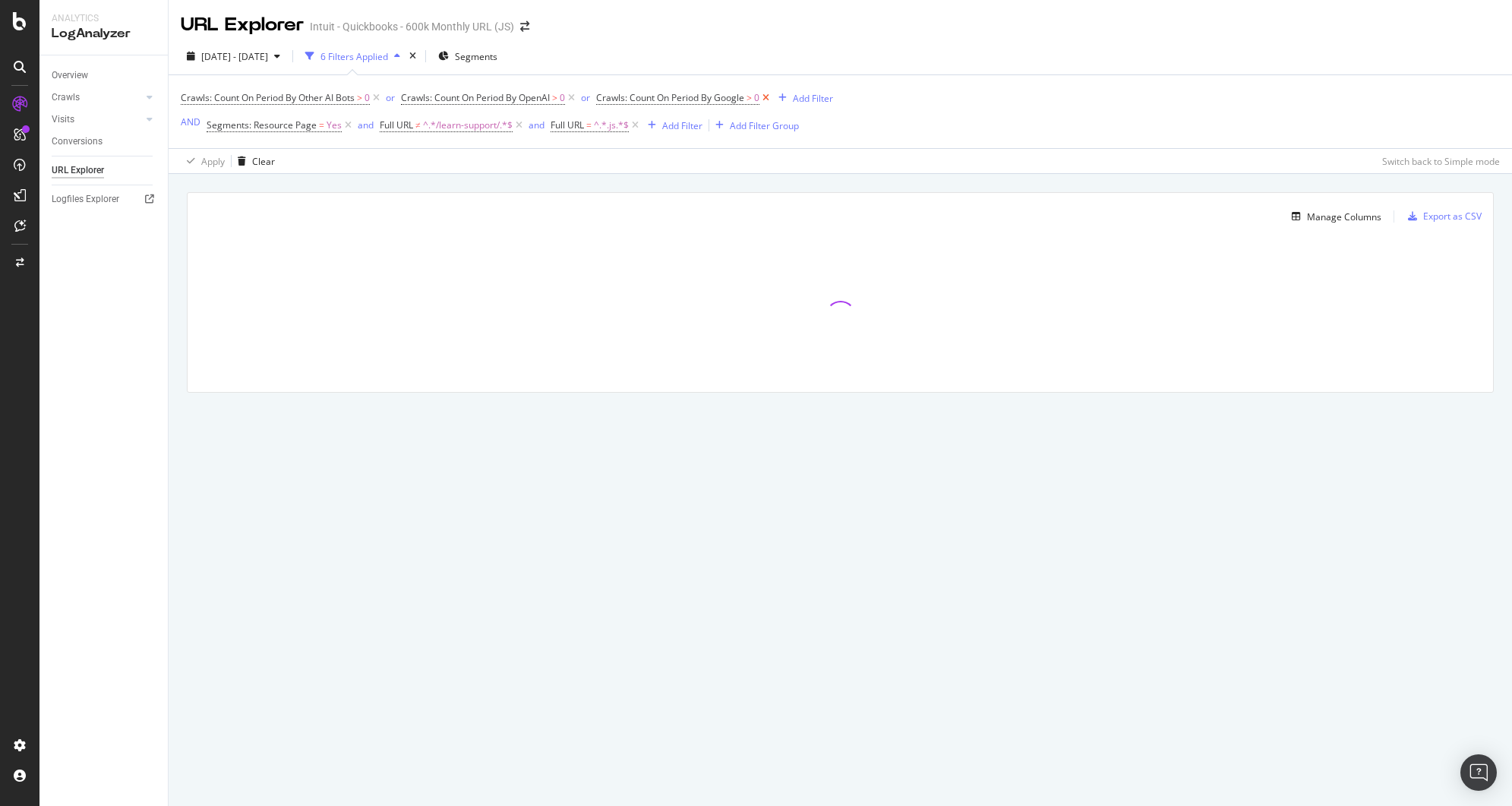
click at [769, 98] on icon at bounding box center [765, 98] width 13 height 15
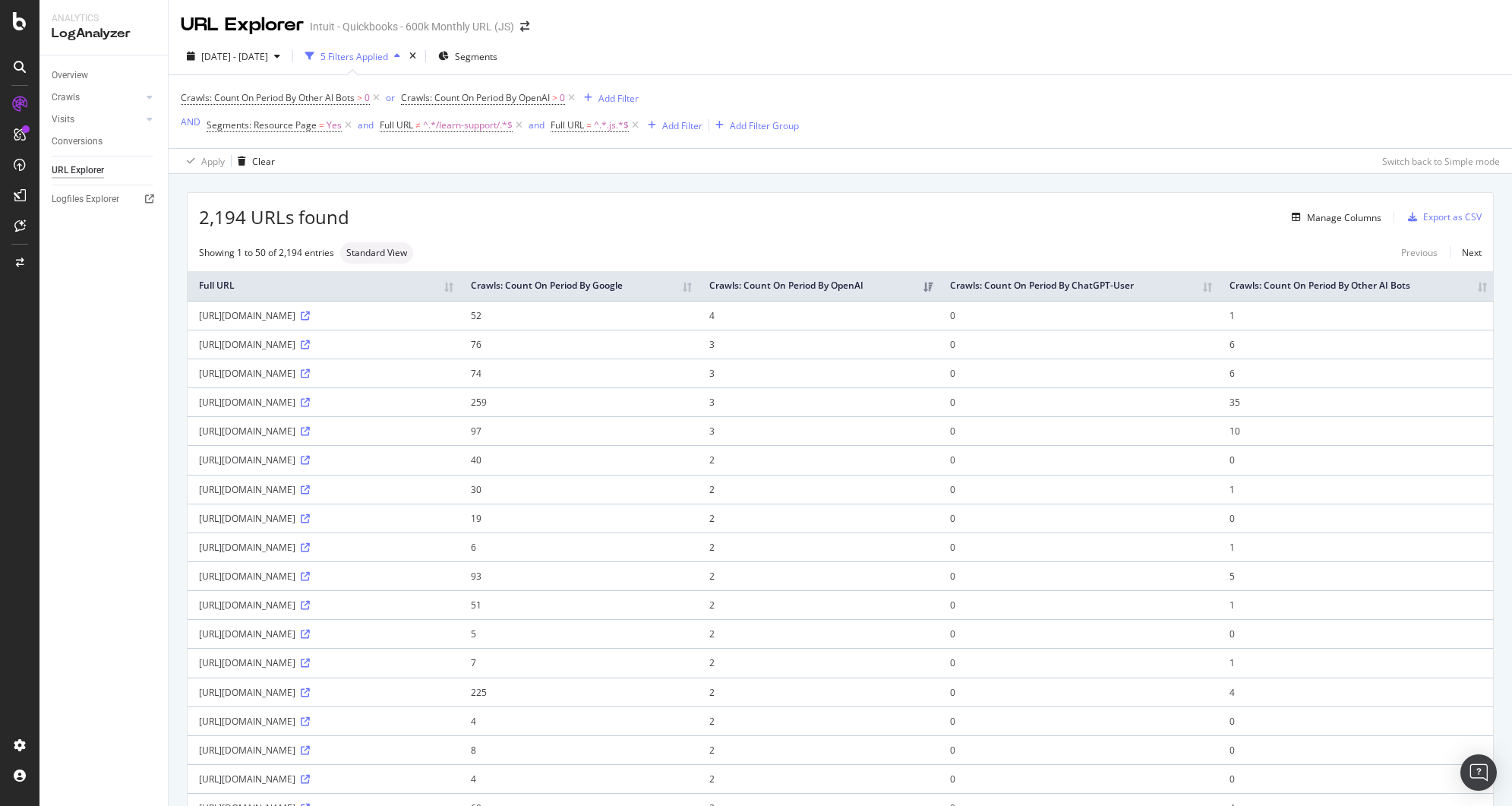
click at [1003, 63] on div "[DATE] - [DATE] 5 Filters Applied Segments" at bounding box center [840, 60] width 1343 height 31
click at [497, 51] on span "Segments" at bounding box center [476, 56] width 42 height 13
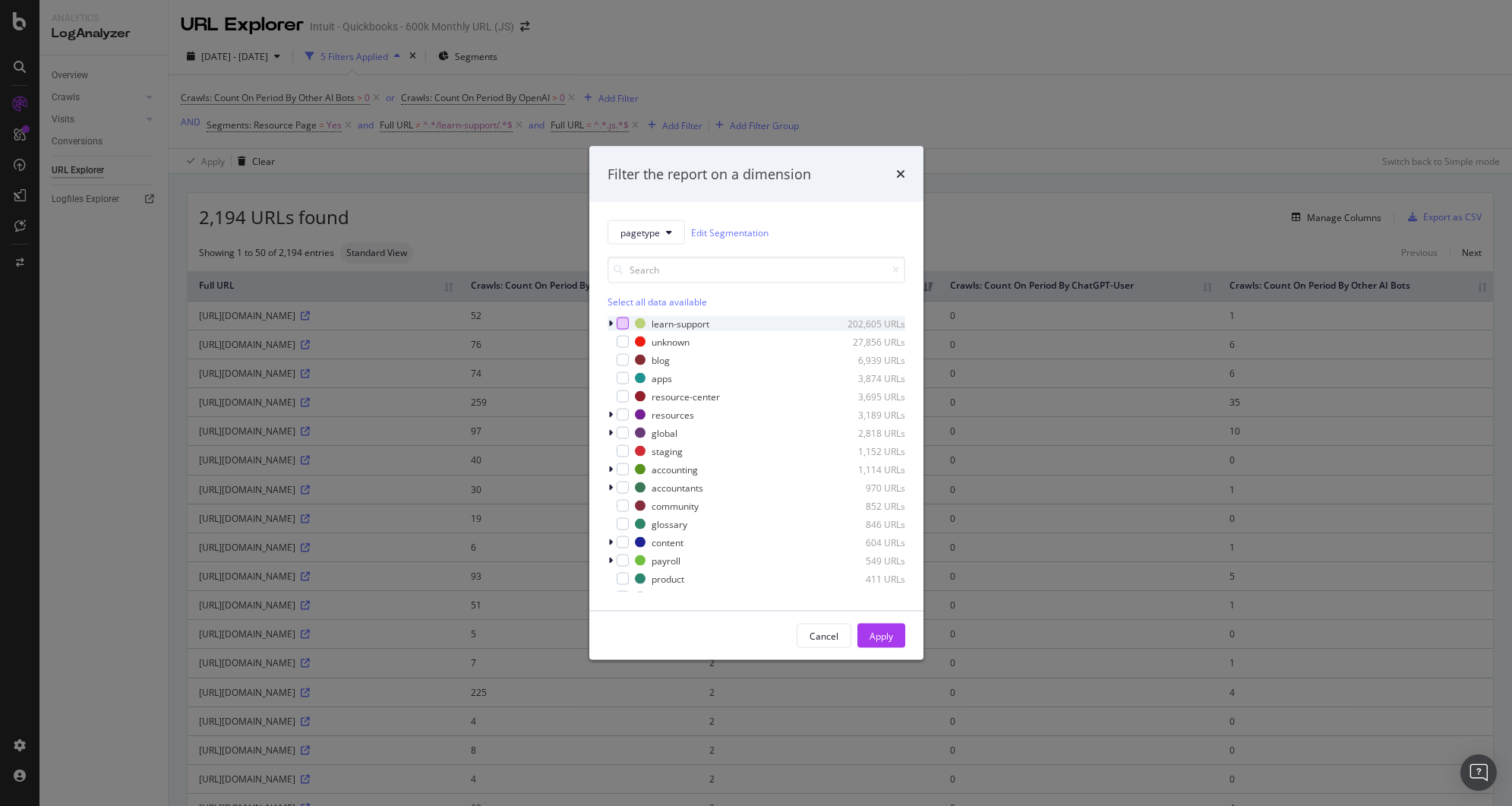
click at [619, 324] on div "modal" at bounding box center [623, 323] width 13 height 13
click at [887, 641] on div "Apply" at bounding box center [882, 635] width 23 height 13
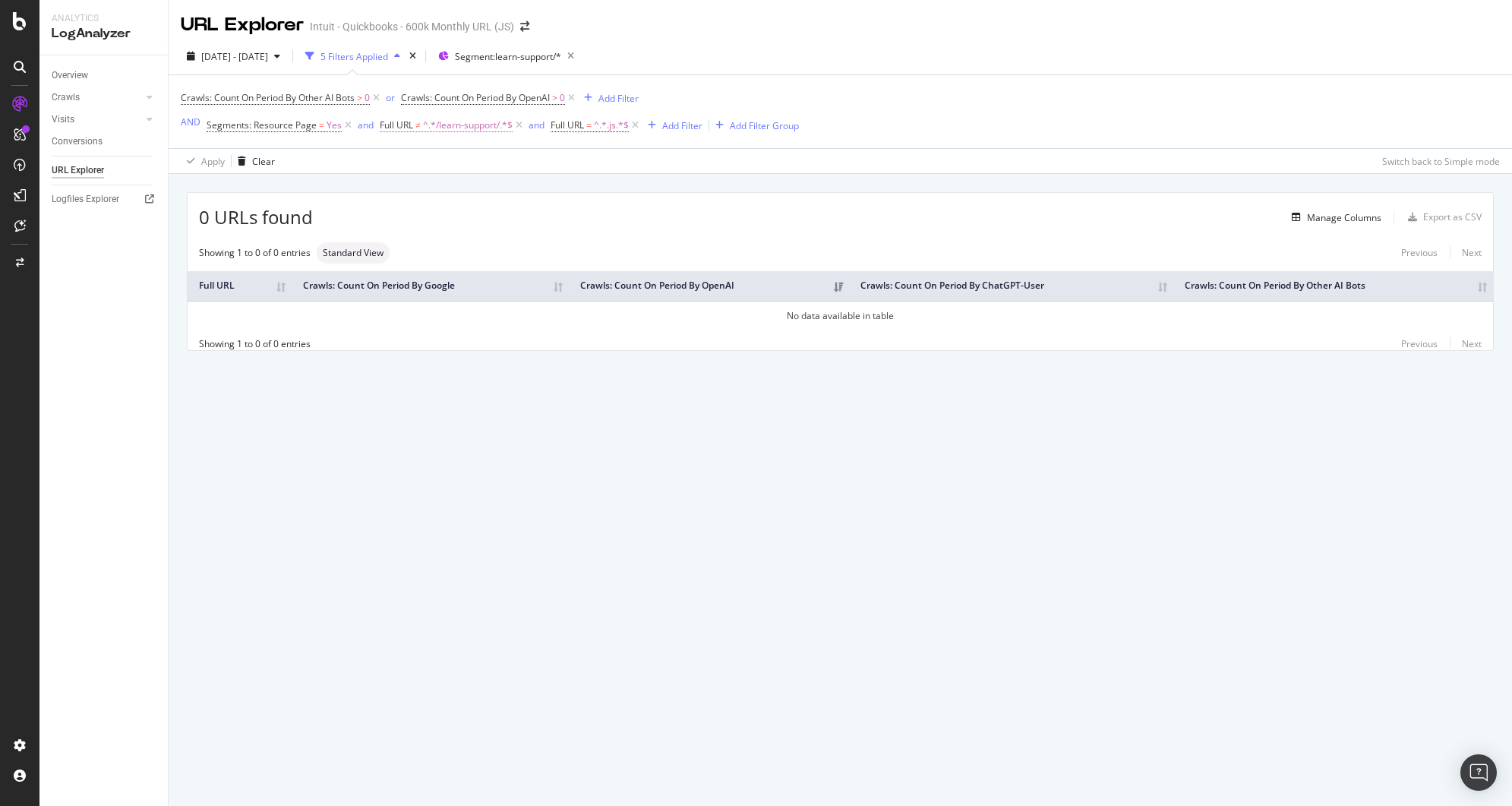
click at [404, 125] on span "Full URL" at bounding box center [396, 124] width 34 height 13
click at [628, 151] on div "Apply Clear Switch back to Simple mode" at bounding box center [840, 161] width 1343 height 25
click at [464, 126] on span "^.*/learn-support/.*$" at bounding box center [467, 125] width 90 height 21
click at [419, 221] on div "Cancel" at bounding box center [418, 221] width 29 height 13
click at [517, 130] on icon at bounding box center [518, 125] width 13 height 15
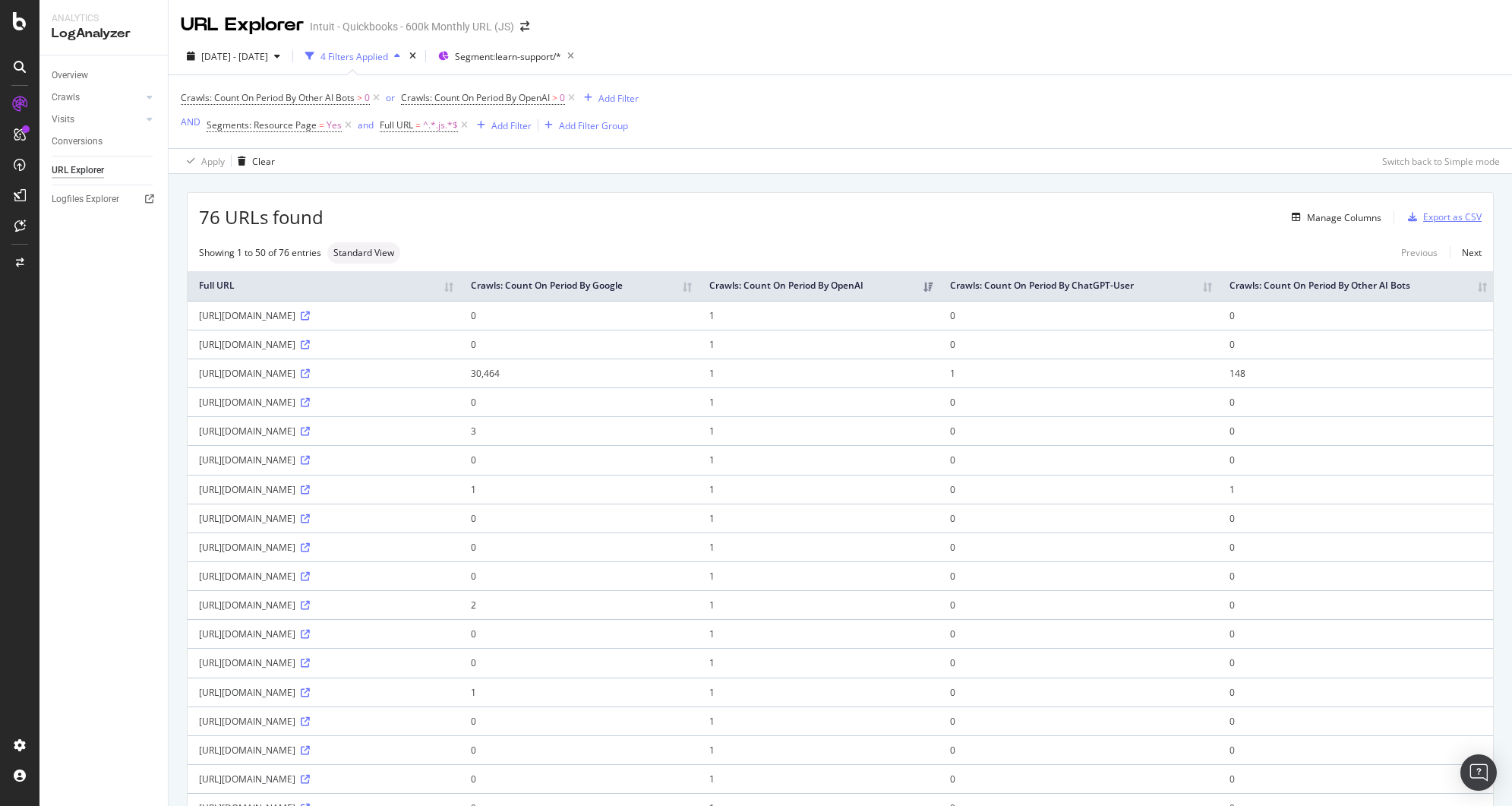
click at [1427, 213] on div "Export as CSV" at bounding box center [1452, 216] width 59 height 13
click at [1429, 221] on div "Export as CSV" at bounding box center [1452, 216] width 59 height 13
click at [1436, 223] on div "Export as CSV" at bounding box center [1452, 216] width 59 height 13
click at [20, 197] on icon at bounding box center [25, 195] width 13 height 13
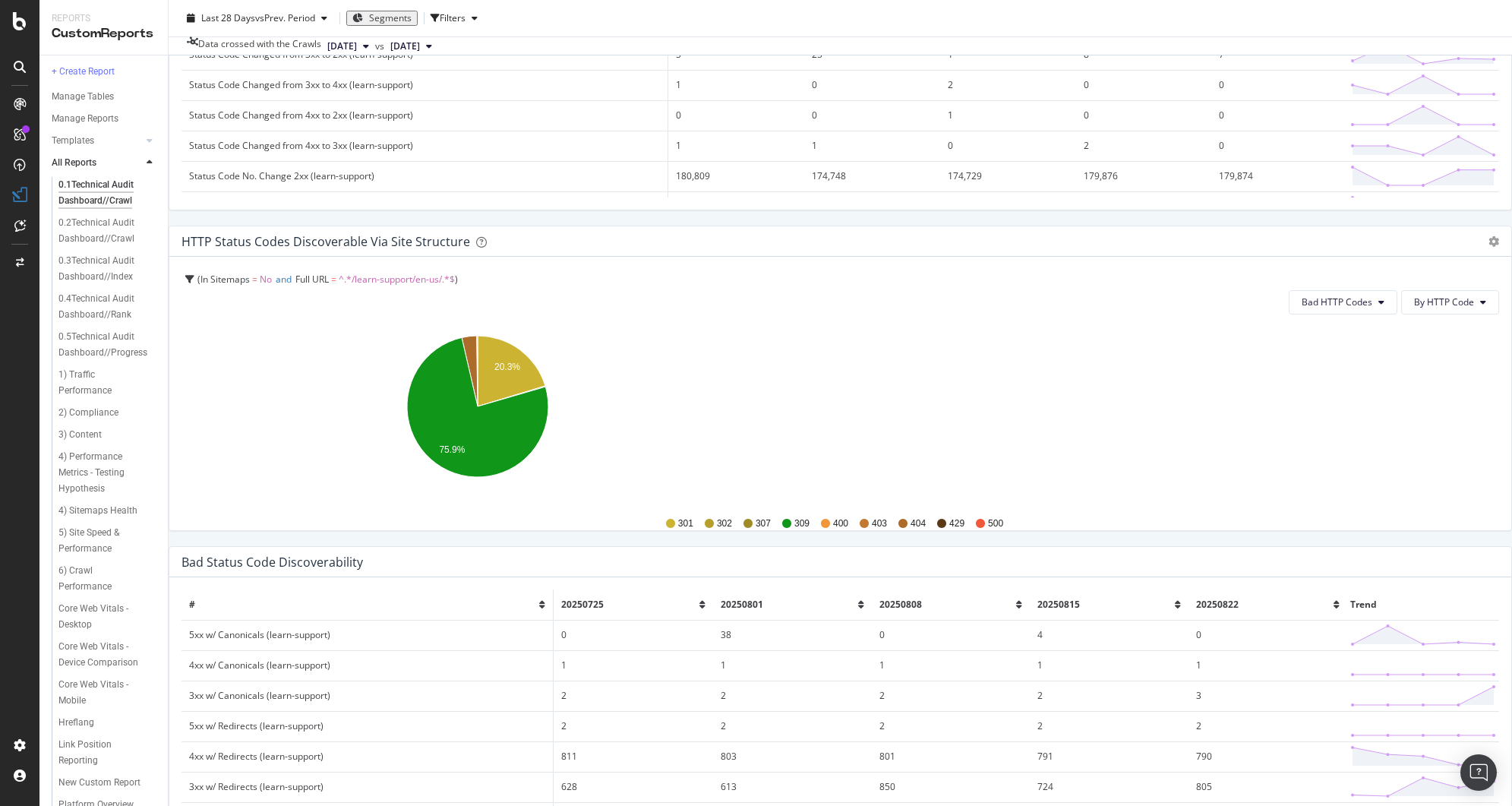
scroll to position [30, 0]
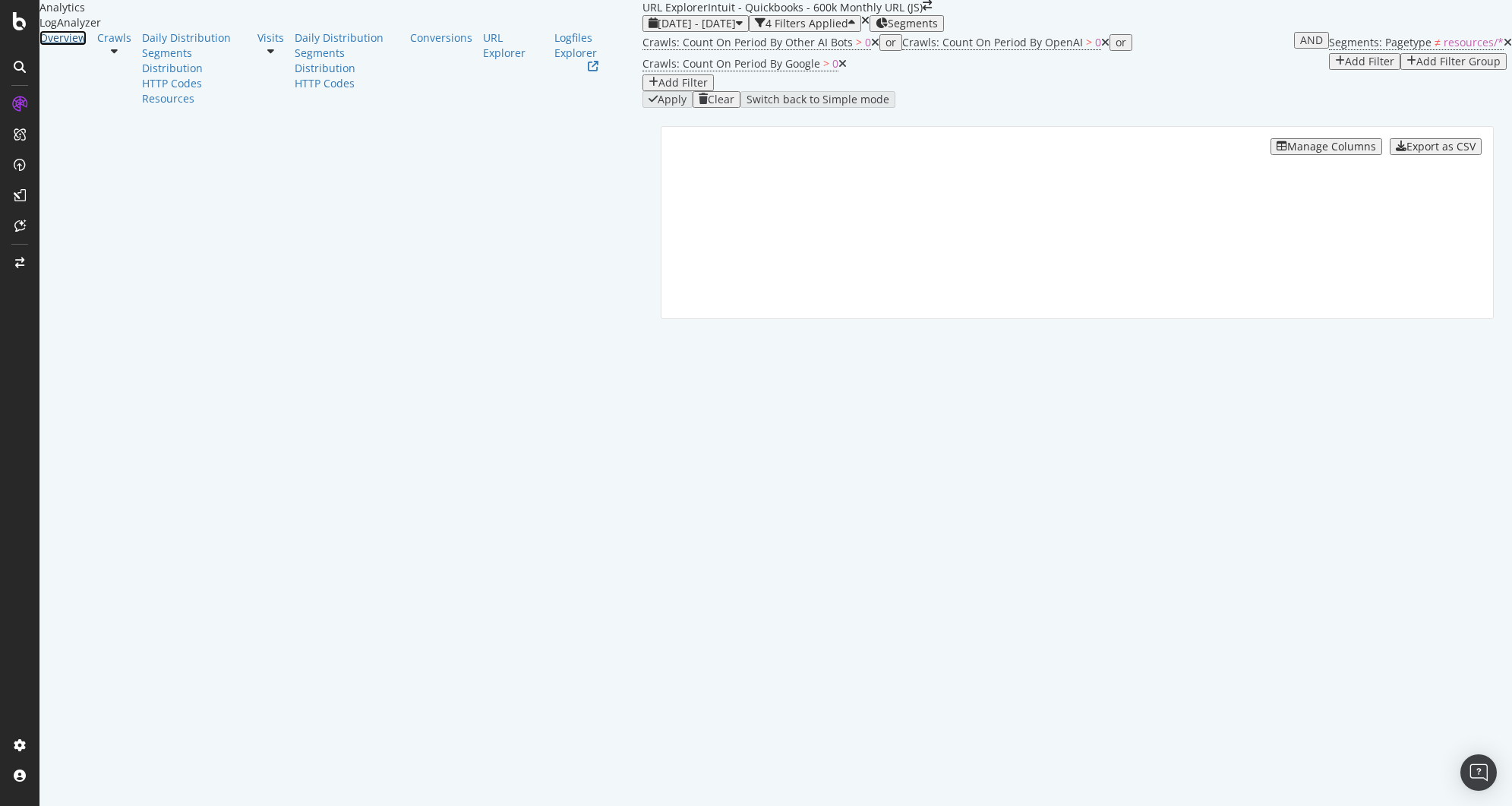
click at [72, 45] on div "Overview" at bounding box center [63, 39] width 47 height 15
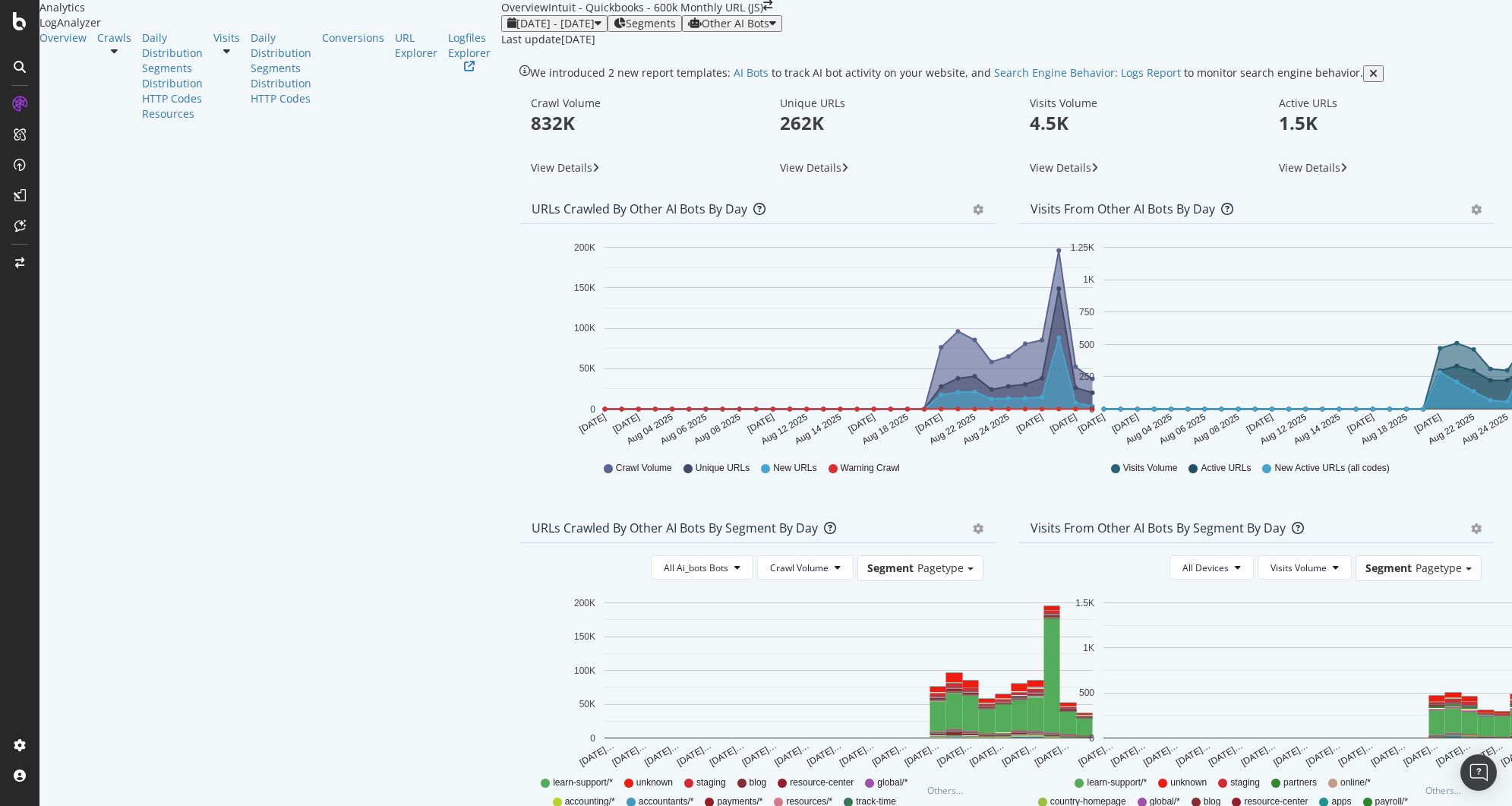
click at [531, 136] on p "832K" at bounding box center [632, 122] width 203 height 26
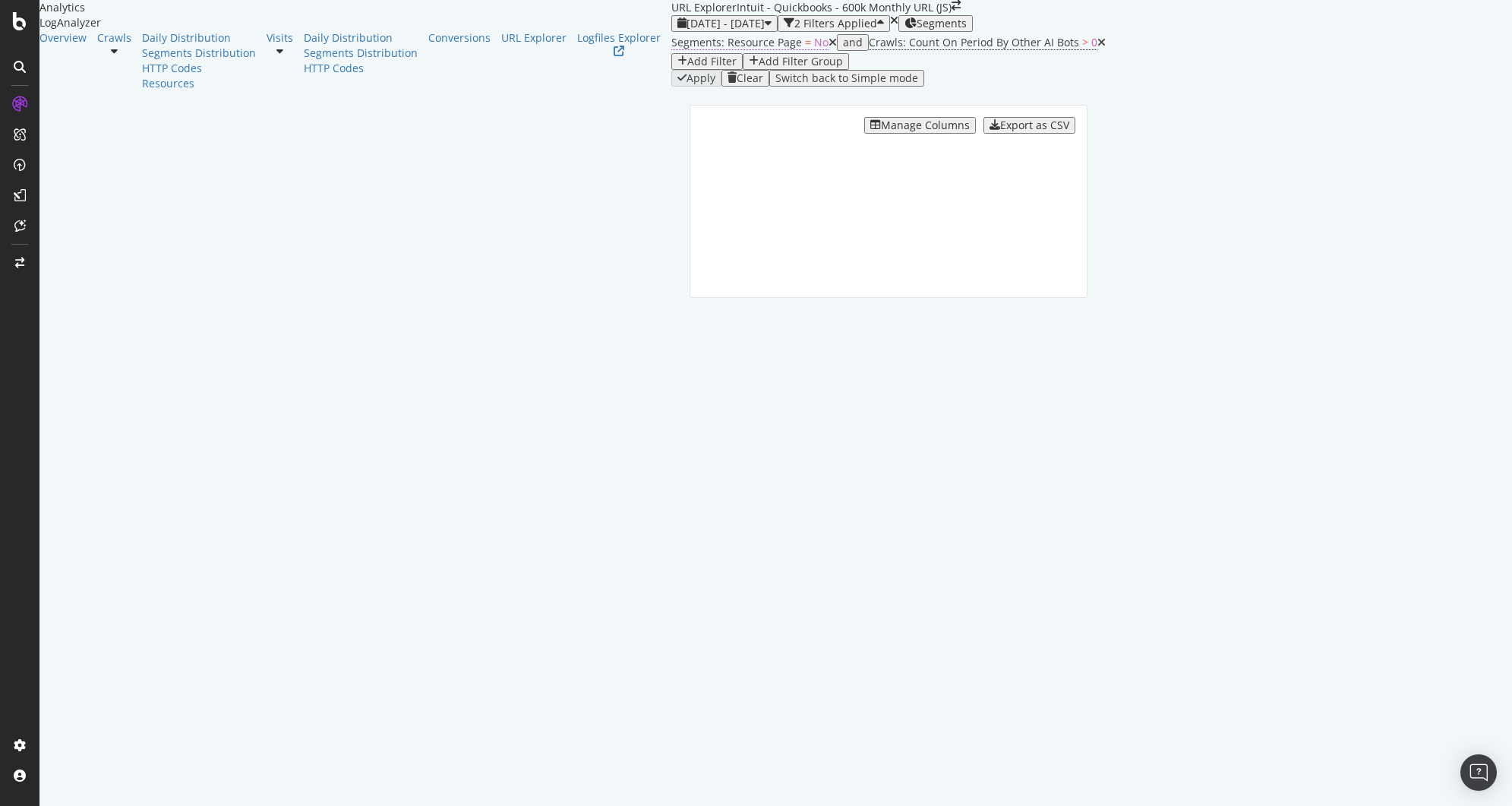
click at [672, 49] on span "Segments: Resource Page" at bounding box center [737, 41] width 131 height 14
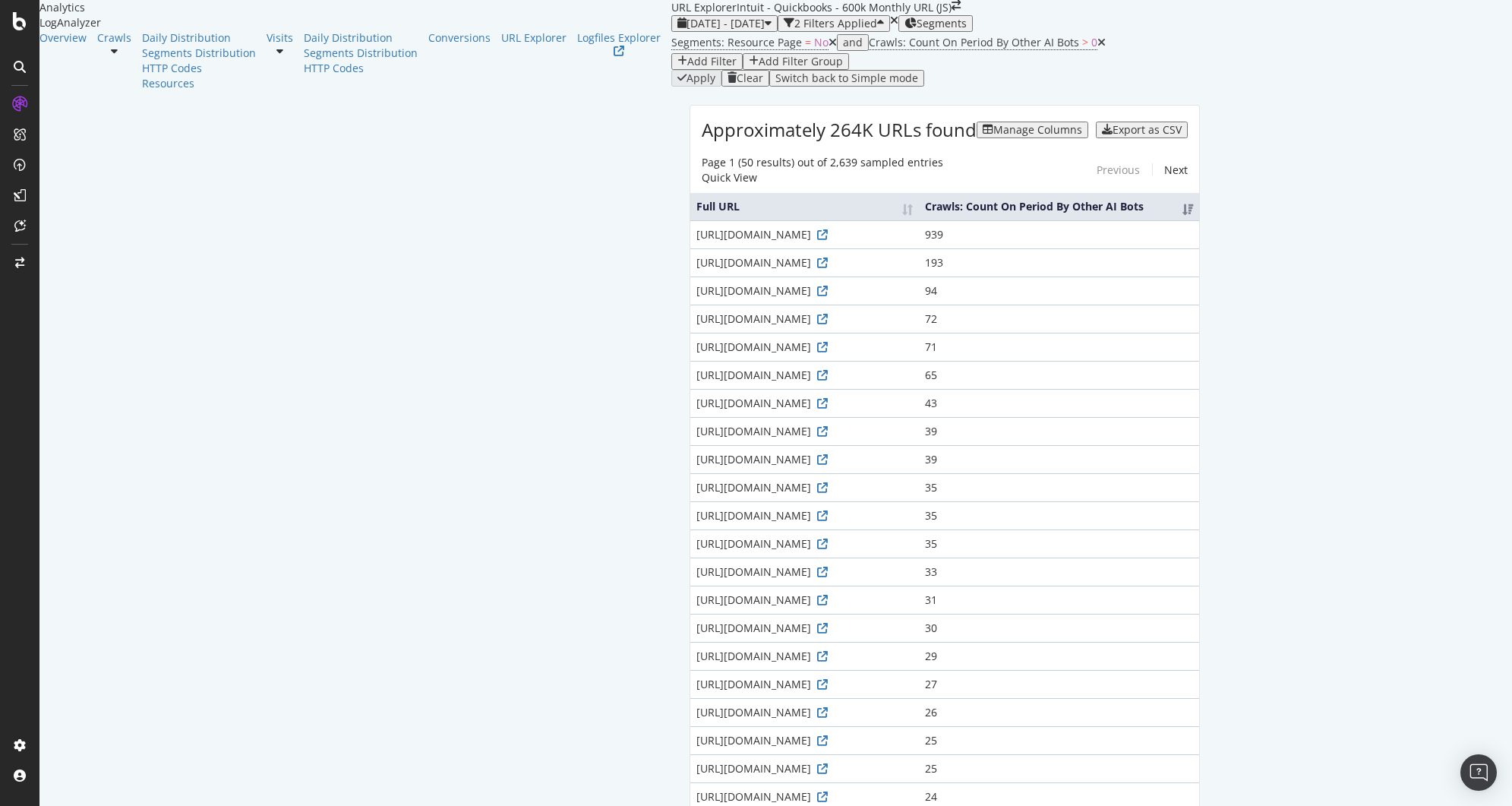
click at [687, 32] on div "2025 Jul. 31st - Aug. 29th 2 Filters Applied Segments" at bounding box center [945, 23] width 547 height 16
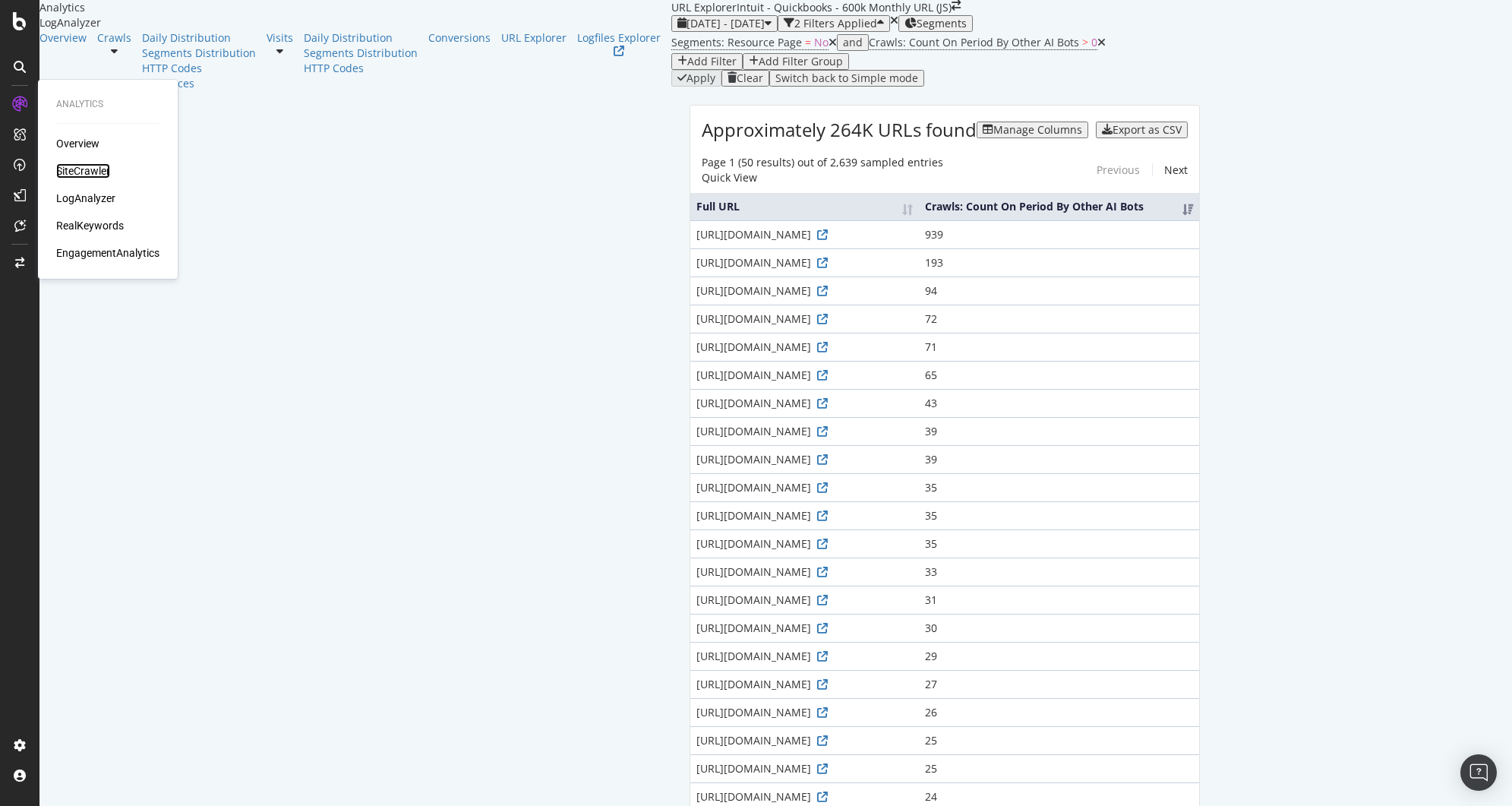
click at [71, 171] on div "SiteCrawler" at bounding box center [83, 171] width 54 height 15
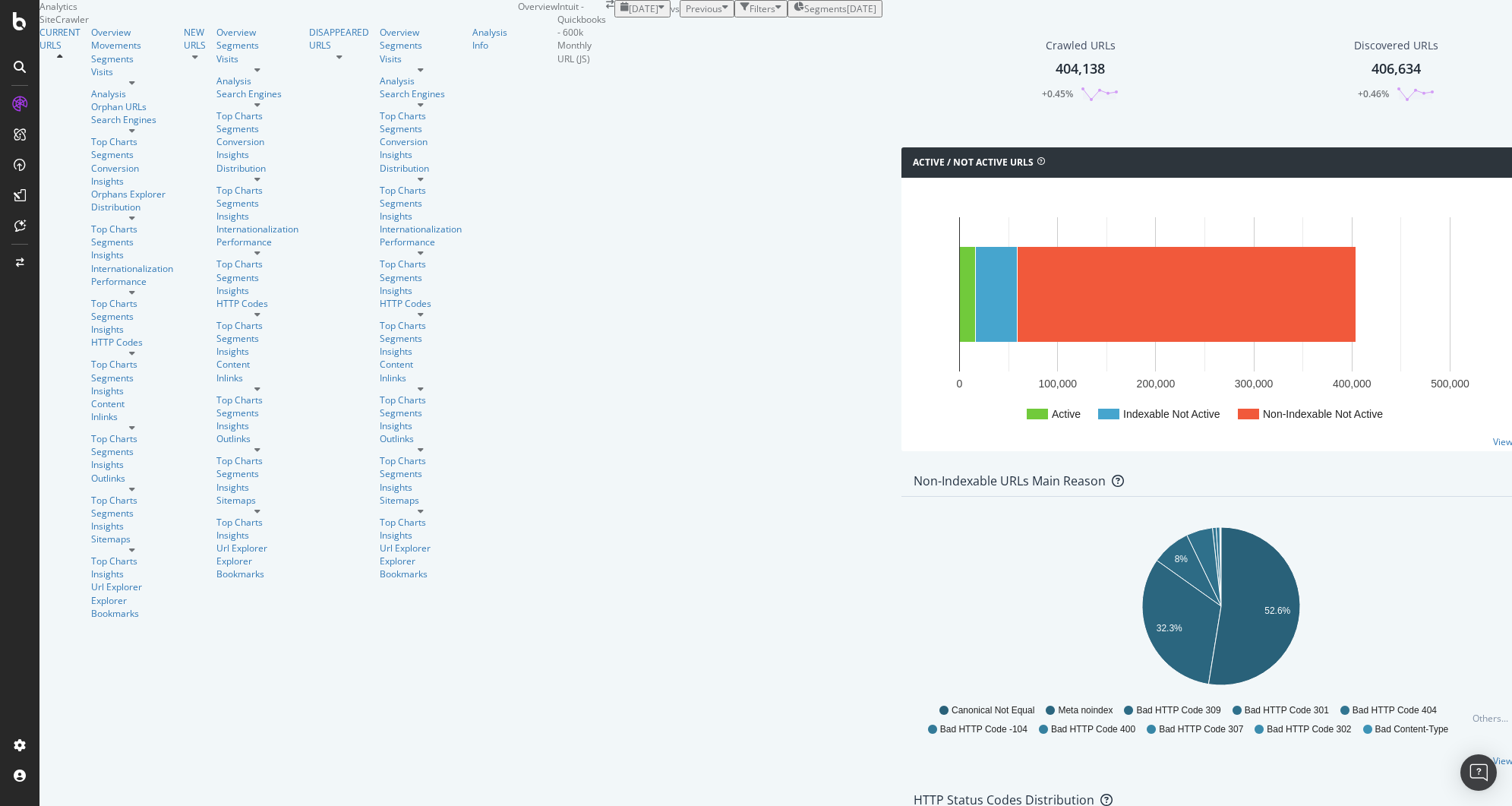
click at [750, 15] on div "Filters" at bounding box center [762, 8] width 26 height 13
click at [629, 33] on div "Add Filter" at bounding box center [650, 25] width 40 height 13
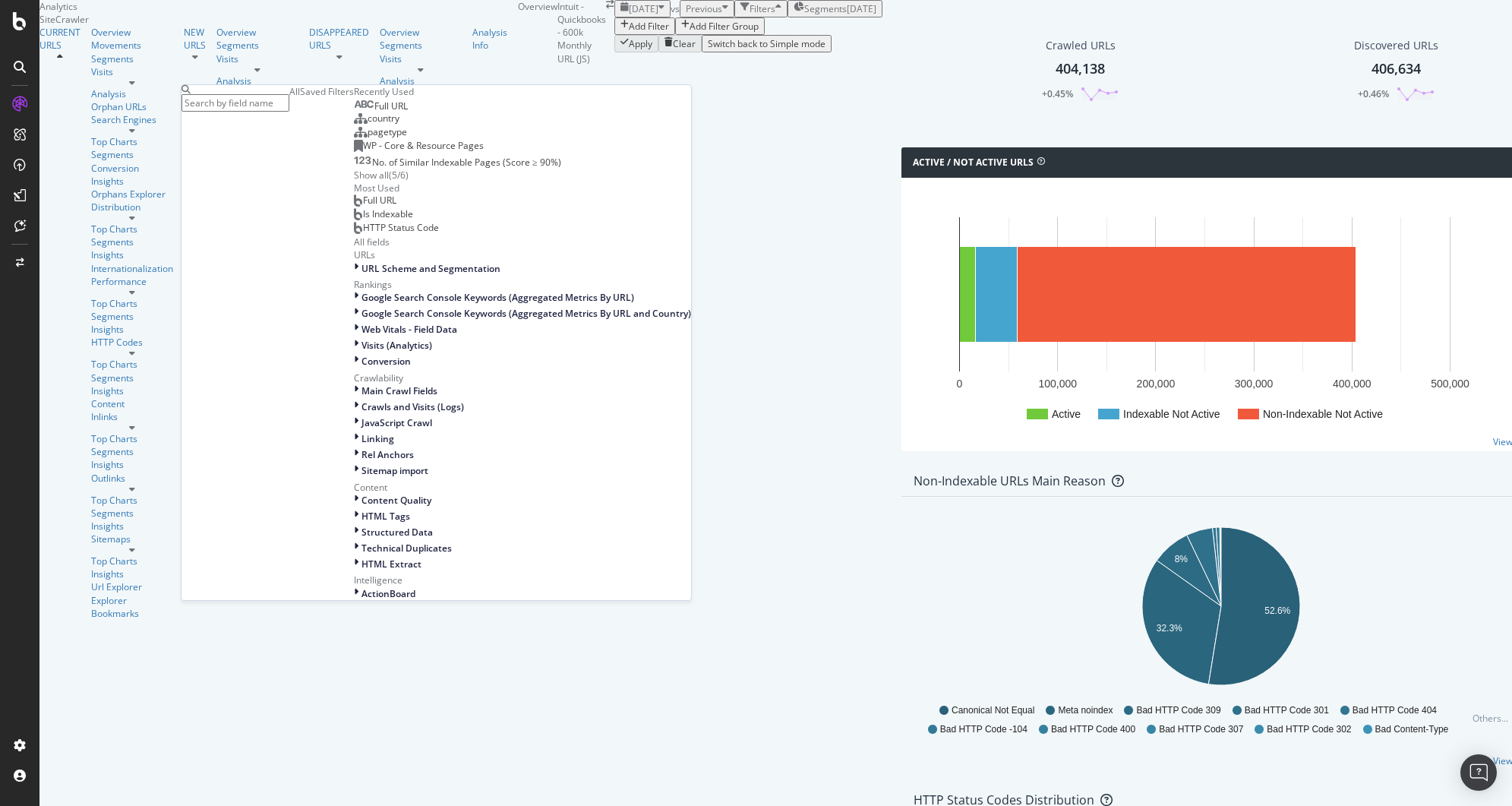
click at [354, 113] on div "Full URL" at bounding box center [381, 106] width 54 height 13
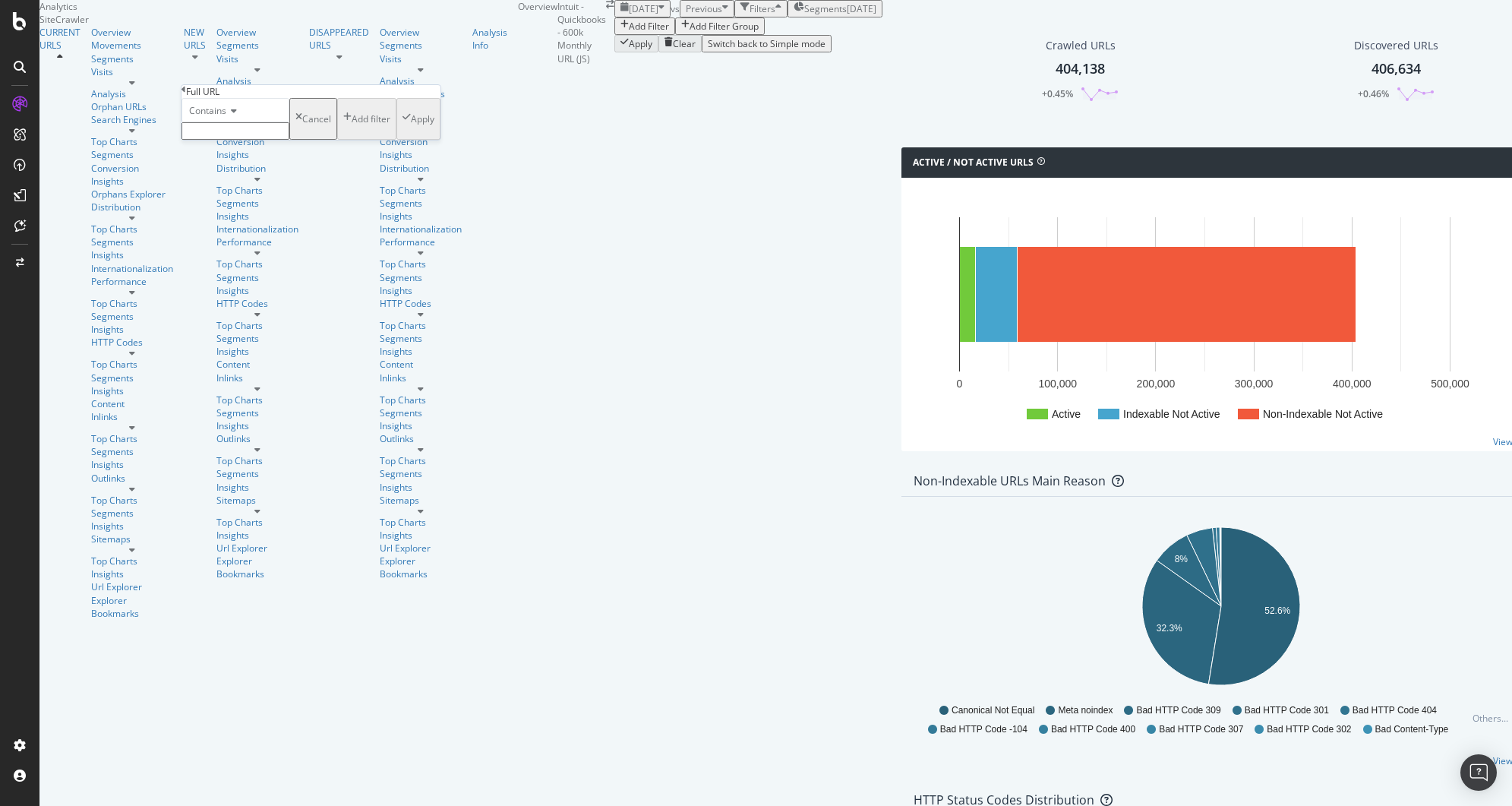
click at [289, 140] on input "text" at bounding box center [235, 131] width 108 height 17
type input "/learn-support/"
click at [411, 130] on div "Apply" at bounding box center [422, 122] width 23 height 13
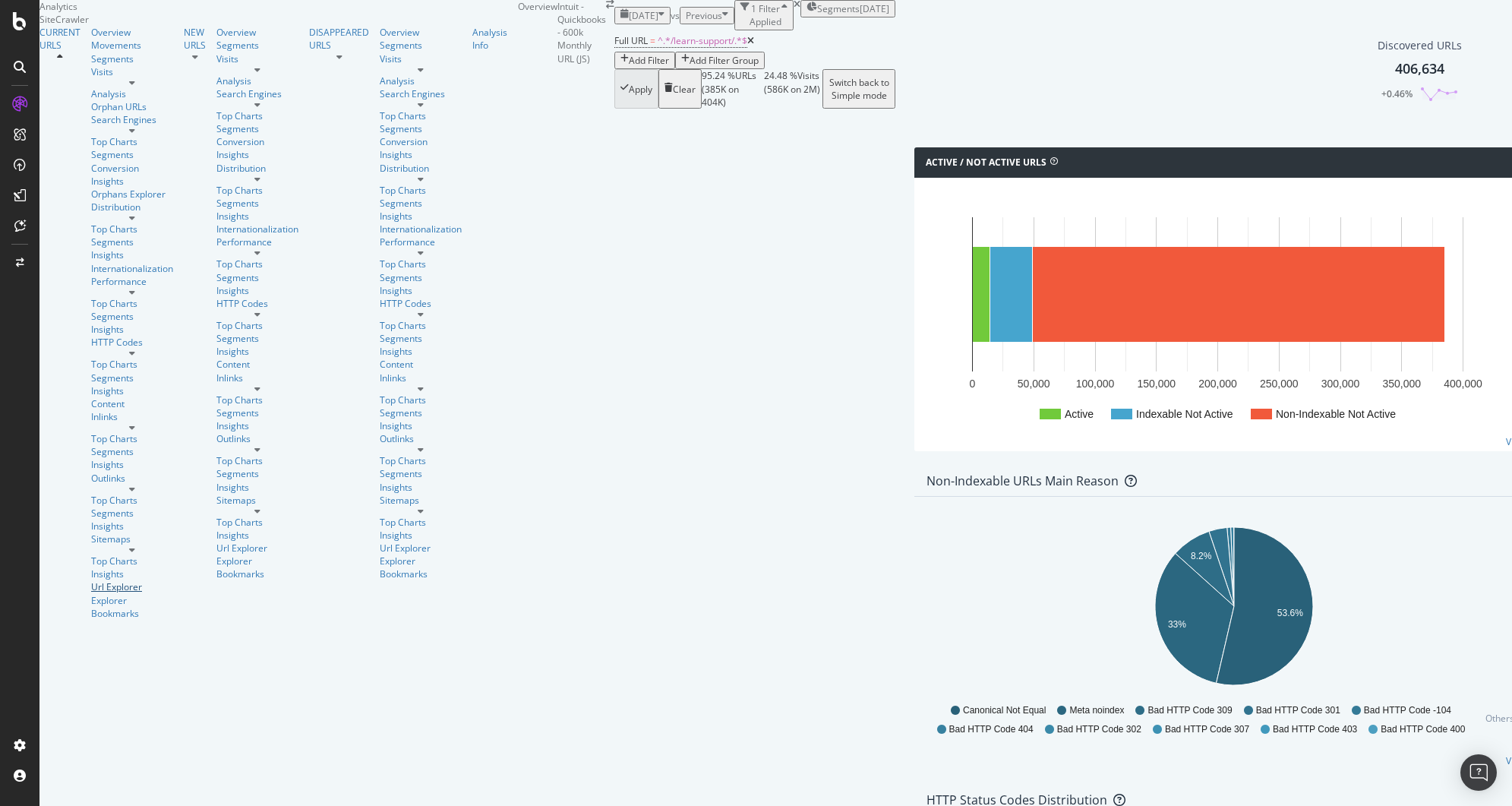
click at [92, 580] on div "Url Explorer" at bounding box center [132, 586] width 82 height 13
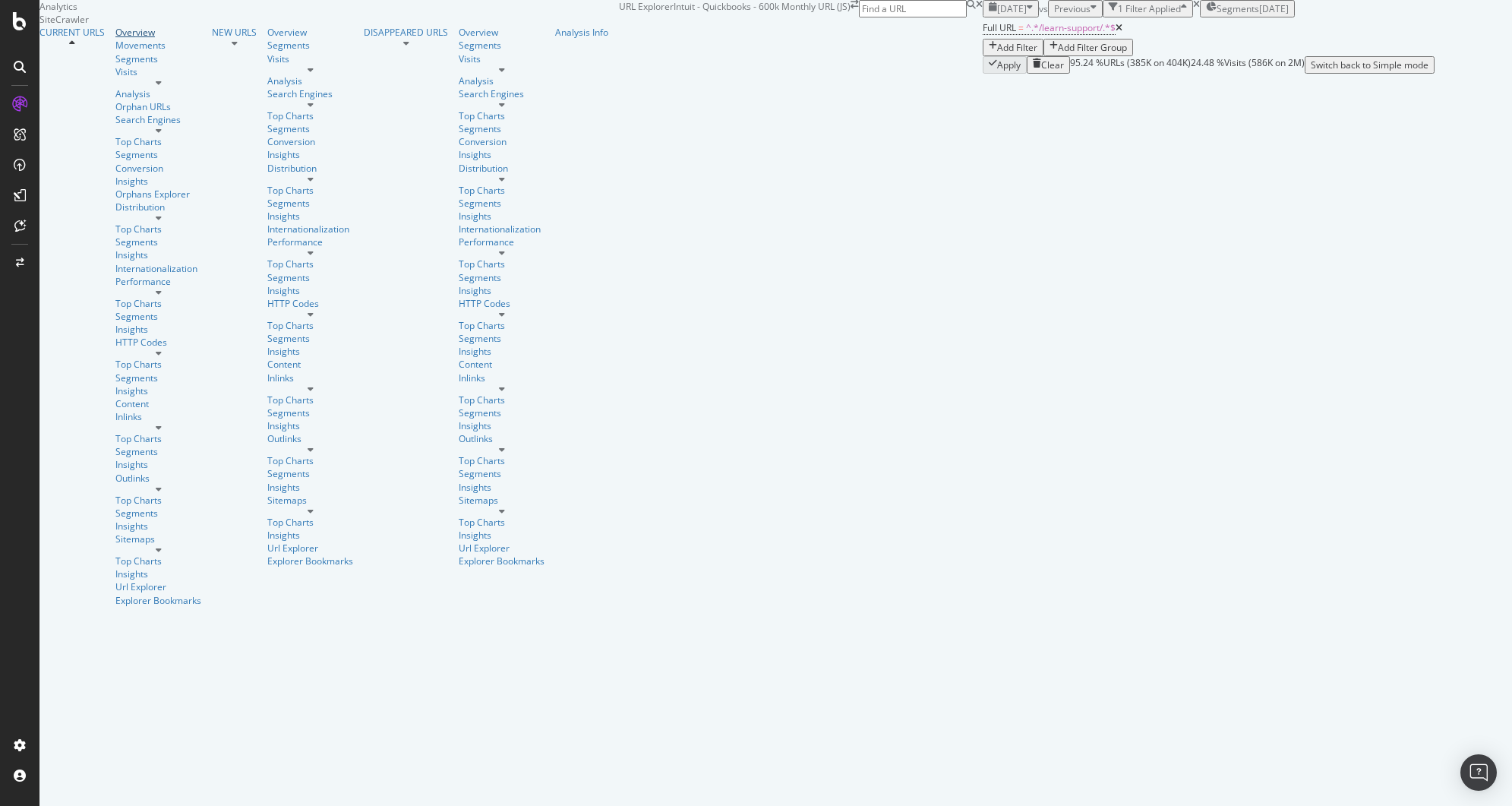
click at [116, 39] on link "Overview" at bounding box center [158, 32] width 86 height 13
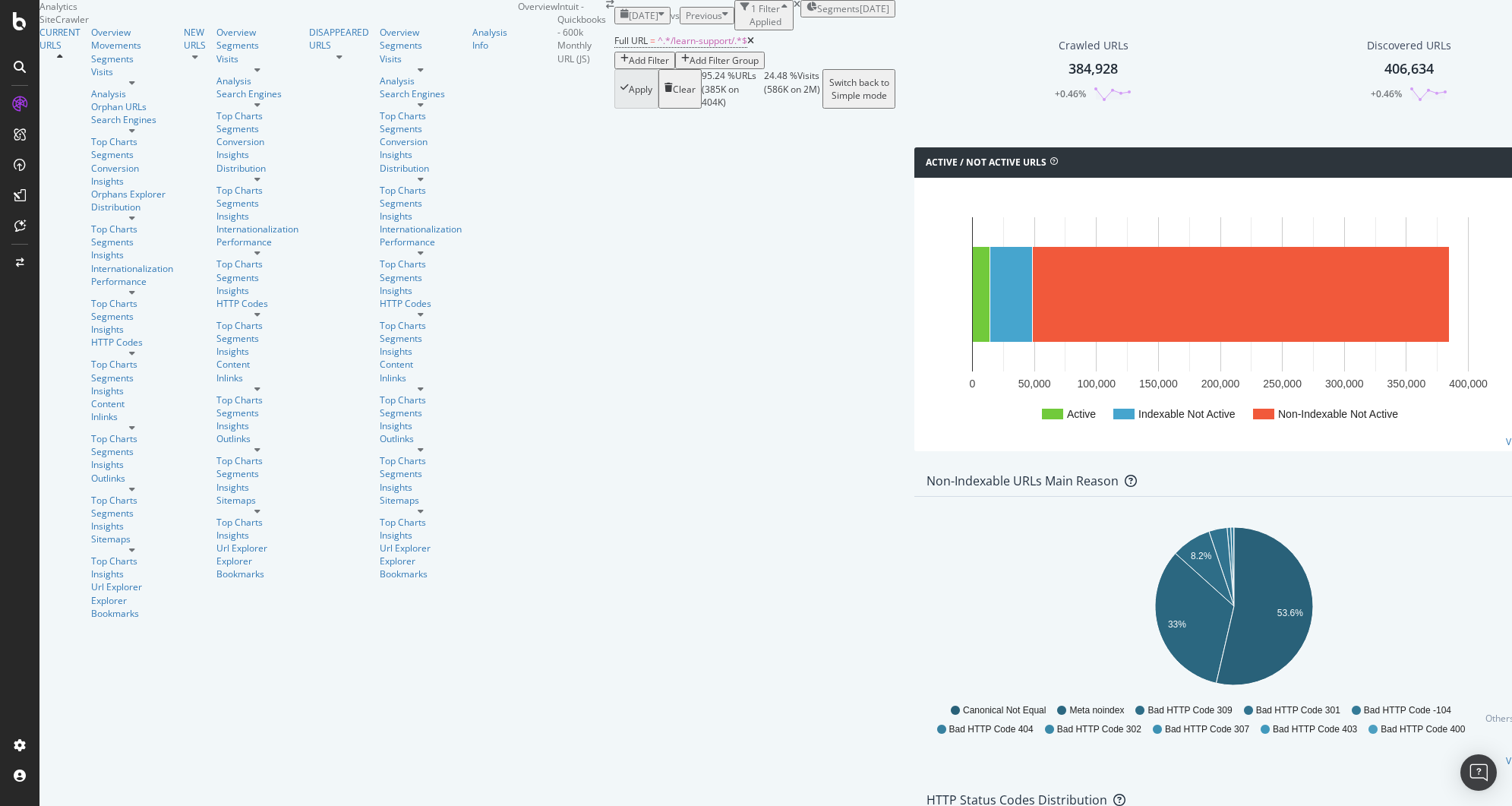
click at [629, 67] on div "Add Filter" at bounding box center [650, 60] width 40 height 13
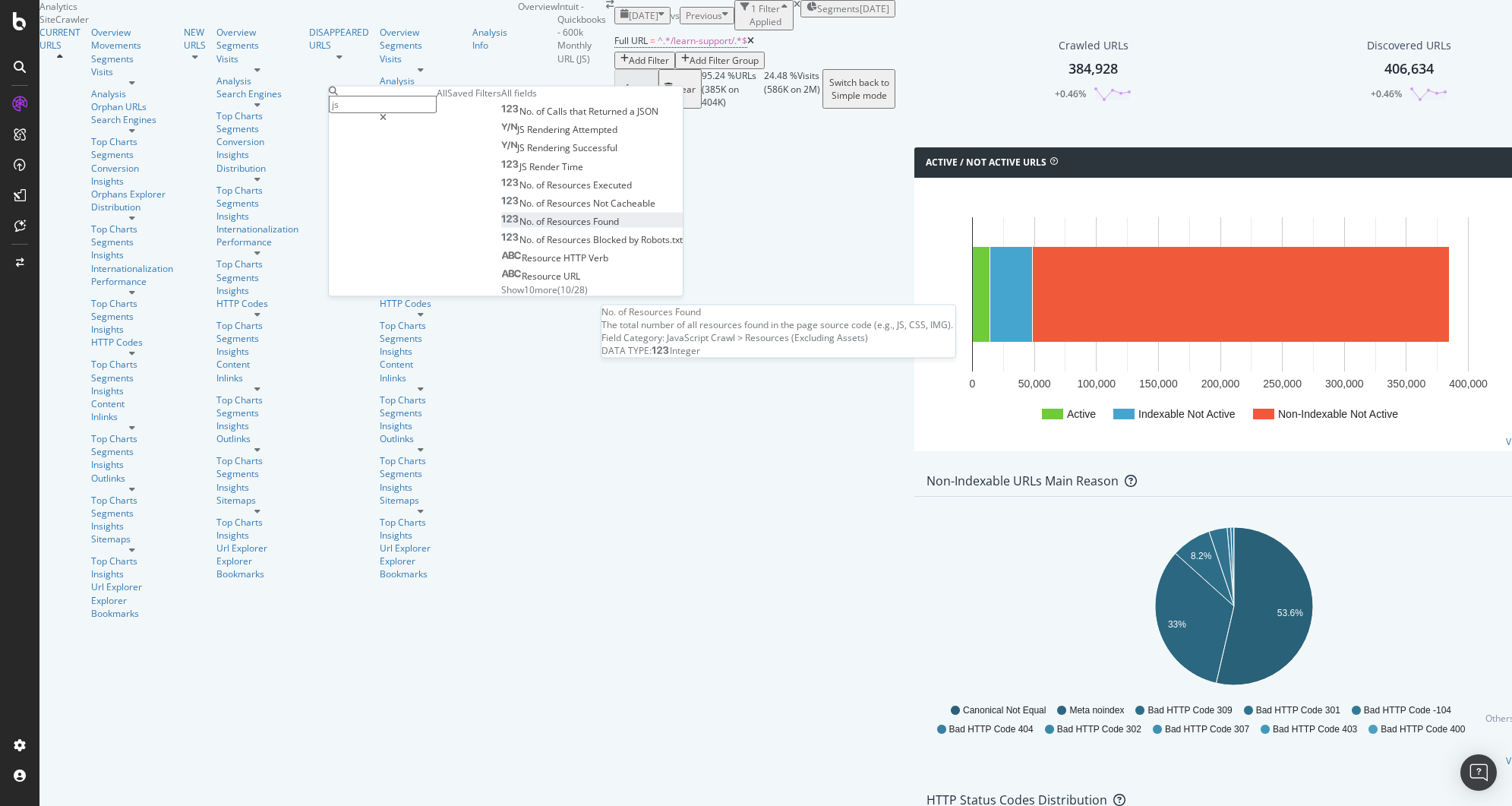
type input "js"
click at [547, 228] on span "Resources" at bounding box center [570, 220] width 46 height 13
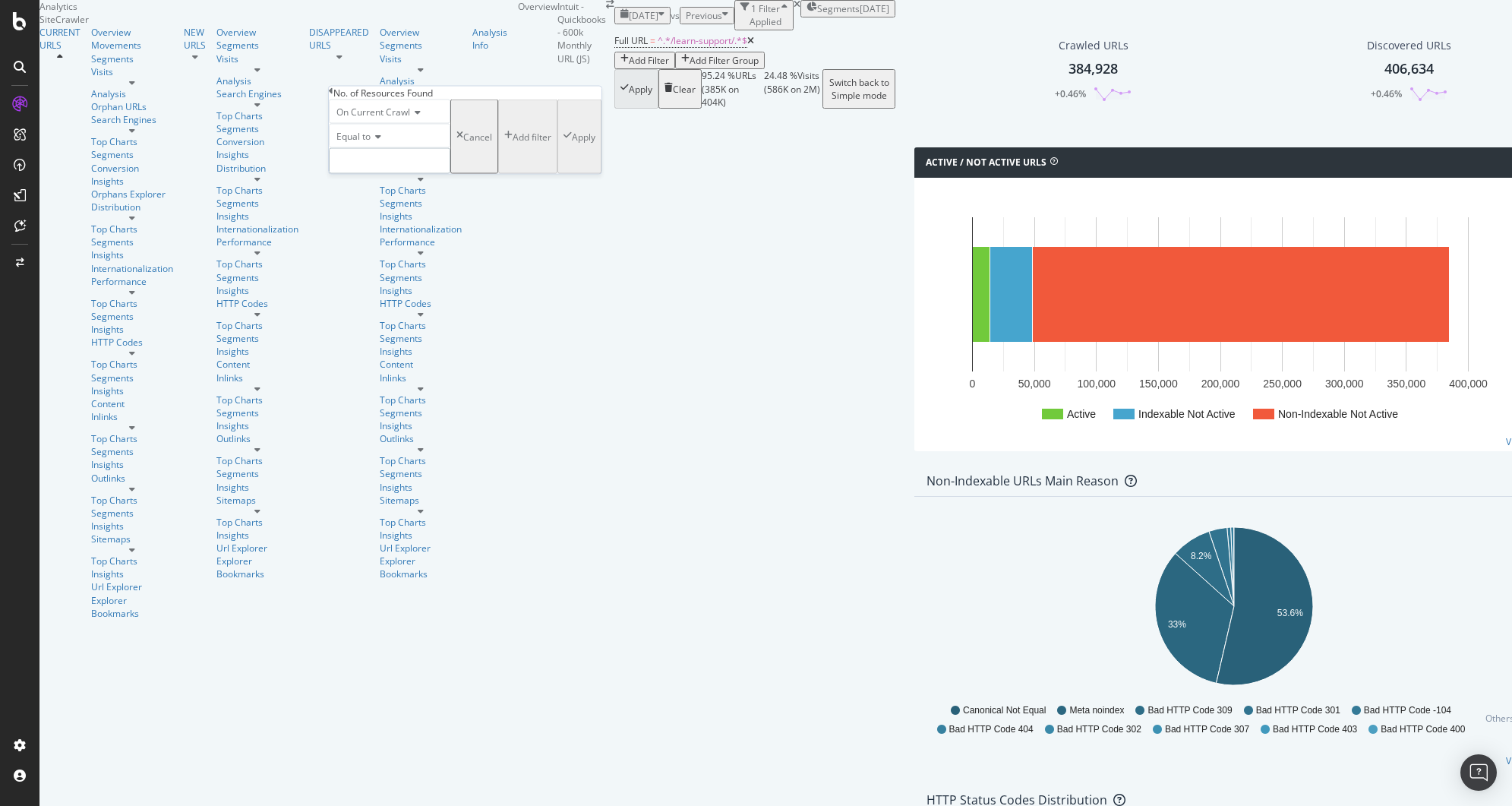
click at [387, 175] on input "number" at bounding box center [389, 161] width 121 height 26
type input "1"
click at [450, 175] on input "1" at bounding box center [389, 161] width 121 height 26
click at [362, 143] on span "Equal to" at bounding box center [353, 136] width 34 height 13
click at [368, 123] on div "On Current Crawl" at bounding box center [389, 111] width 121 height 24
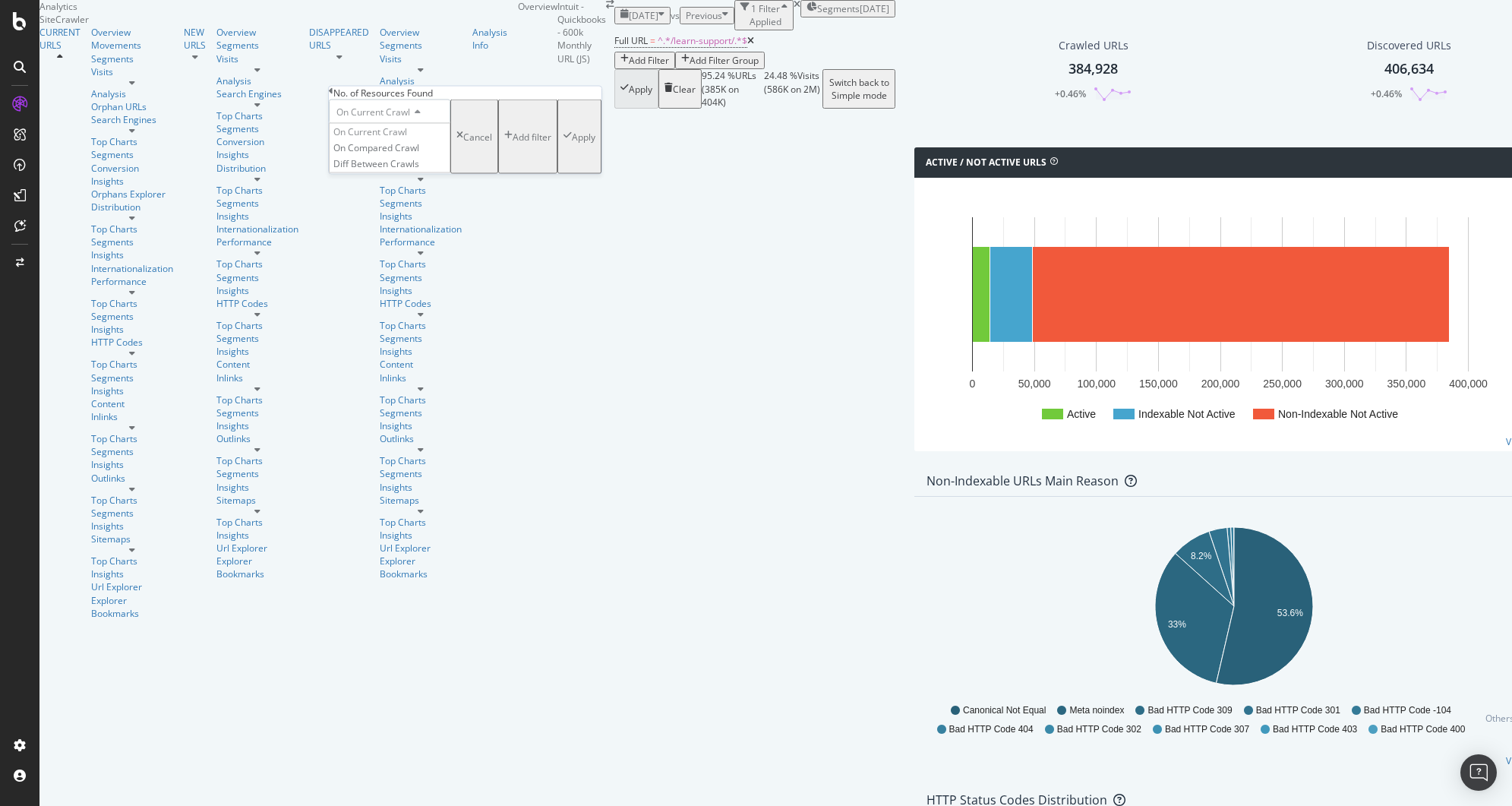
click at [333, 95] on icon at bounding box center [331, 91] width 5 height 9
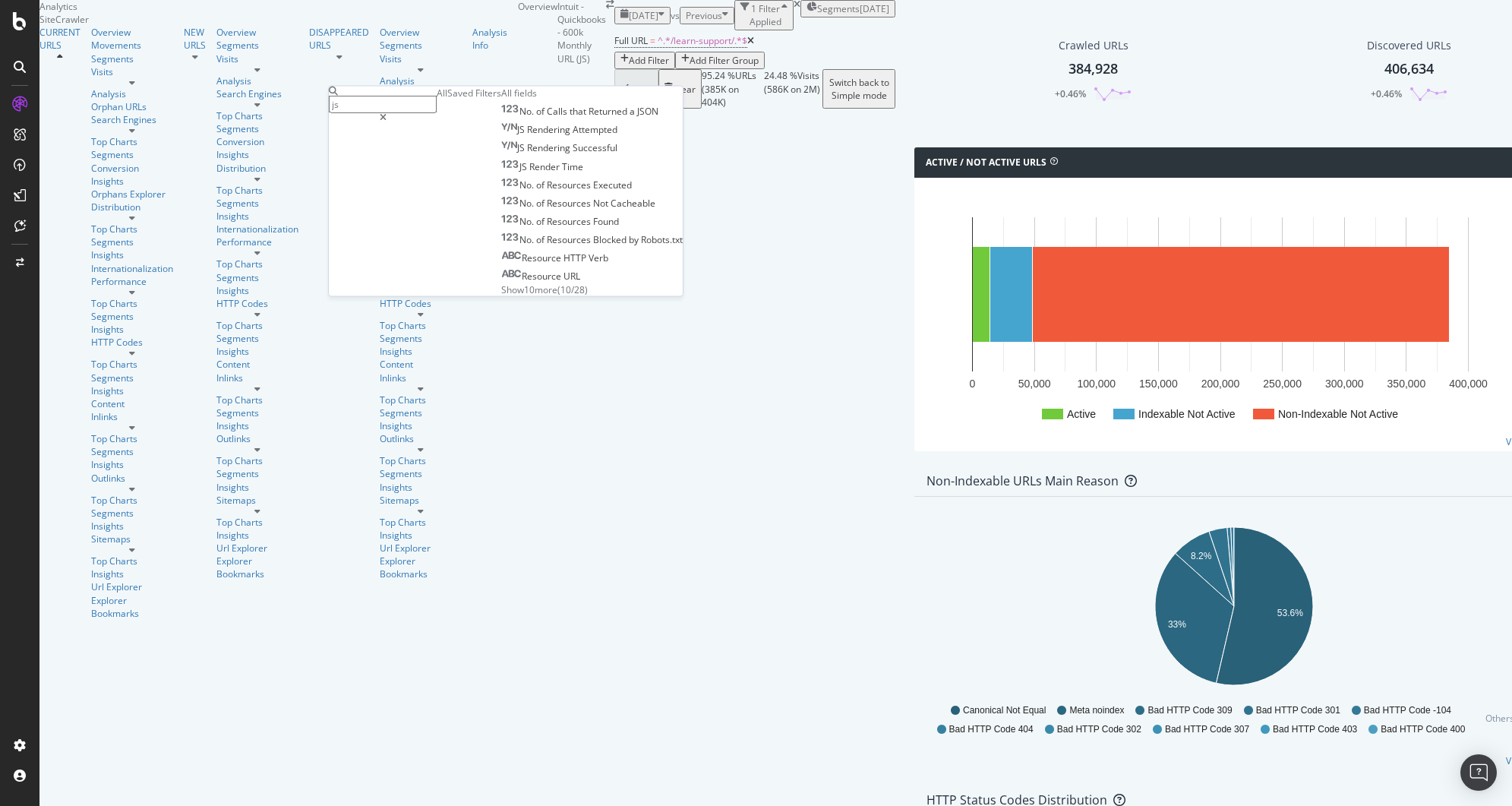
click at [501, 296] on span "Show 10 more" at bounding box center [529, 288] width 56 height 13
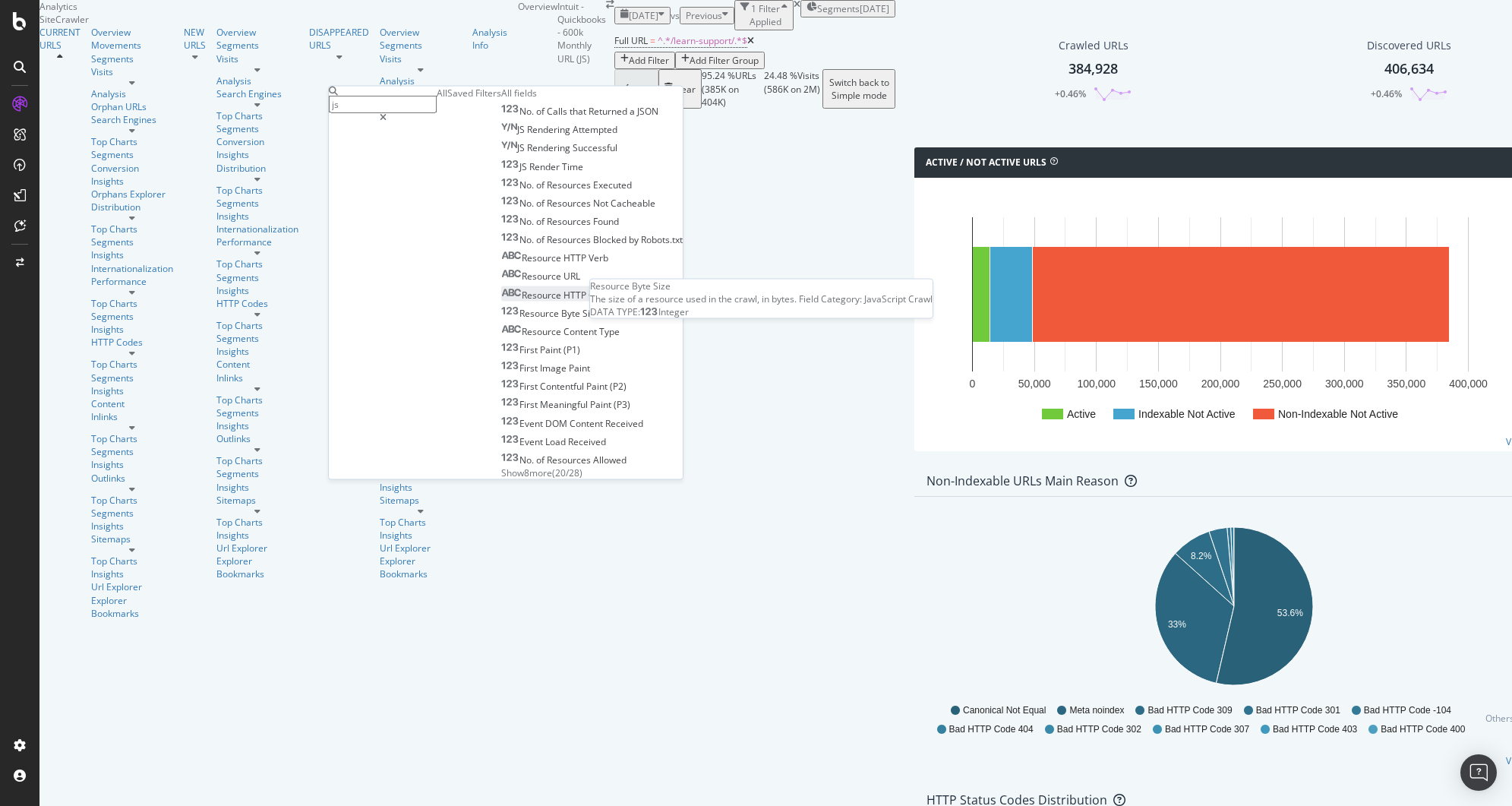
scroll to position [121, 0]
click at [501, 466] on span "Show 8 more" at bounding box center [526, 471] width 51 height 13
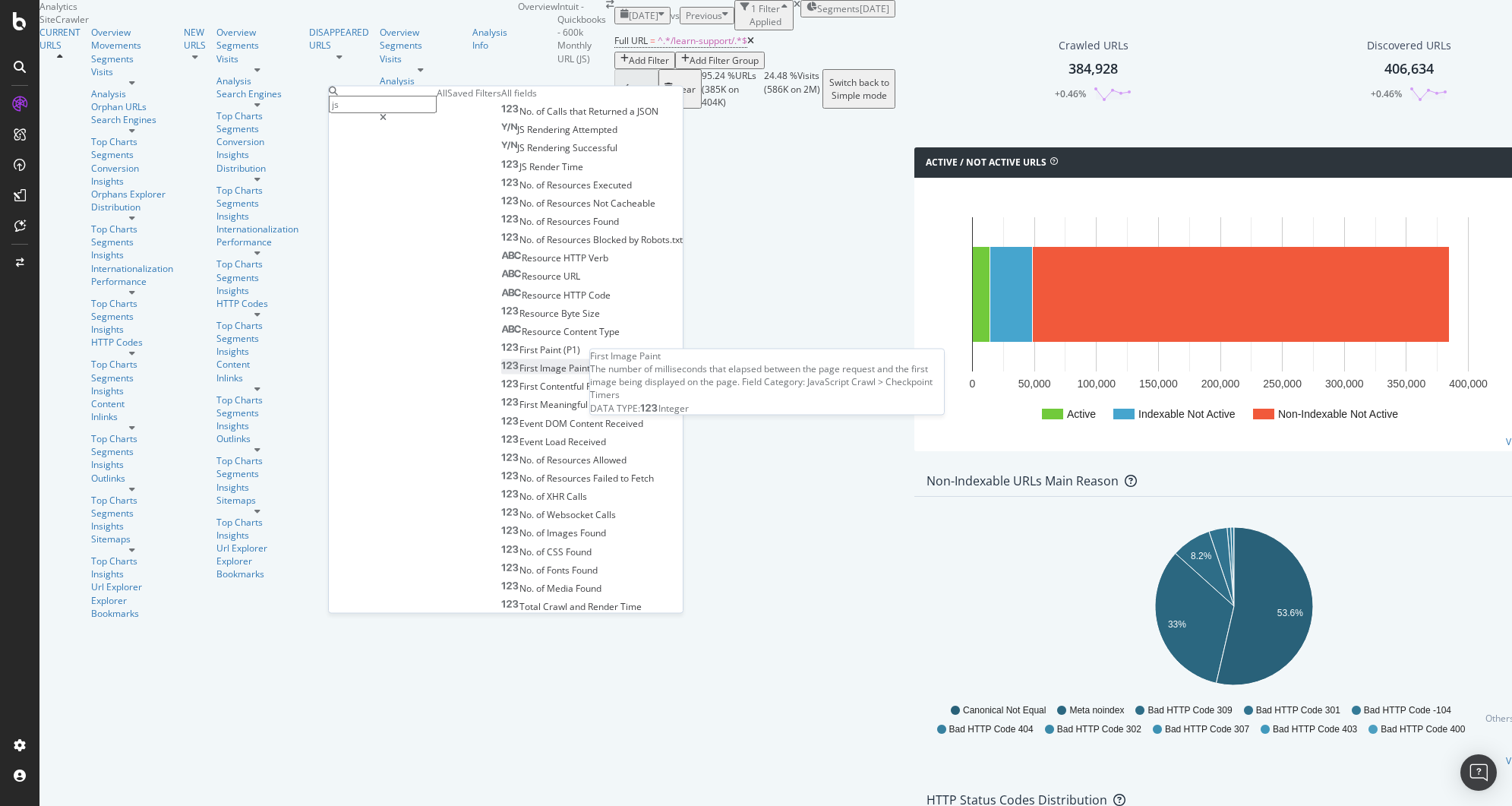
scroll to position [0, 0]
click at [404, 98] on input "js" at bounding box center [383, 104] width 108 height 17
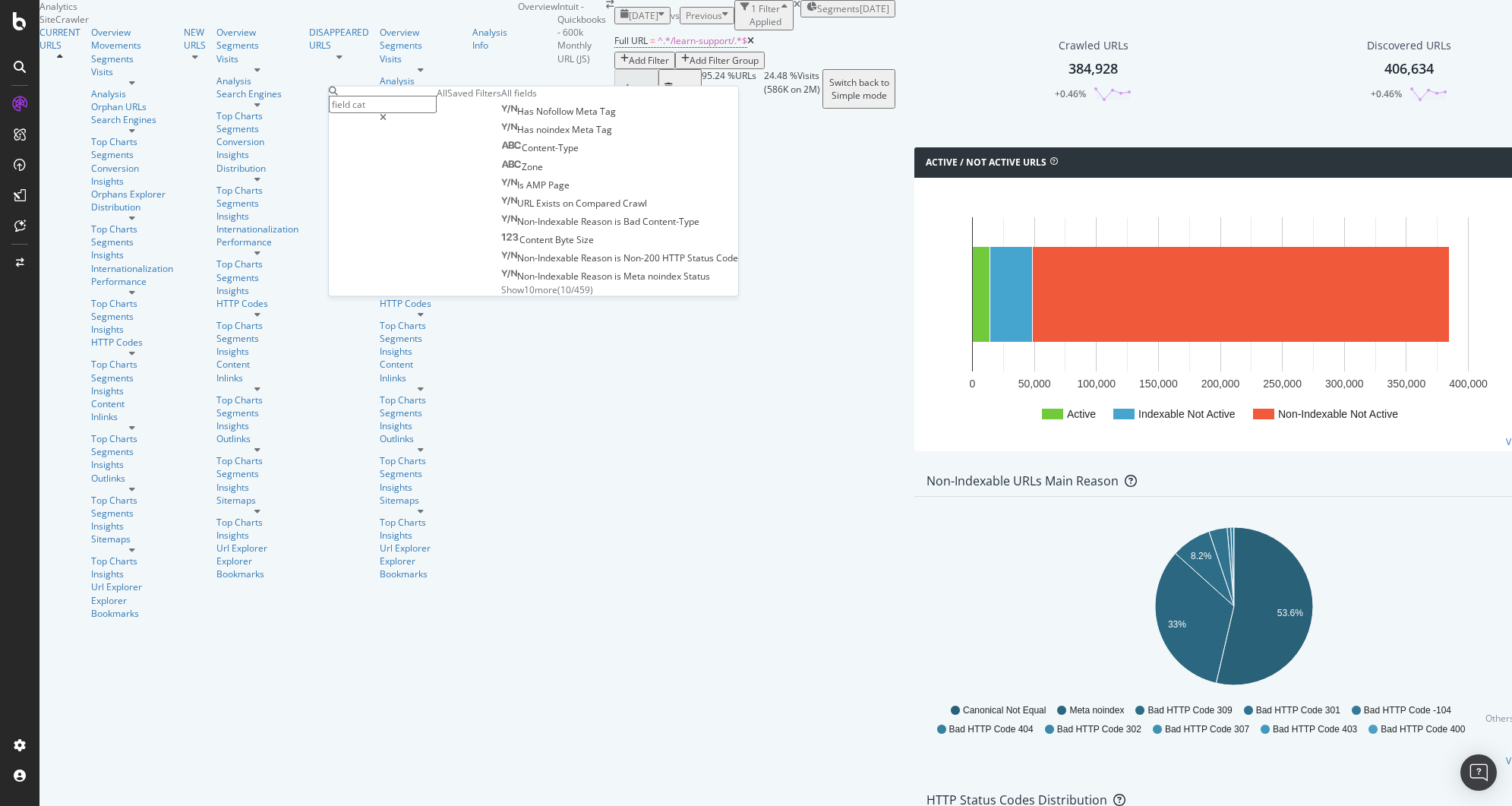
type input "field cate"
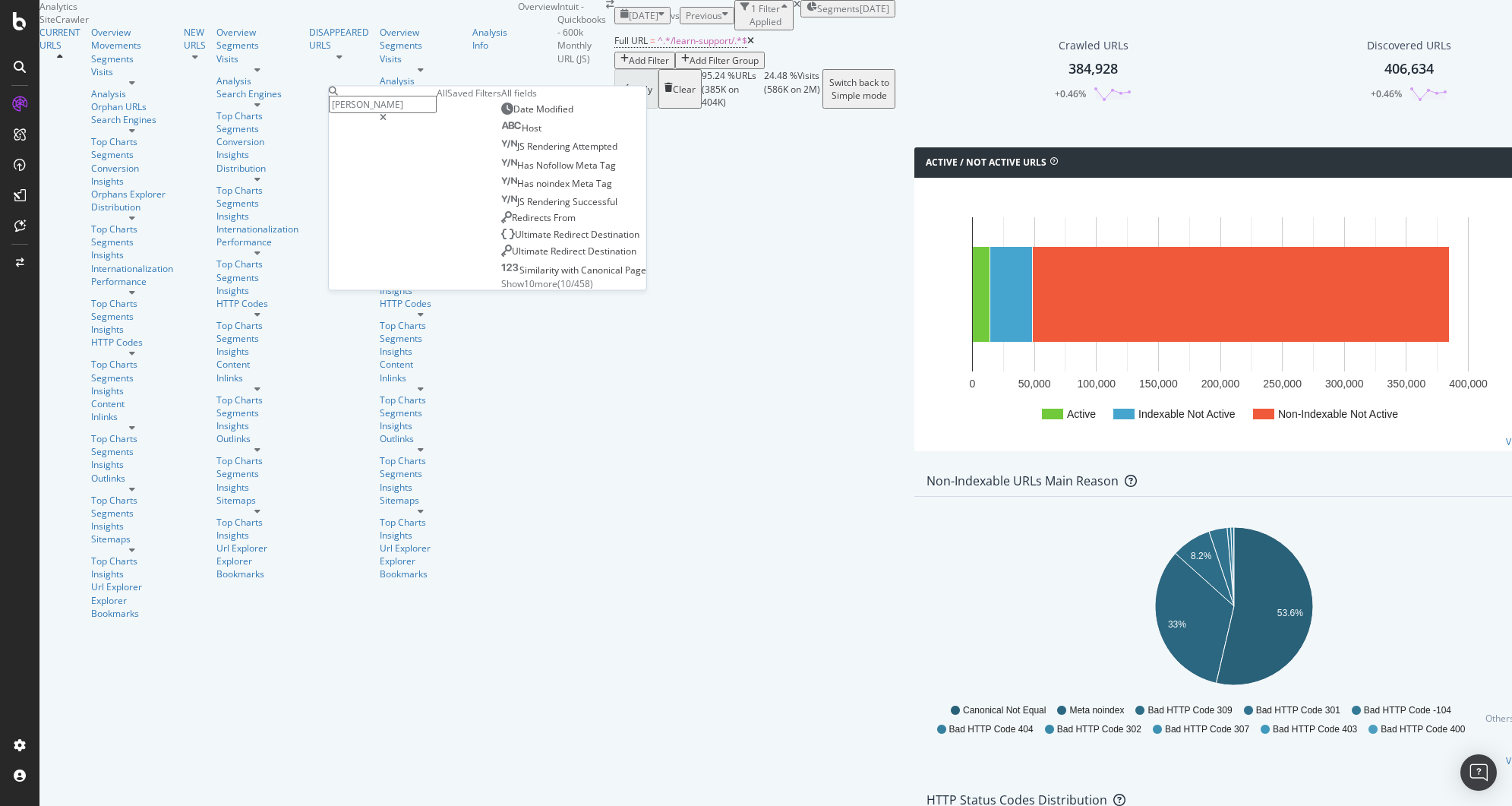
click at [92, 135] on div "Search Engines" at bounding box center [138, 123] width 93 height 22
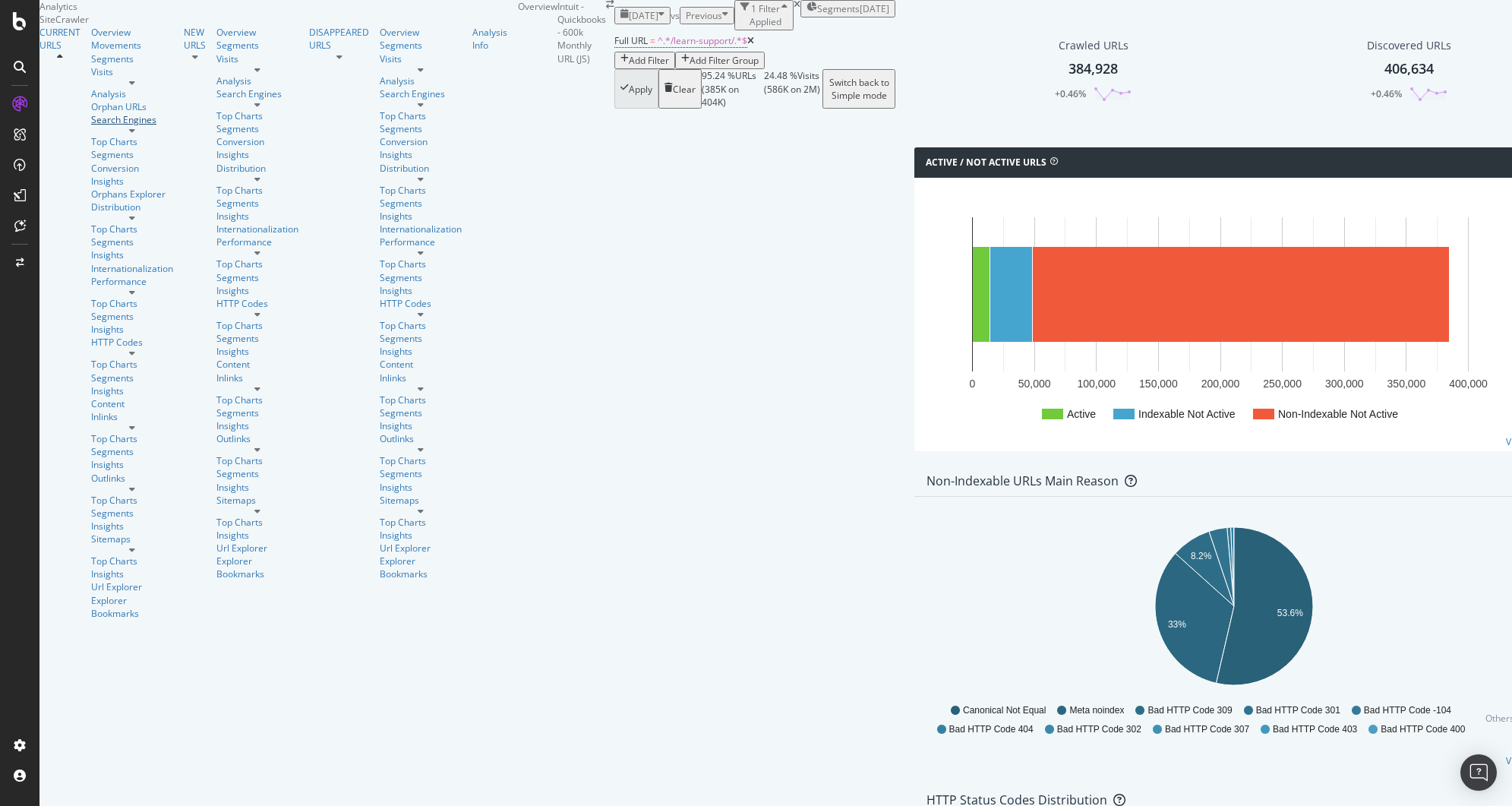
click at [92, 126] on div "Search Engines" at bounding box center [132, 119] width 82 height 13
click at [135, 546] on icon at bounding box center [132, 550] width 6 height 9
click at [135, 485] on icon at bounding box center [132, 489] width 6 height 9
click at [135, 423] on icon at bounding box center [132, 427] width 6 height 9
click at [135, 349] on icon at bounding box center [132, 353] width 6 height 9
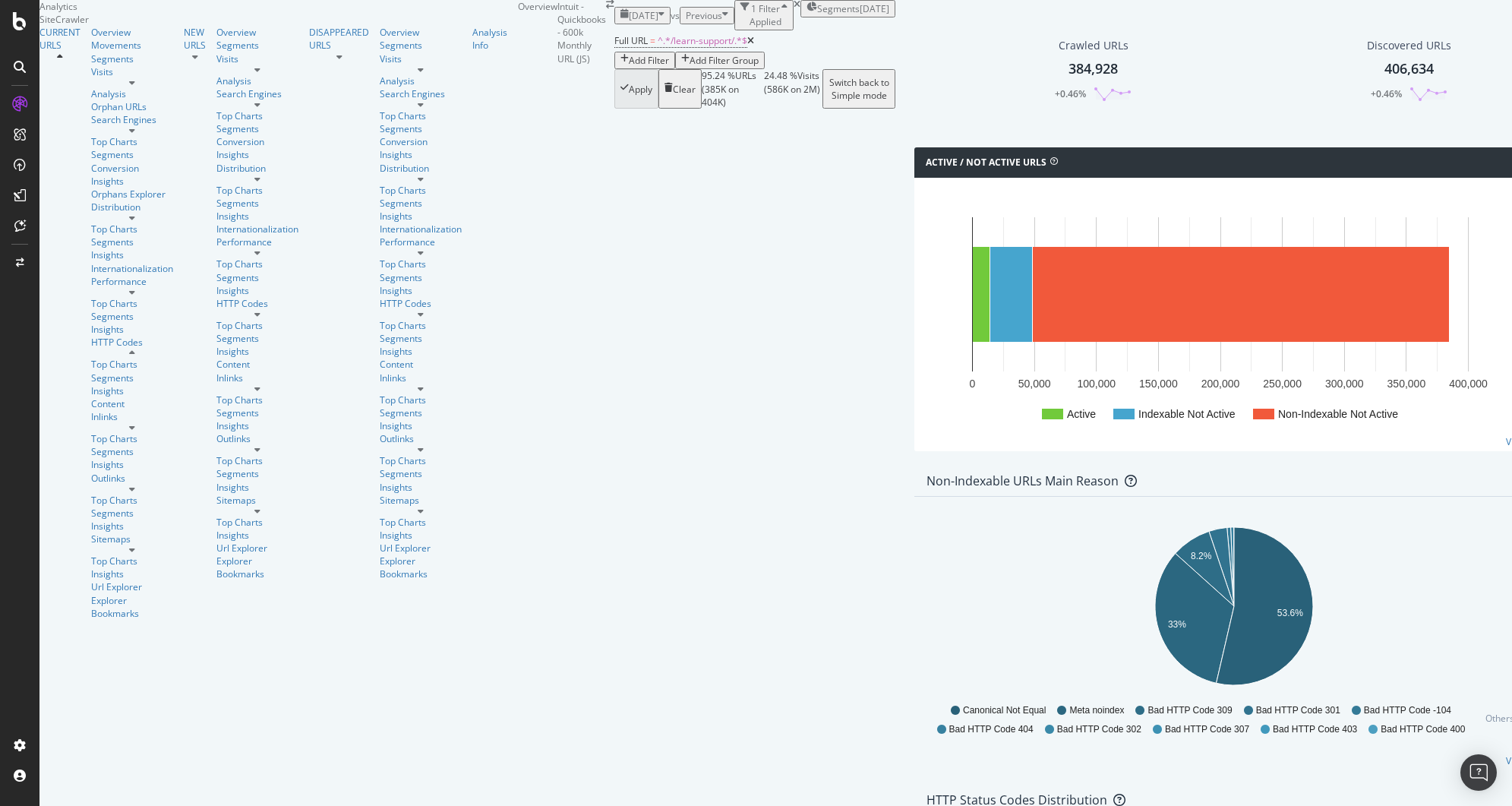
click at [135, 288] on icon at bounding box center [132, 292] width 6 height 9
click at [135, 213] on icon at bounding box center [132, 217] width 6 height 9
click at [135, 135] on icon at bounding box center [132, 130] width 6 height 9
click at [135, 88] on icon at bounding box center [132, 82] width 6 height 9
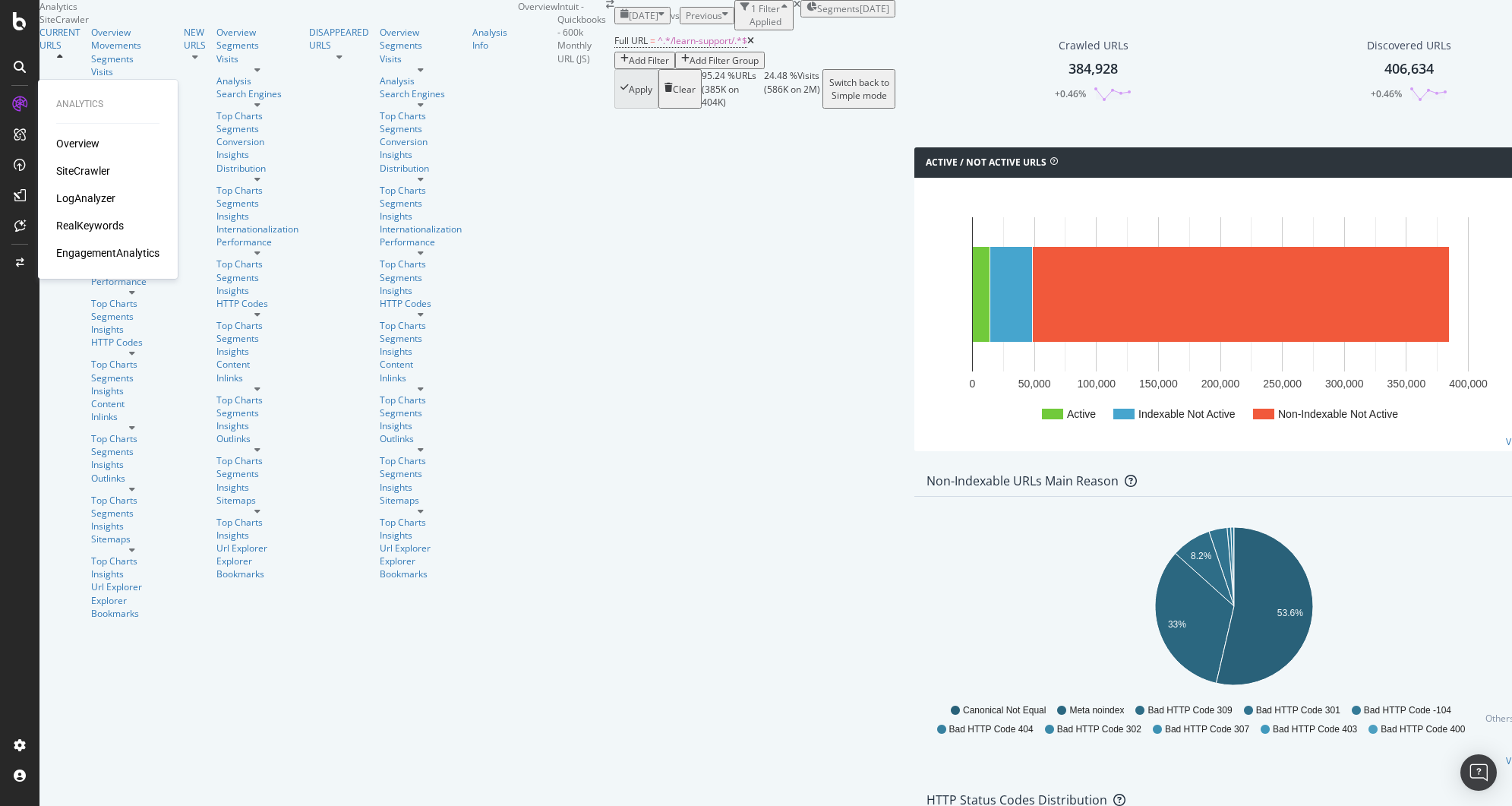
click at [69, 138] on div "Overview" at bounding box center [77, 144] width 43 height 15
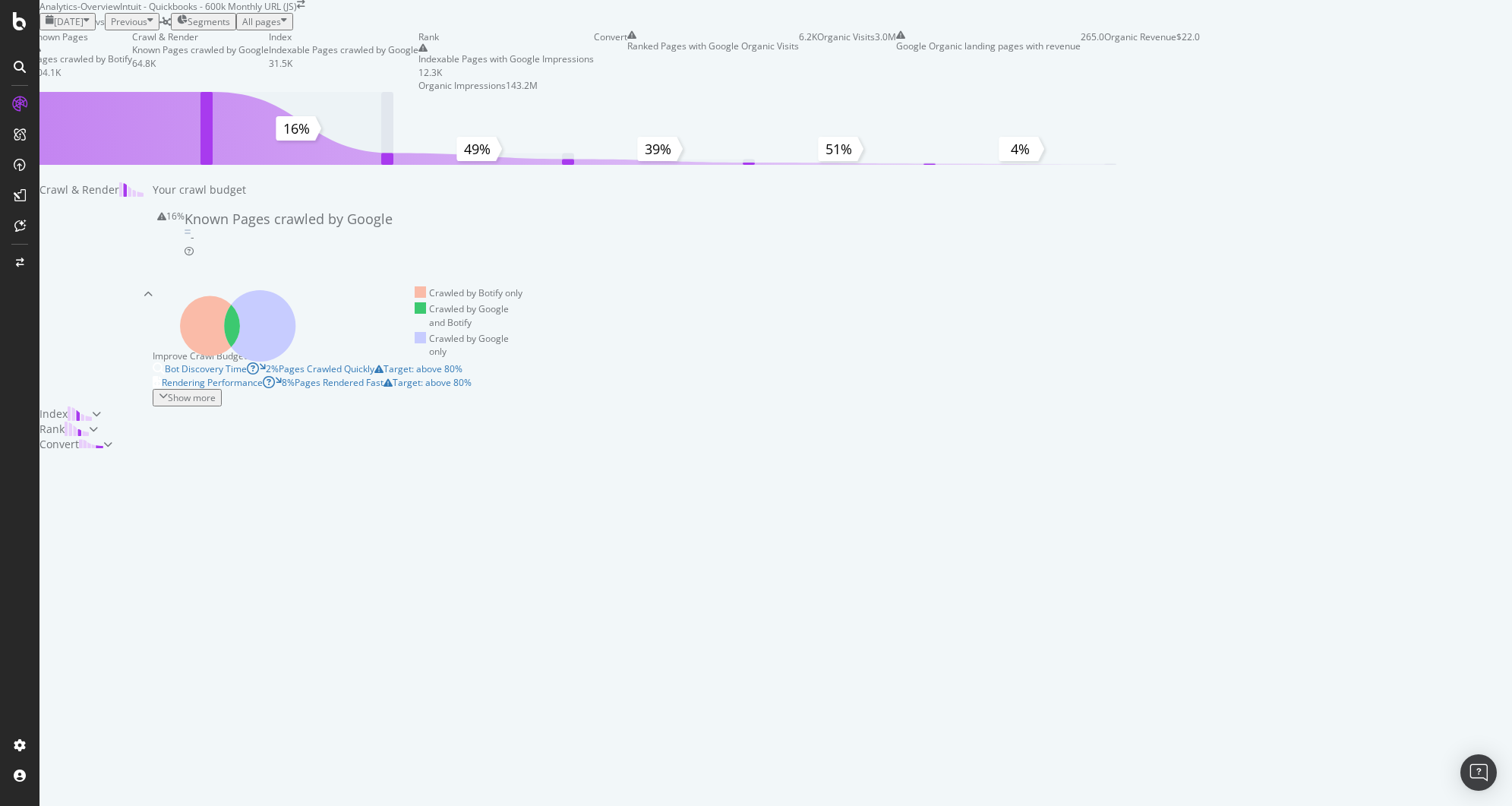
scroll to position [19, 0]
click at [230, 28] on span "Segments" at bounding box center [209, 21] width 42 height 13
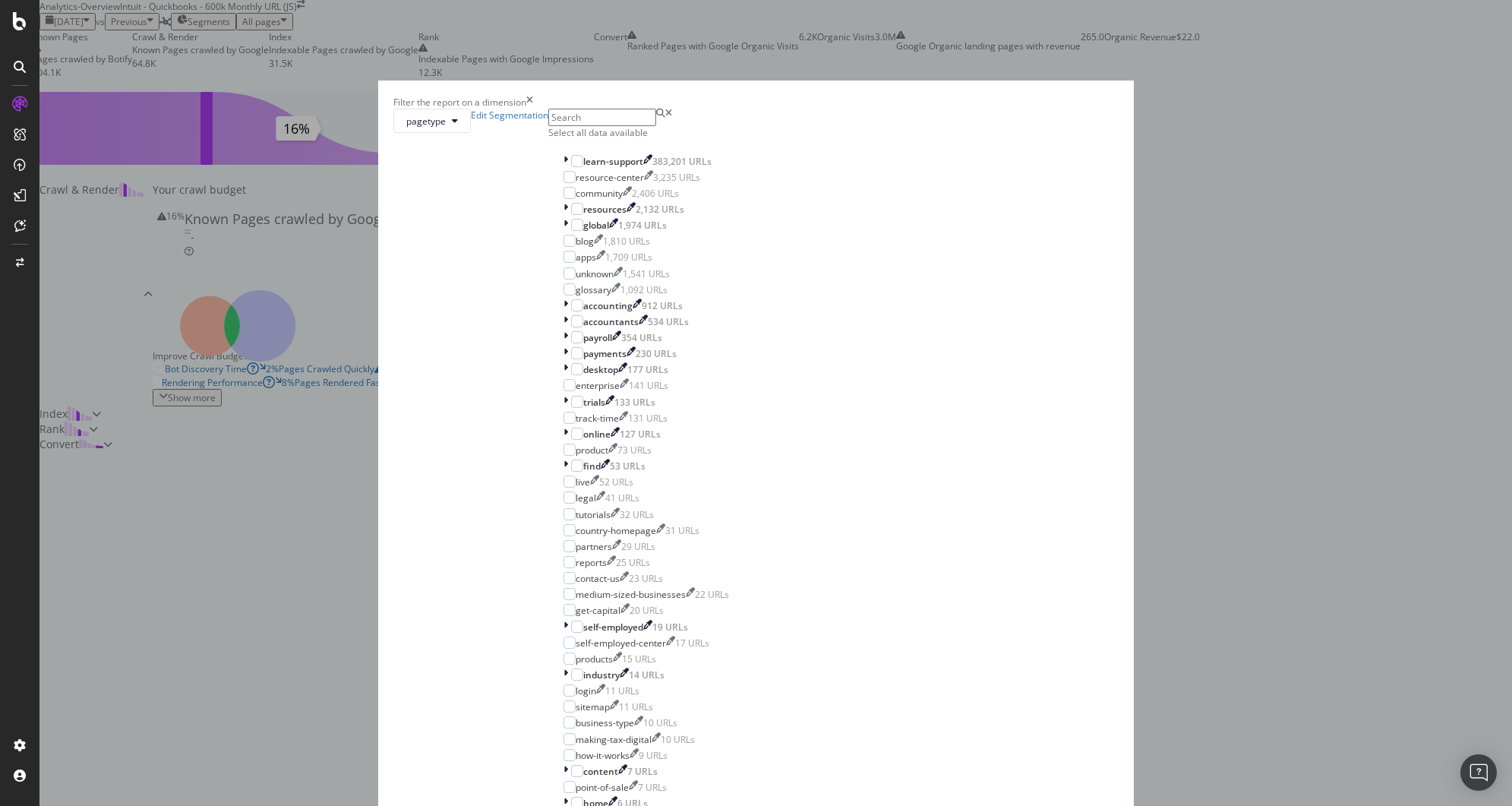
click at [167, 166] on div "Filter the report on a dimension pagetype Edit Segmentation Select all data ava…" at bounding box center [756, 403] width 1512 height 806
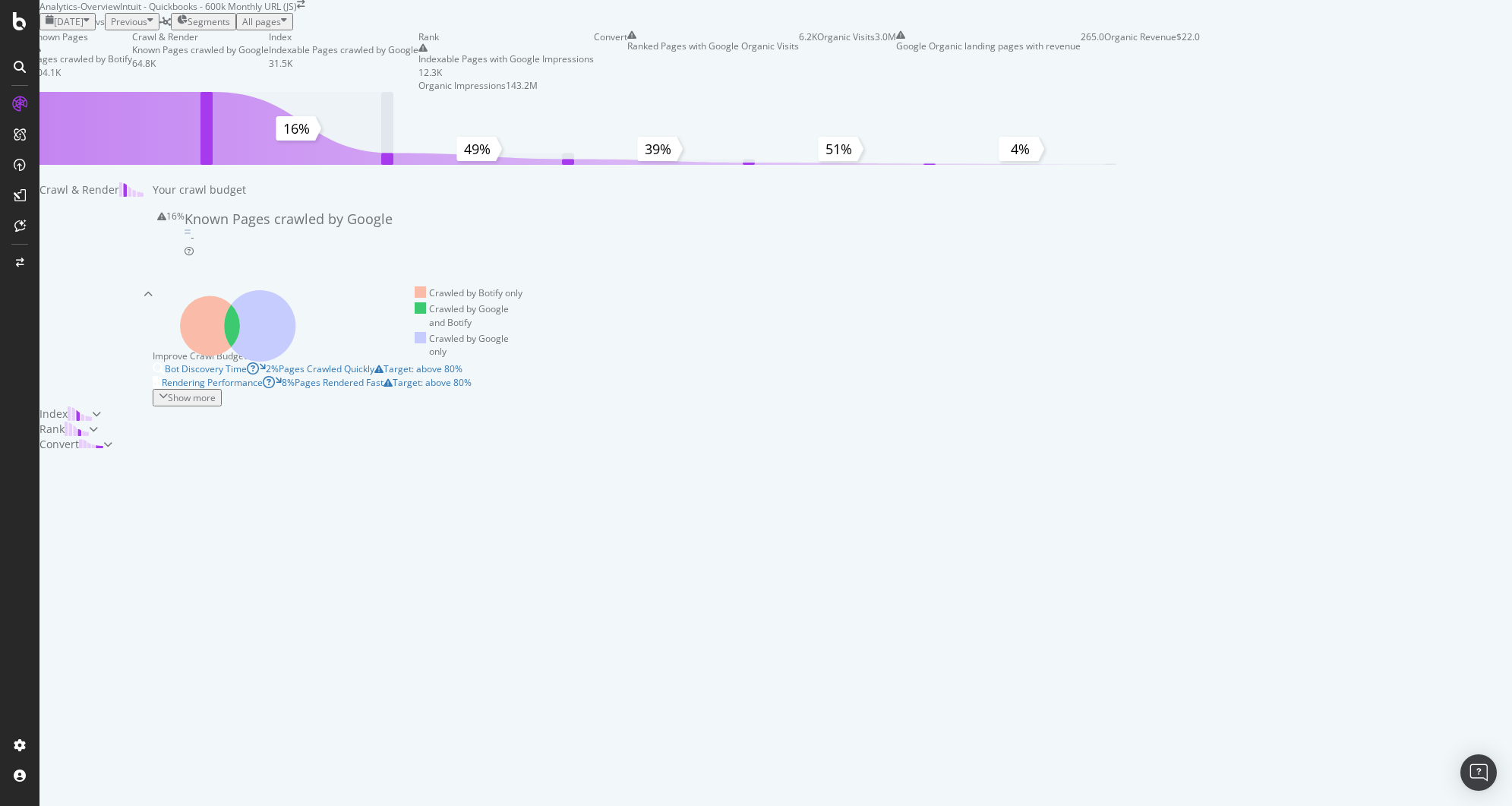
click at [147, 28] on span "Previous" at bounding box center [129, 21] width 37 height 13
click at [111, 96] on div "Known Pages Pages crawled by Botify 404.1K Crawl & Render Known Pages crawled b…" at bounding box center [620, 241] width 1161 height 421
click at [216, 404] on div "Show more" at bounding box center [192, 397] width 48 height 13
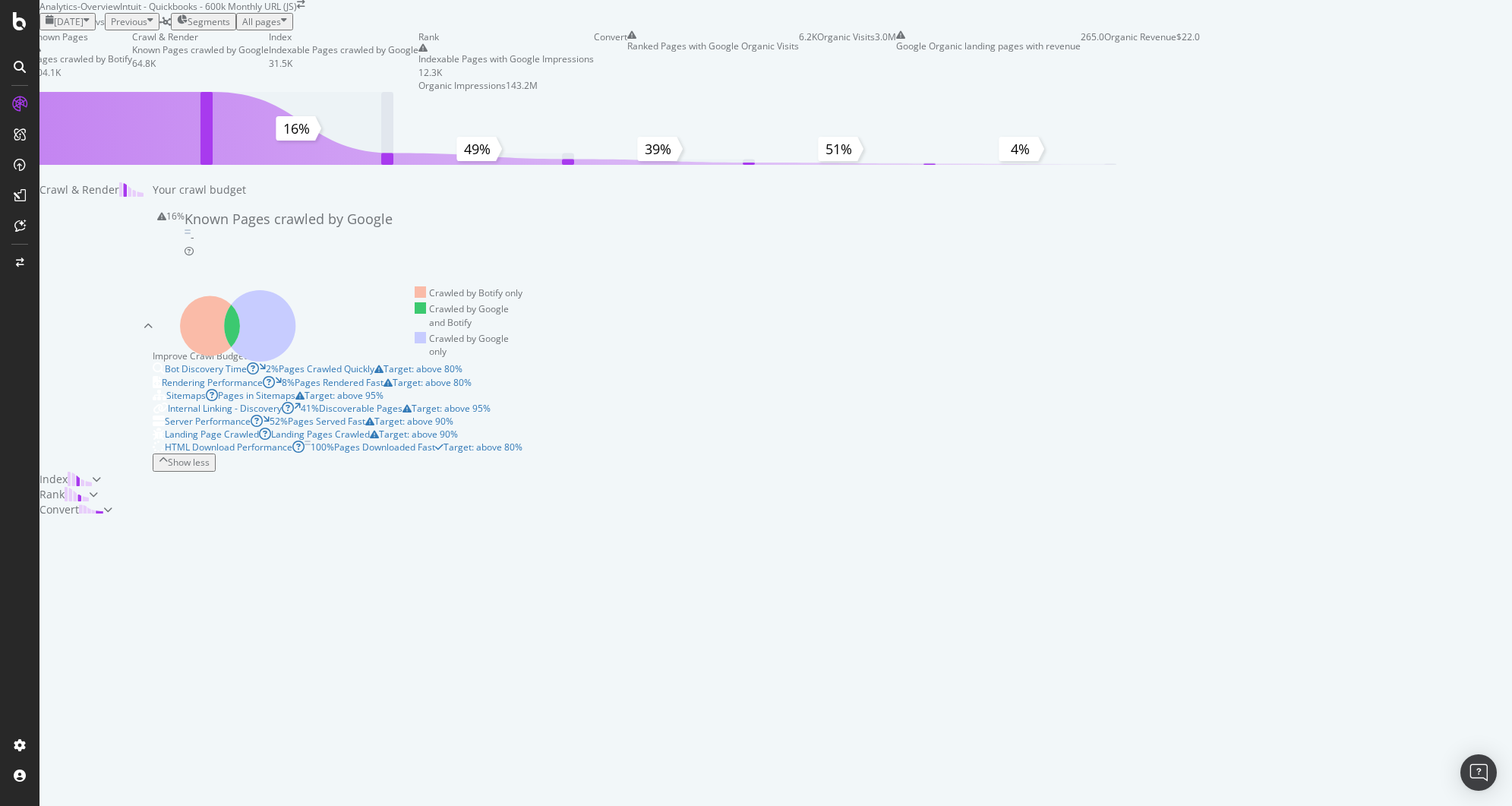
scroll to position [784, 0]
click at [101, 487] on div "Index" at bounding box center [70, 479] width 62 height 15
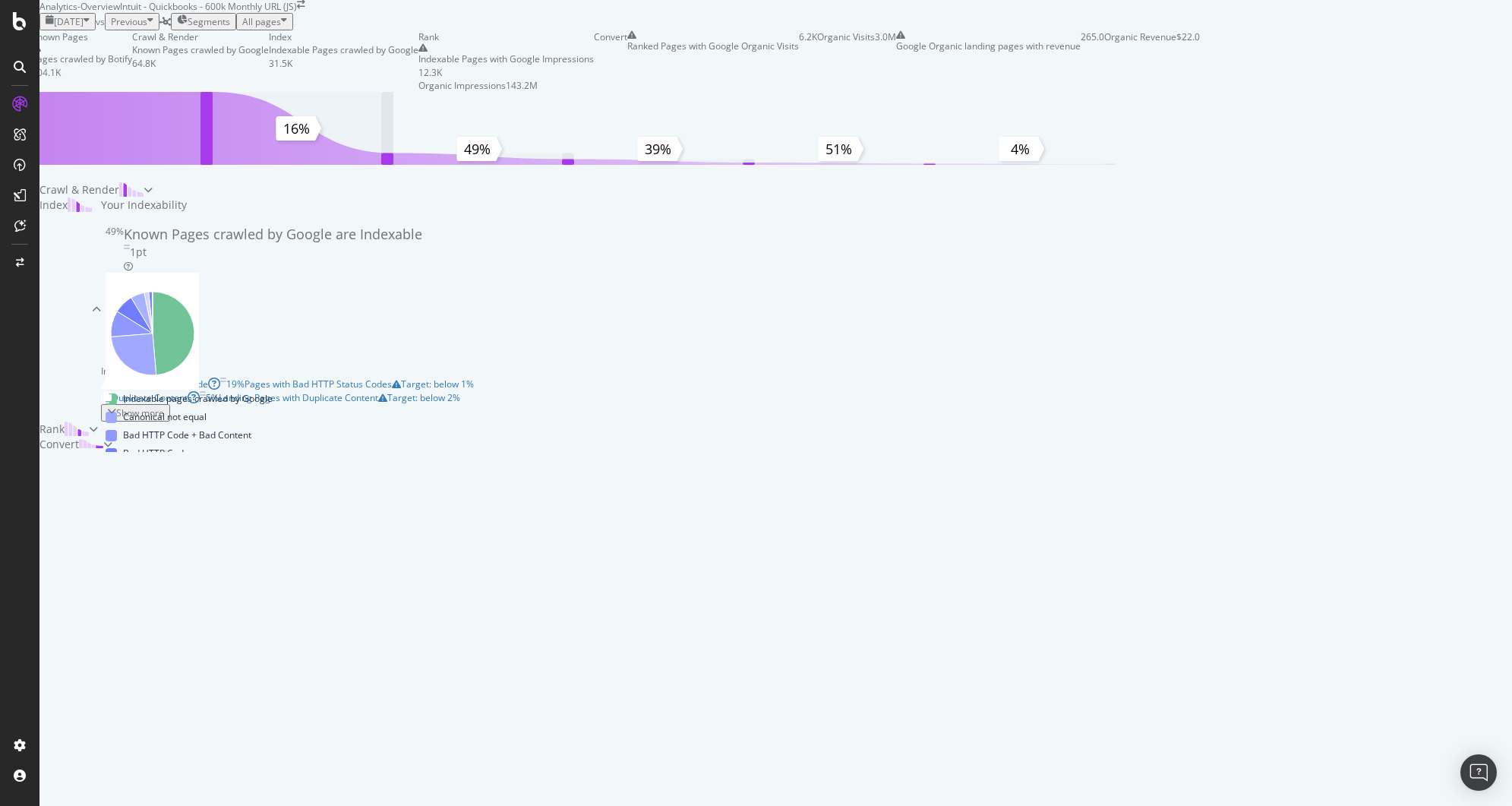
scroll to position [0, 0]
click at [382, 386] on div at bounding box center [483, 386] width 614 height 0
click at [144, 198] on div "Crawl & Render" at bounding box center [92, 190] width 104 height 15
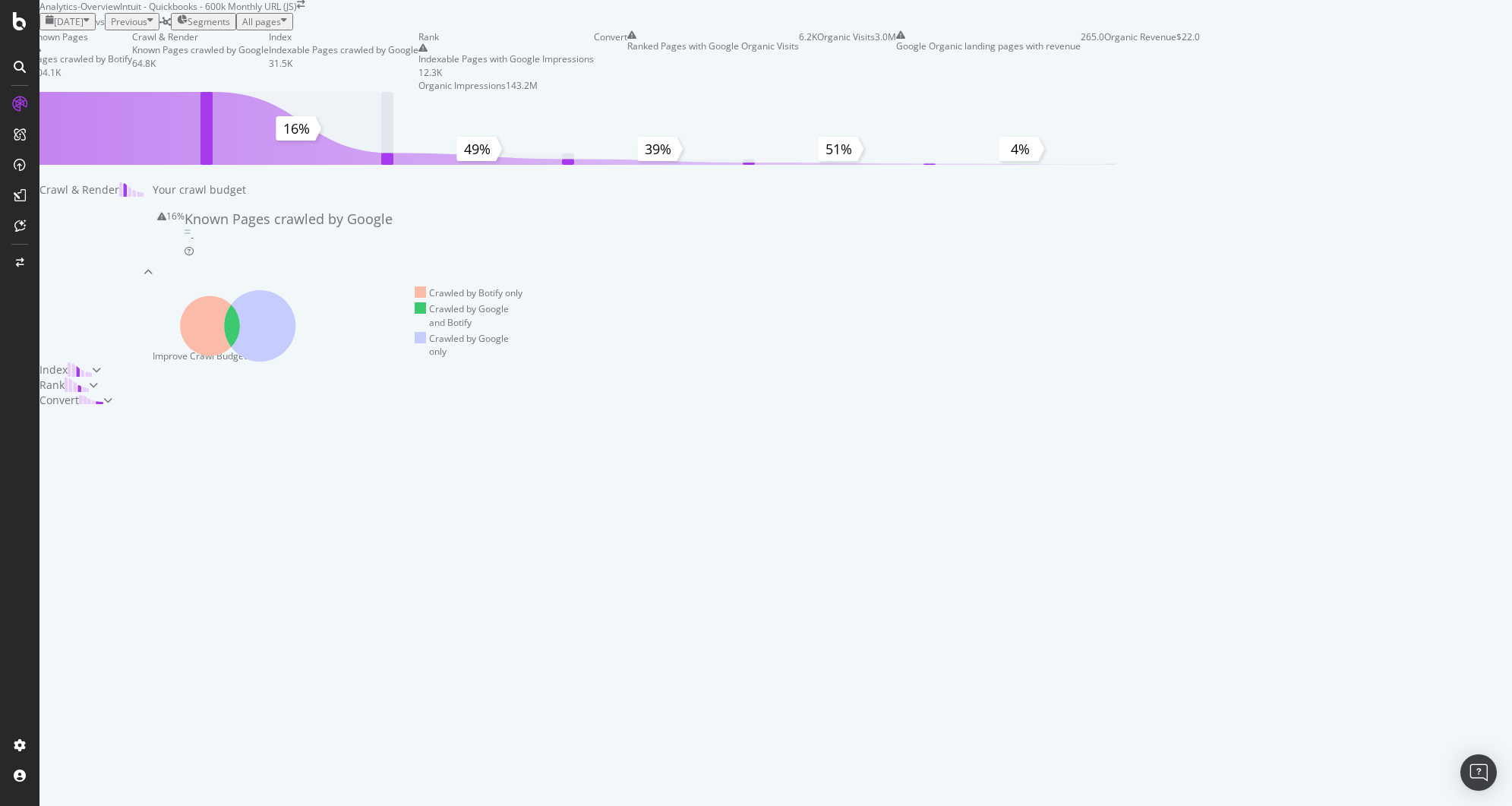
scroll to position [222, 0]
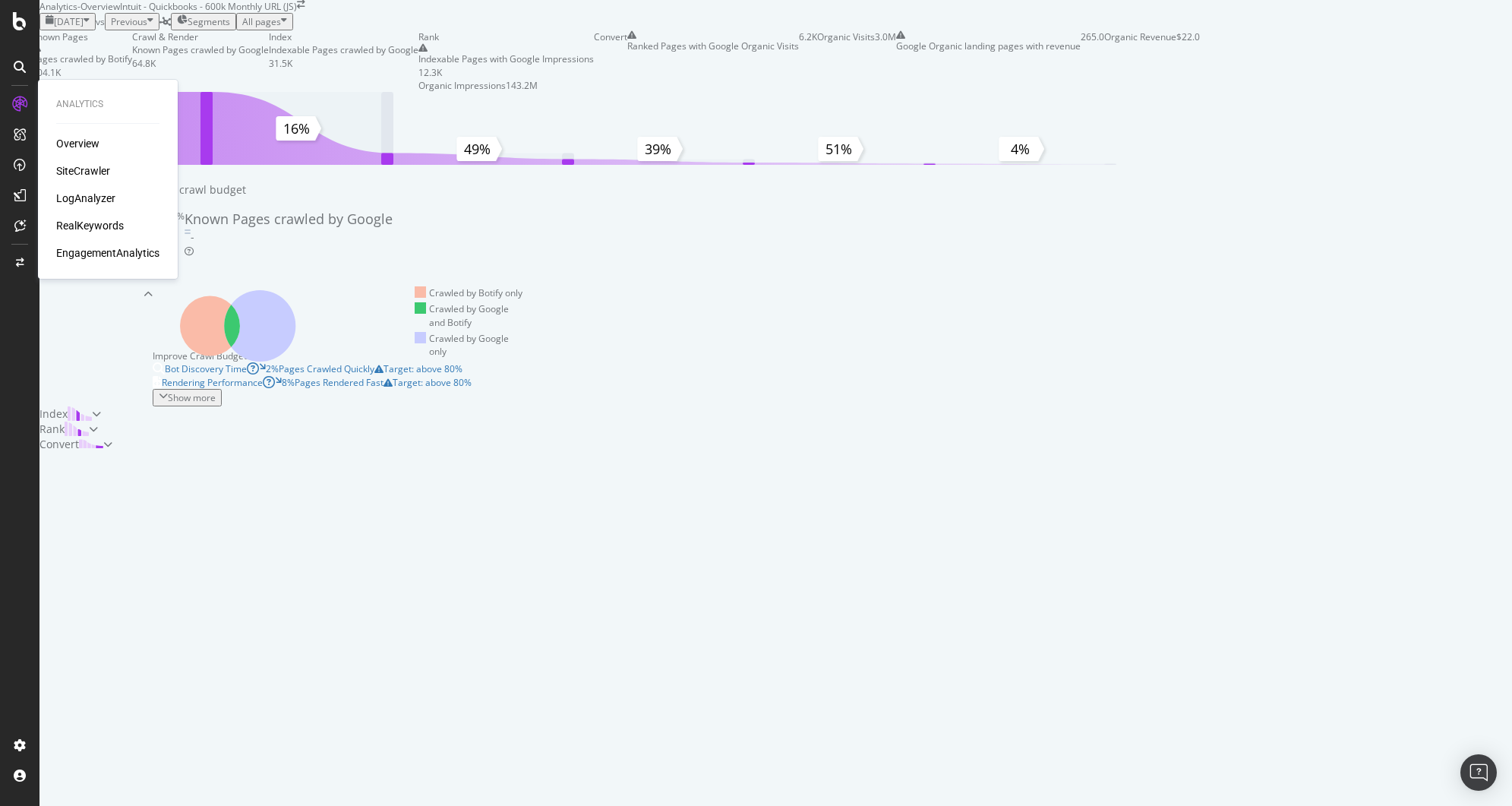
click at [77, 165] on div "SiteCrawler" at bounding box center [83, 171] width 54 height 15
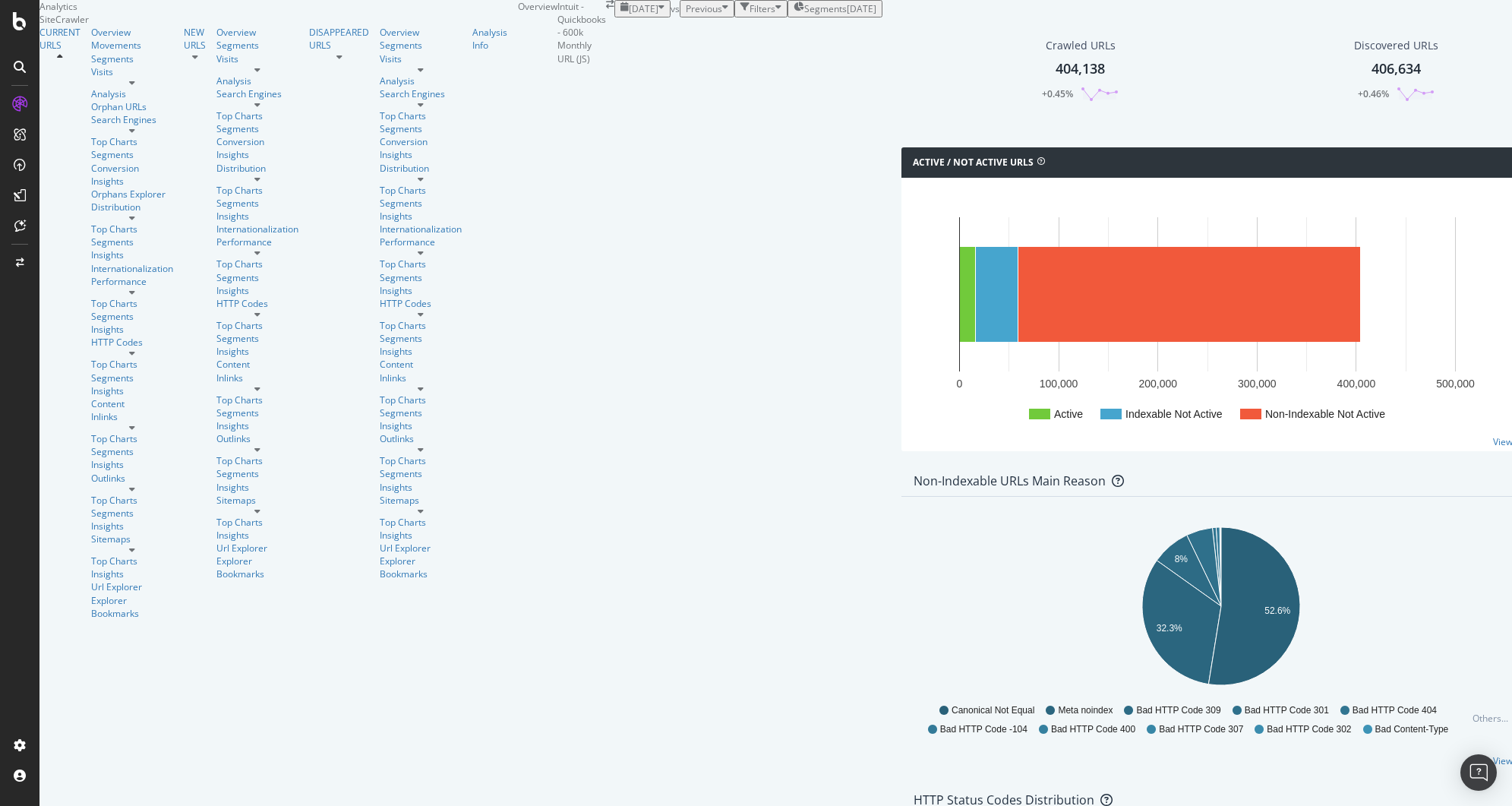
click at [750, 15] on div "Filters" at bounding box center [762, 8] width 26 height 13
click at [629, 33] on div "Add Filter" at bounding box center [650, 25] width 40 height 13
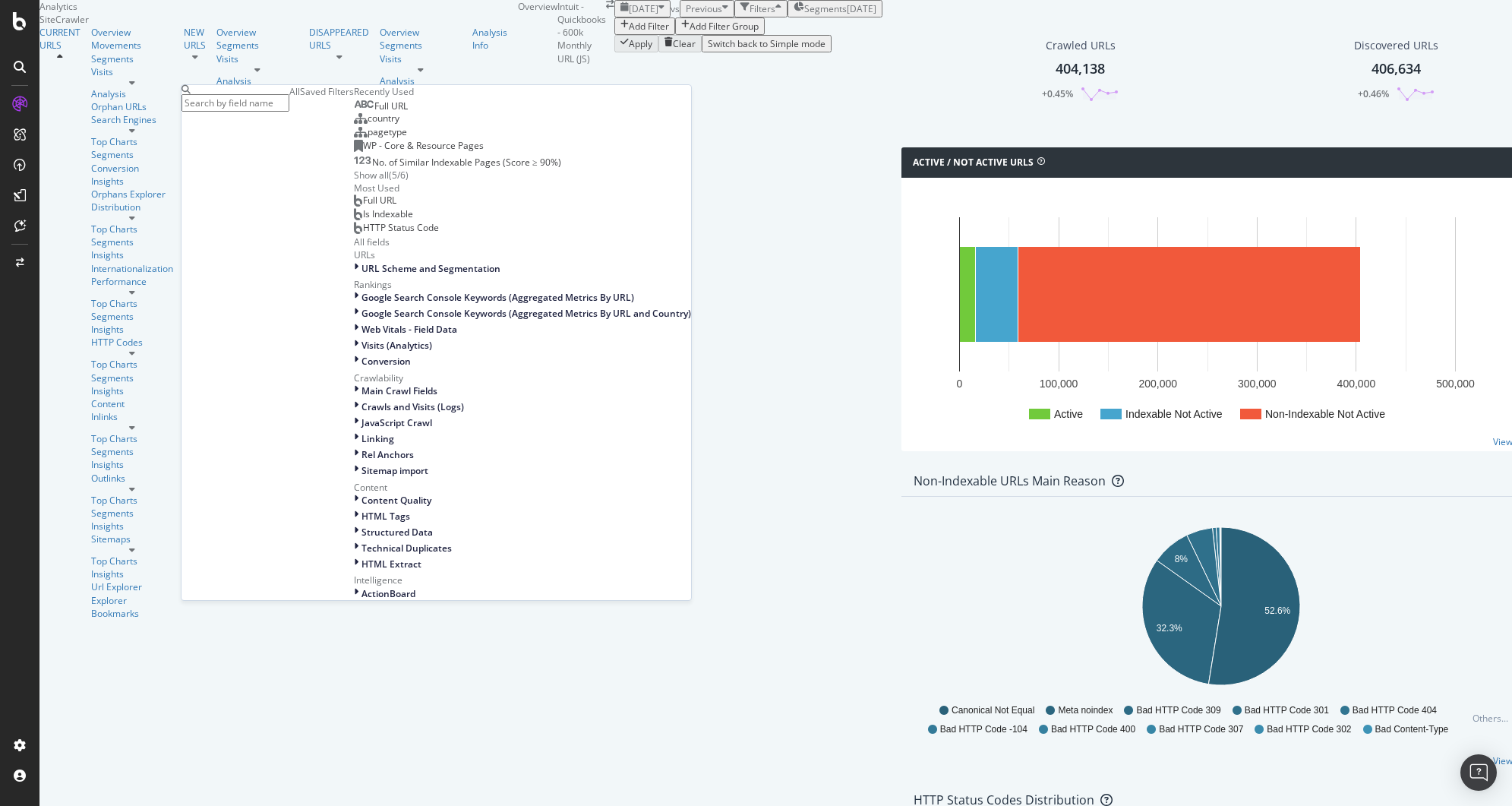
click at [354, 113] on div "Full URL" at bounding box center [381, 106] width 54 height 13
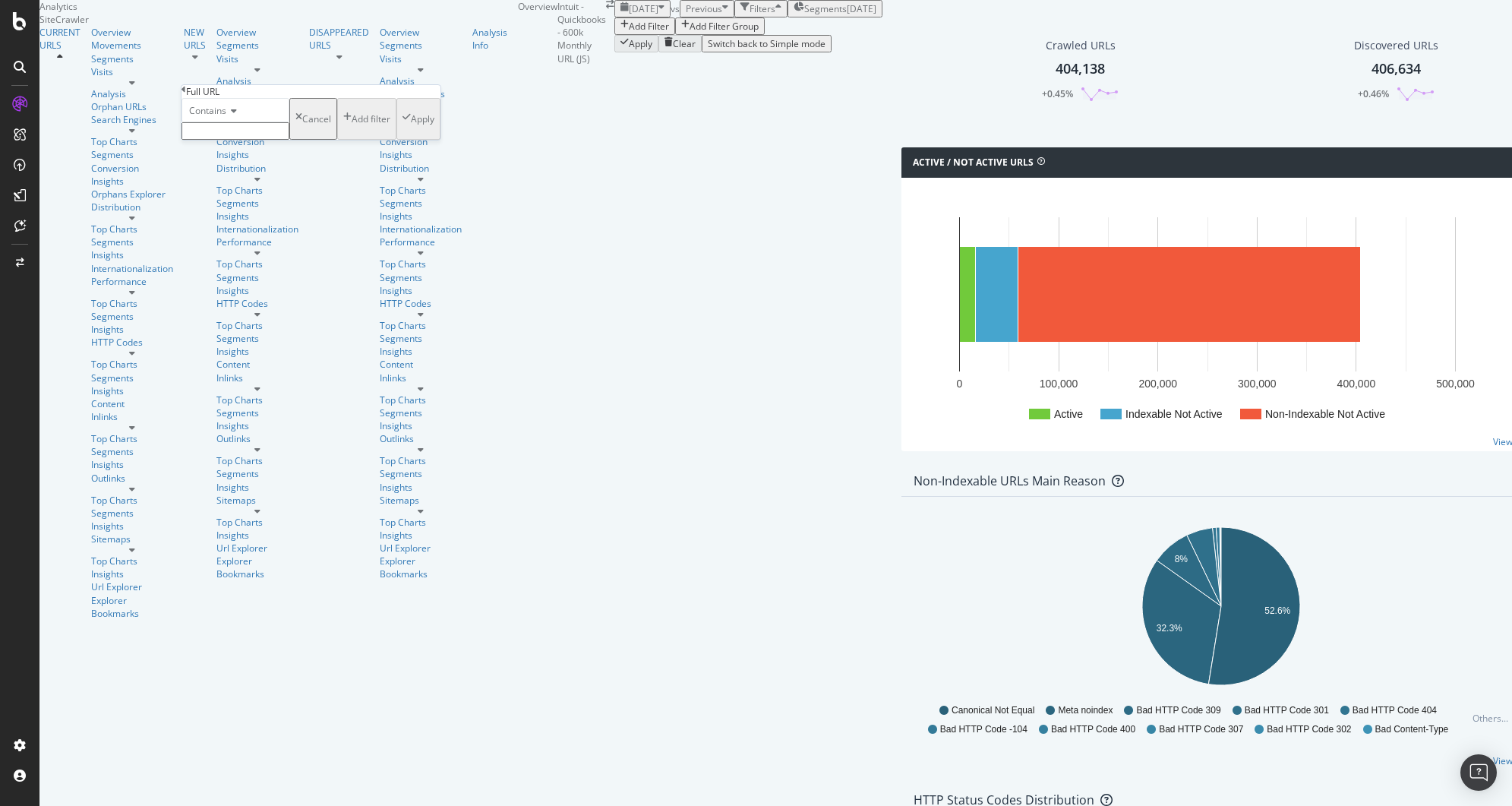
click at [279, 140] on input "text" at bounding box center [235, 131] width 108 height 17
type input "/learn-support/"
click at [411, 130] on div "Apply" at bounding box center [422, 122] width 23 height 13
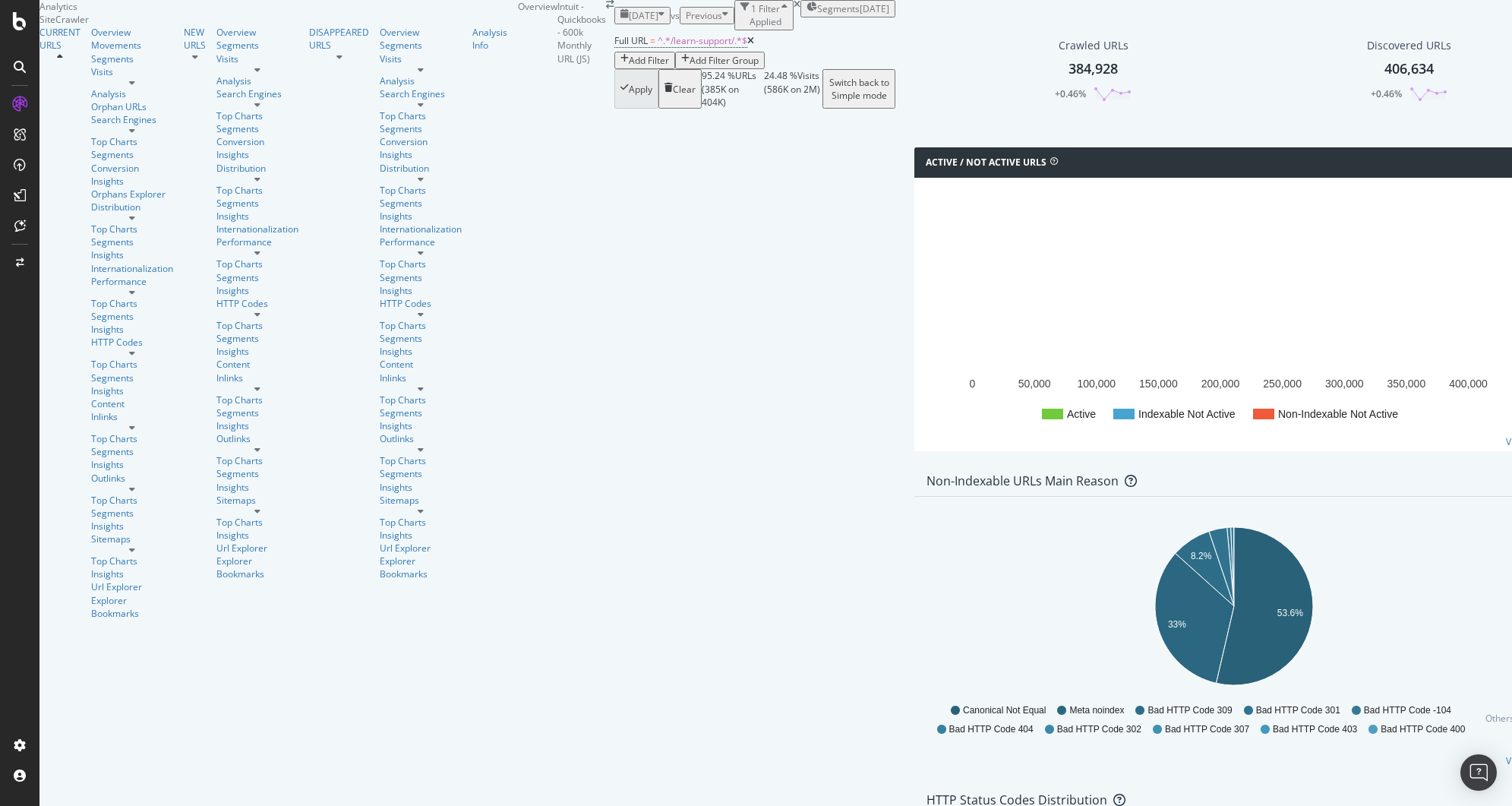
scroll to position [59, 0]
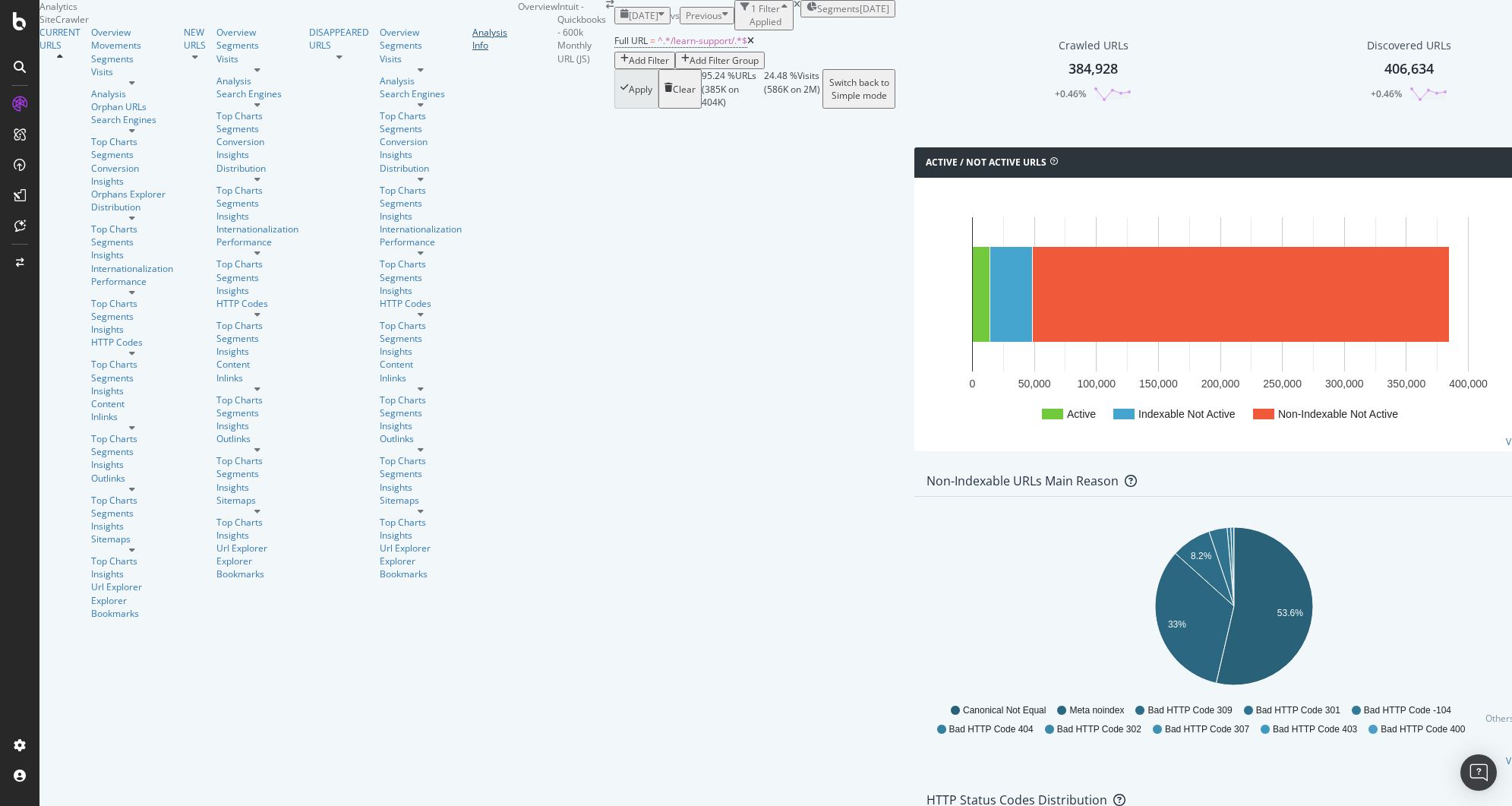
click at [472, 52] on div "Analysis Info" at bounding box center [490, 39] width 35 height 26
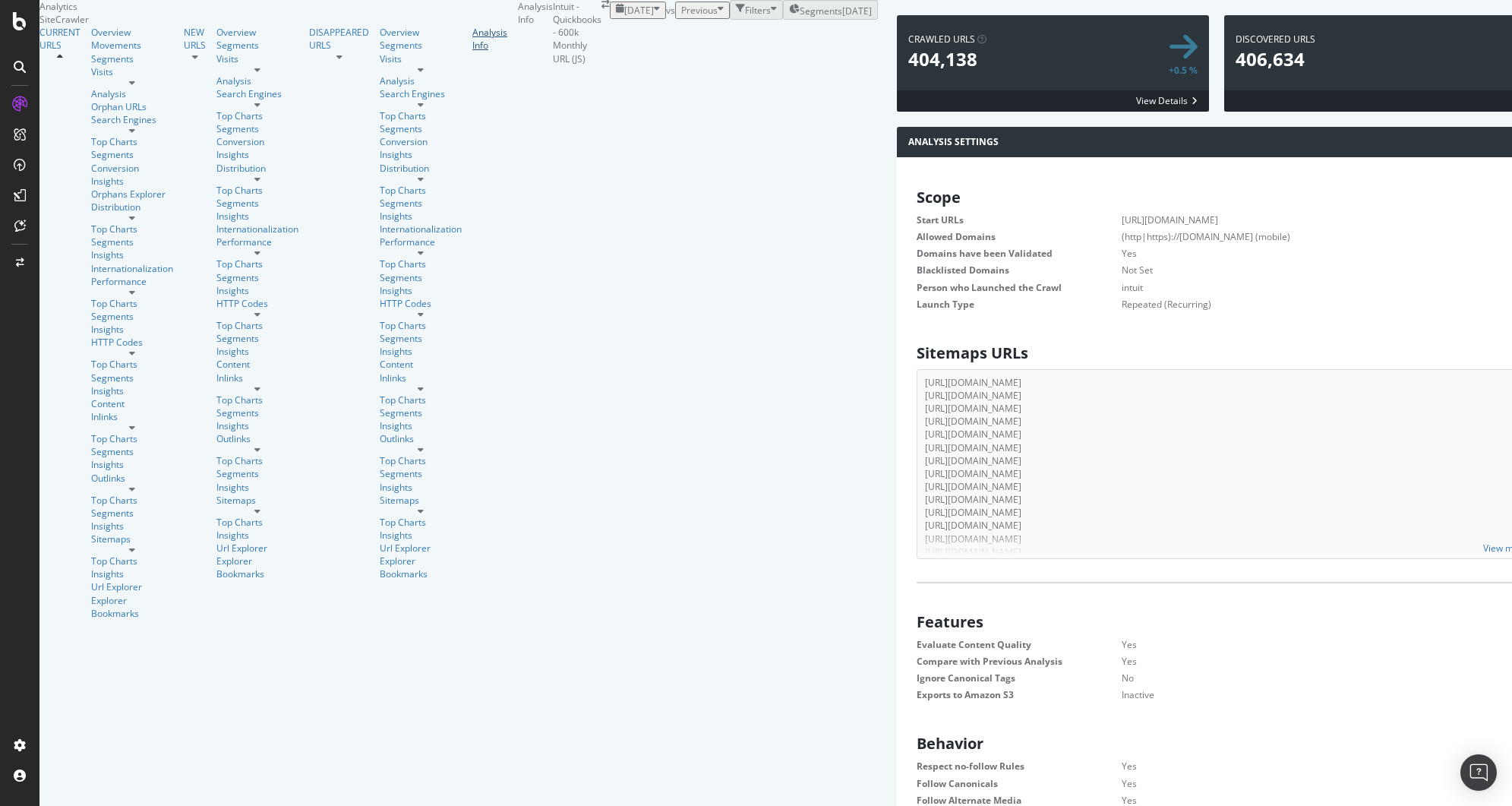
scroll to position [2243, 0]
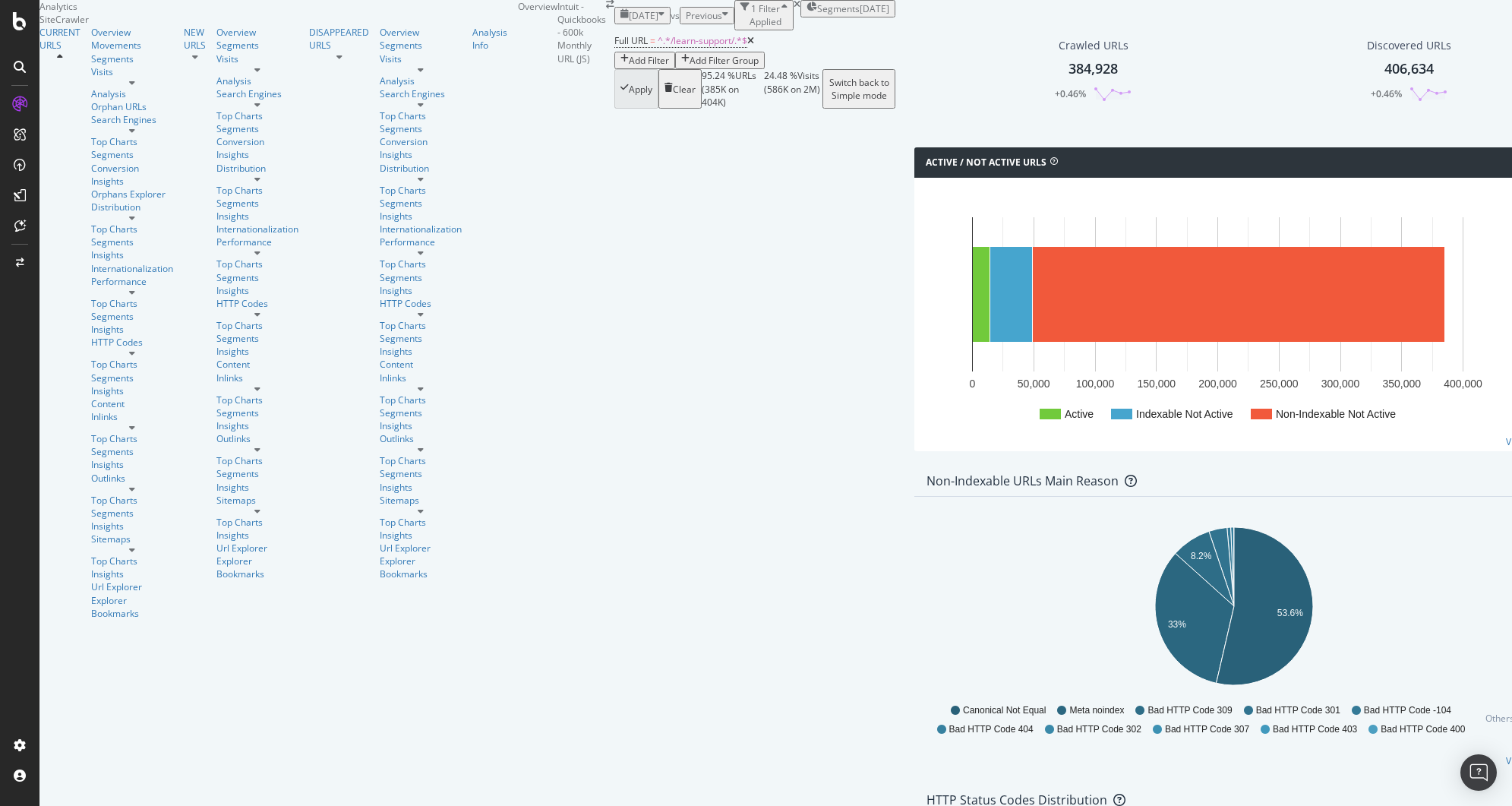
click at [629, 67] on div "Add Filter" at bounding box center [650, 60] width 40 height 13
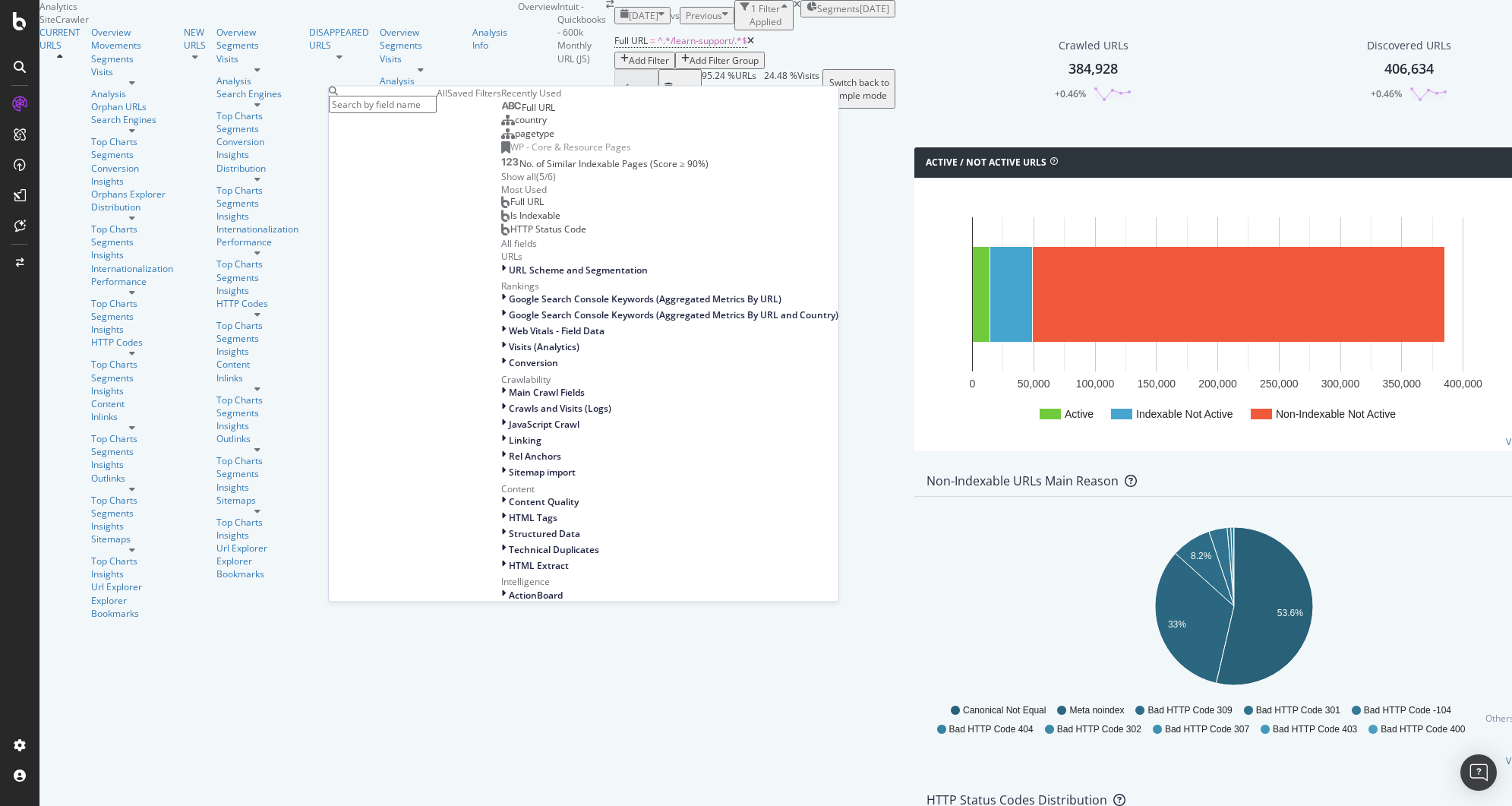
click at [501, 114] on div "Full URL" at bounding box center [528, 108] width 54 height 13
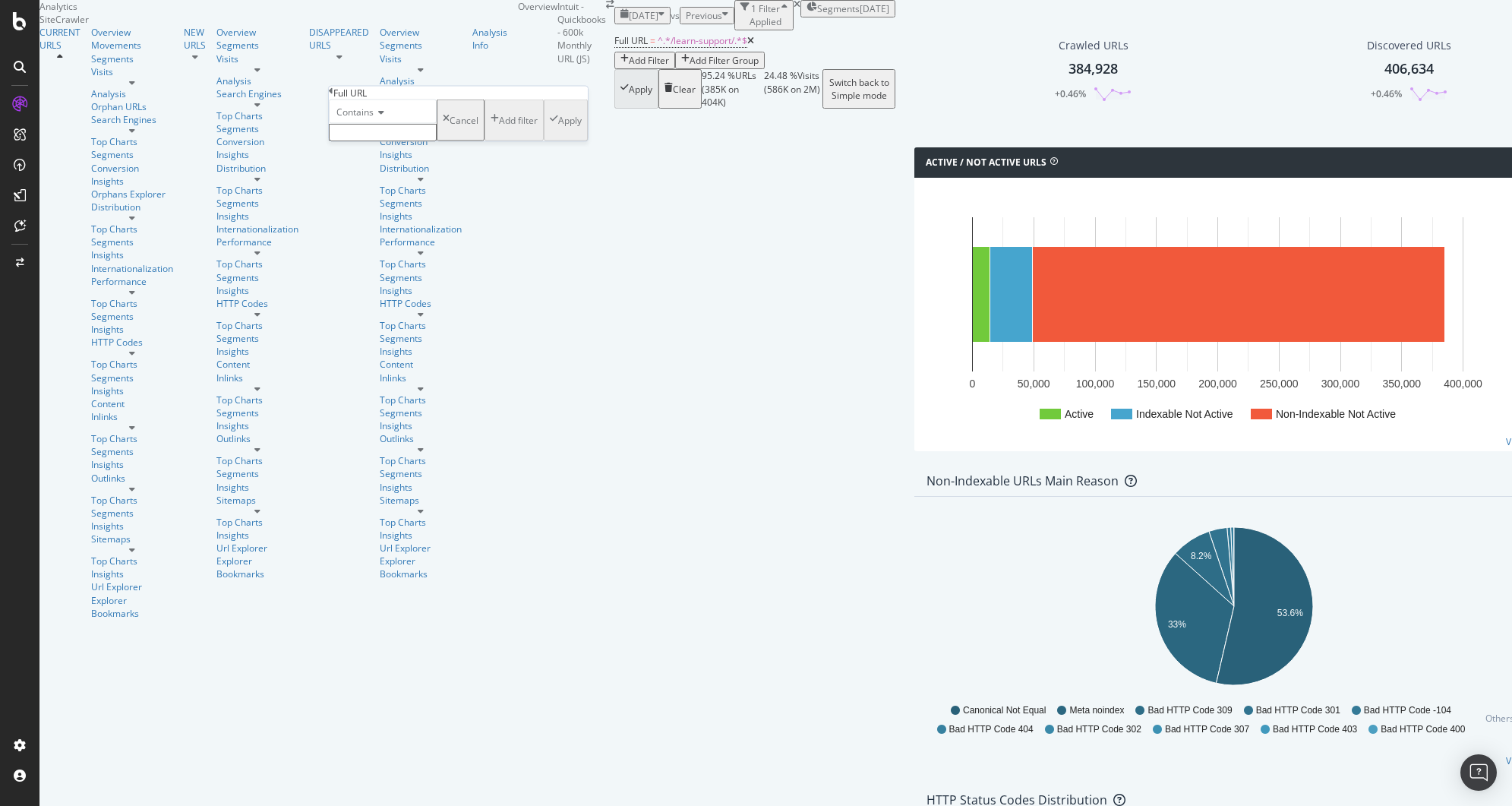
click at [437, 142] on input "text" at bounding box center [383, 132] width 108 height 17
type input ".js"
click at [558, 131] on div "Apply" at bounding box center [570, 124] width 23 height 13
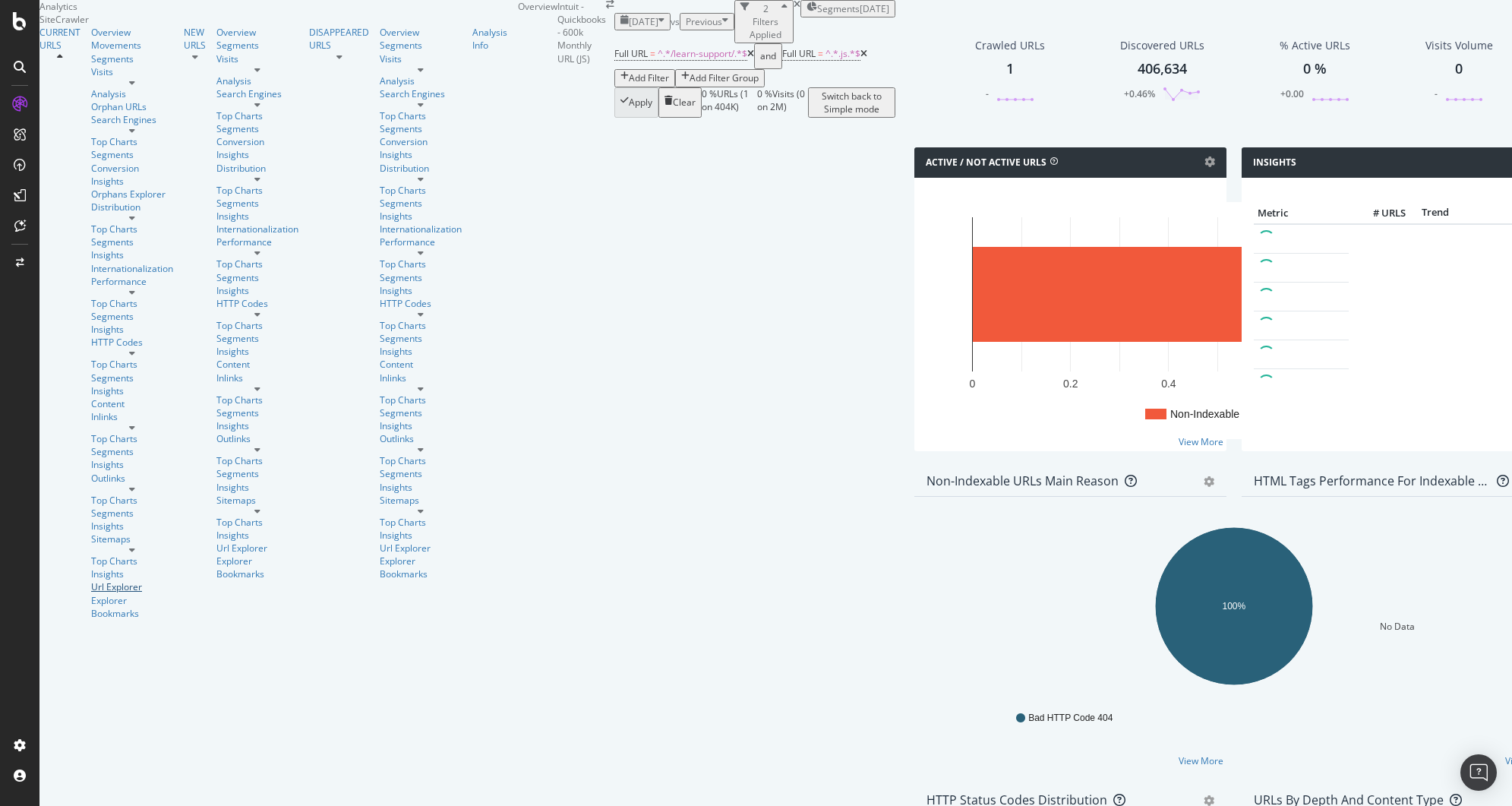
click at [92, 580] on div "Url Explorer" at bounding box center [132, 586] width 82 height 13
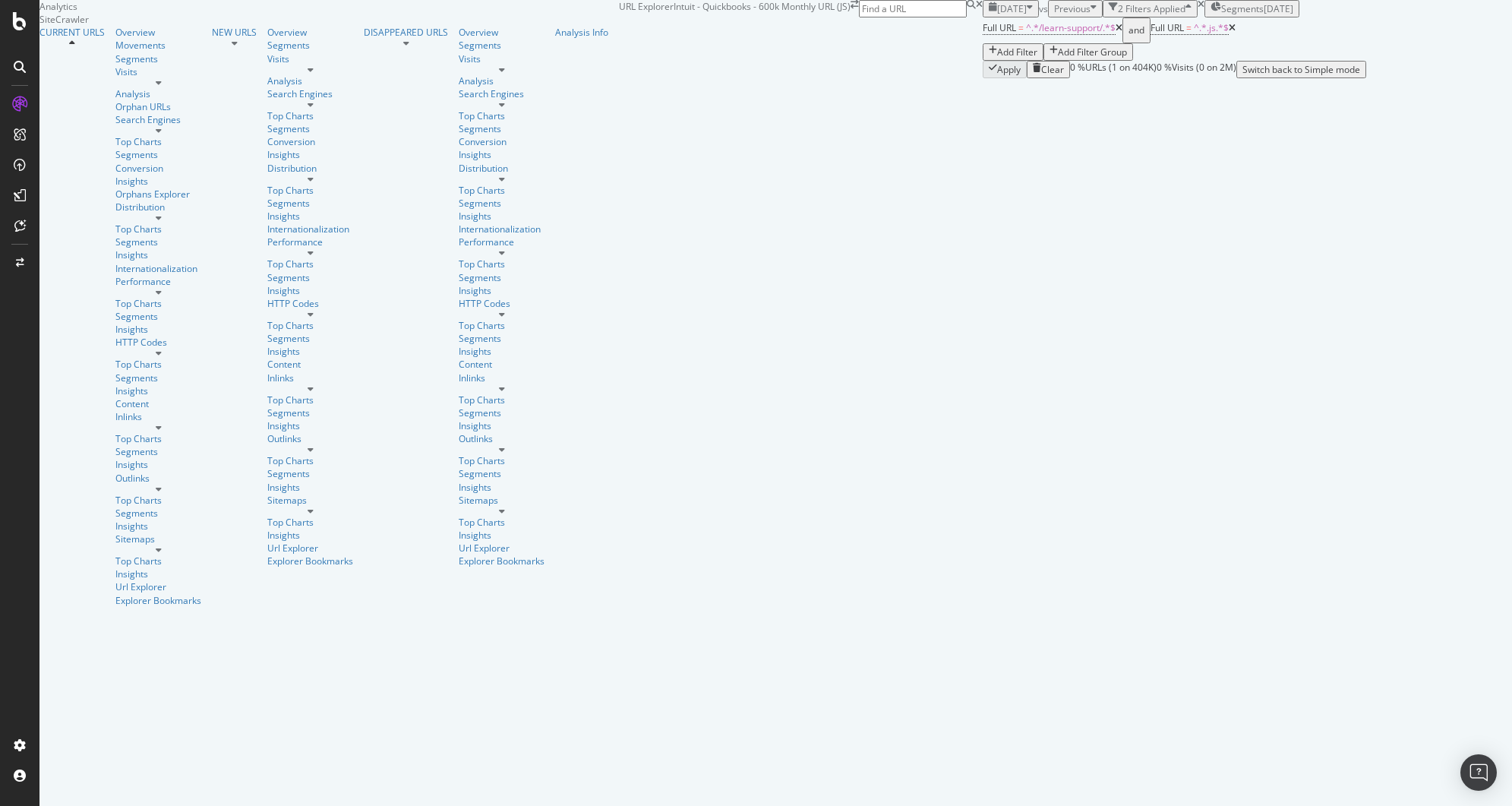
click at [1229, 33] on icon at bounding box center [1232, 27] width 7 height 9
click at [997, 54] on div "Add Filter" at bounding box center [1018, 47] width 40 height 13
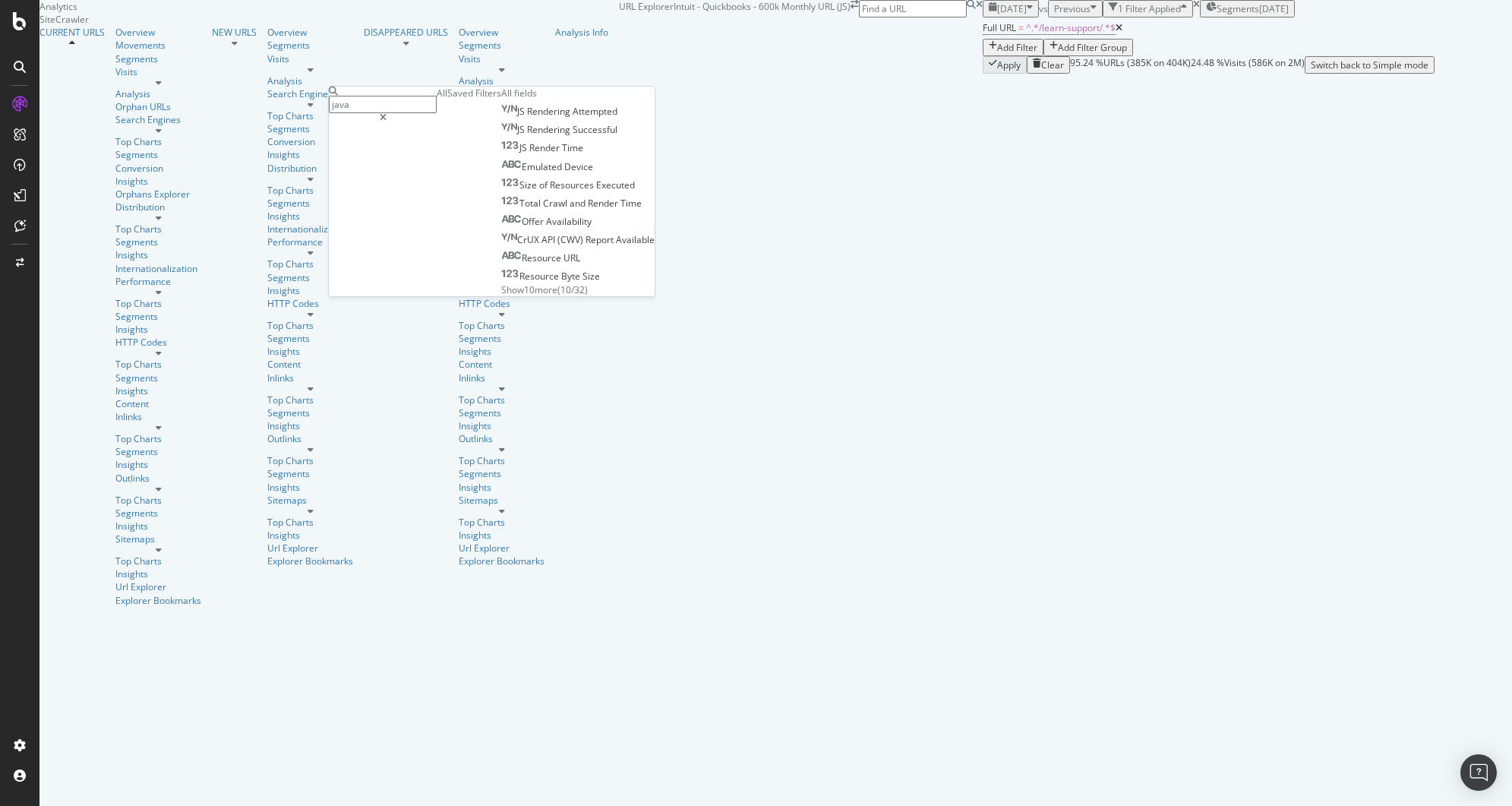
type input "java"
click at [501, 296] on span "Show 10 more" at bounding box center [529, 289] width 56 height 13
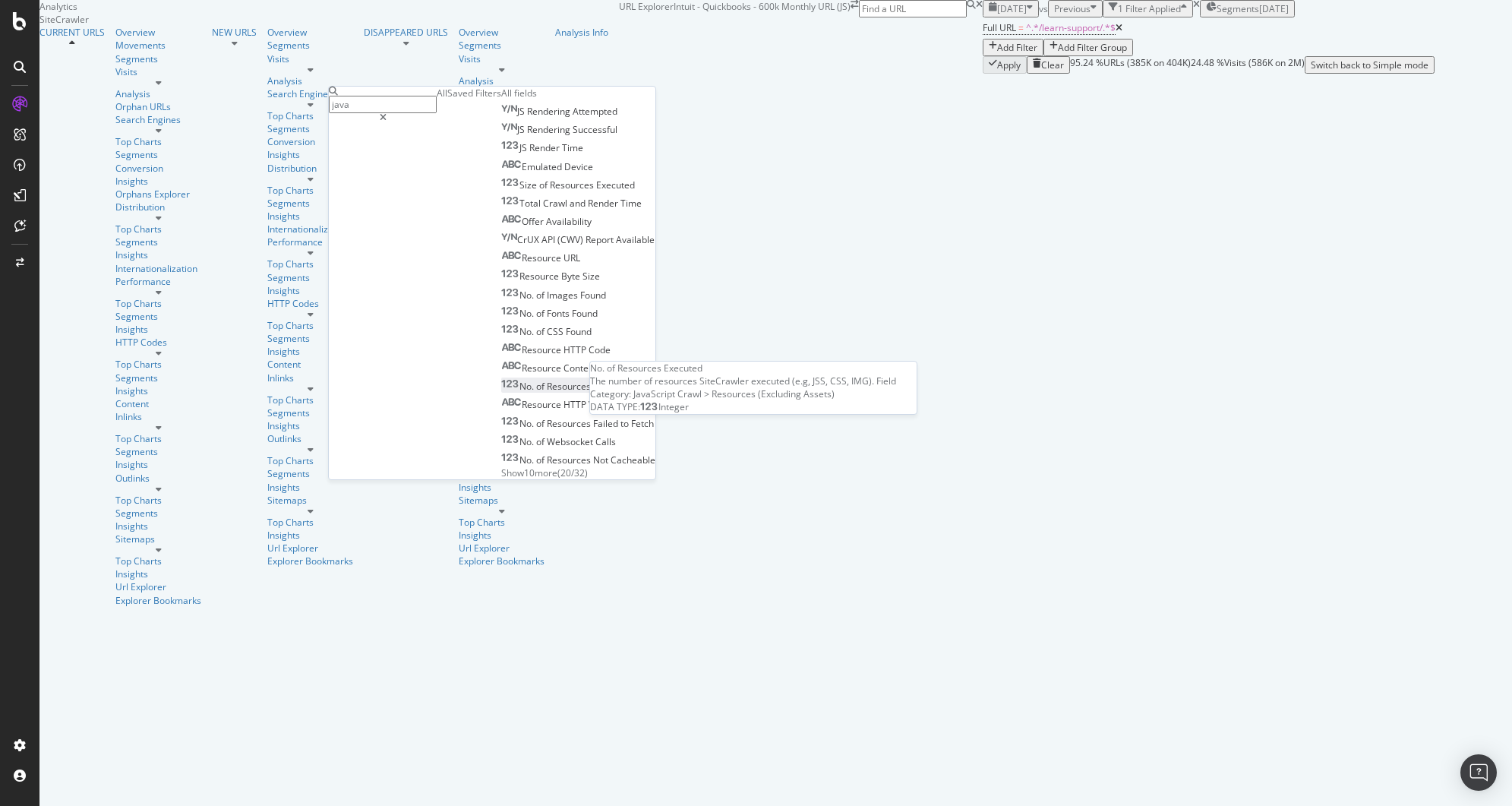
scroll to position [108, 0]
click at [594, 380] on span "Executed" at bounding box center [613, 386] width 39 height 13
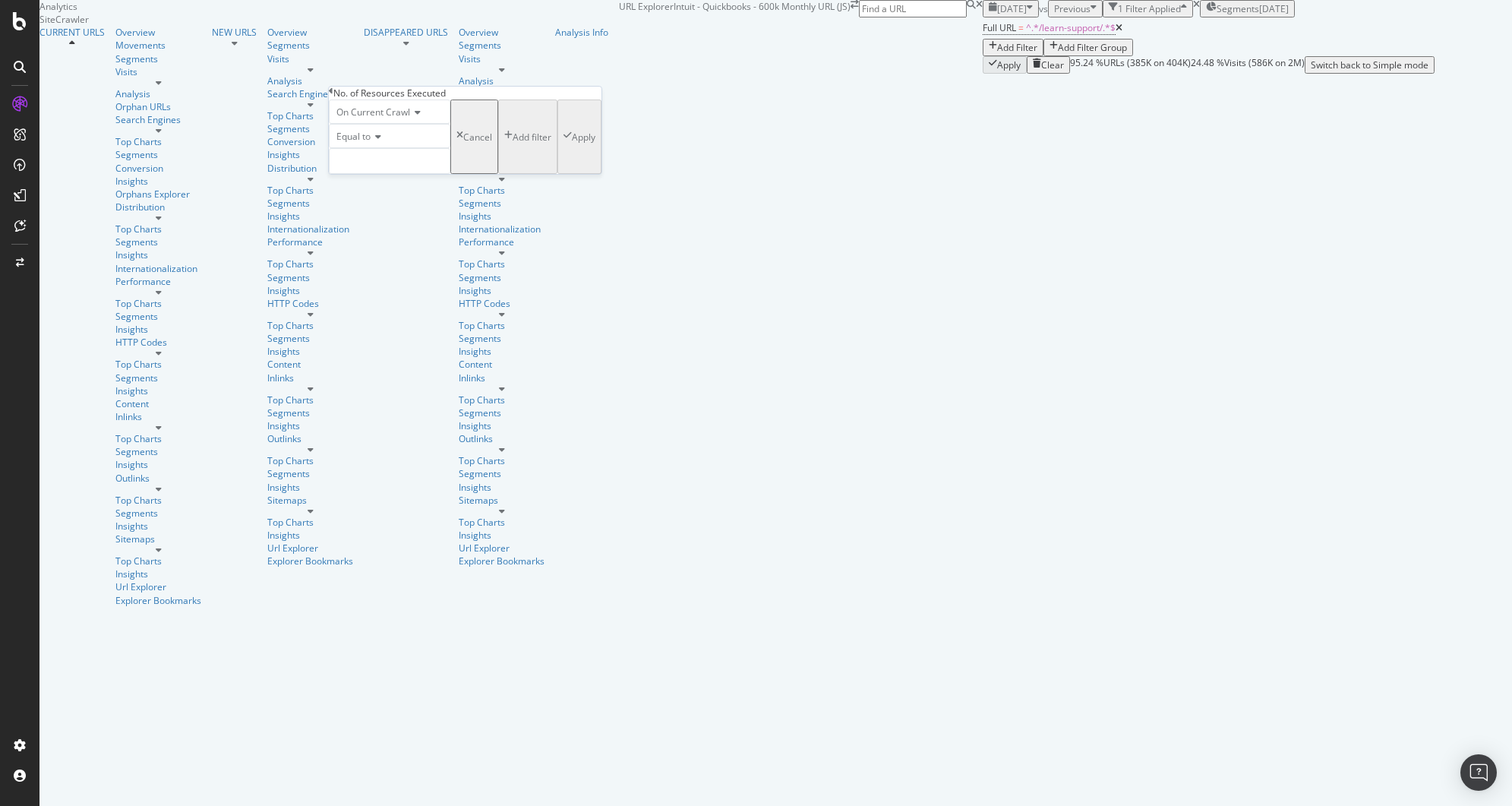
click at [333, 95] on icon at bounding box center [331, 91] width 5 height 9
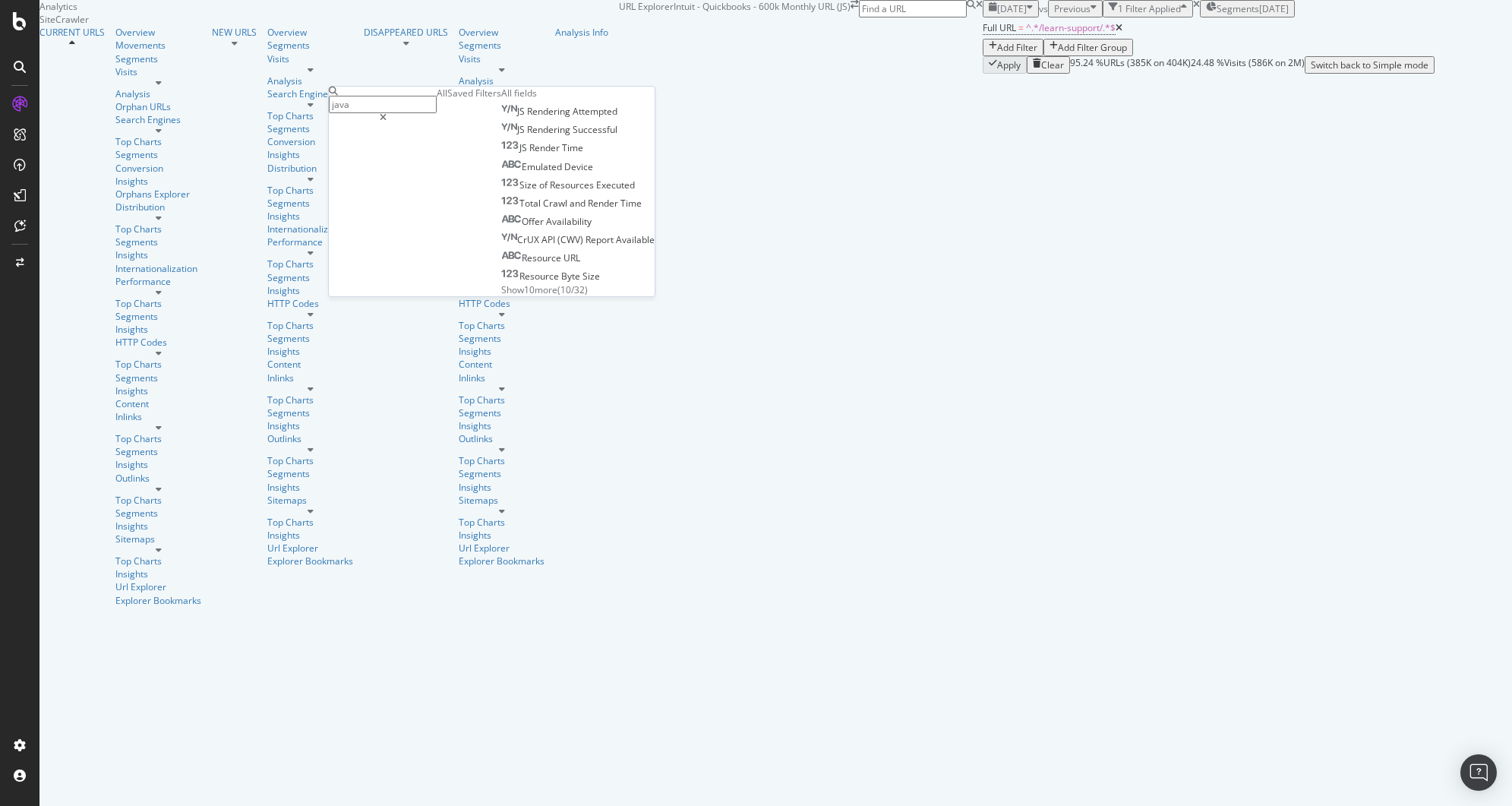
click at [501, 296] on div "Show 10 more ( 10 / 32 )" at bounding box center [577, 289] width 153 height 13
click at [501, 296] on span "Show 10 more" at bounding box center [529, 289] width 56 height 13
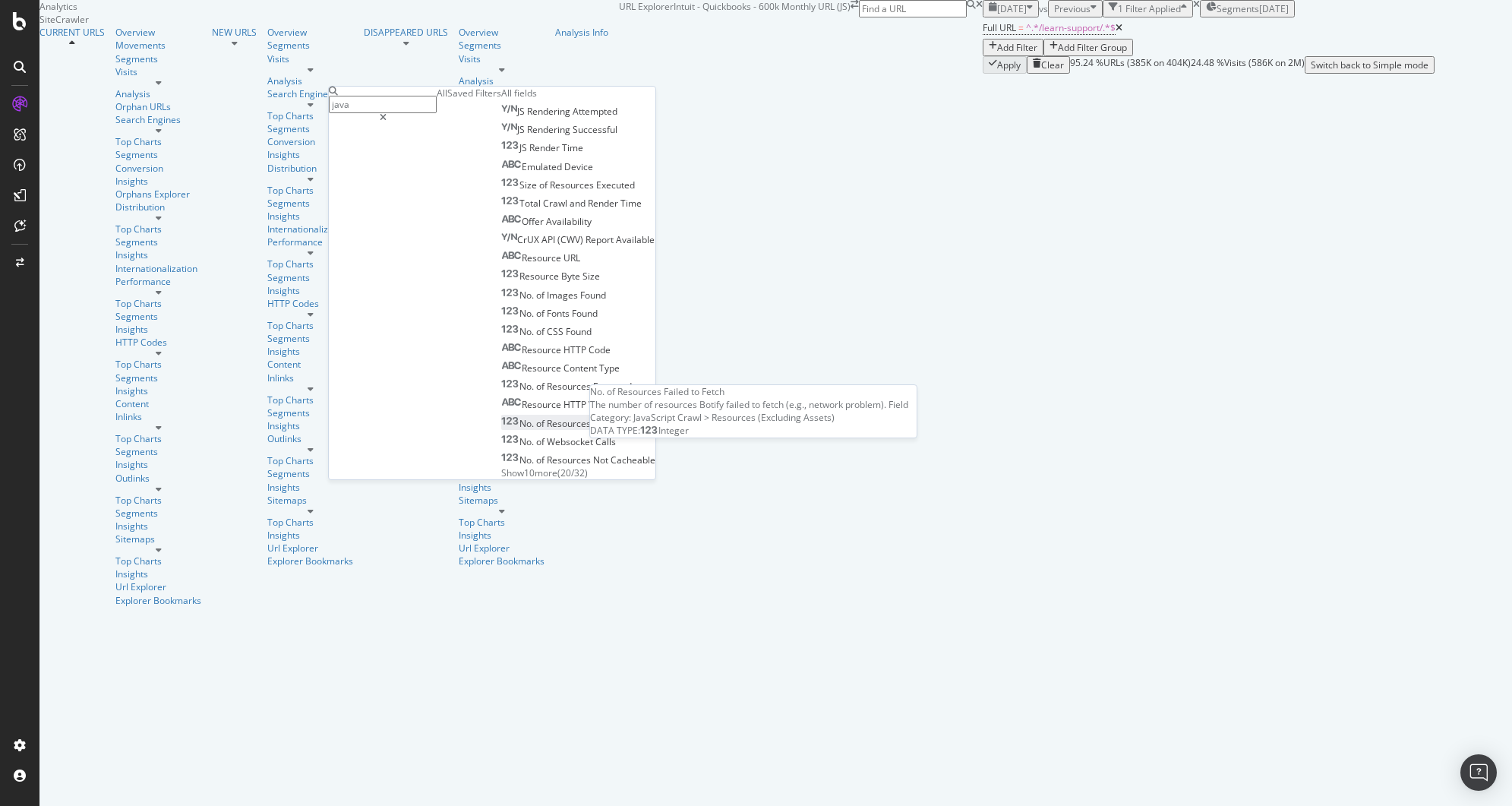
scroll to position [121, 0]
click at [501, 467] on span "Show 10 more" at bounding box center [529, 472] width 56 height 13
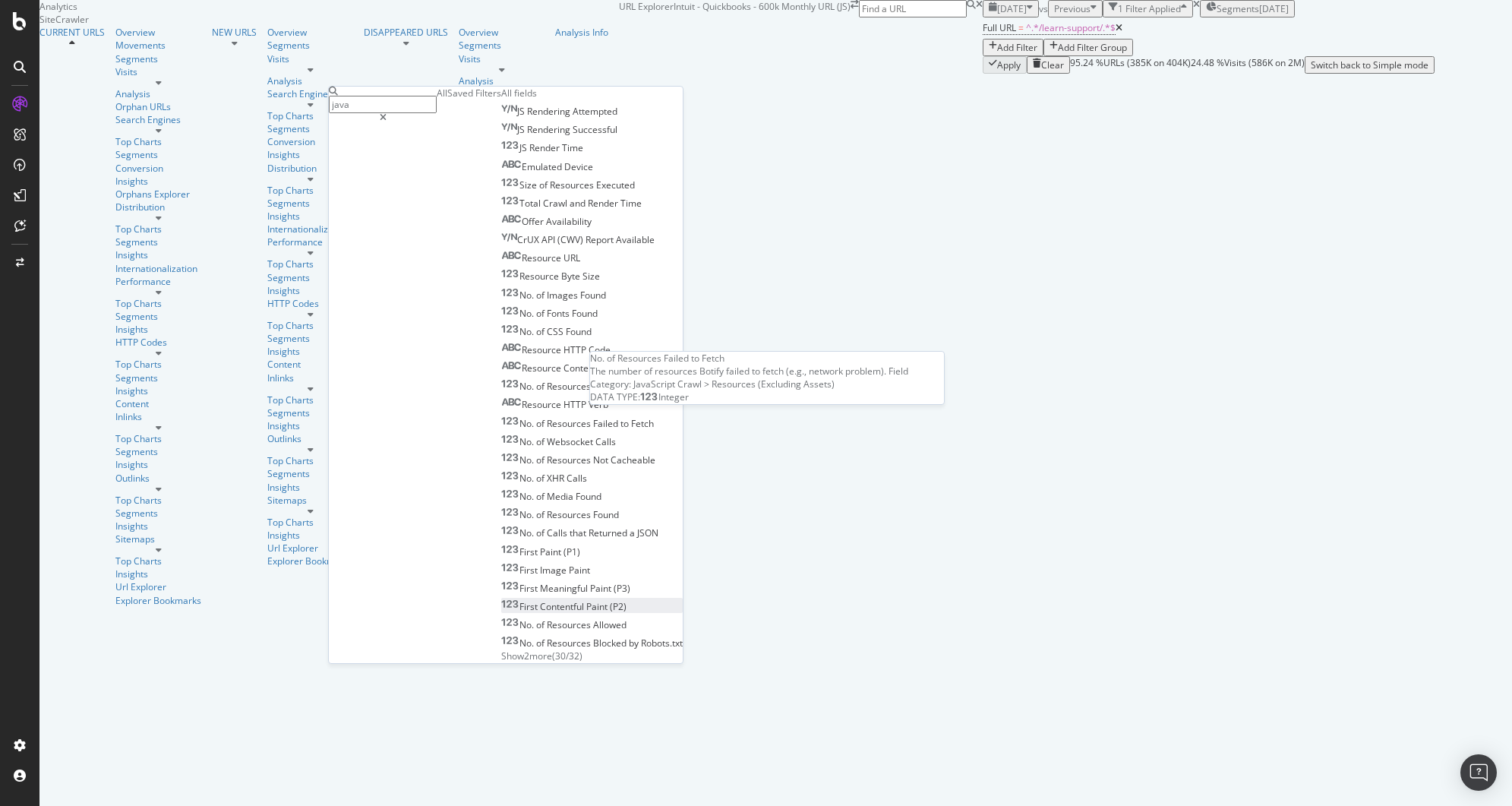
scroll to position [304, 0]
click at [501, 650] on span "Show 2 more" at bounding box center [526, 656] width 51 height 13
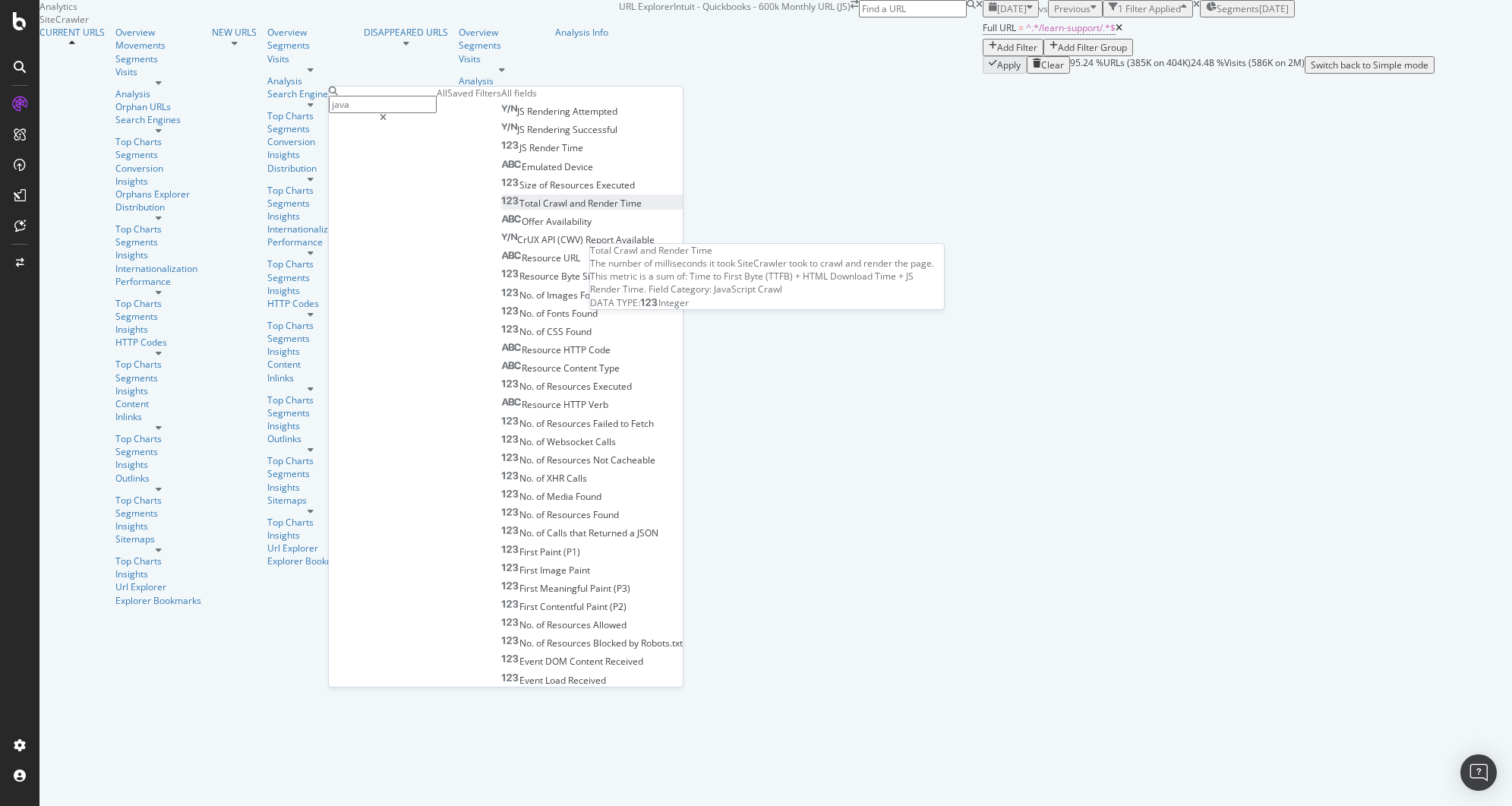
scroll to position [23, 0]
click at [501, 154] on div "JS Render Time" at bounding box center [542, 148] width 82 height 13
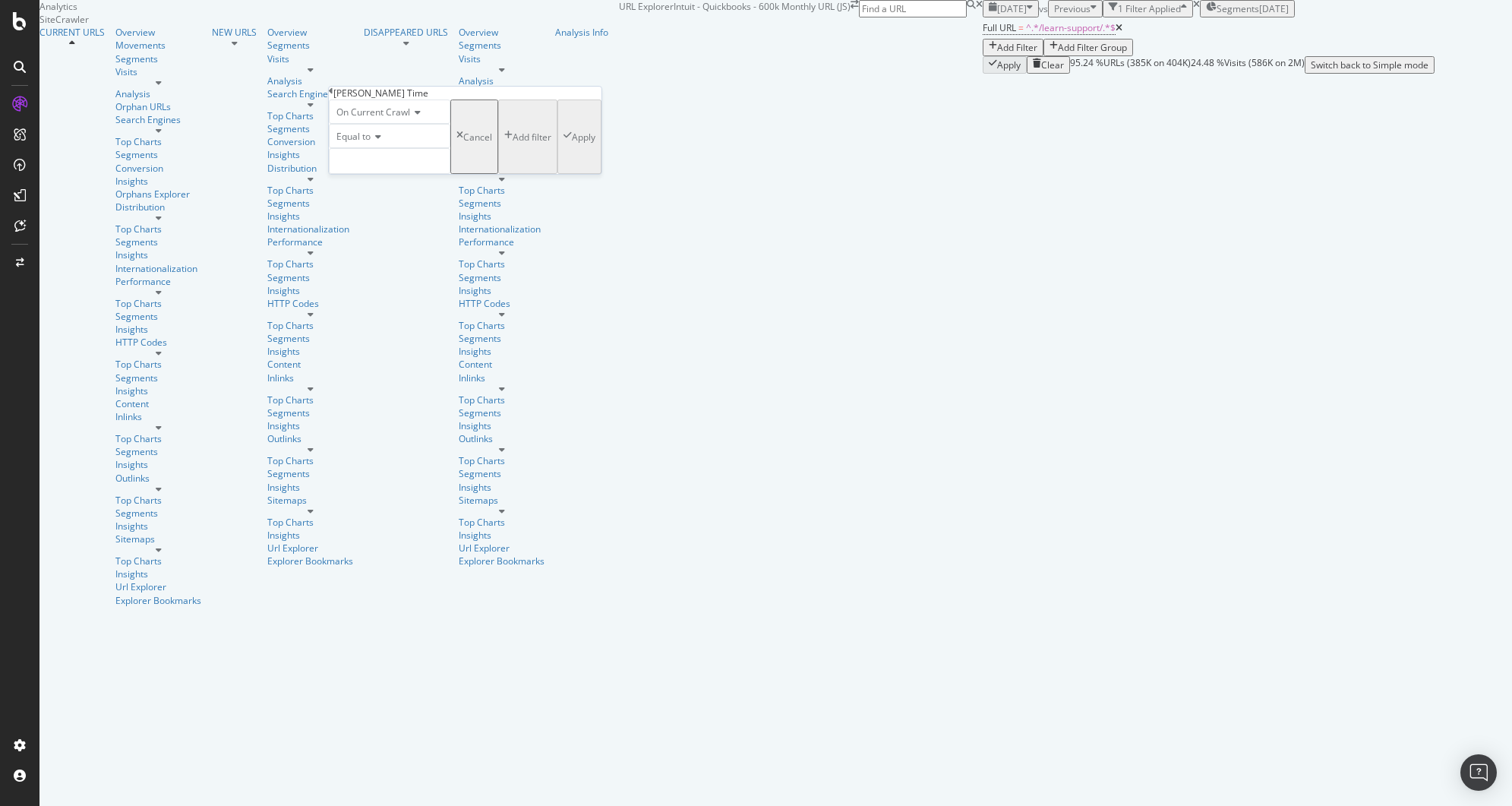
click at [381, 142] on icon at bounding box center [376, 136] width 11 height 9
click at [388, 228] on span "Greater than" at bounding box center [360, 220] width 55 height 13
click at [391, 175] on input "number" at bounding box center [389, 161] width 121 height 26
type input "0"
click at [572, 144] on div "Apply" at bounding box center [584, 137] width 23 height 13
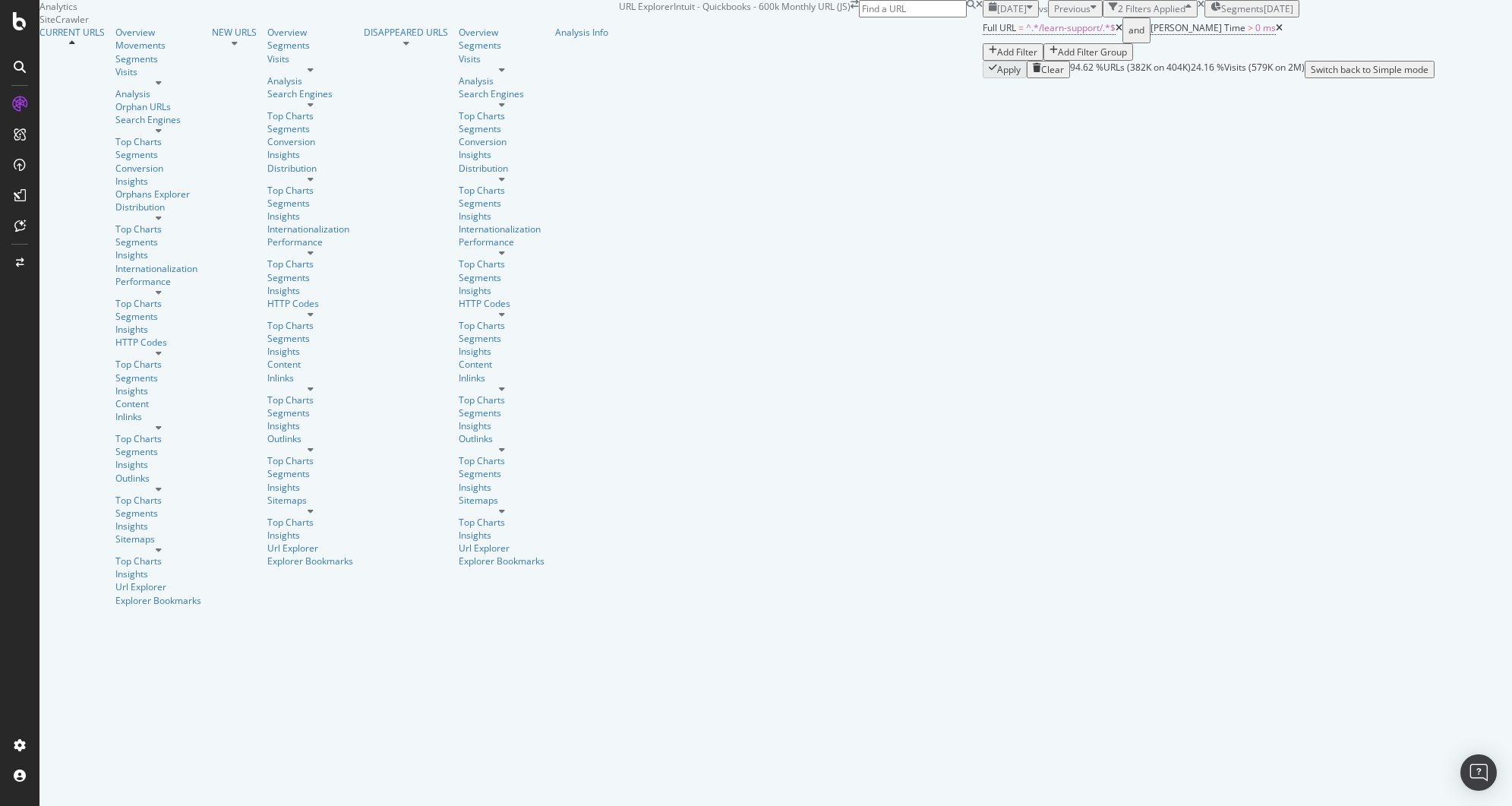
click at [1276, 33] on icon at bounding box center [1279, 27] width 7 height 9
click at [997, 59] on div "Add Filter" at bounding box center [1018, 51] width 40 height 13
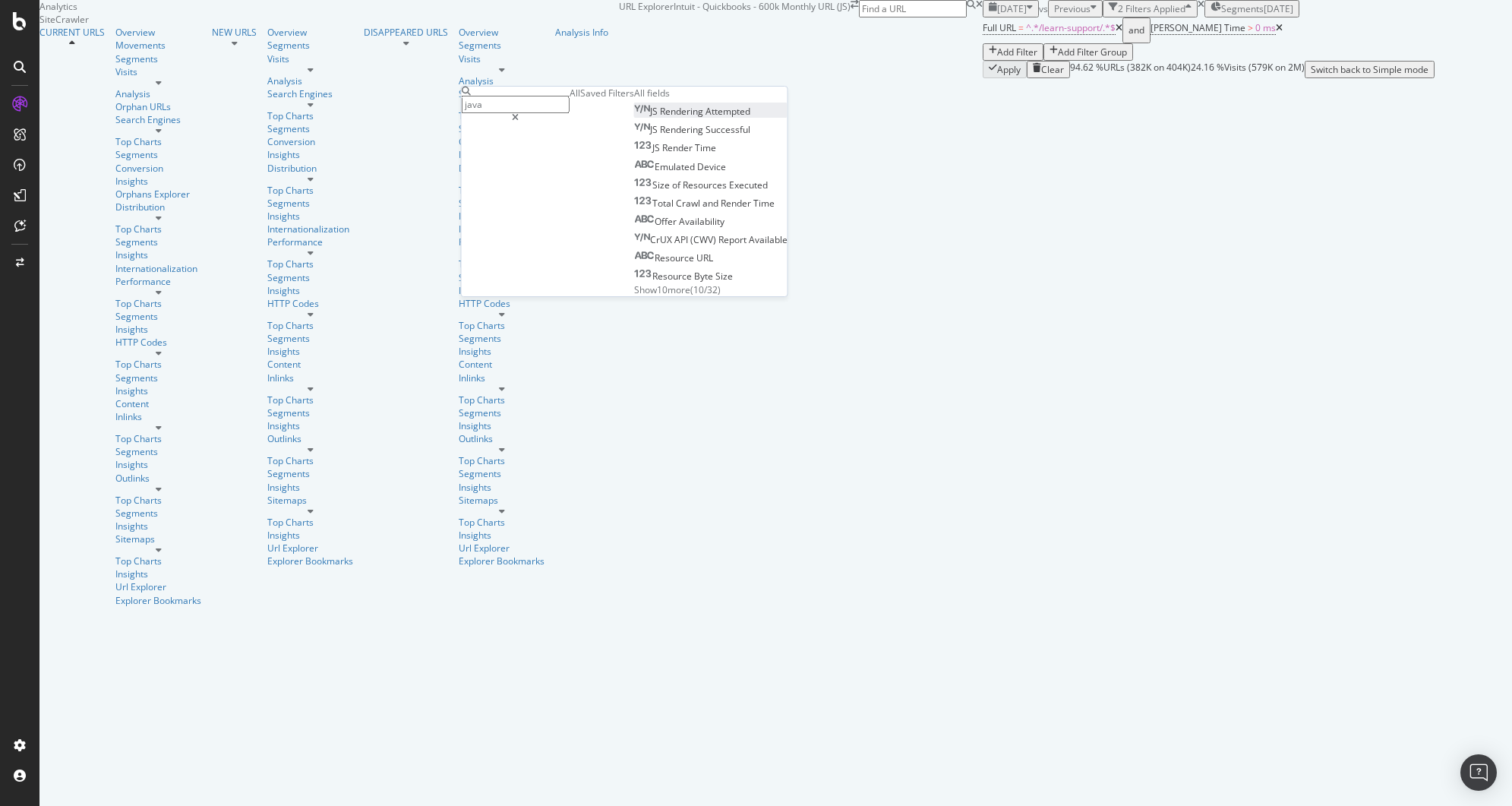
click at [634, 118] on div "JS Rendering Attempted" at bounding box center [692, 111] width 117 height 13
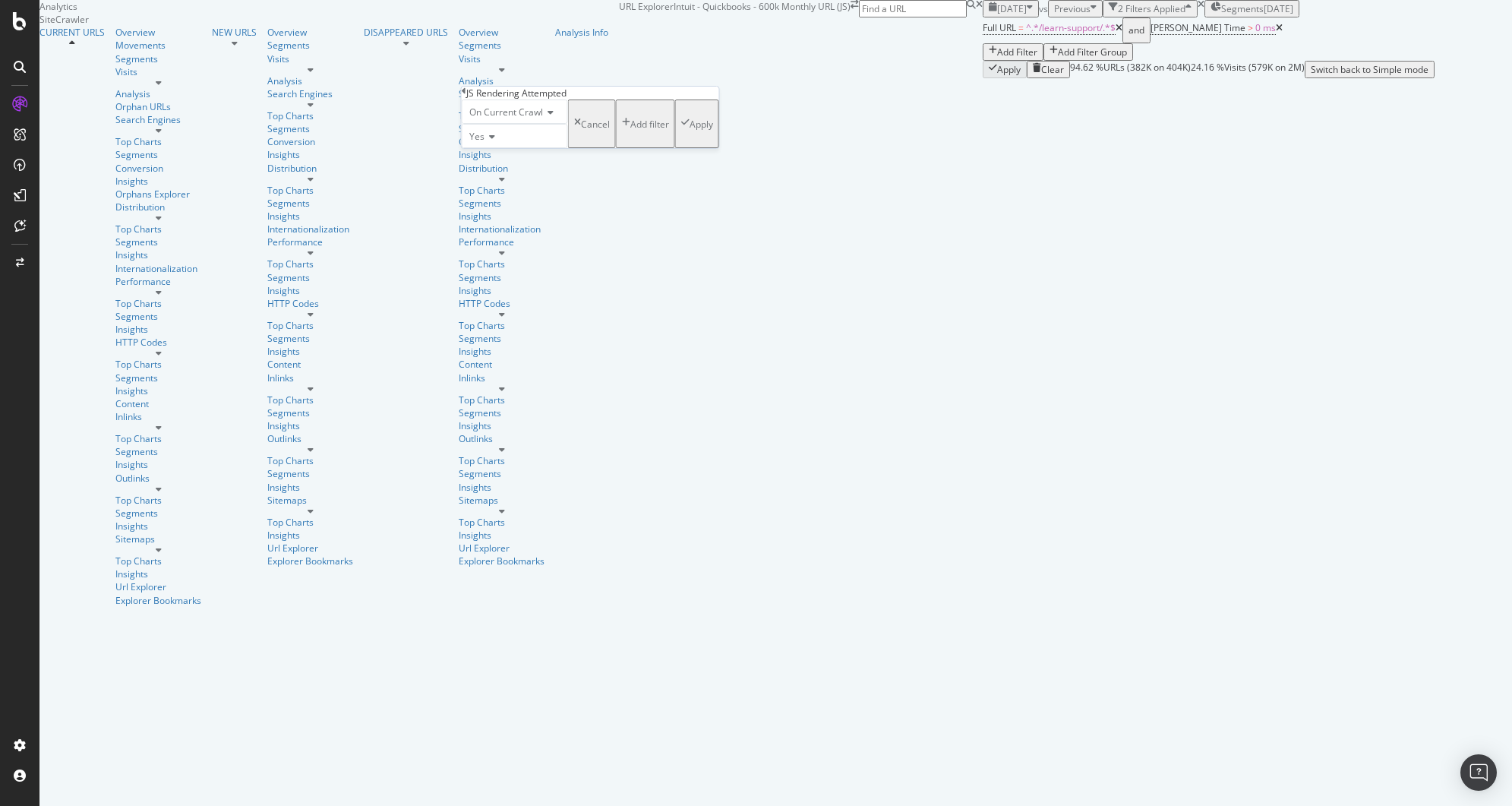
click at [681, 131] on div "Apply" at bounding box center [697, 123] width 32 height 13
click at [1276, 33] on icon at bounding box center [1279, 27] width 7 height 9
click at [135, 66] on div "Segments" at bounding box center [164, 58] width 96 height 13
click at [116, 39] on div "Overview" at bounding box center [158, 32] width 86 height 13
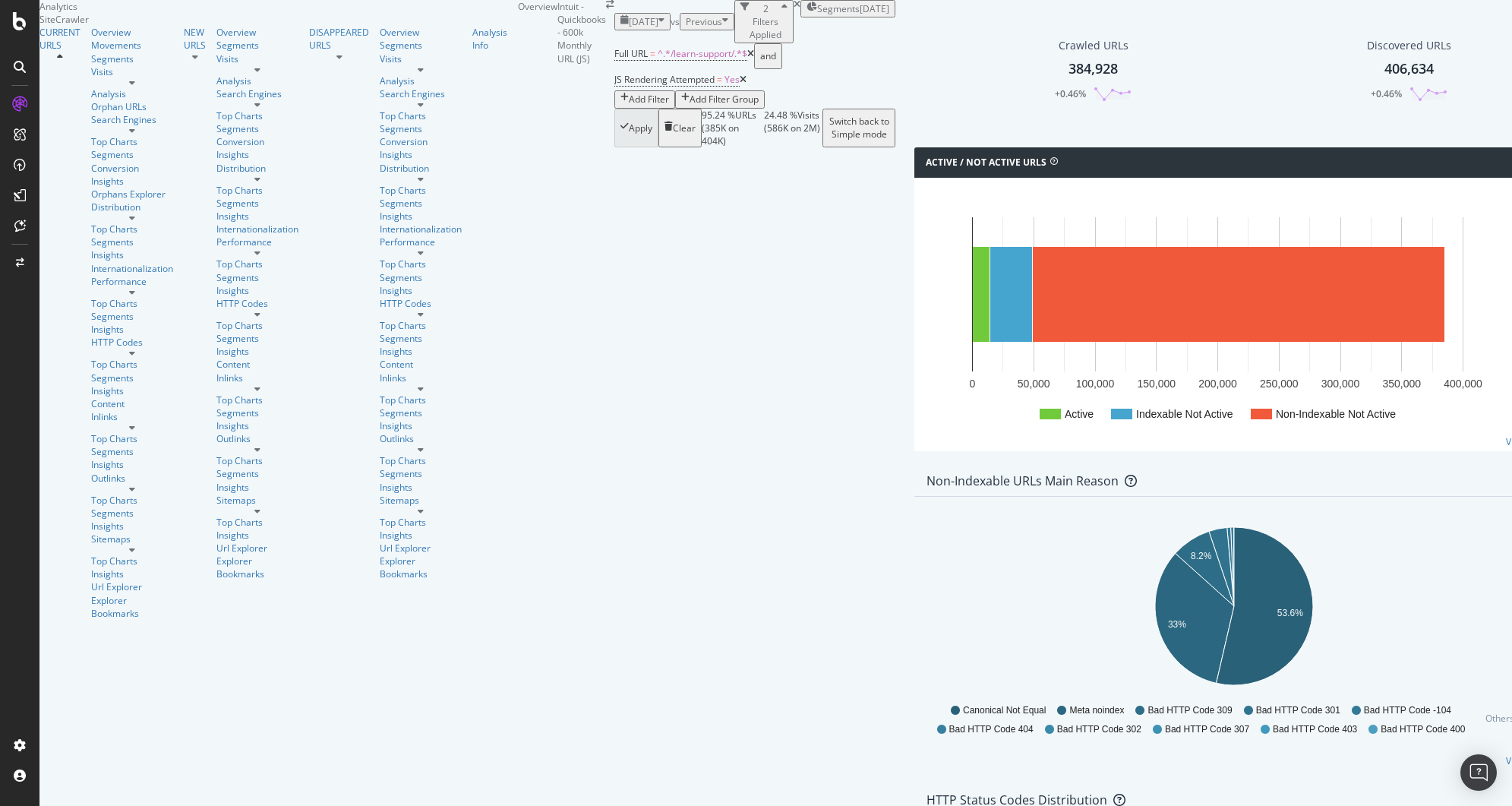
click at [143, 88] on div at bounding box center [132, 82] width 82 height 9
click at [135, 135] on icon at bounding box center [132, 130] width 6 height 9
click at [144, 223] on div at bounding box center [132, 217] width 82 height 9
click at [148, 297] on div at bounding box center [132, 292] width 82 height 9
click at [135, 349] on icon at bounding box center [132, 353] width 6 height 9
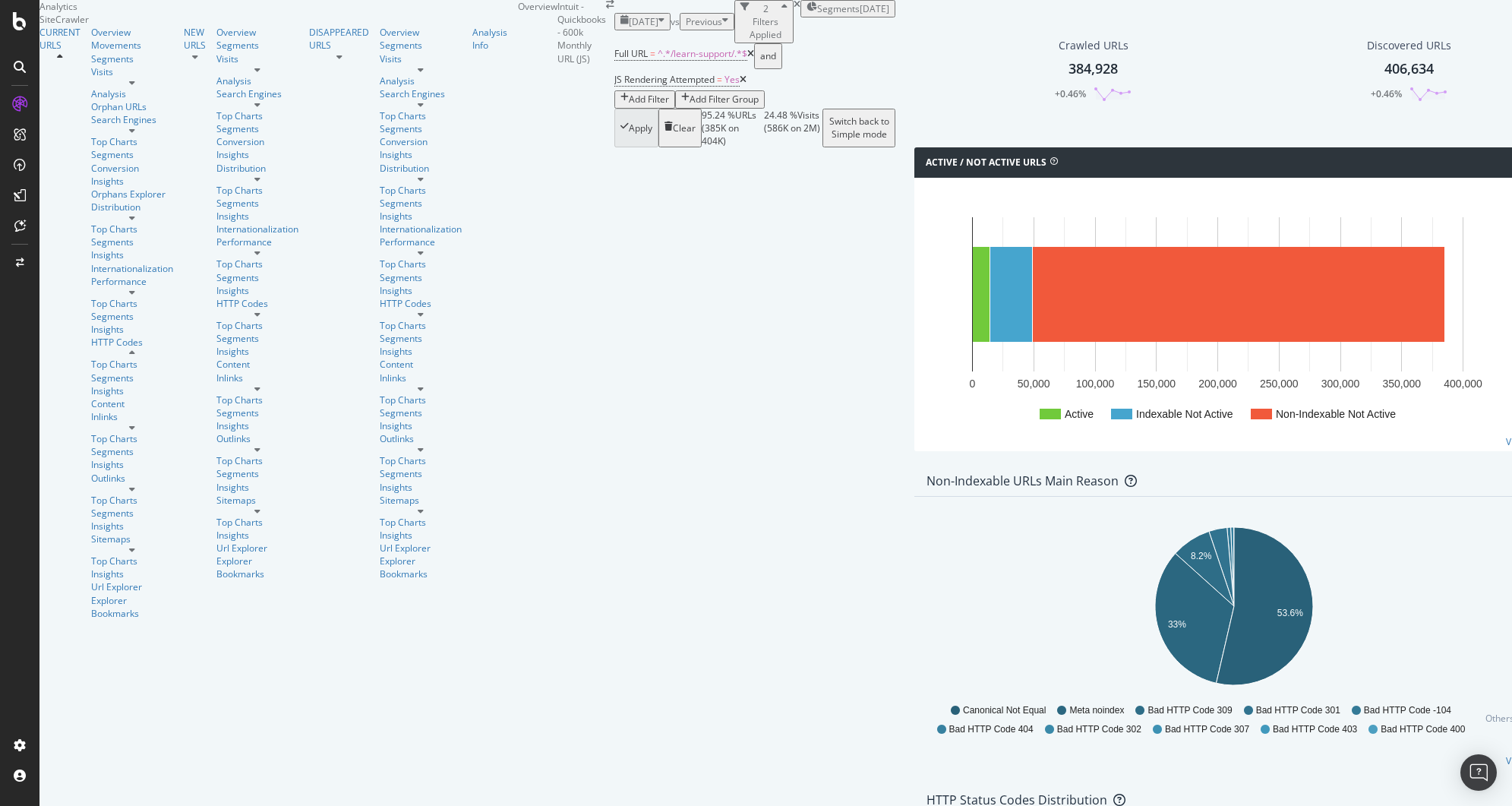
click at [146, 423] on div at bounding box center [132, 427] width 82 height 9
click at [146, 546] on div at bounding box center [132, 550] width 82 height 9
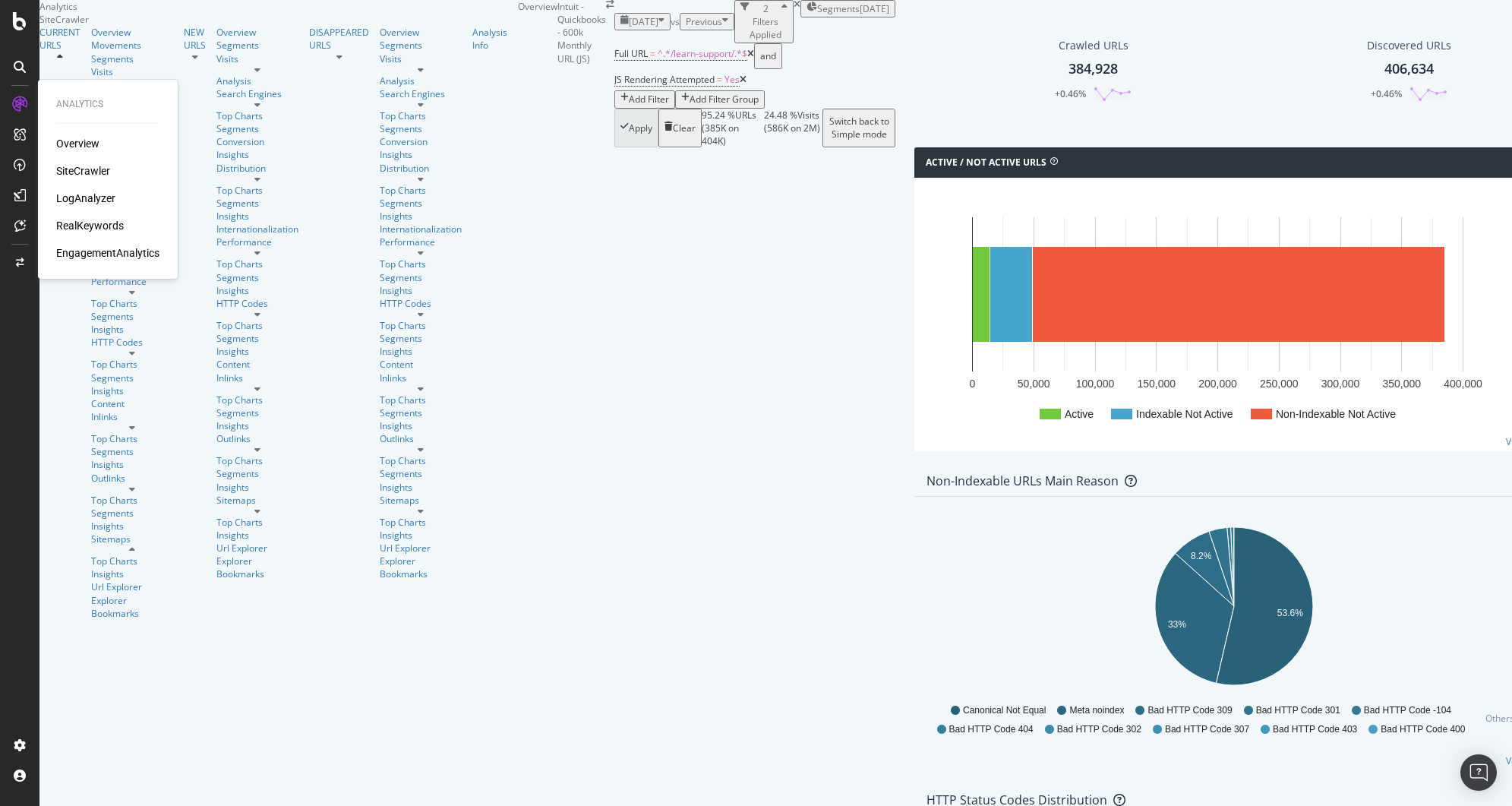
click at [90, 142] on div "Overview" at bounding box center [77, 144] width 43 height 15
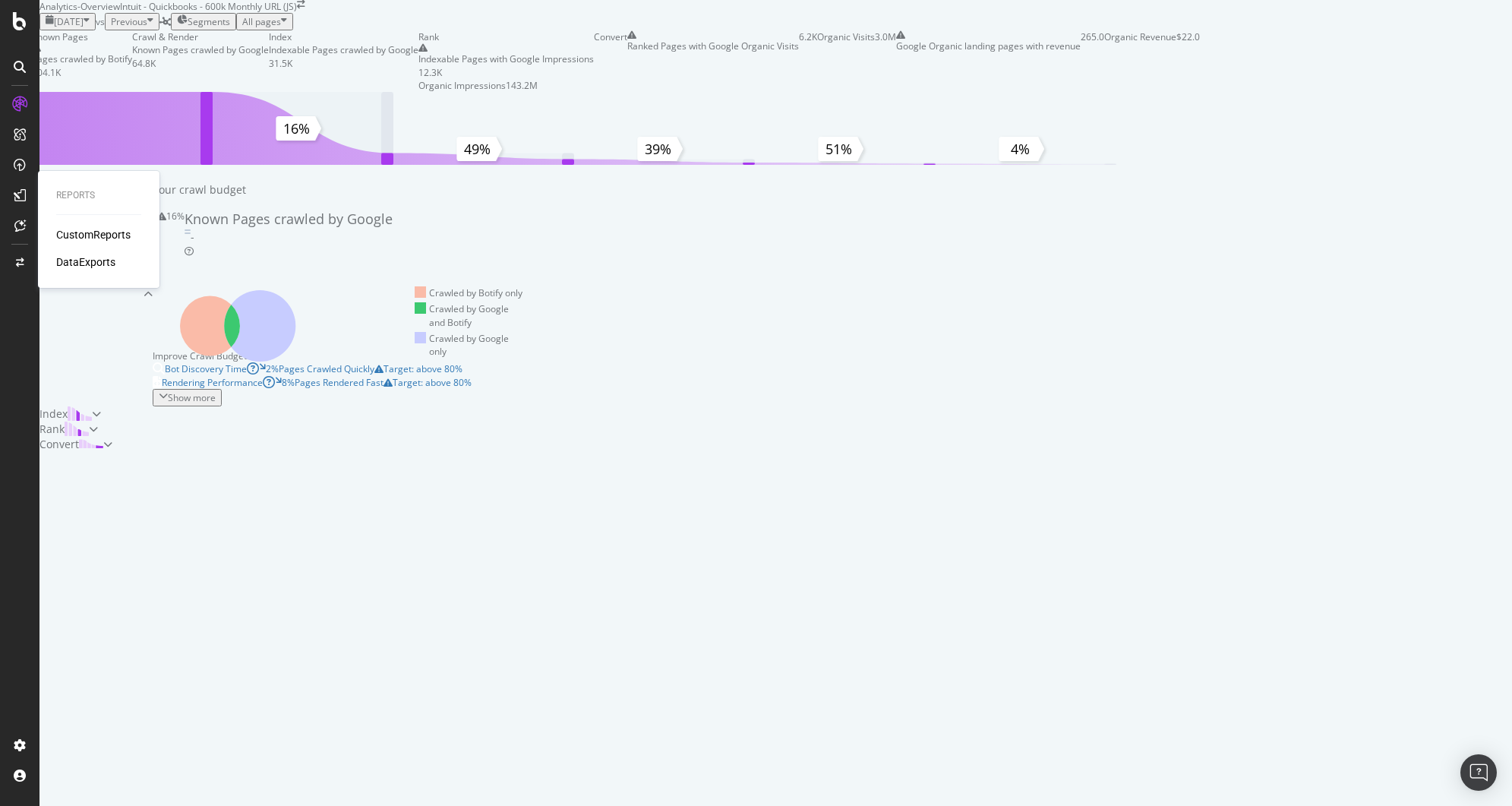
click at [74, 227] on div "Reports CustomReports DataExports" at bounding box center [99, 229] width 110 height 111
click at [76, 231] on div "CustomReports" at bounding box center [93, 235] width 74 height 15
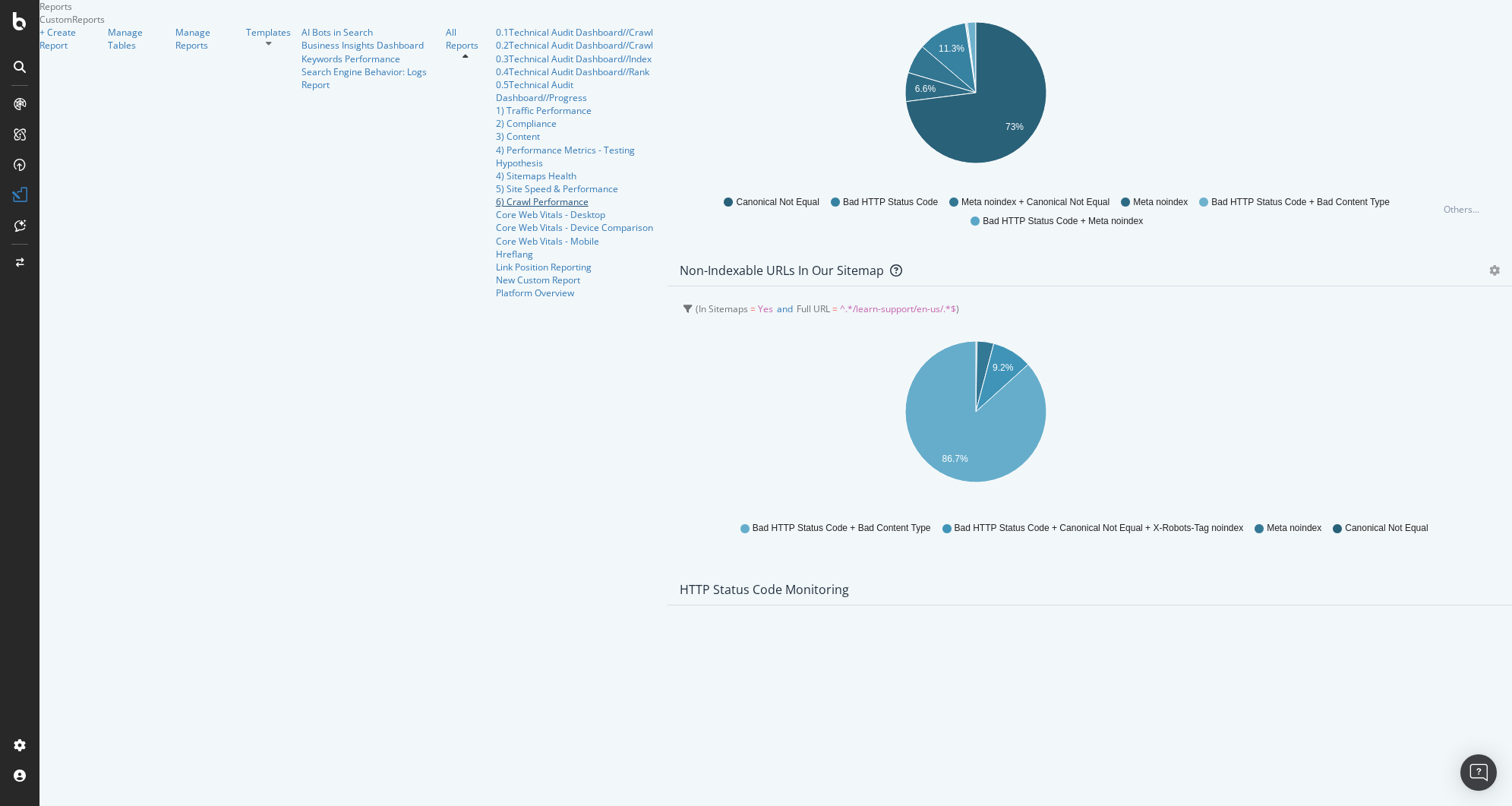
click at [496, 208] on div "6) Crawl Performance" at bounding box center [577, 202] width 162 height 13
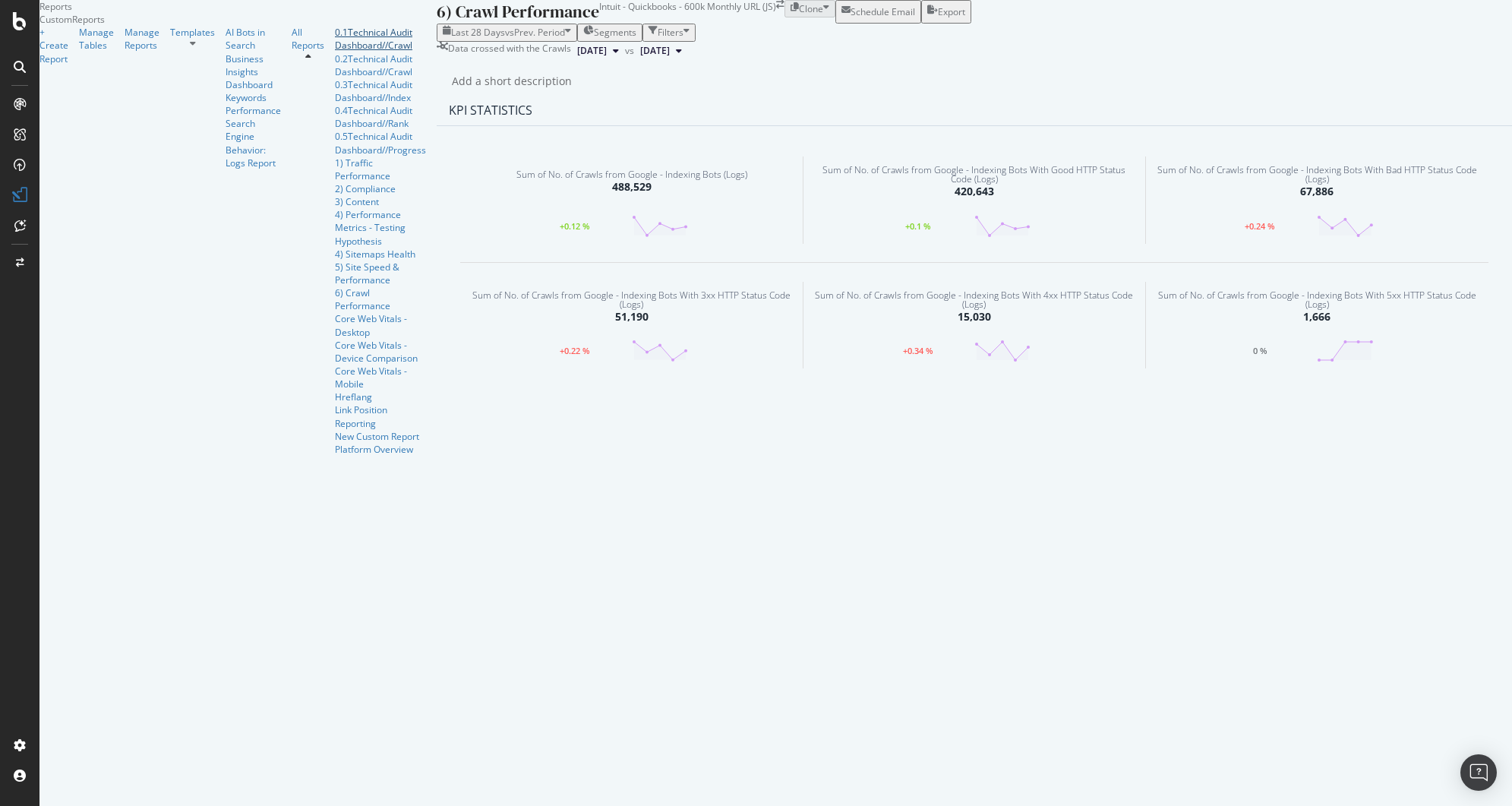
click at [335, 52] on div "0.1Technical Audit Dashboard//Crawl" at bounding box center [381, 39] width 92 height 26
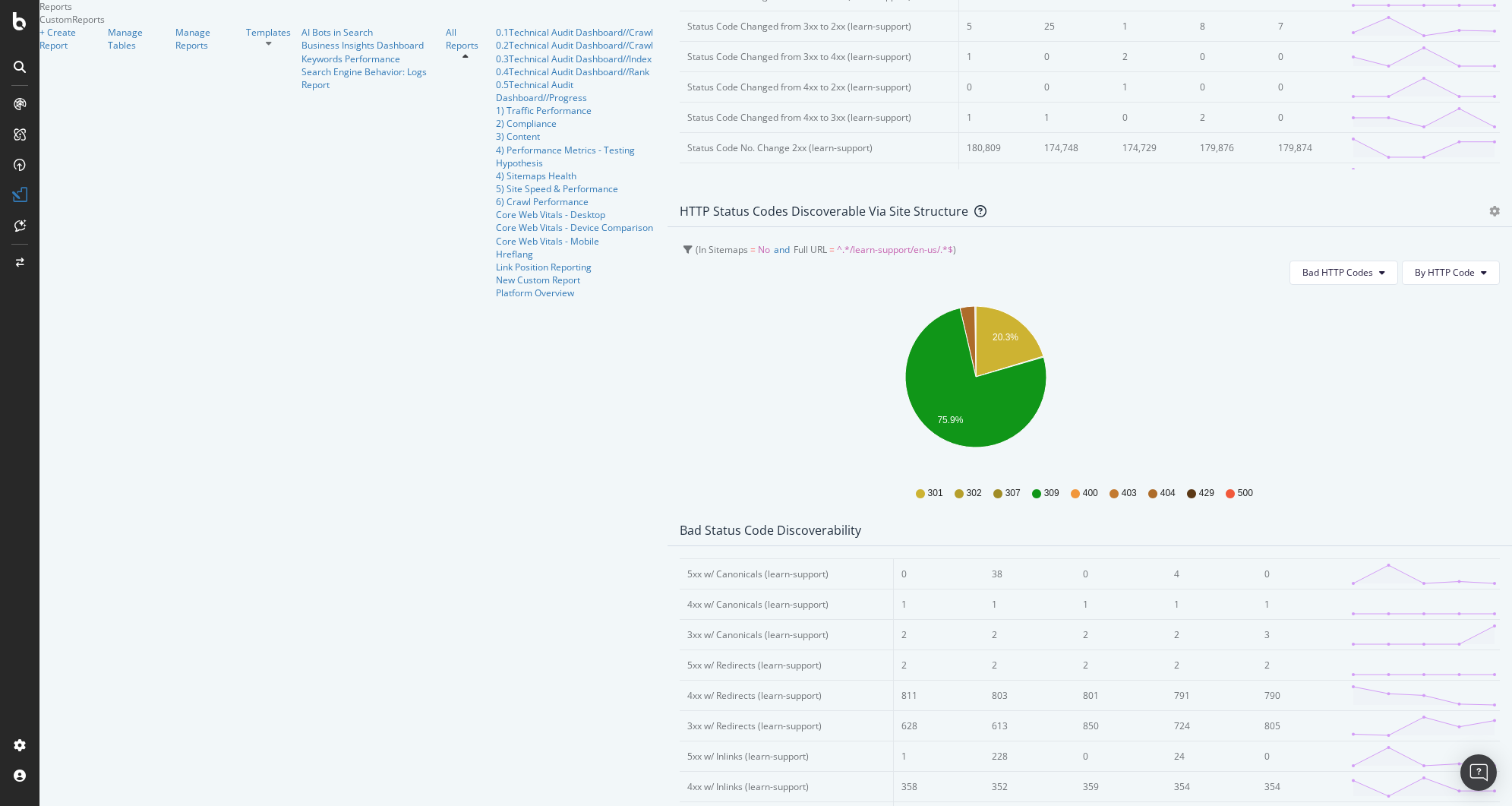
scroll to position [864, 0]
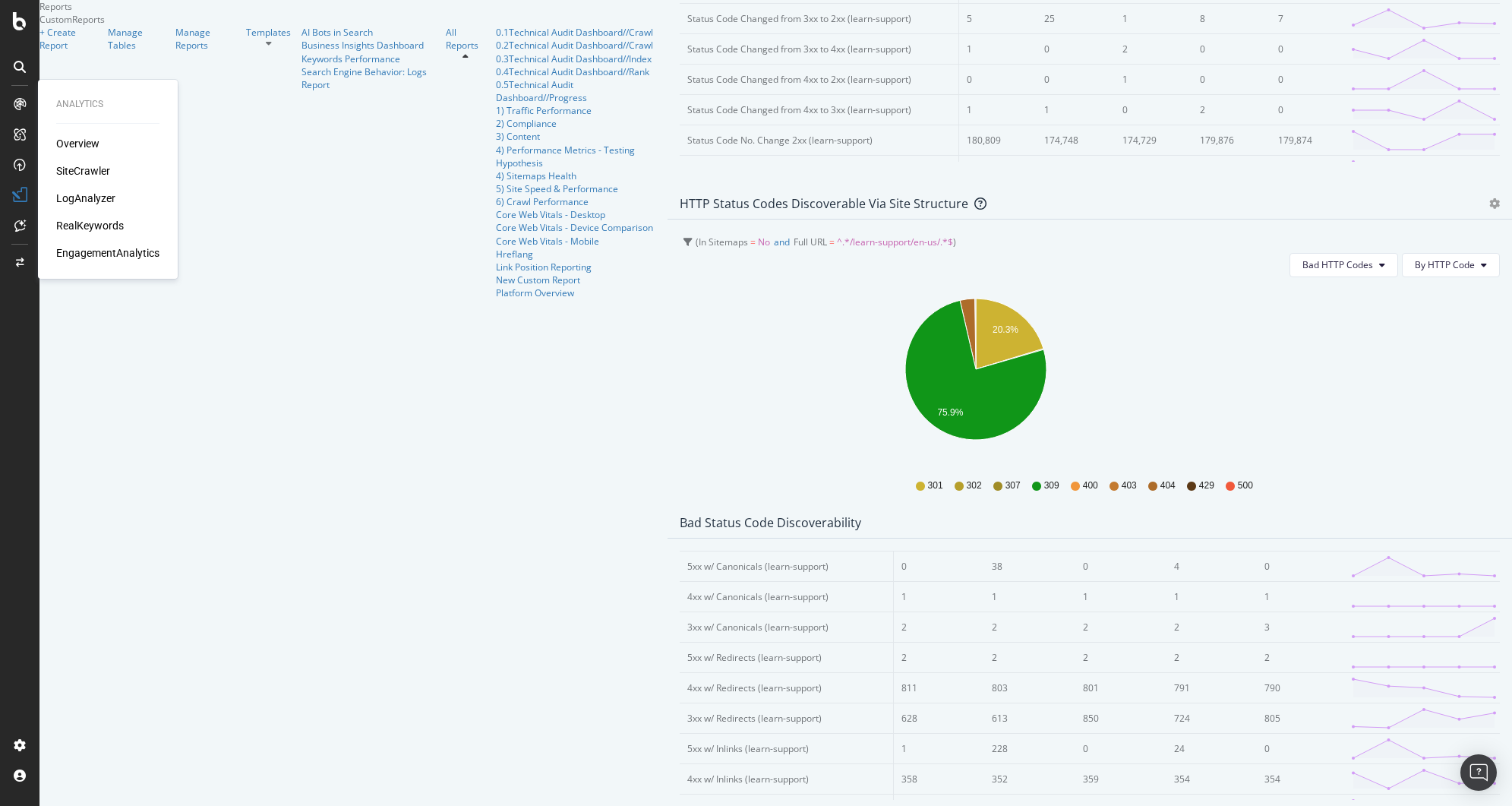
click at [87, 195] on div "LogAnalyzer" at bounding box center [85, 199] width 59 height 15
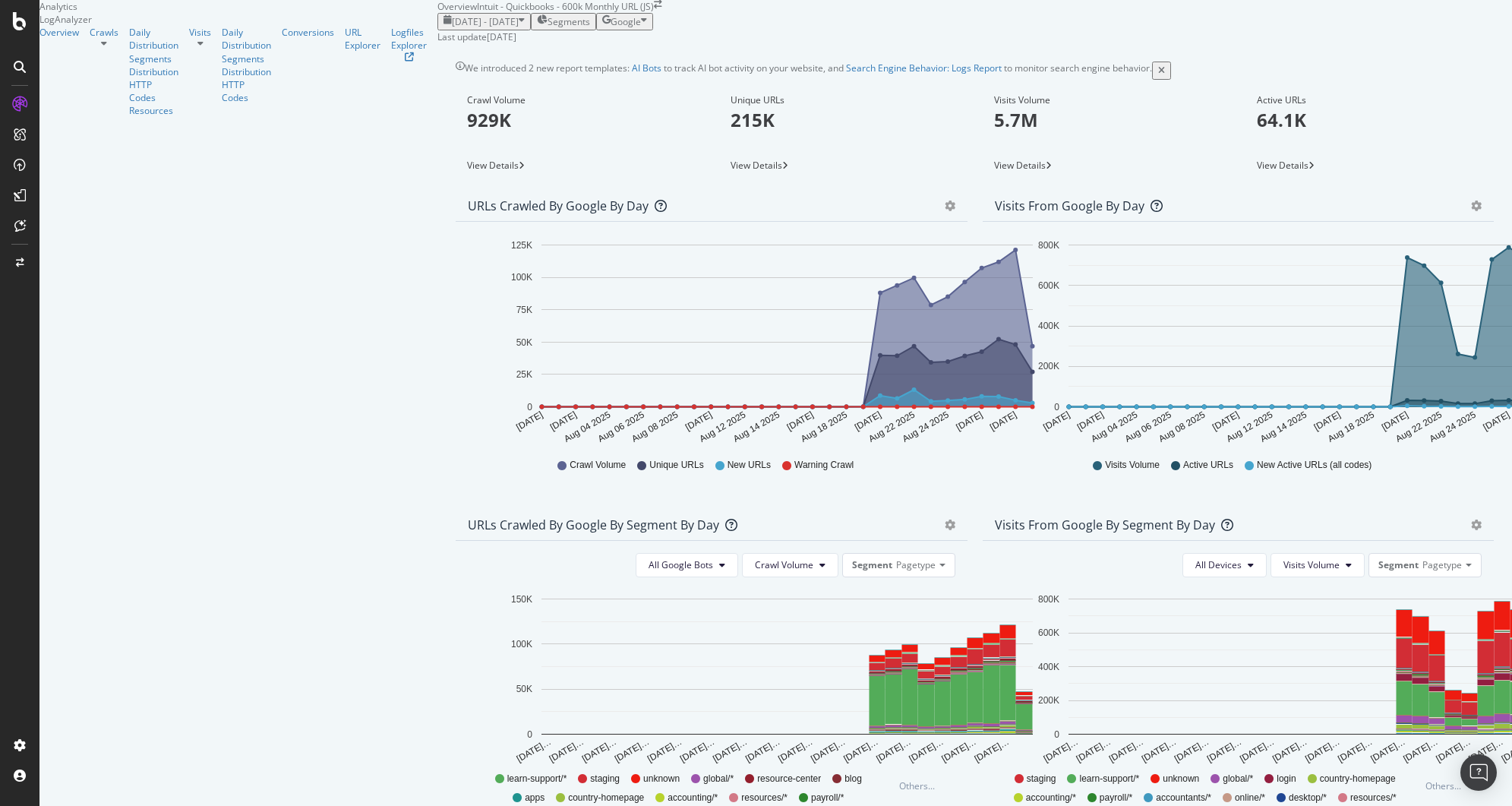
click at [107, 48] on icon at bounding box center [104, 42] width 6 height 9
click at [129, 117] on div "Resources" at bounding box center [153, 110] width 49 height 13
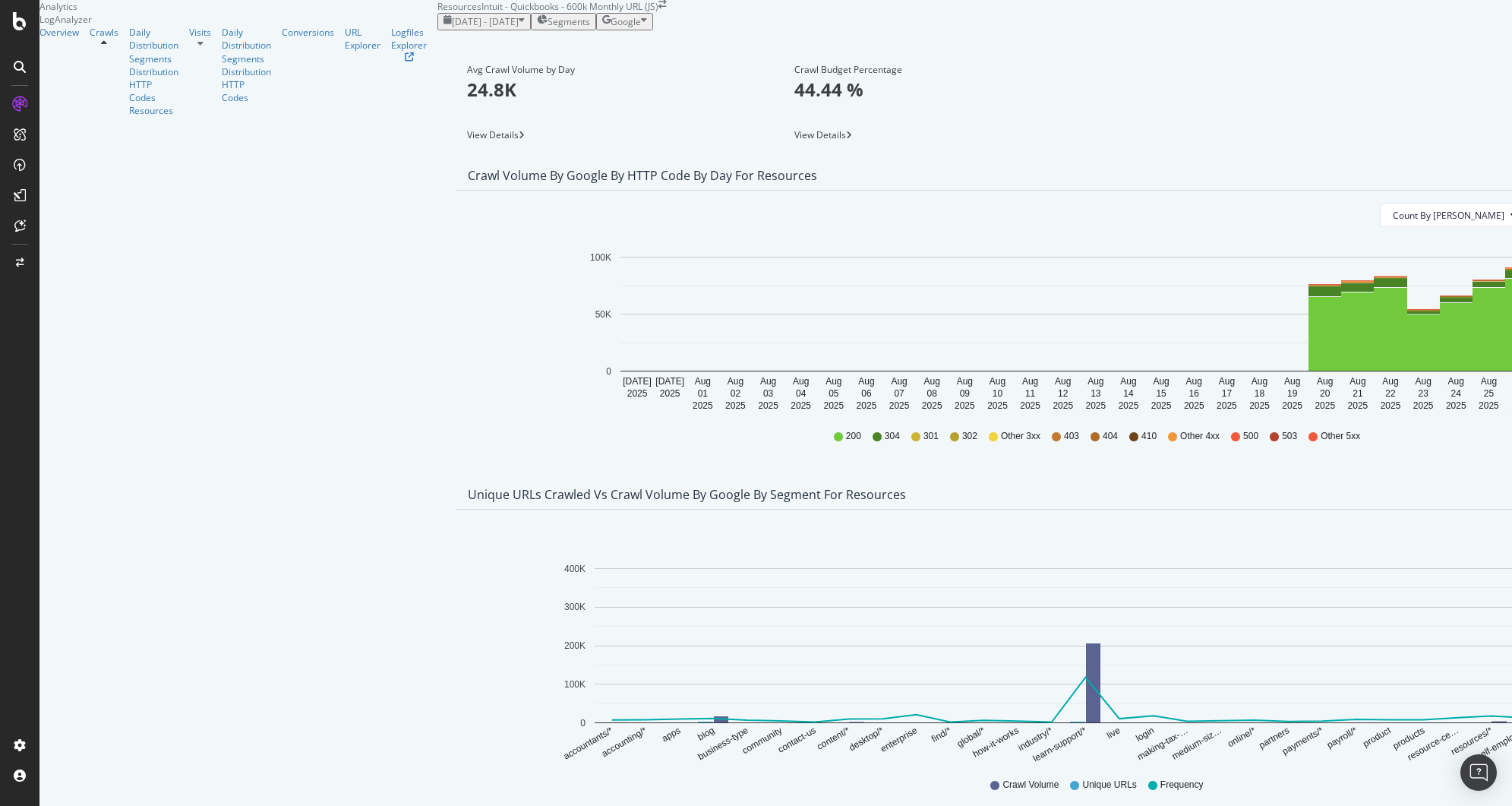
click at [794, 142] on span "View Details" at bounding box center [820, 134] width 52 height 13
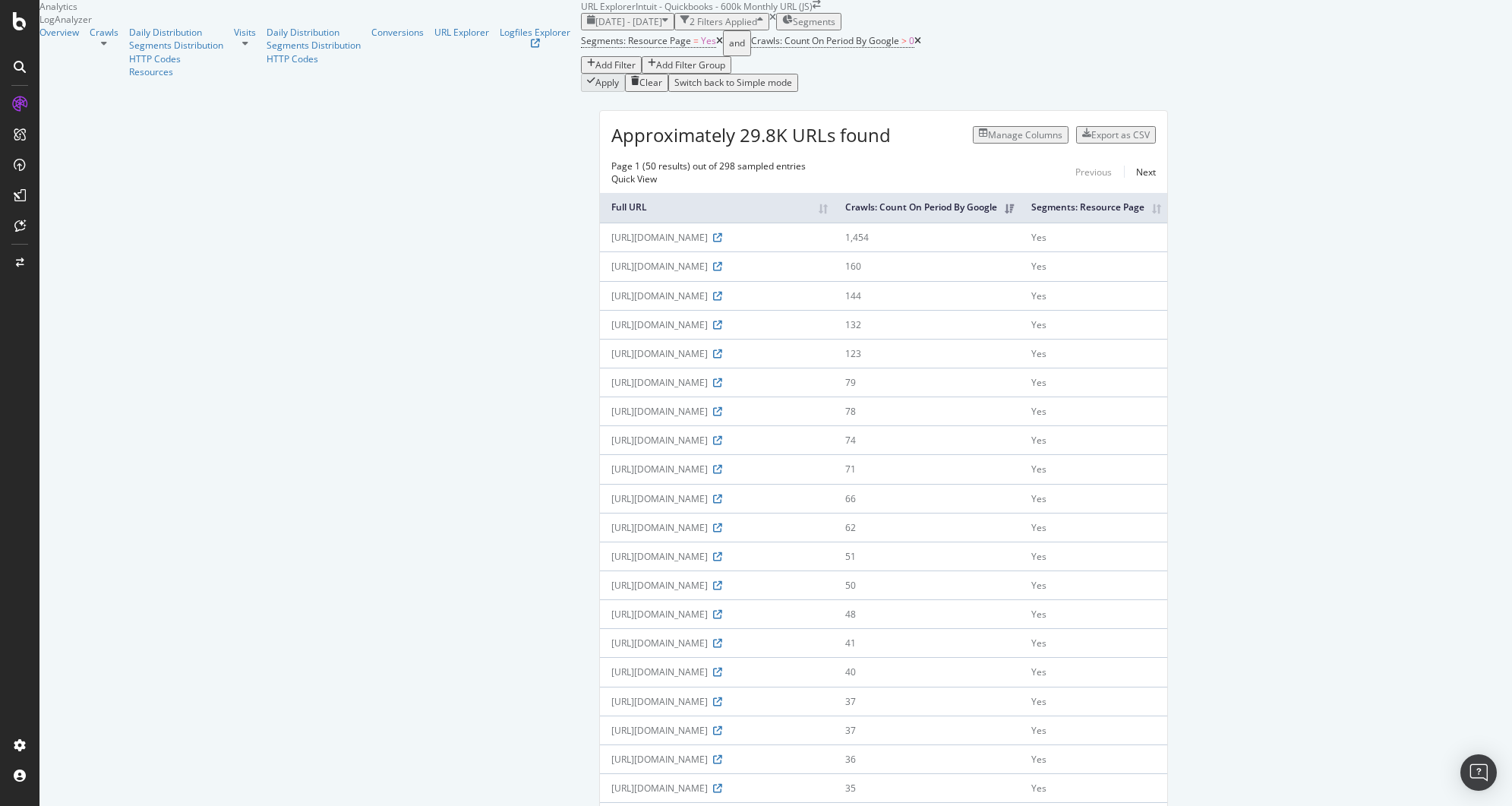
click at [234, 48] on div at bounding box center [245, 42] width 22 height 9
click at [500, 39] on div "Logfiles Explorer" at bounding box center [535, 32] width 70 height 13
click at [26, 62] on div at bounding box center [19, 67] width 24 height 24
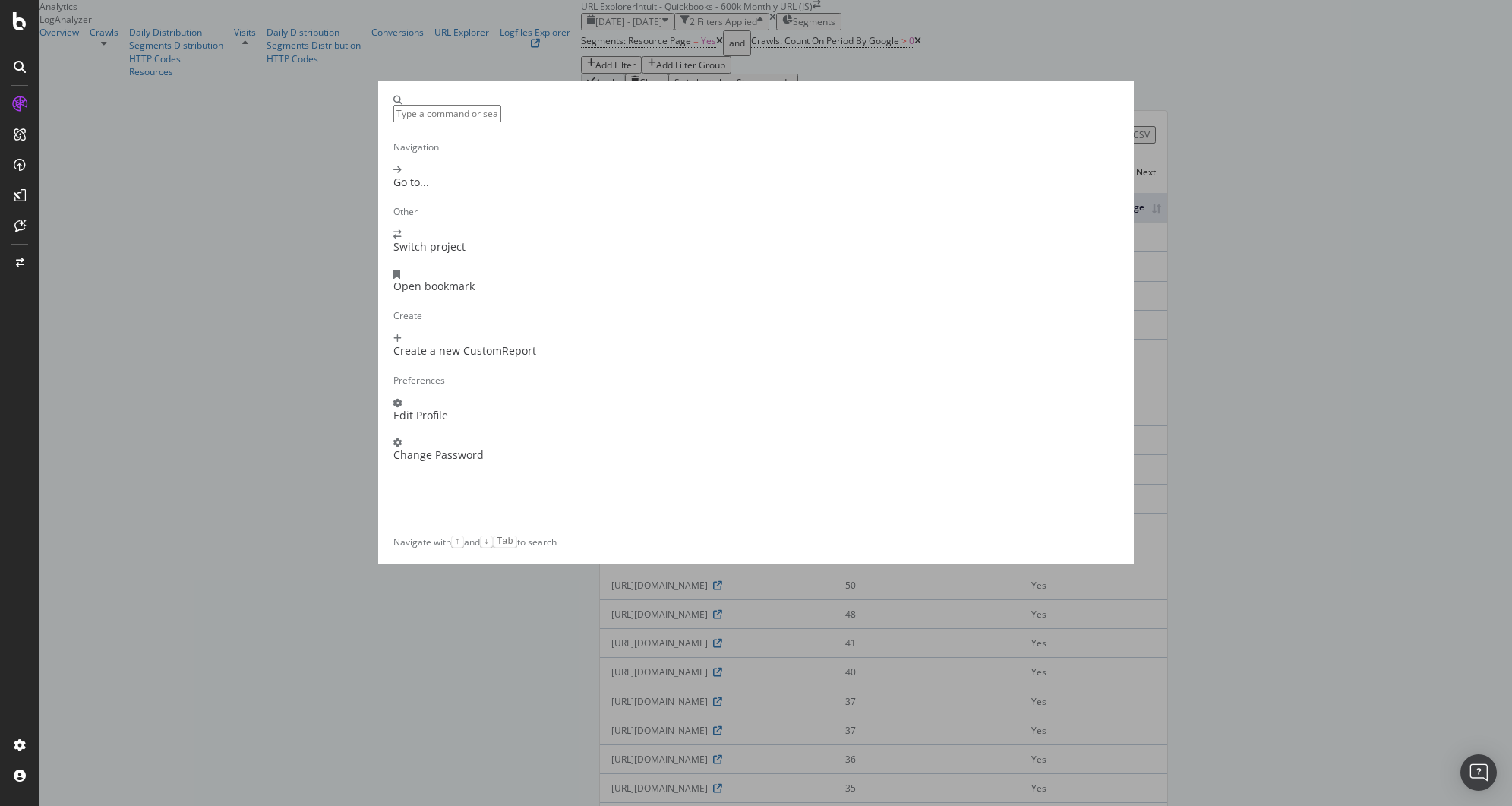
click at [1167, 401] on div "Navigation Go to... Other Switch project Open bookmark Create Create a new Cust…" at bounding box center [756, 403] width 1512 height 806
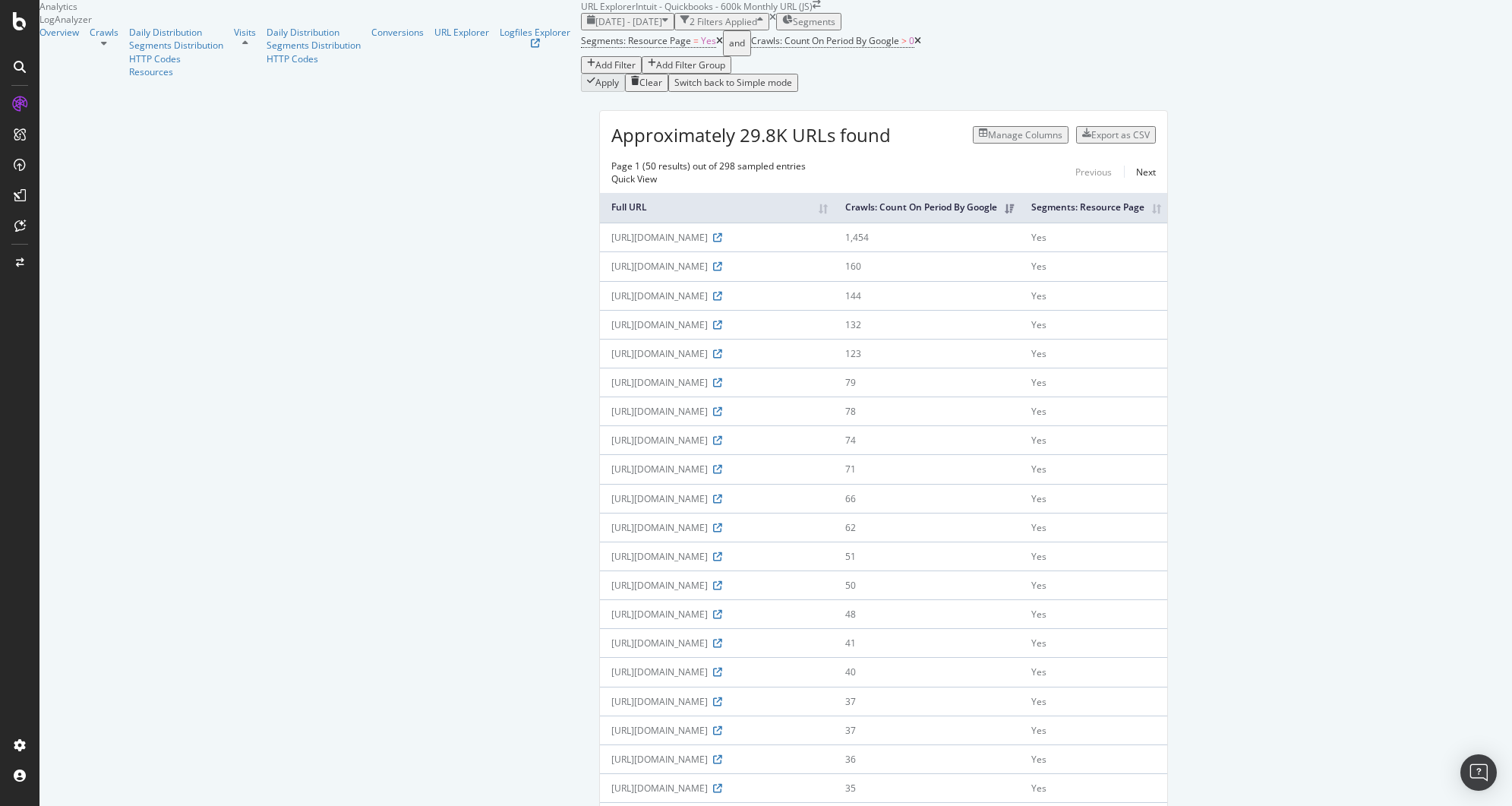
click at [107, 48] on icon at bounding box center [104, 42] width 6 height 9
click at [129, 52] on div "Segments Distribution" at bounding box center [176, 44] width 94 height 13
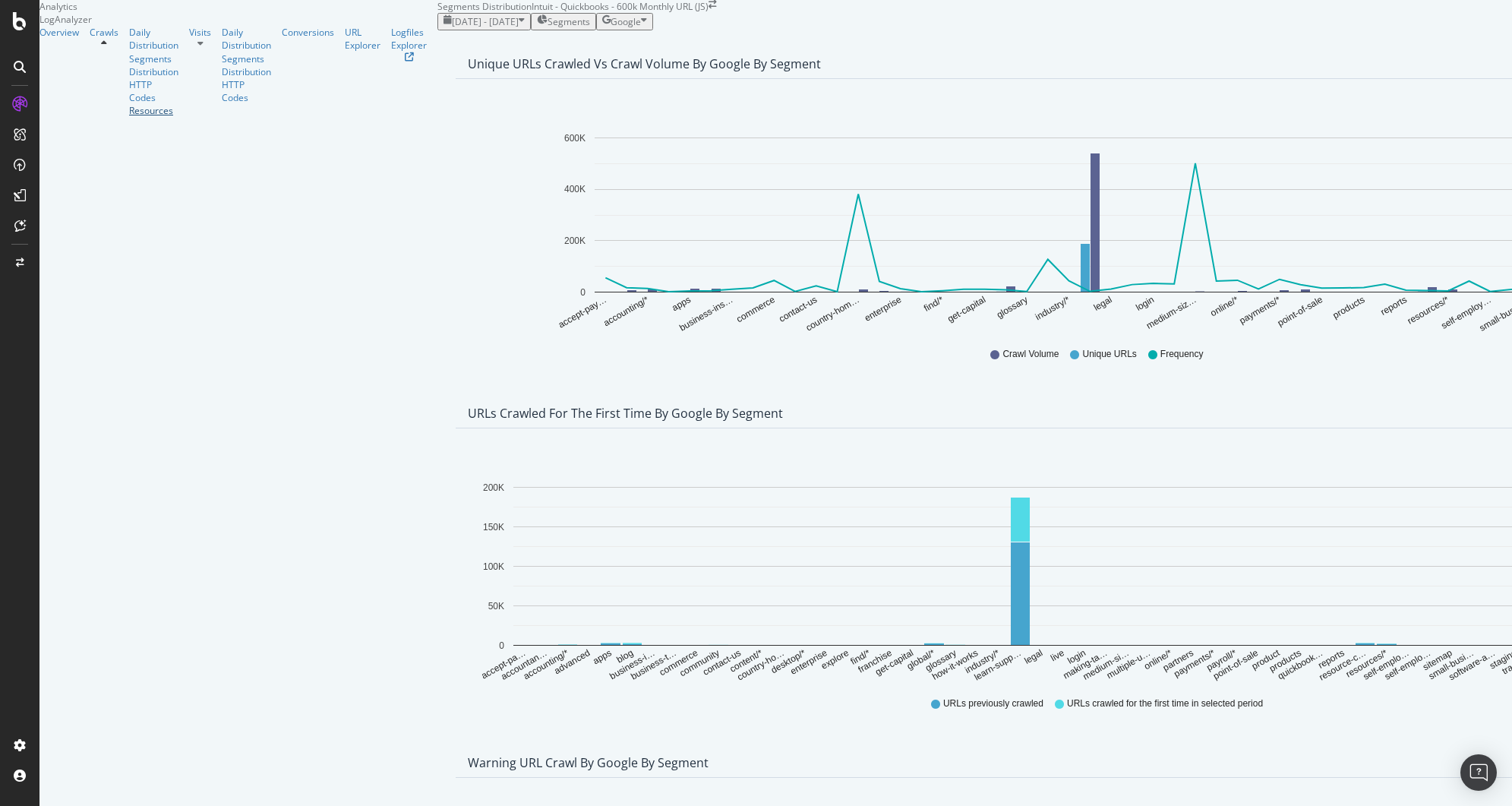
click at [129, 117] on div "Resources" at bounding box center [153, 110] width 49 height 13
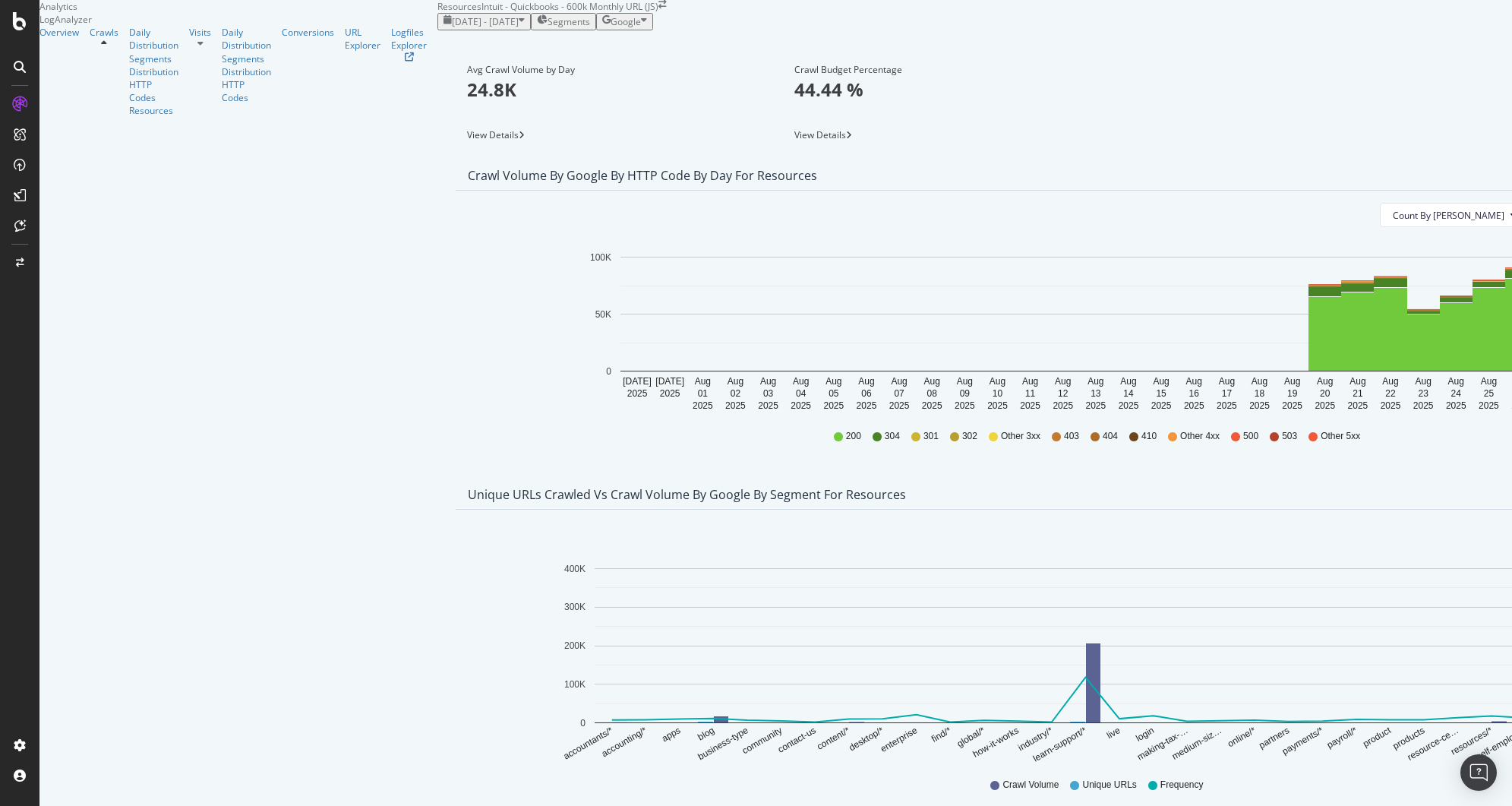
click at [467, 123] on div "Avg Crawl Volume by Day 24.8K" at bounding box center [612, 86] width 289 height 75
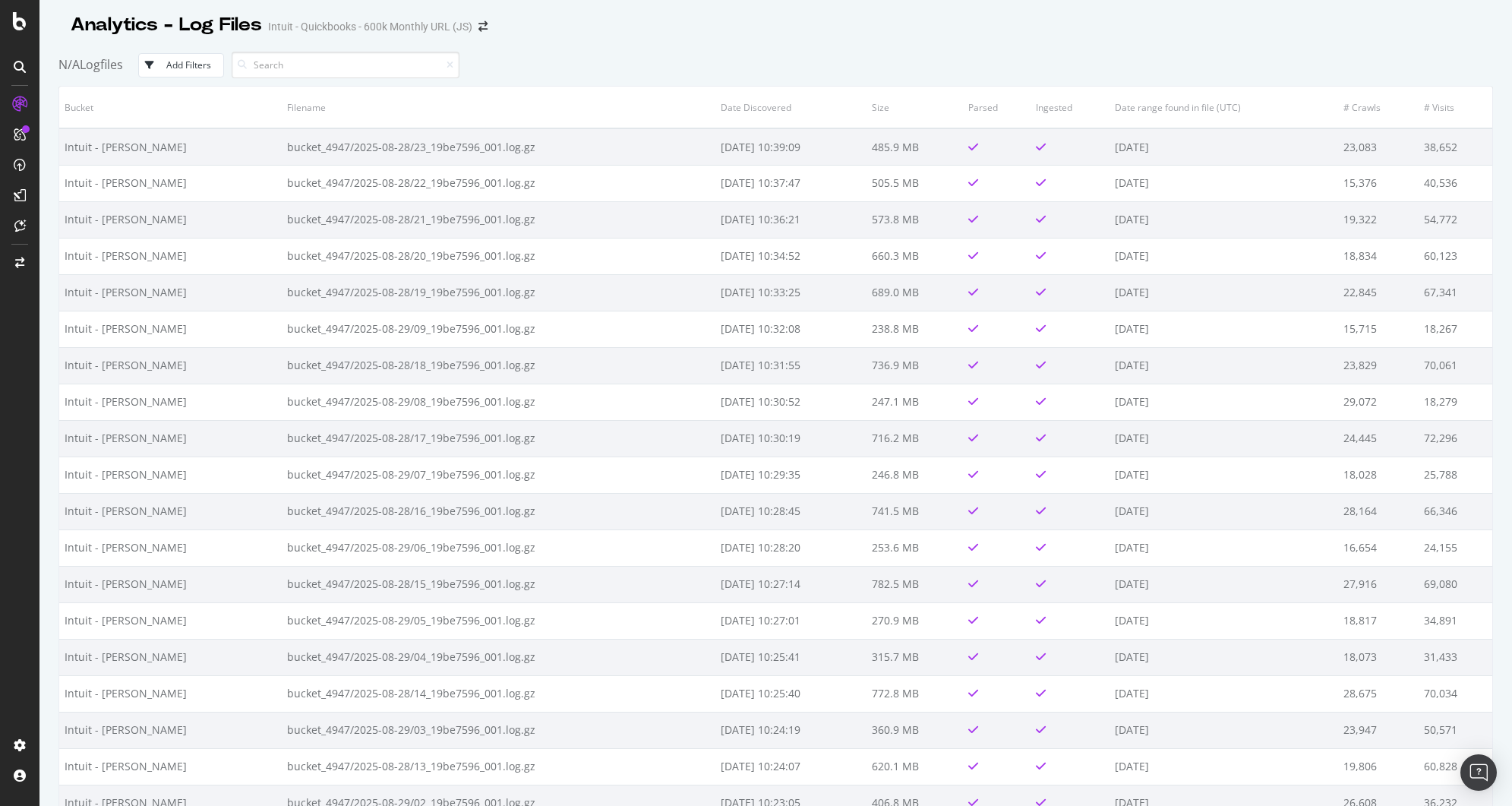
click at [175, 64] on div "Add Filters" at bounding box center [189, 65] width 45 height 13
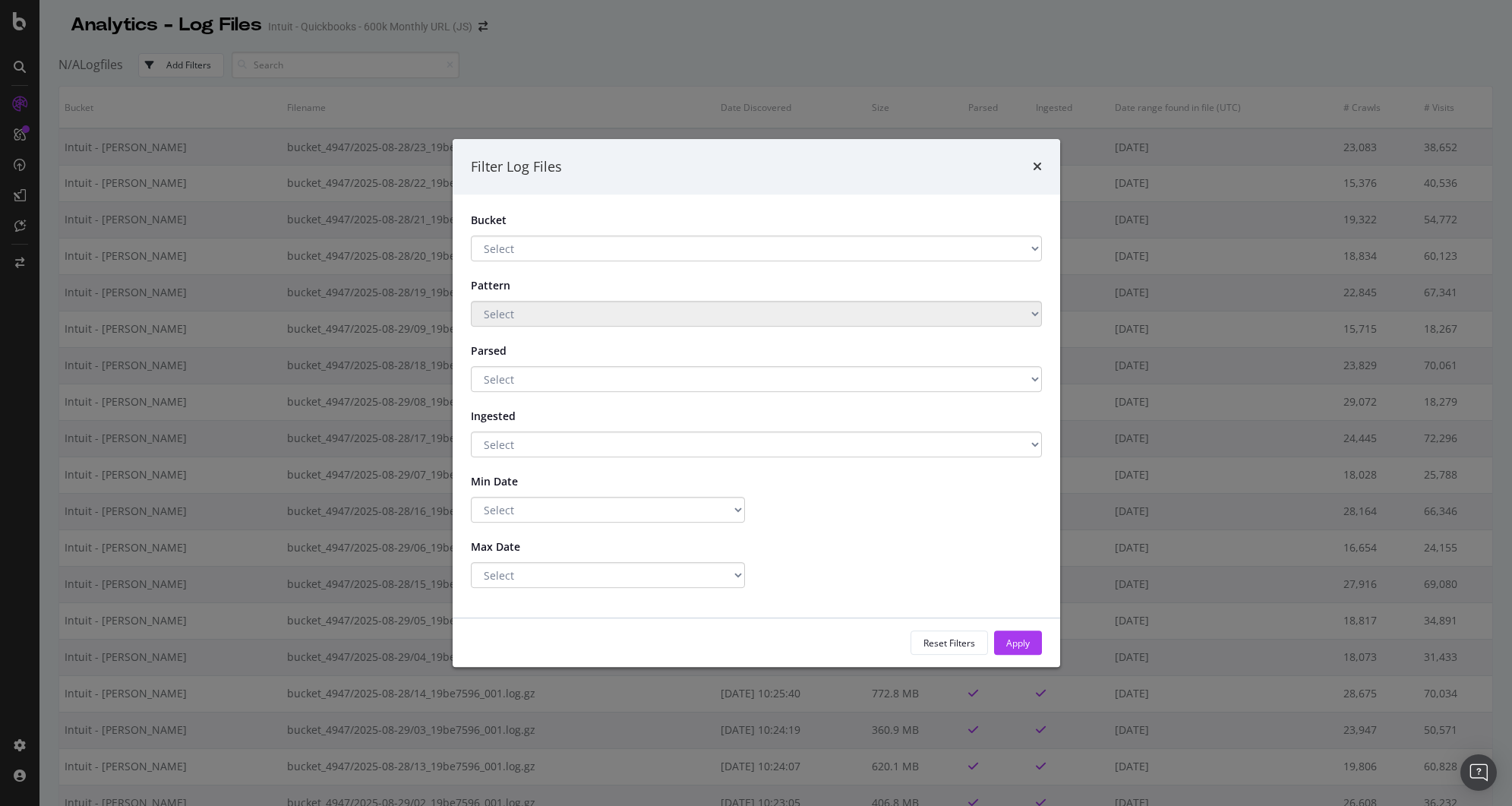
click at [575, 251] on select "Select Intuit - [PERSON_NAME] Storage Main storage S3" at bounding box center [756, 248] width 571 height 26
click at [596, 390] on select "Select Yes No" at bounding box center [756, 379] width 571 height 26
click at [589, 446] on select "Select Yes No" at bounding box center [756, 444] width 571 height 26
click at [1041, 167] on icon "times" at bounding box center [1037, 166] width 9 height 13
